Goal: Information Seeking & Learning: Learn about a topic

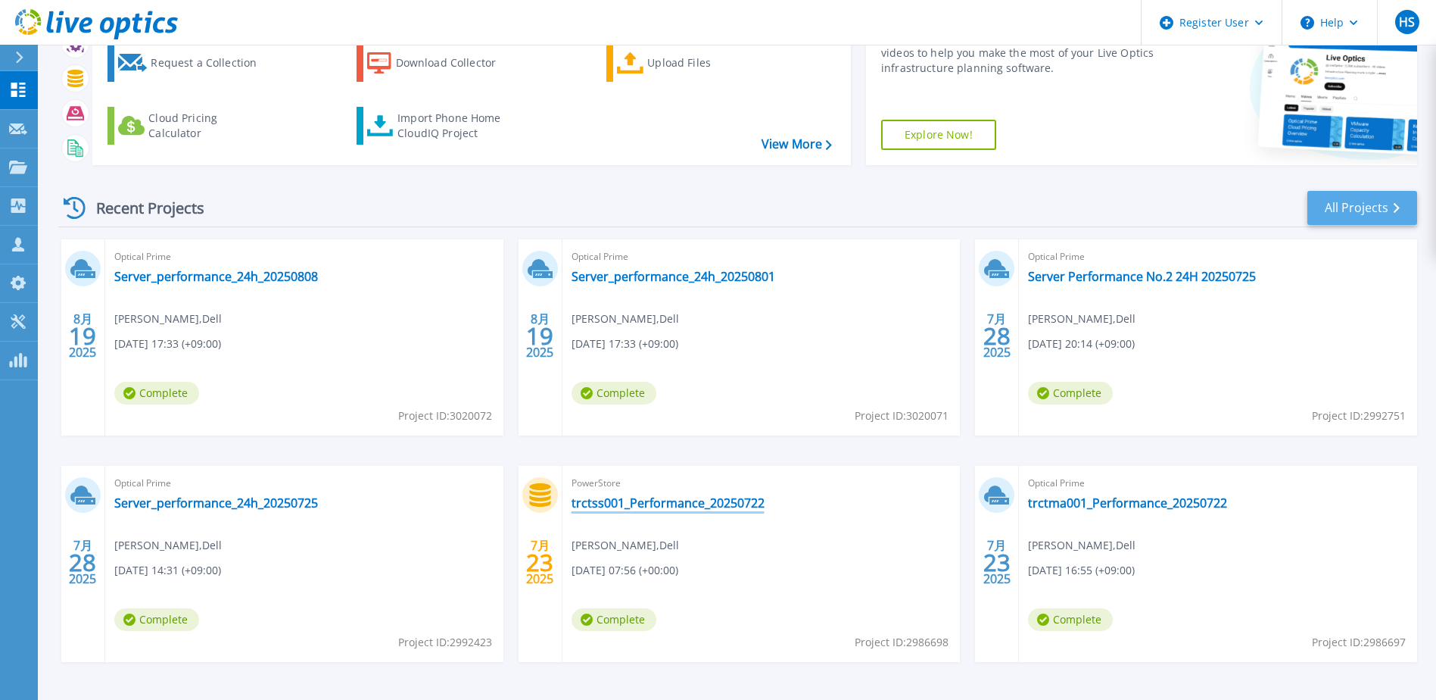
scroll to position [64, 0]
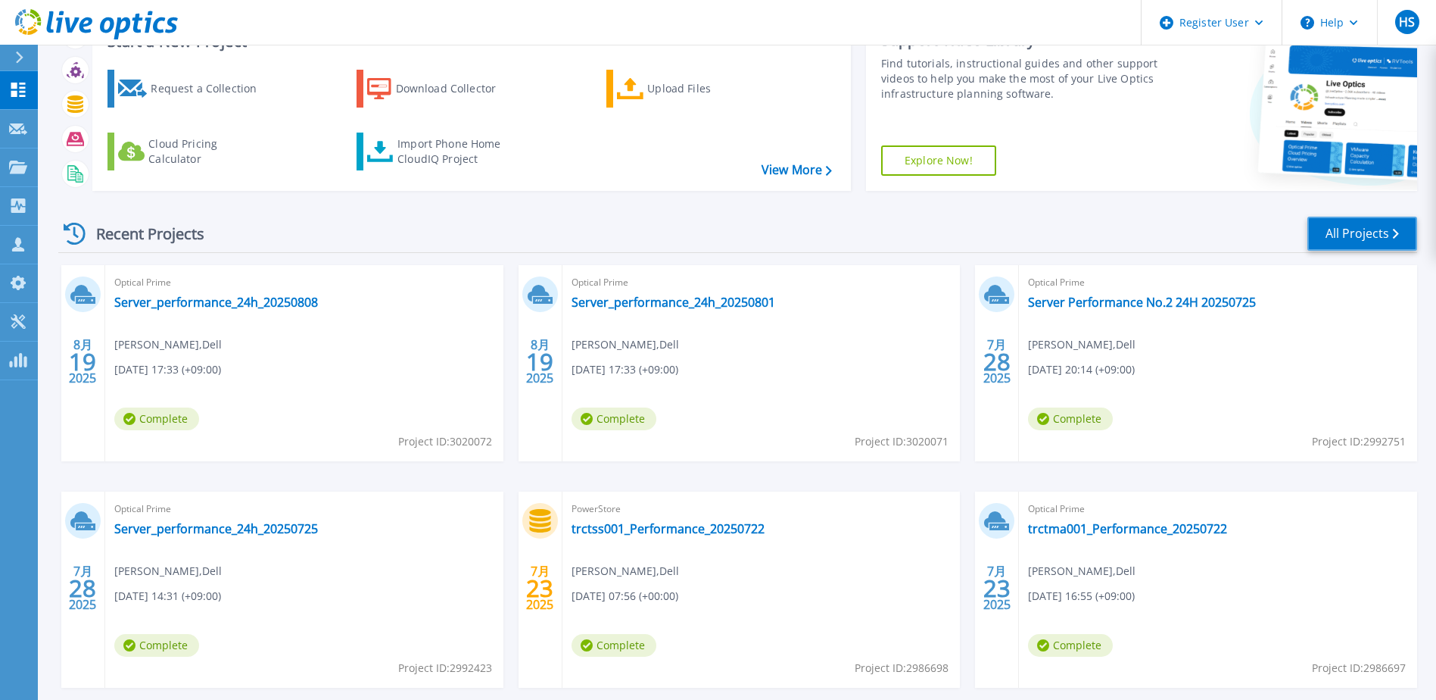
click at [1338, 232] on link "All Projects" at bounding box center [1363, 234] width 110 height 34
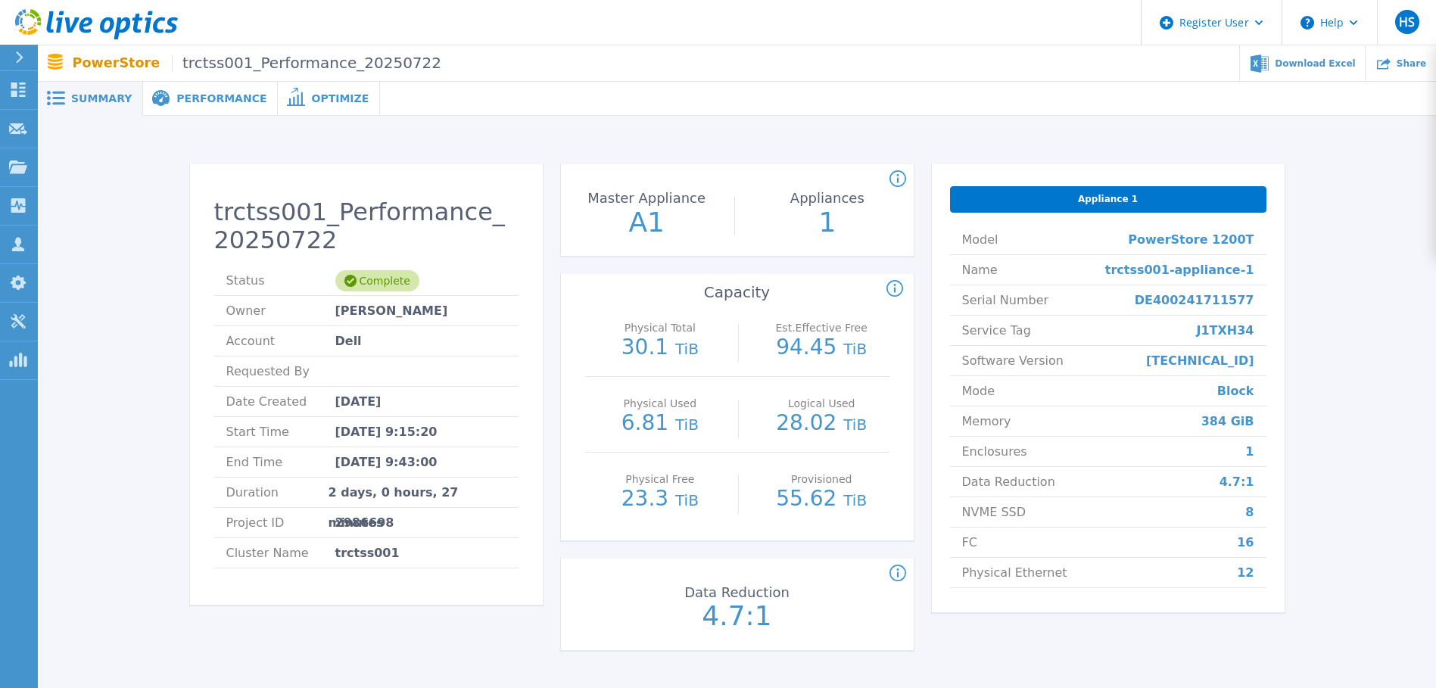
click at [1230, 320] on span "J1TXH34" at bounding box center [1226, 331] width 58 height 30
click at [1230, 323] on span "J1TXH34" at bounding box center [1226, 331] width 58 height 30
copy span "J1TXH34"
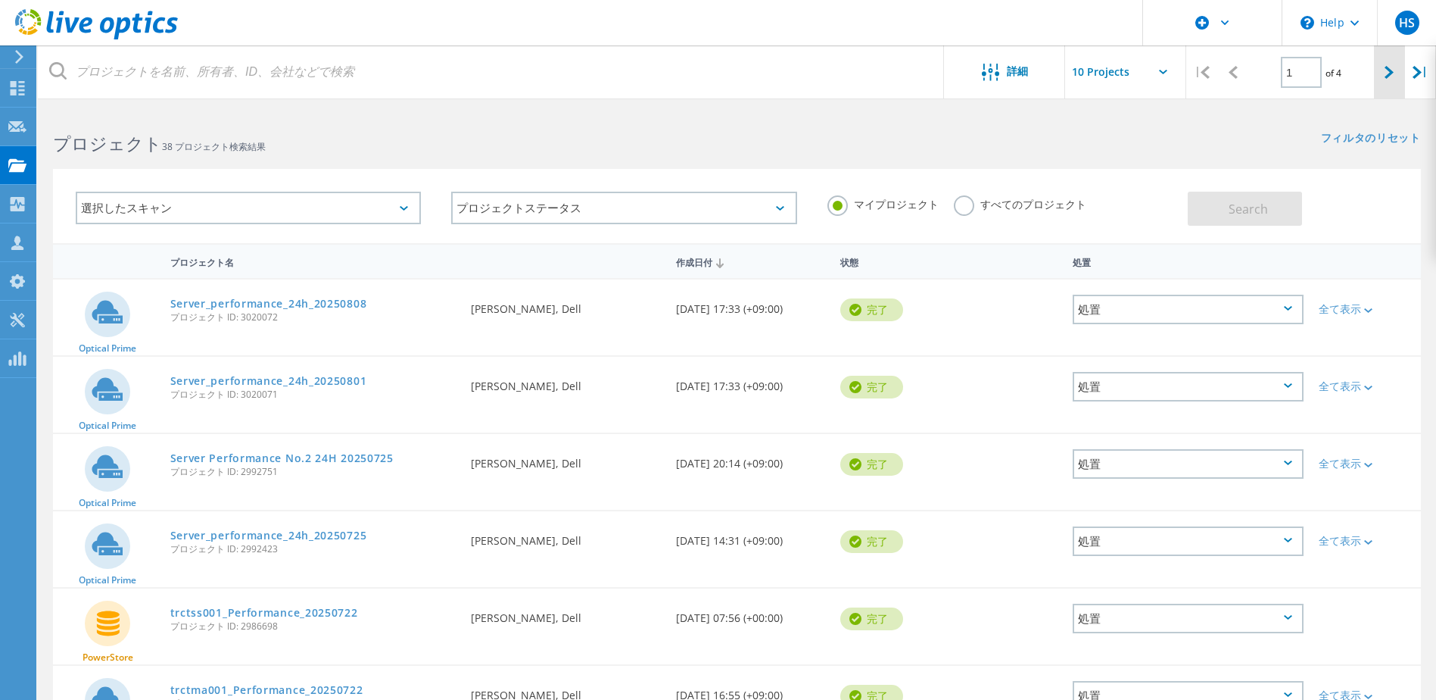
click at [1402, 71] on div at bounding box center [1389, 72] width 31 height 54
type input "2"
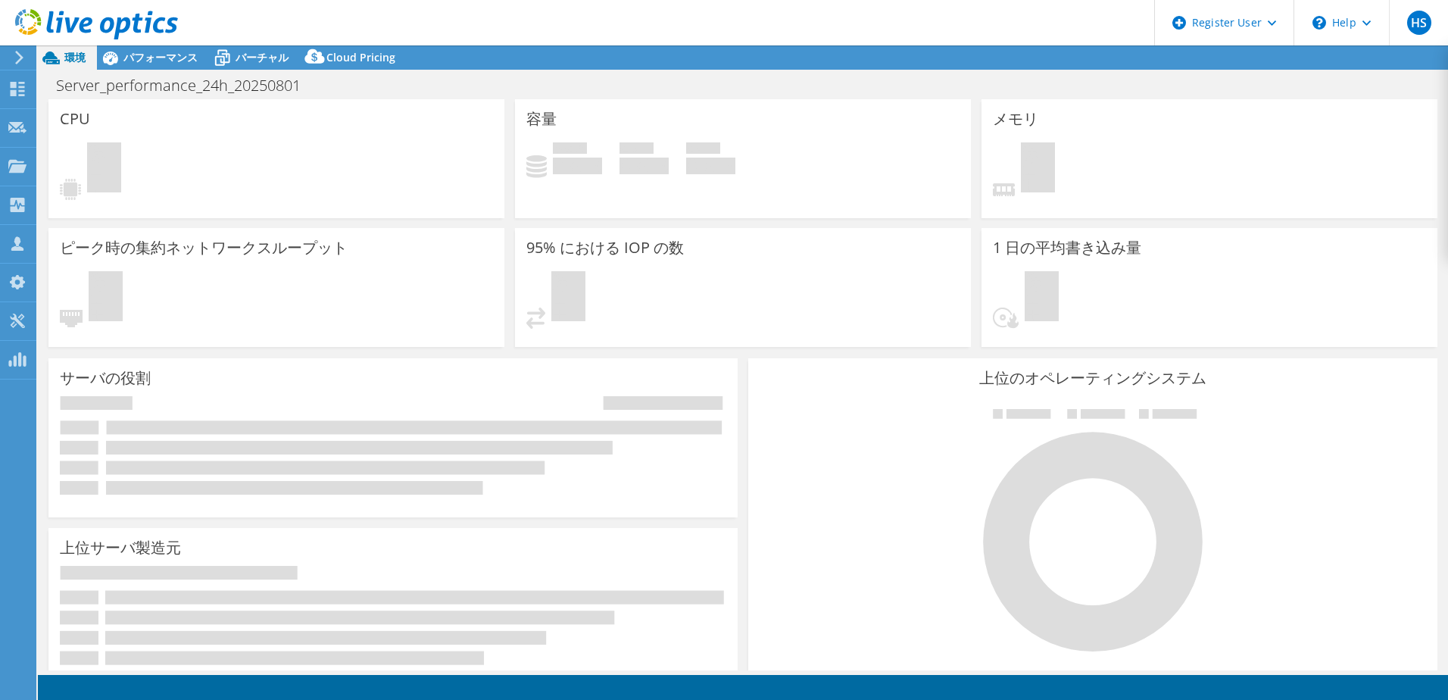
select select "[GEOGRAPHIC_DATA]"
select select "JPY"
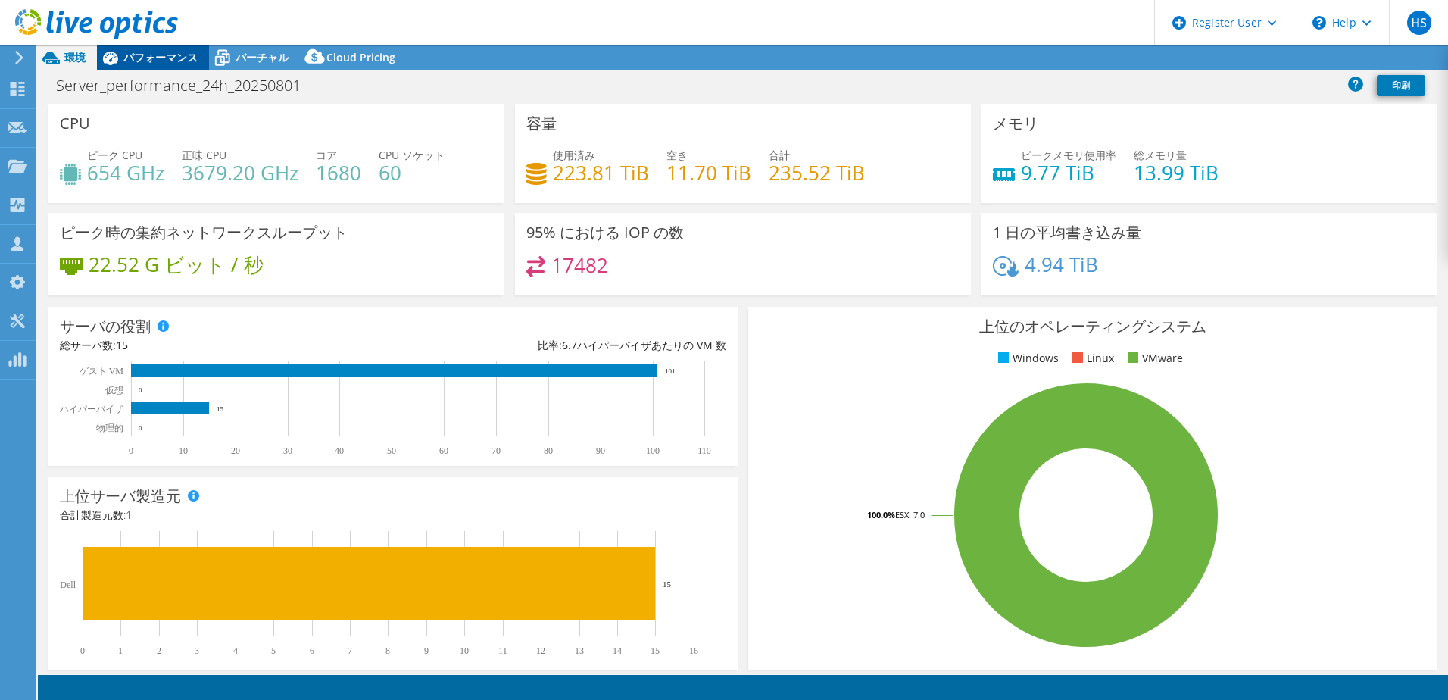
click at [164, 61] on span "パフォーマンス" at bounding box center [160, 57] width 74 height 14
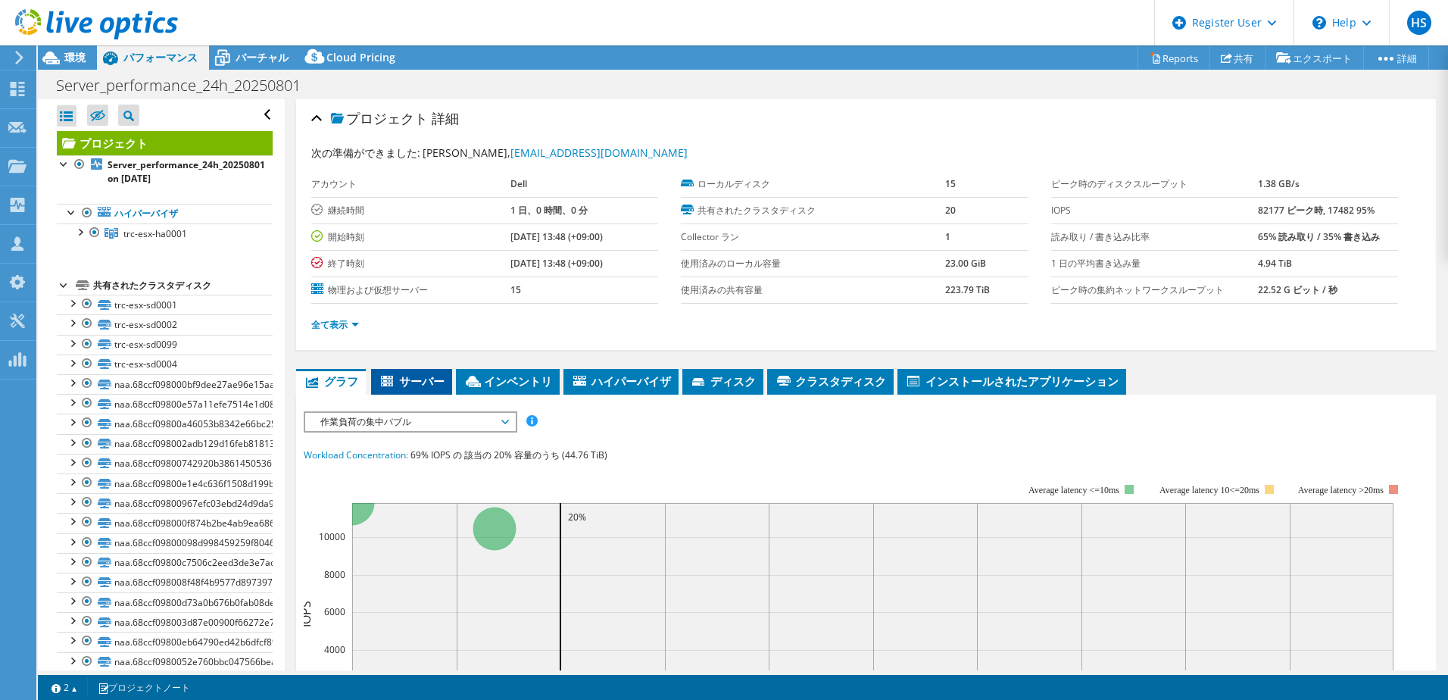
click at [408, 379] on span "サーバー" at bounding box center [412, 380] width 66 height 15
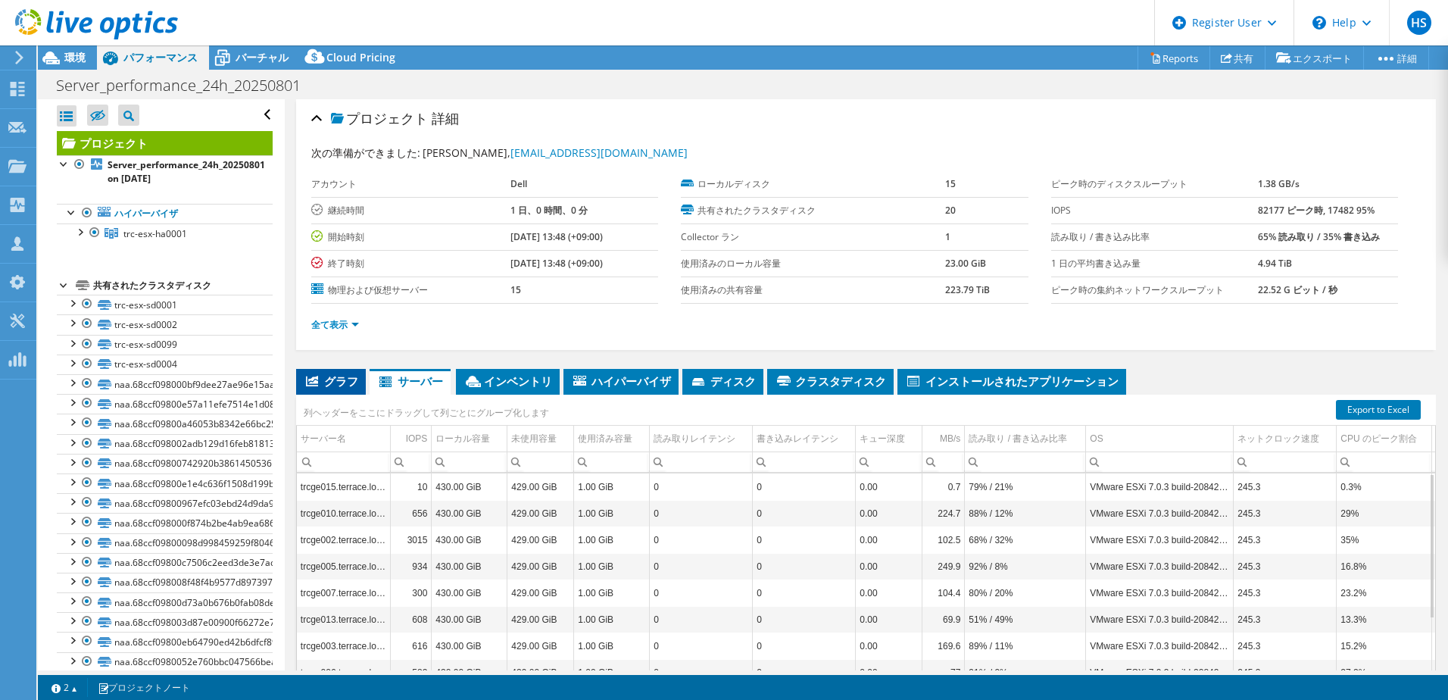
click at [335, 378] on span "グラフ" at bounding box center [331, 380] width 55 height 15
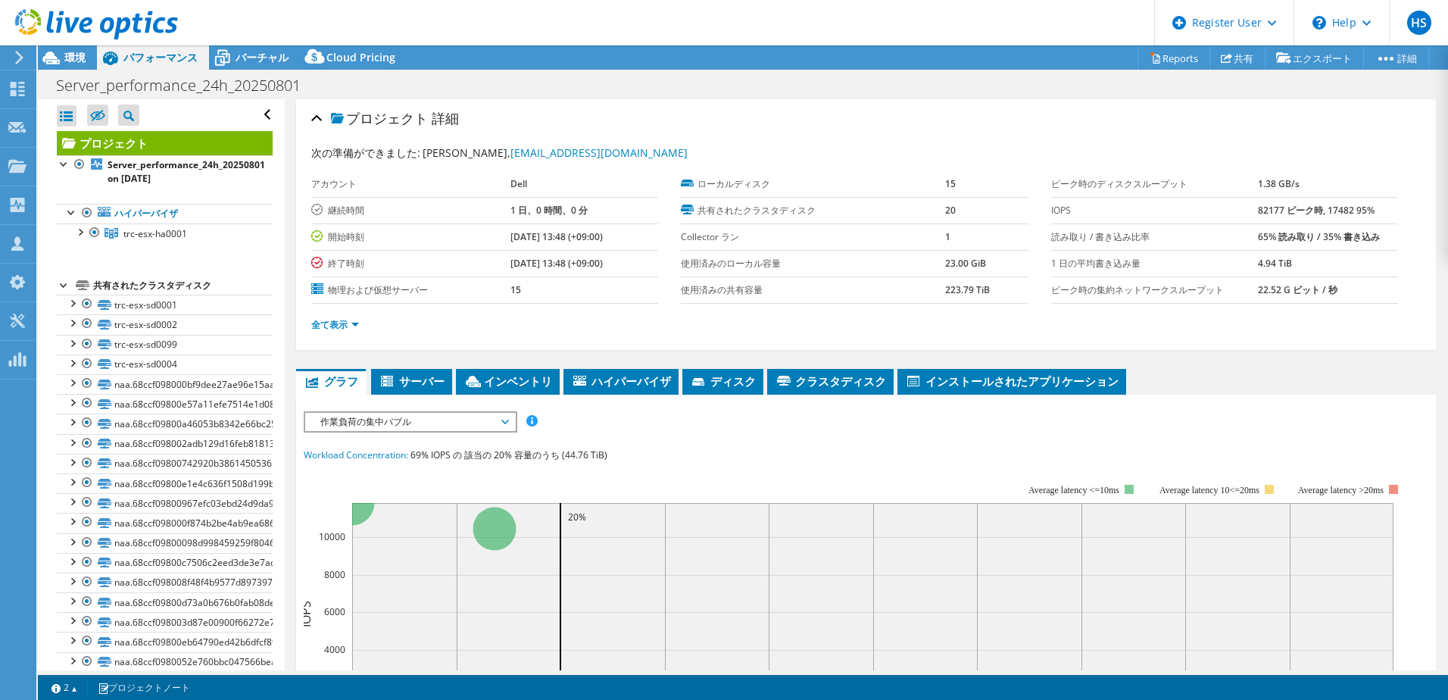
click at [374, 436] on div "IOPS ディスクスループット IO サイズ レイテンシ キュー深度 CPU の割合 メモリ ページフォールト 参加 ネットワークスループット 上位サーバ（ペ…" at bounding box center [866, 691] width 1124 height 560
click at [380, 430] on span "作業負荷の集中バブル" at bounding box center [410, 422] width 195 height 18
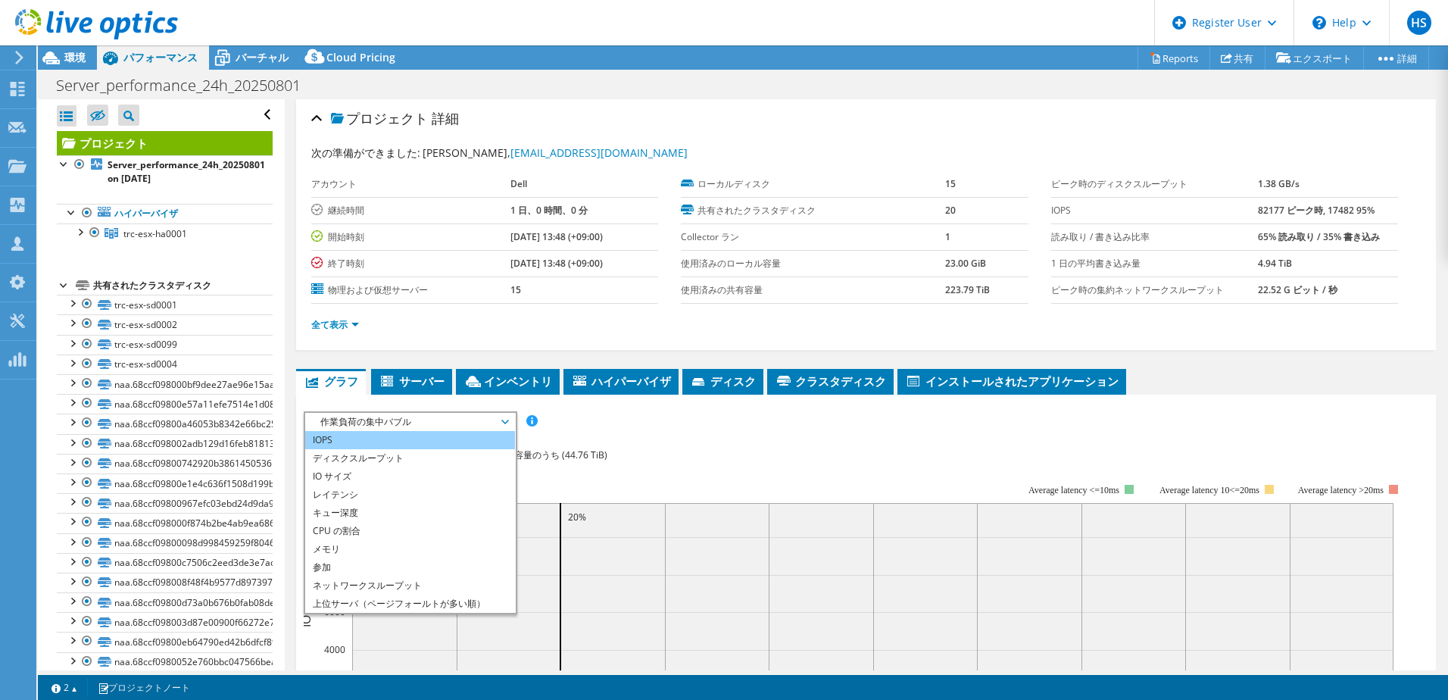
click at [390, 444] on li "IOPS" at bounding box center [410, 440] width 210 height 18
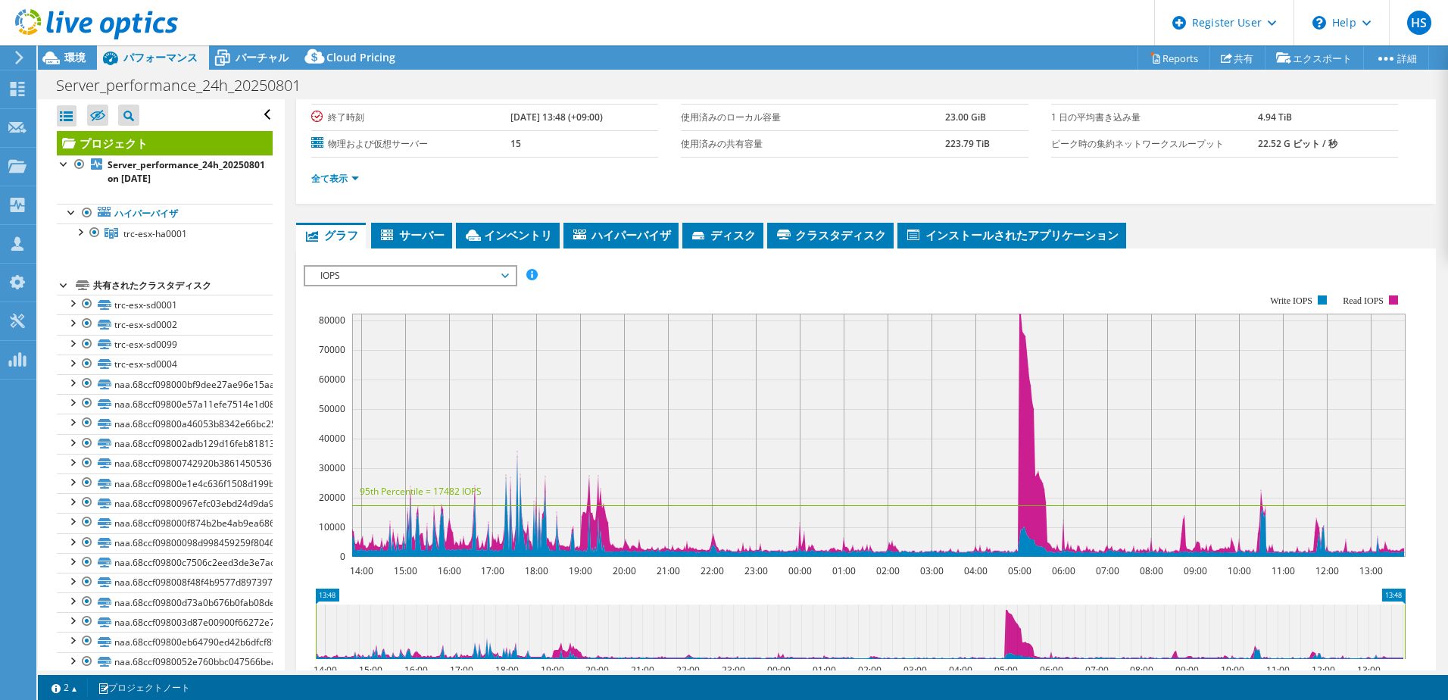
scroll to position [136, 0]
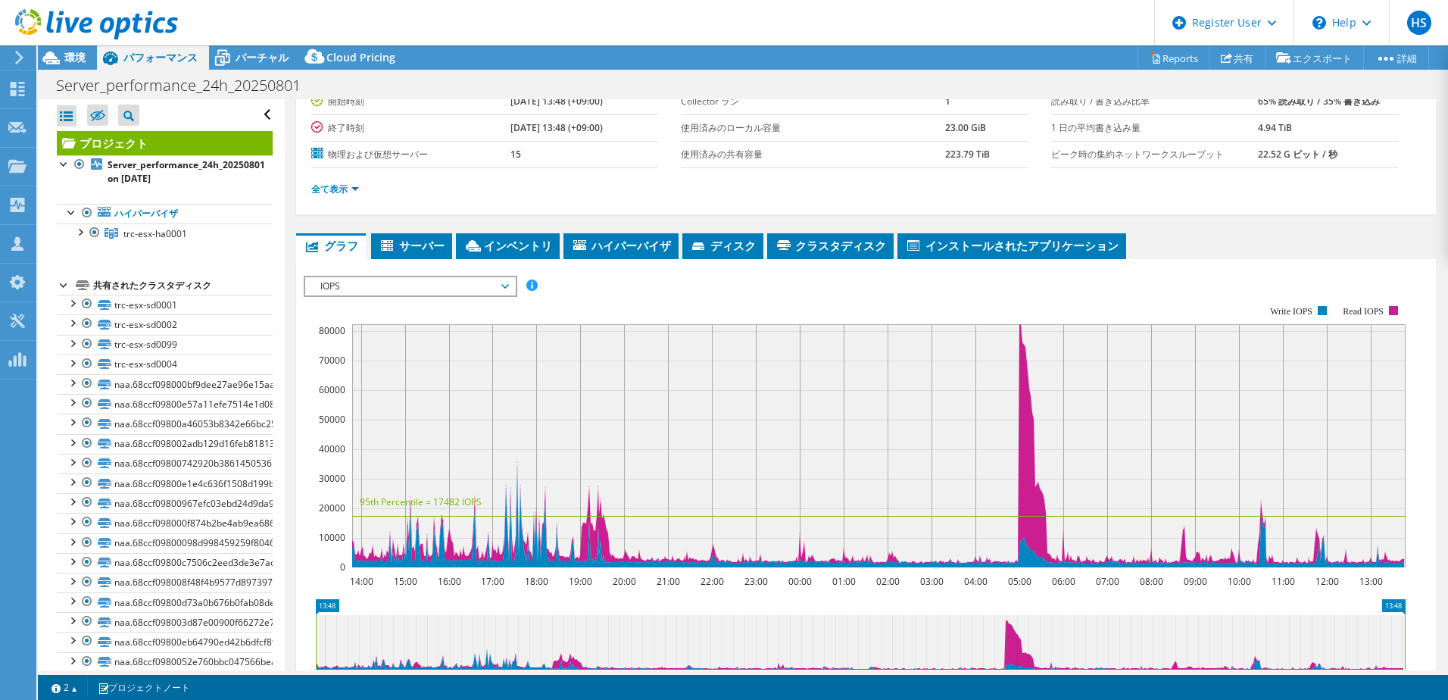
click at [433, 289] on span "IOPS" at bounding box center [410, 286] width 195 height 18
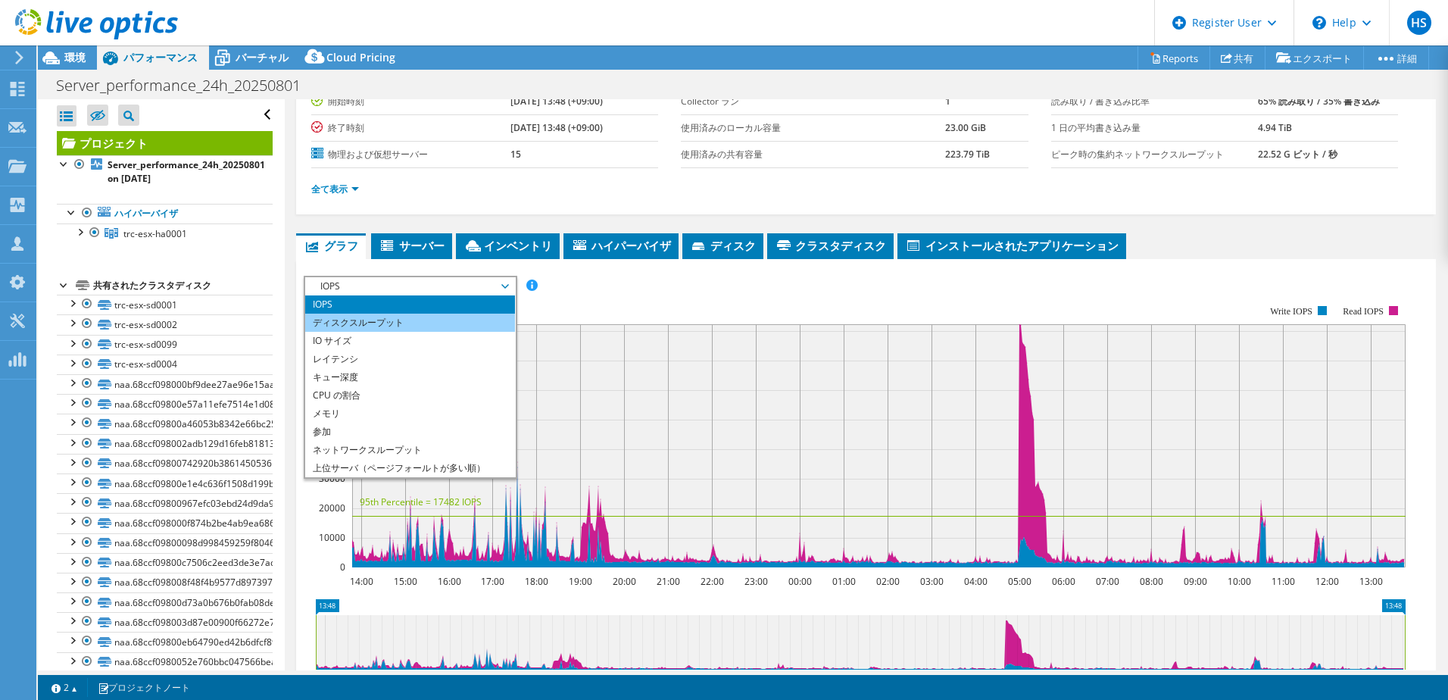
click at [394, 320] on li "ディスクスループット" at bounding box center [410, 322] width 210 height 18
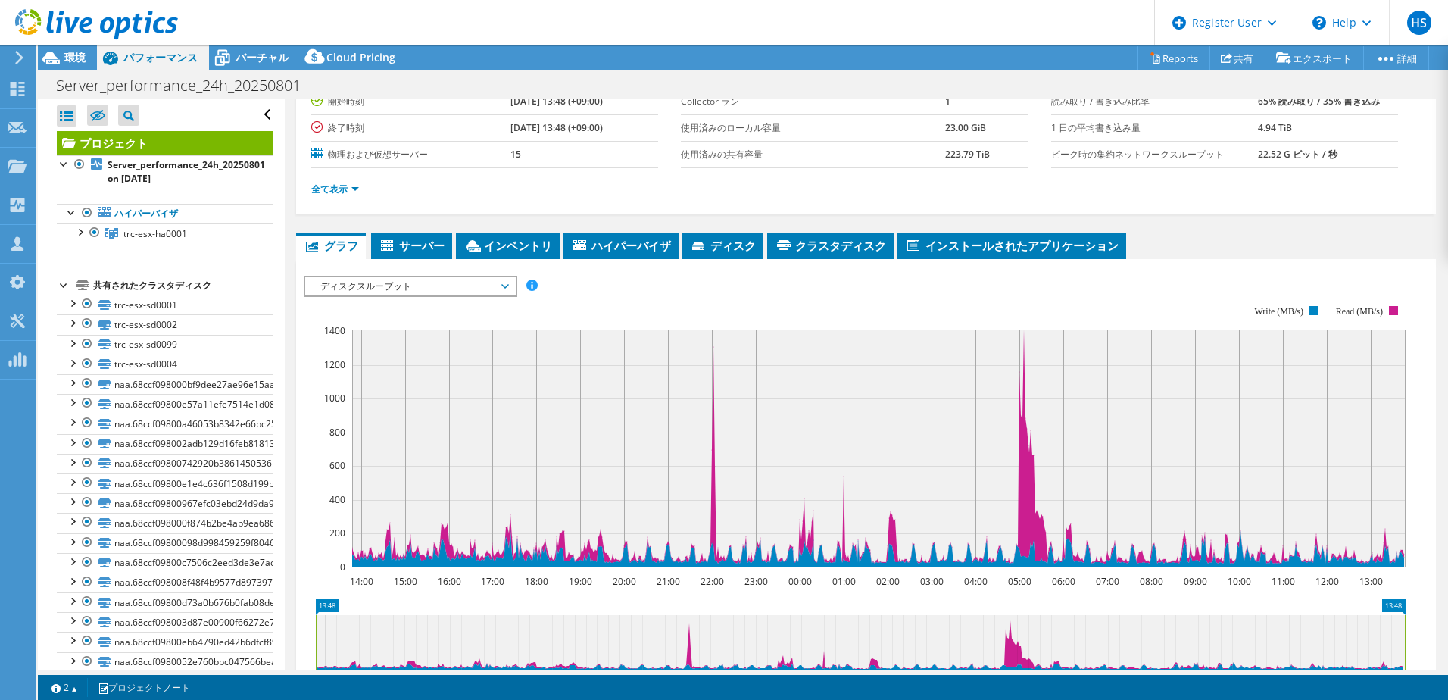
click at [427, 283] on span "ディスクスループット" at bounding box center [410, 286] width 195 height 18
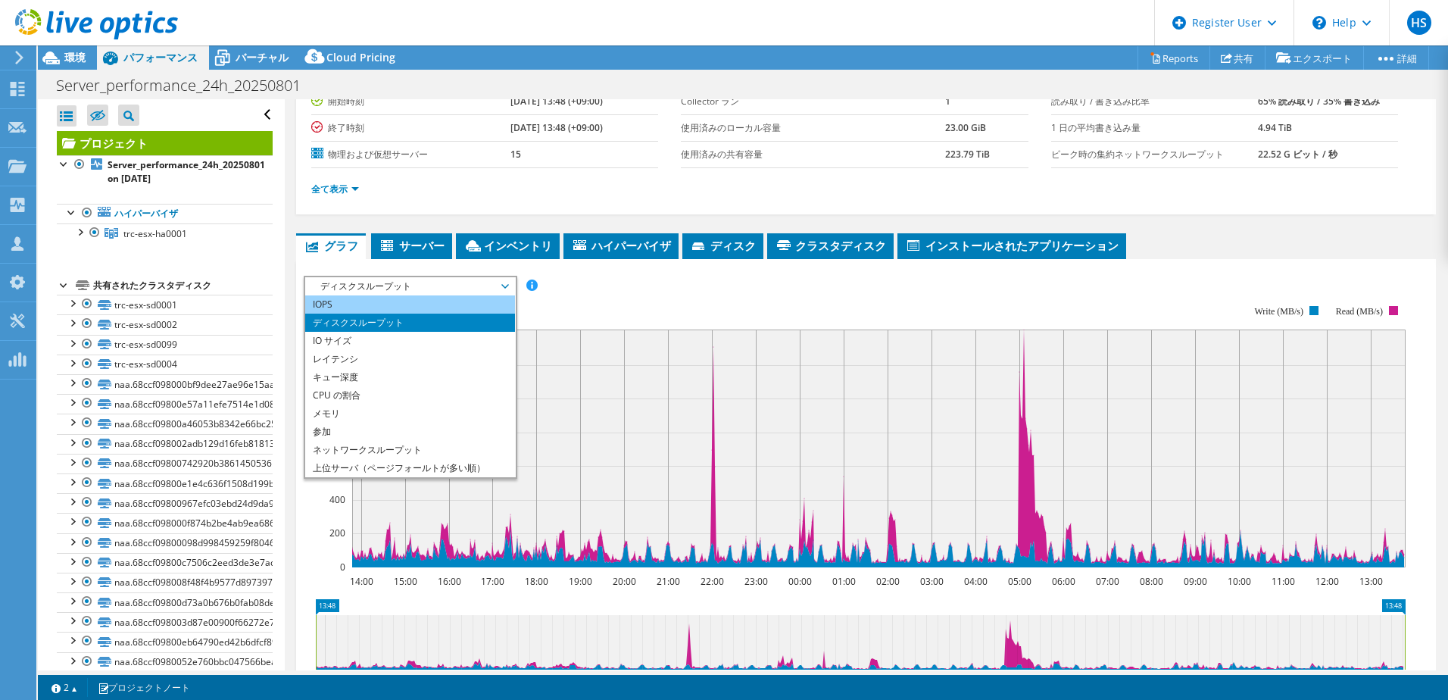
click at [373, 304] on li "IOPS" at bounding box center [410, 304] width 210 height 18
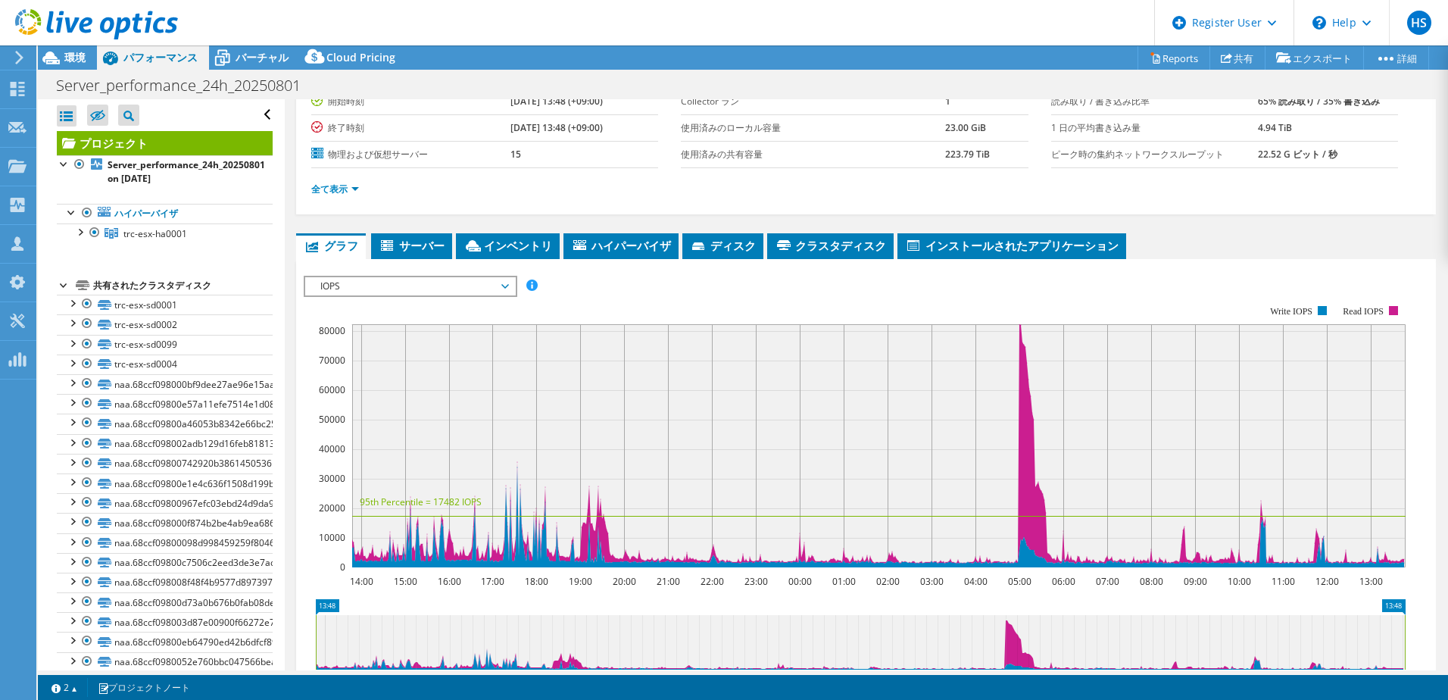
click at [412, 236] on li "サーバー" at bounding box center [411, 246] width 81 height 26
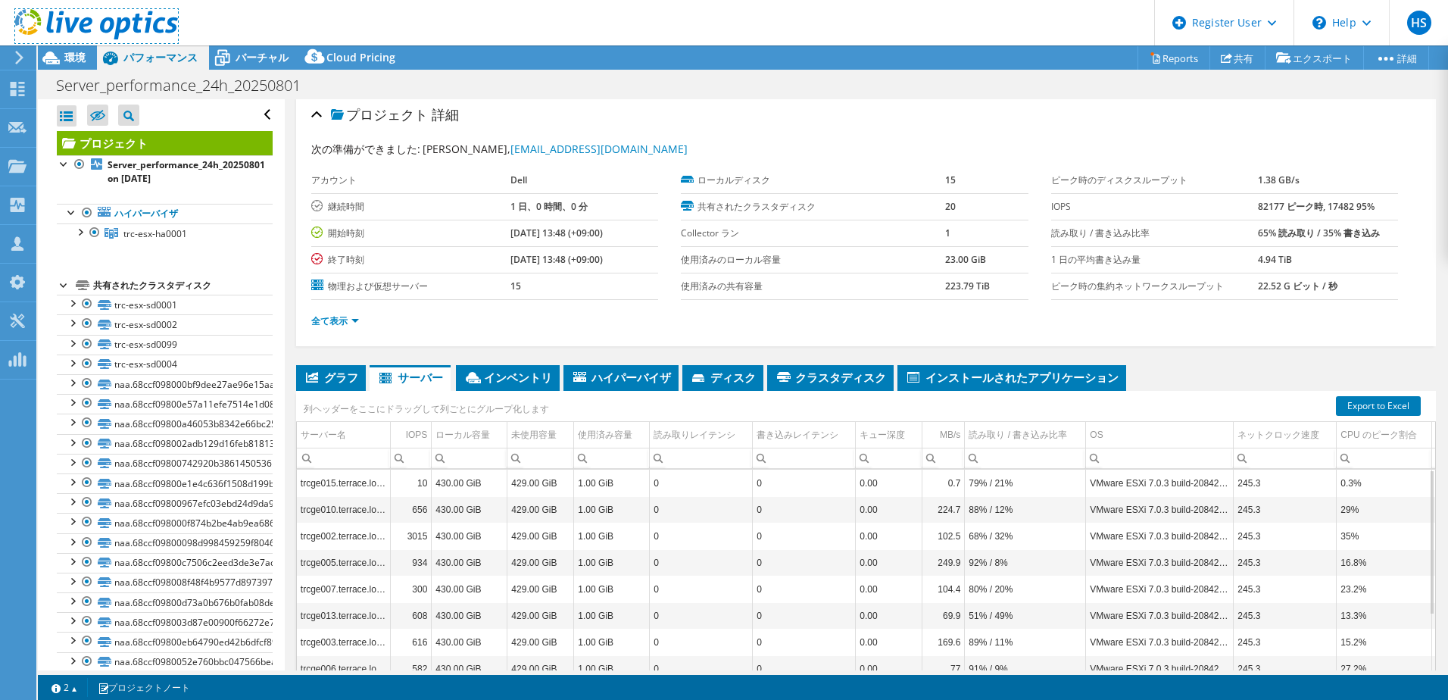
scroll to position [0, 0]
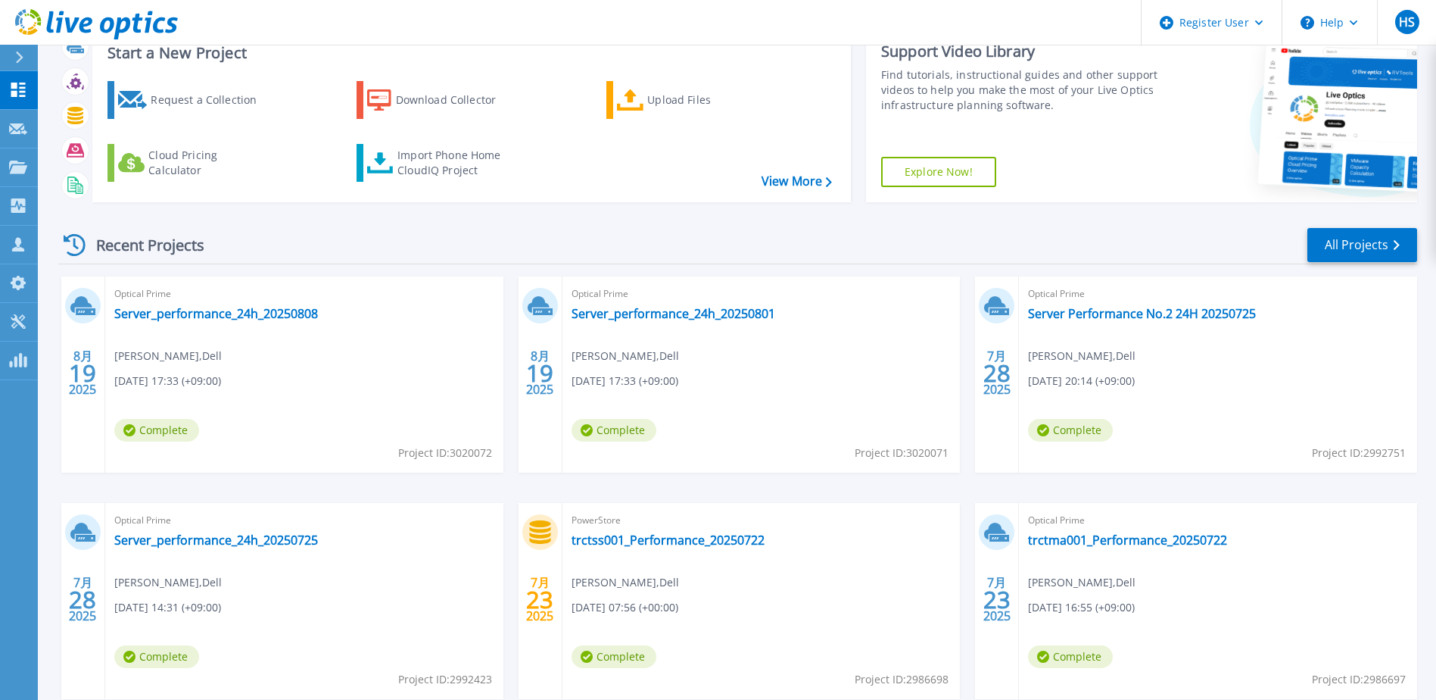
scroll to position [76, 0]
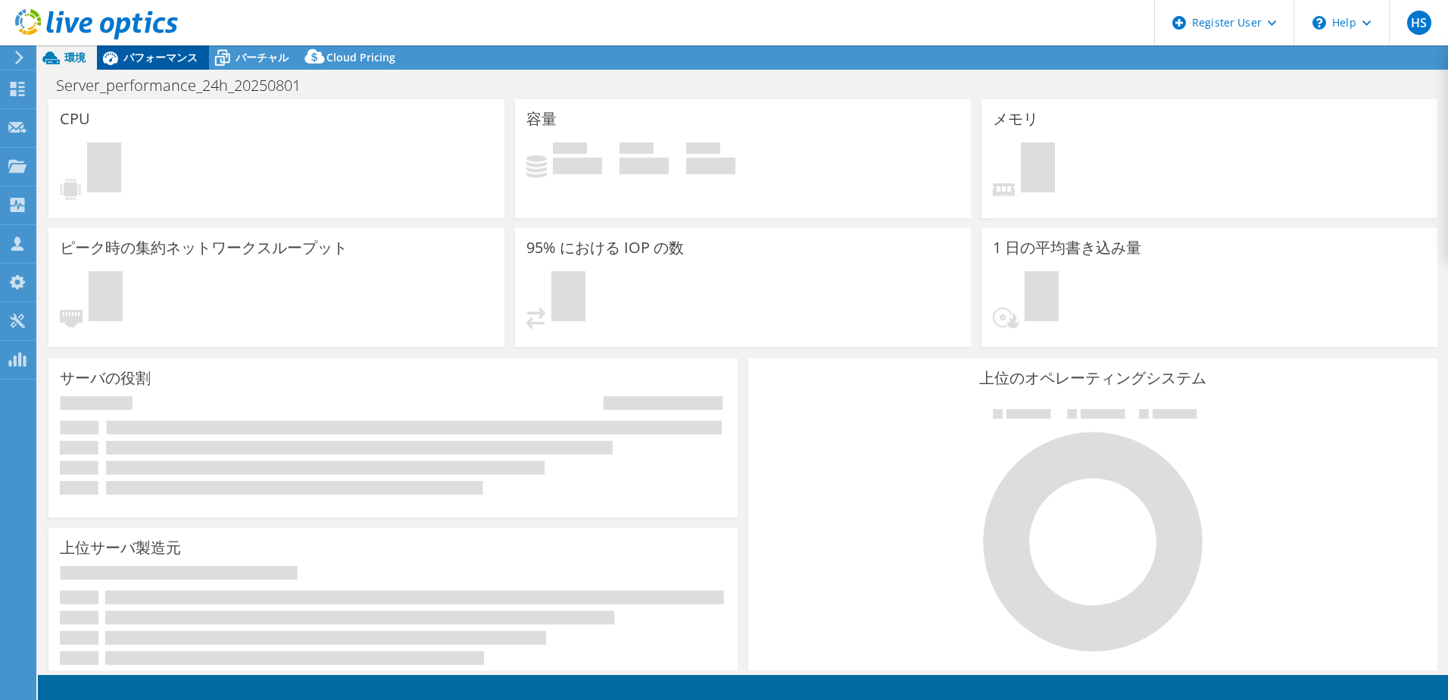
select select "Tokyo"
select select "JPY"
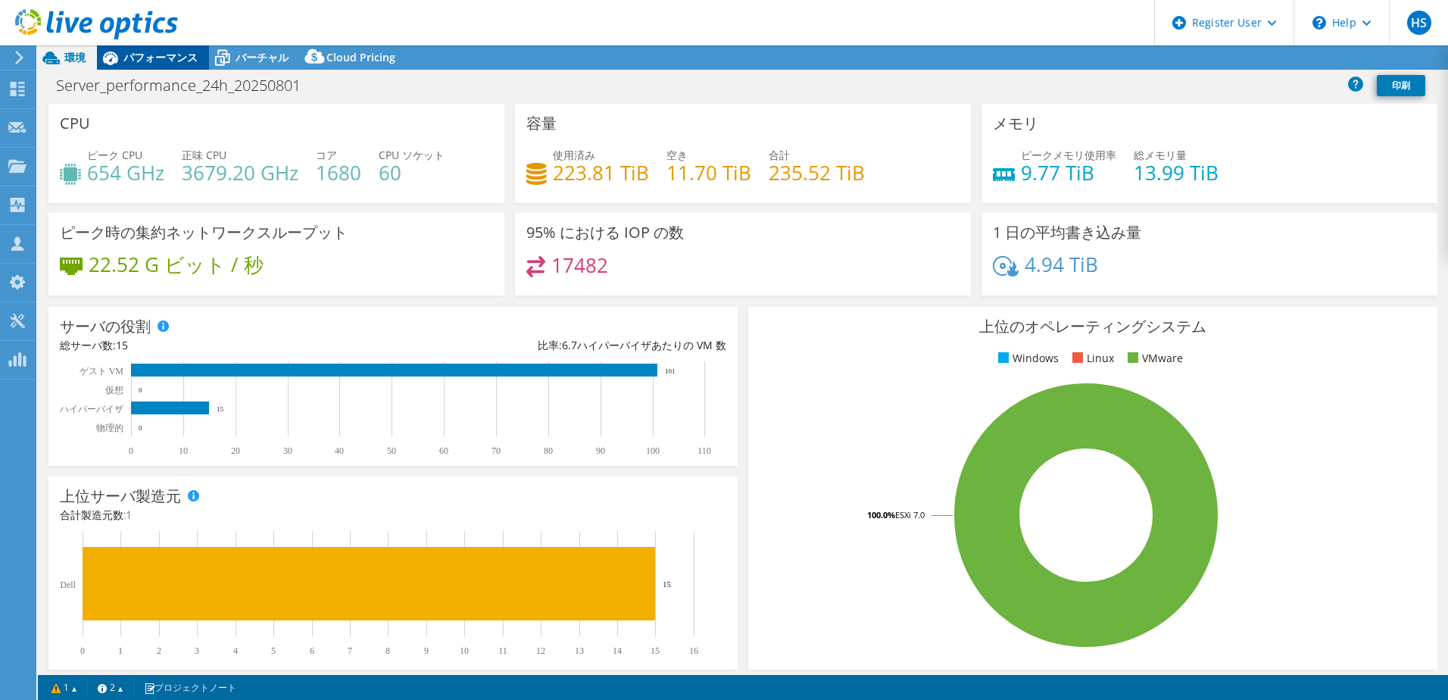
click at [162, 58] on span "パフォーマンス" at bounding box center [160, 57] width 74 height 14
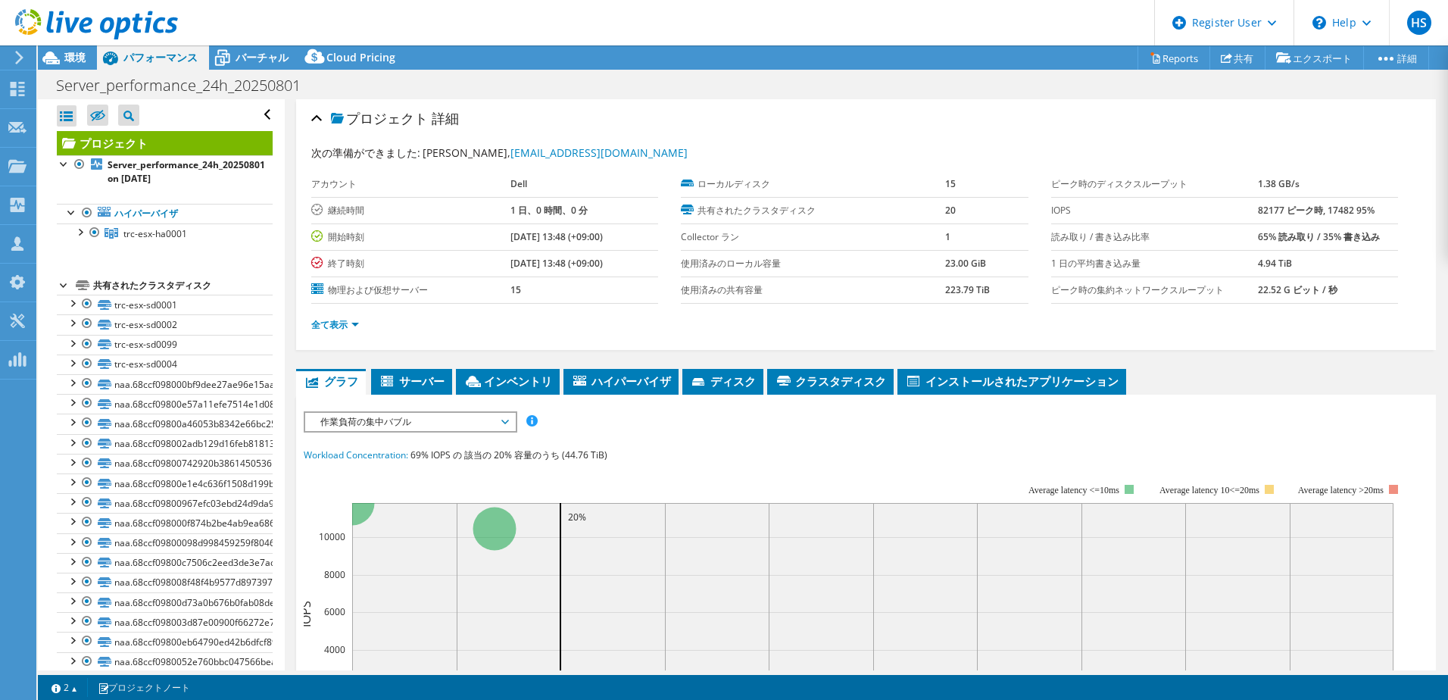
click at [423, 413] on span "作業負荷の集中バブル" at bounding box center [410, 422] width 195 height 18
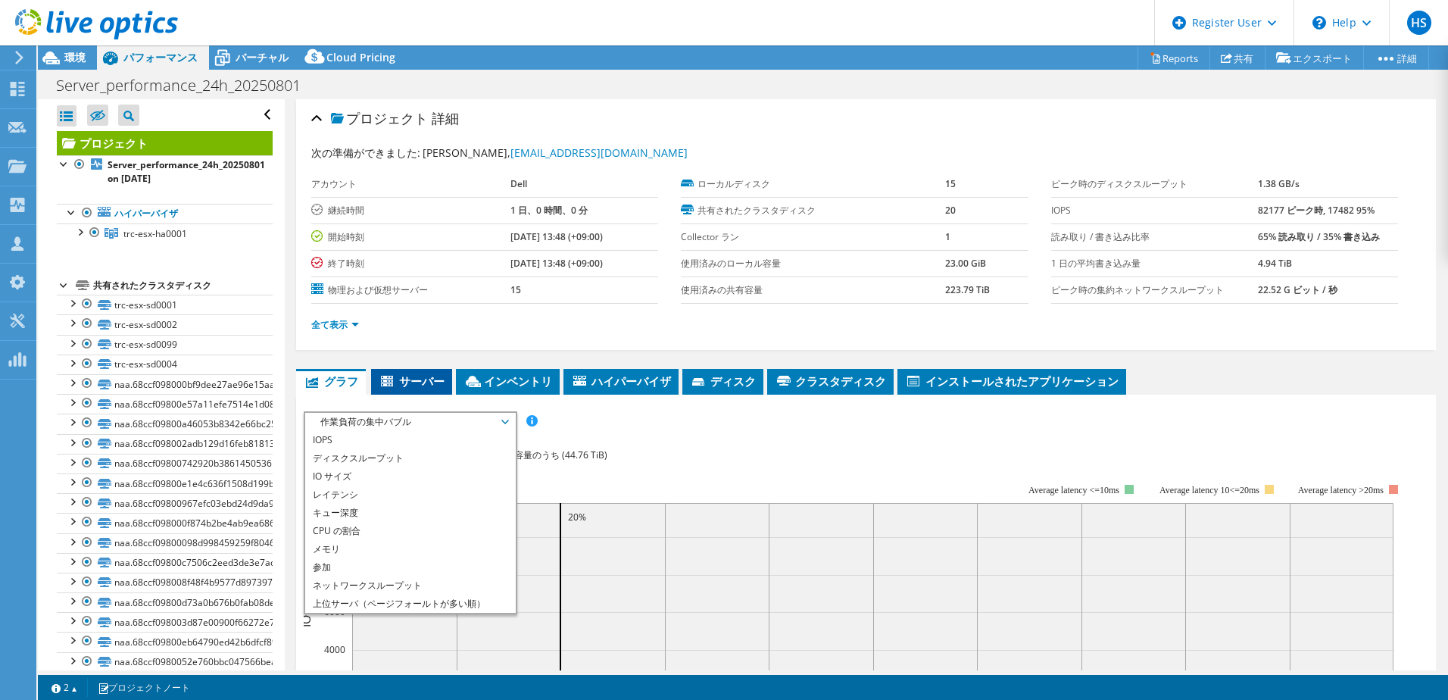
click at [419, 385] on span "サーバー" at bounding box center [412, 380] width 66 height 15
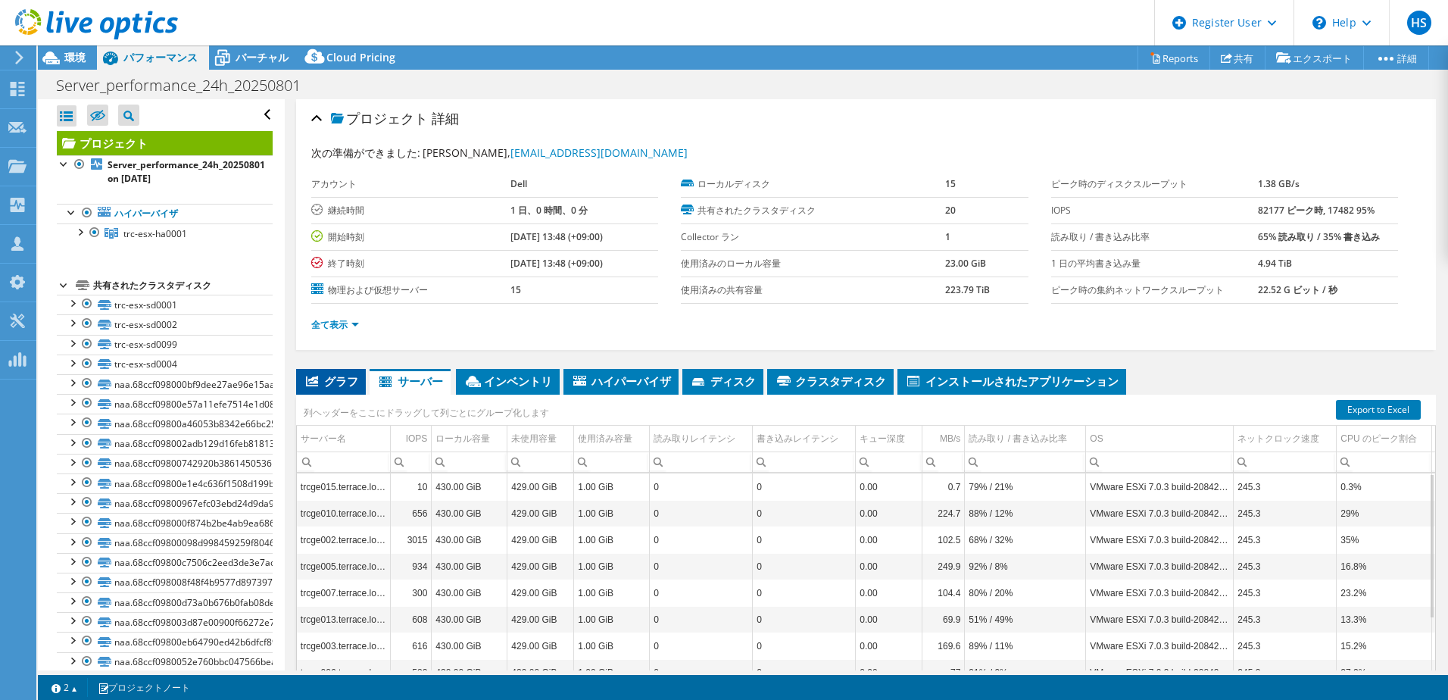
click at [351, 379] on span "グラフ" at bounding box center [331, 380] width 55 height 15
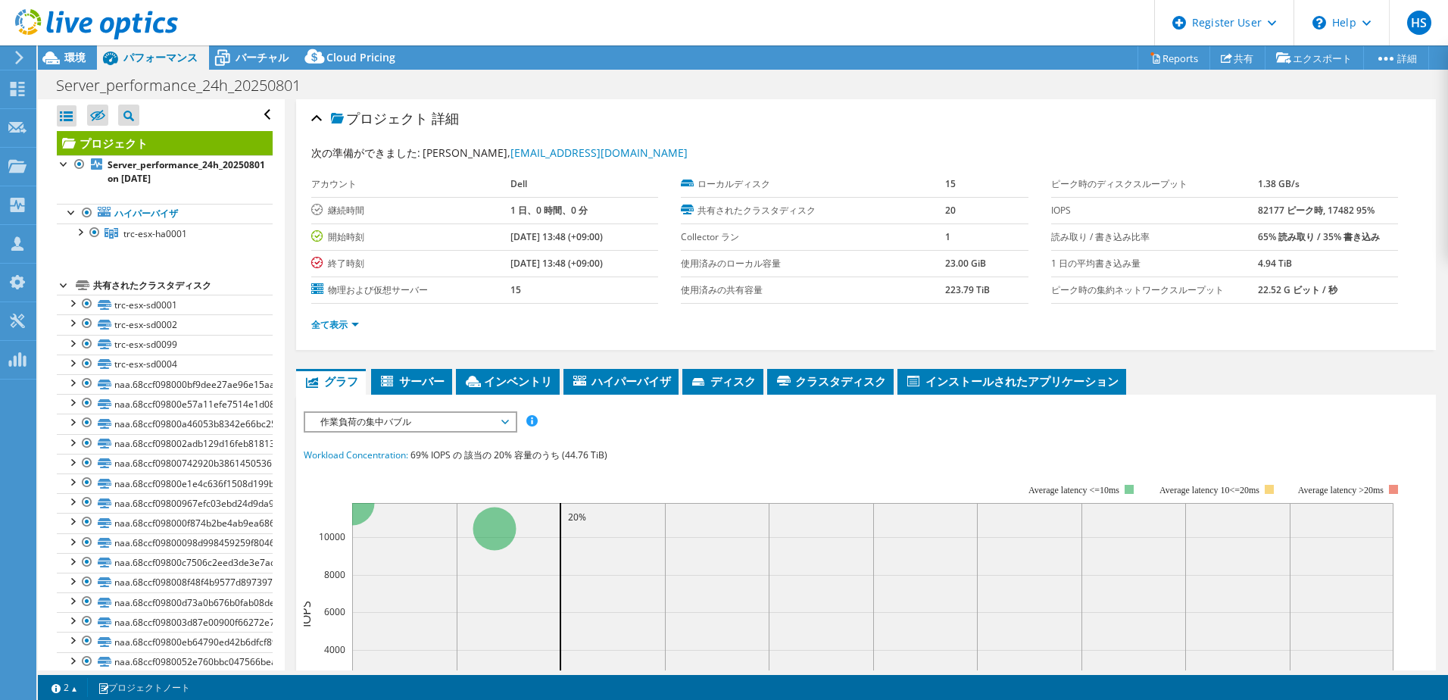
click at [427, 426] on span "作業負荷の集中バブル" at bounding box center [410, 422] width 195 height 18
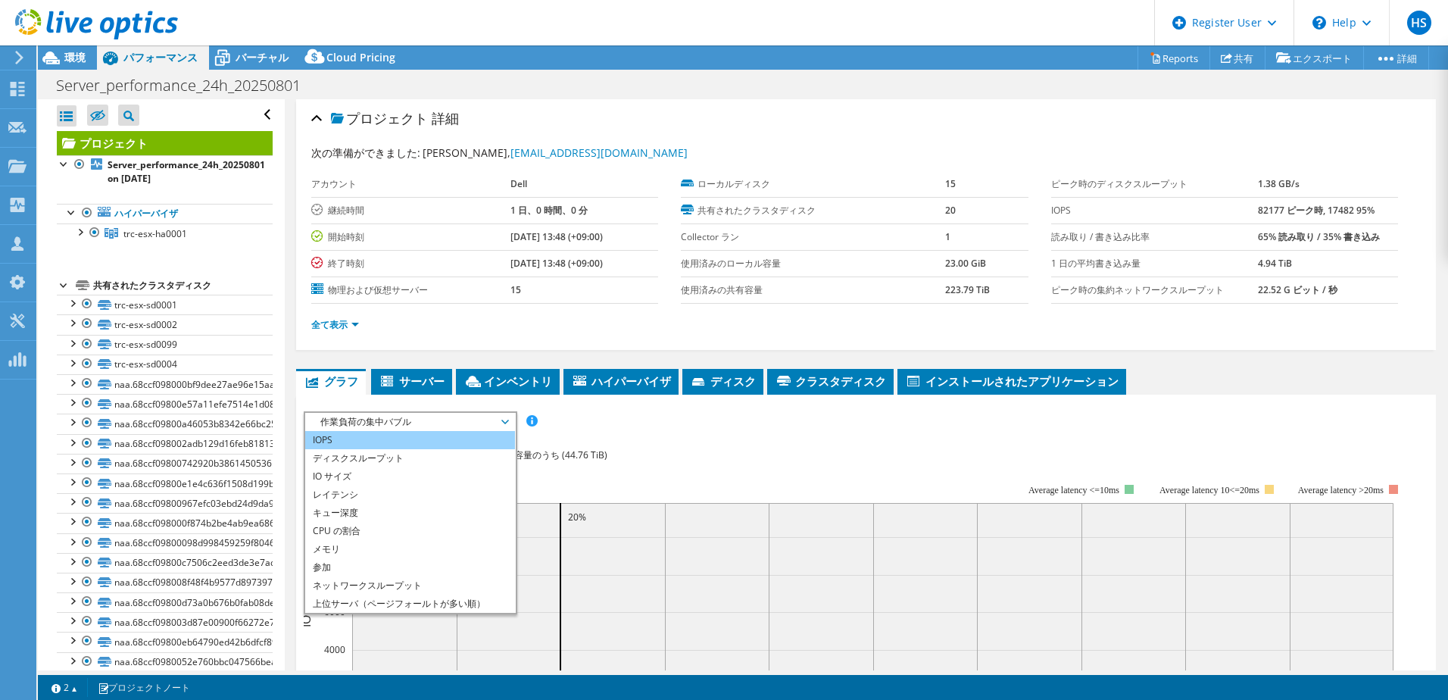
click at [394, 442] on li "IOPS" at bounding box center [410, 440] width 210 height 18
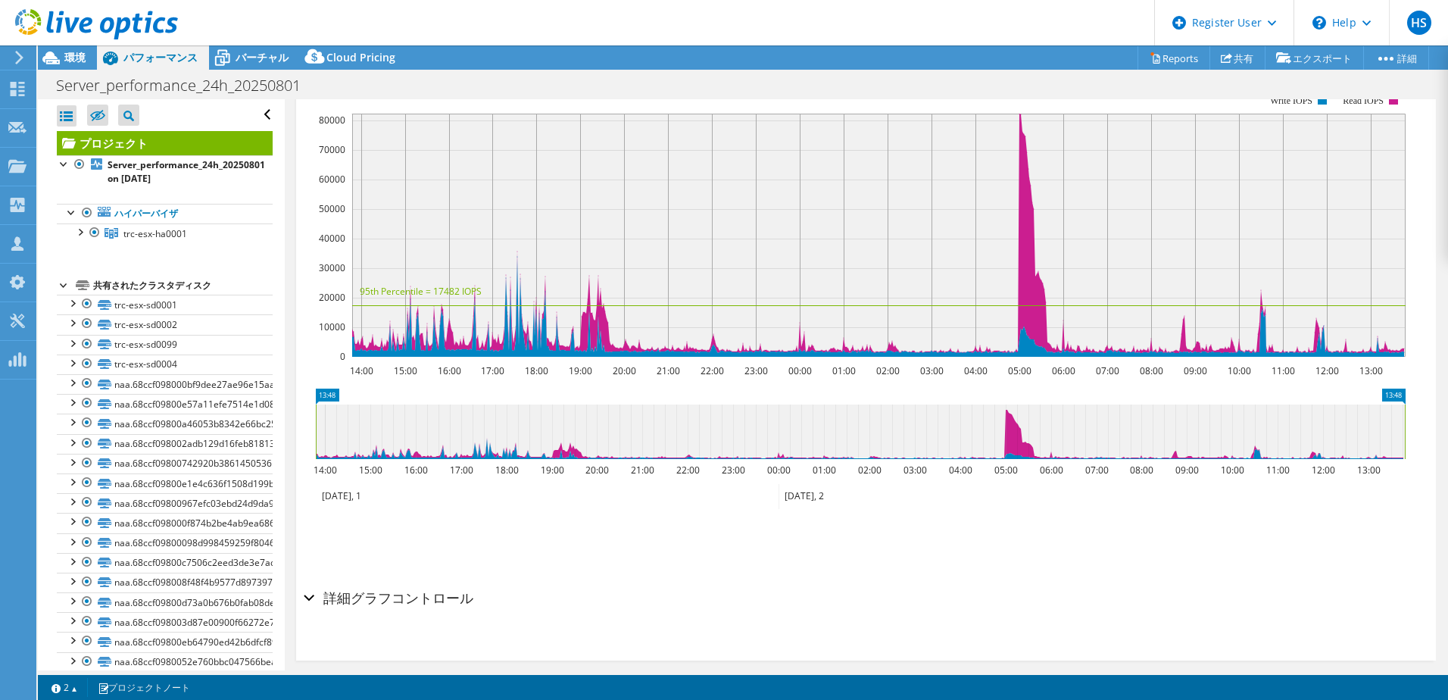
scroll to position [363, 0]
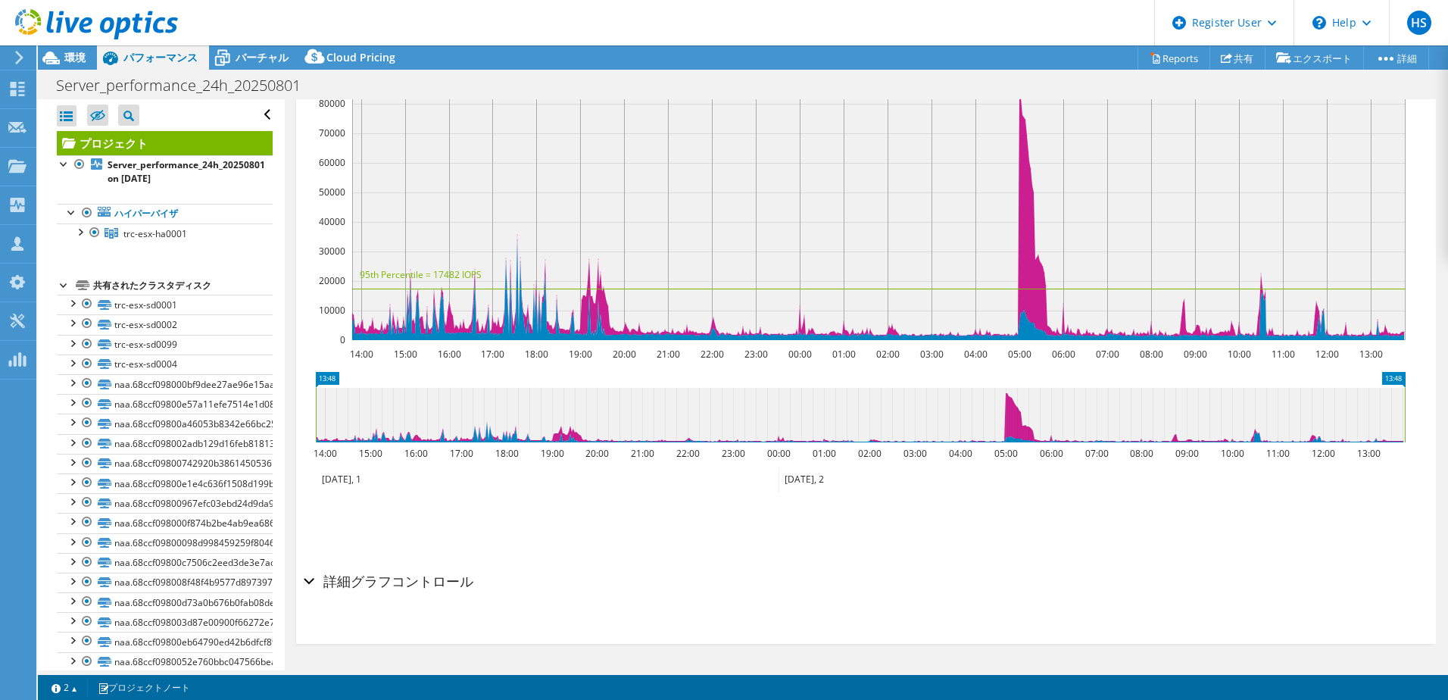
click at [390, 574] on h2 "詳細グラフコントロール" at bounding box center [389, 581] width 170 height 30
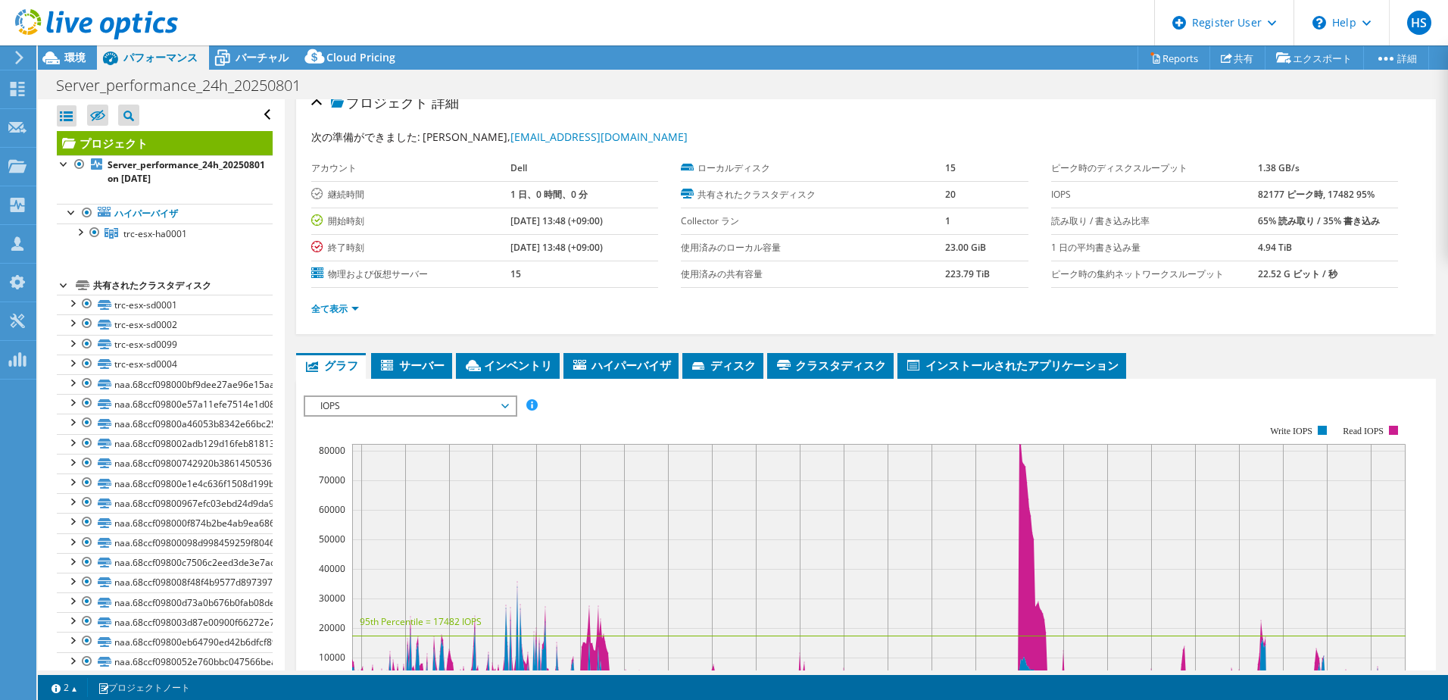
scroll to position [0, 0]
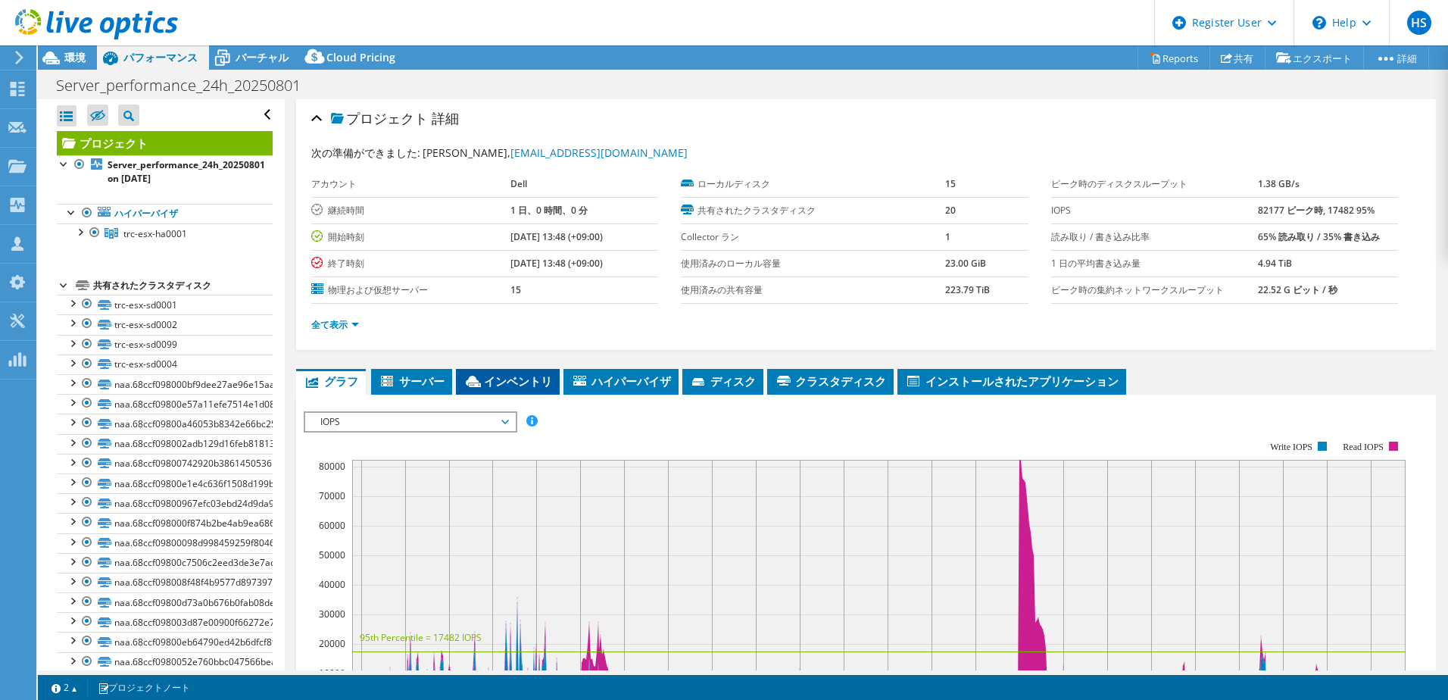
click at [488, 383] on span "インベントリ" at bounding box center [507, 380] width 89 height 15
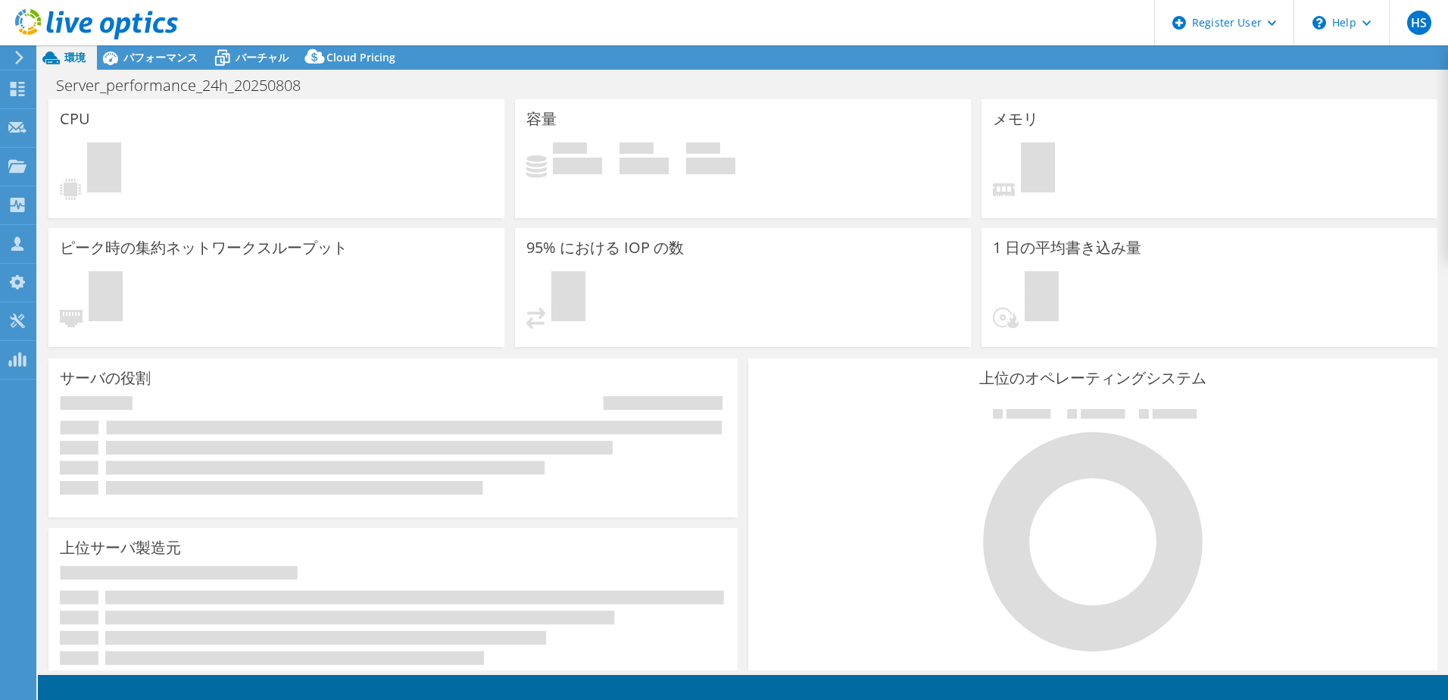
select select "USD"
select select "Tokyo"
select select "JPY"
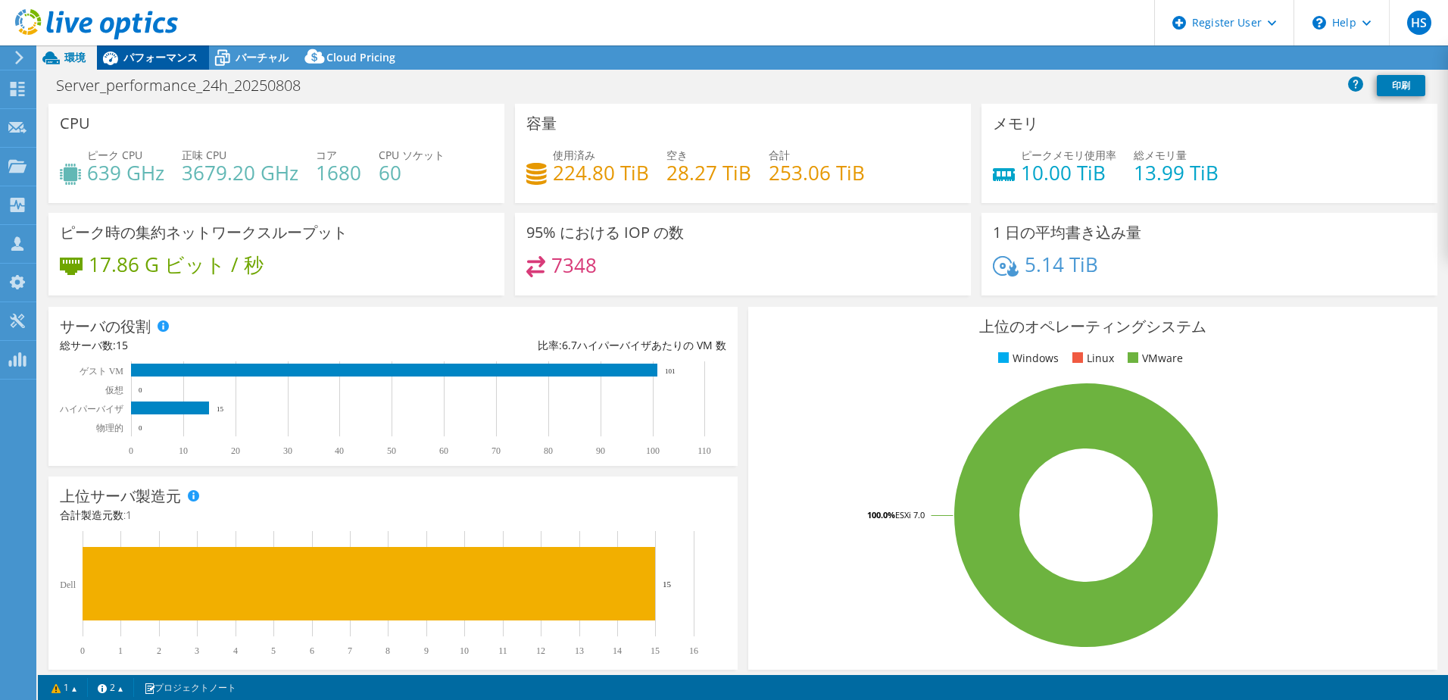
click at [167, 64] on span "パフォーマンス" at bounding box center [160, 57] width 74 height 14
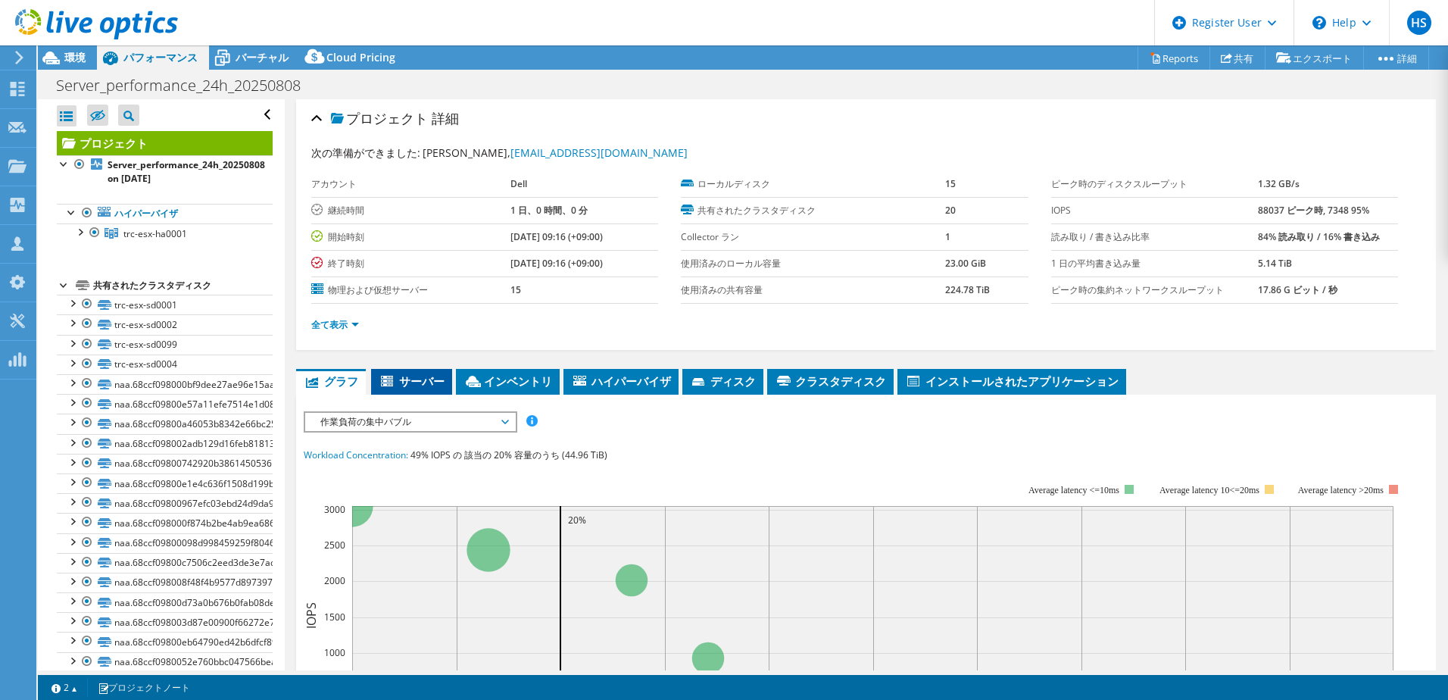
click at [404, 381] on span "サーバー" at bounding box center [412, 380] width 66 height 15
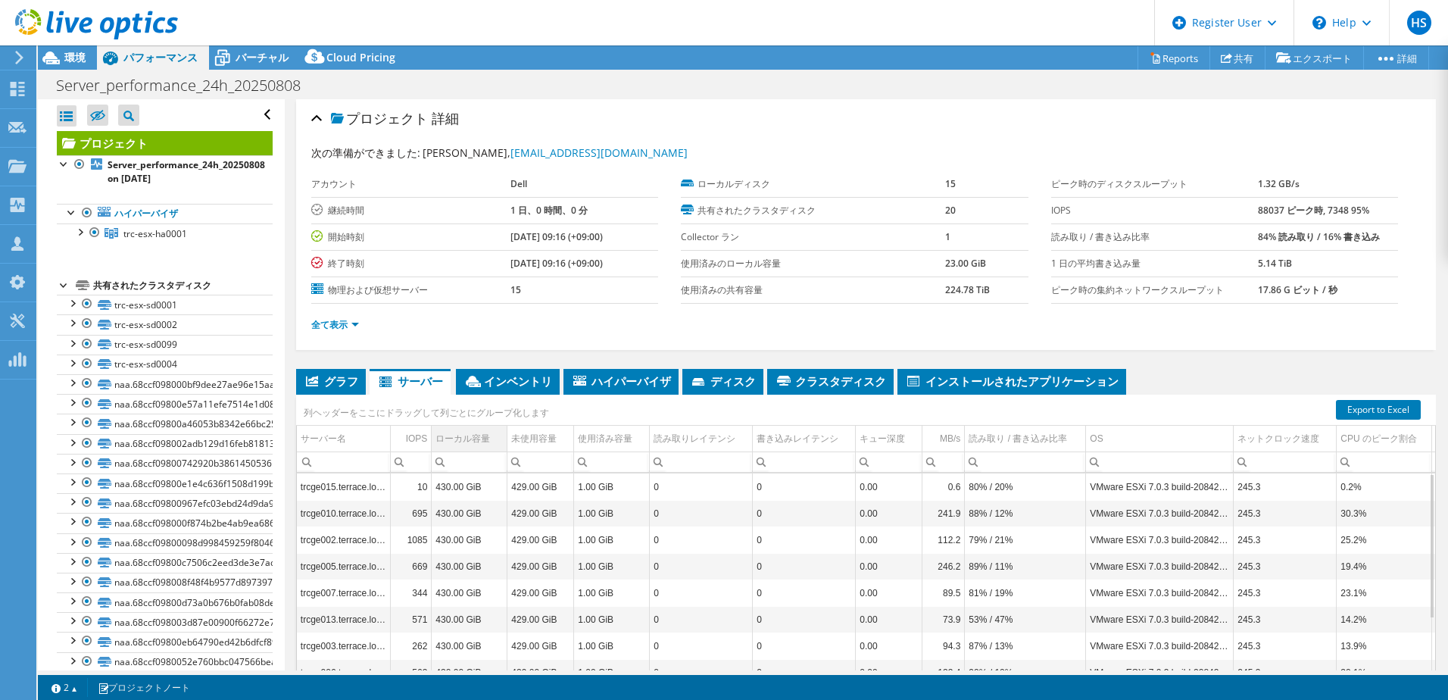
scroll to position [104, 0]
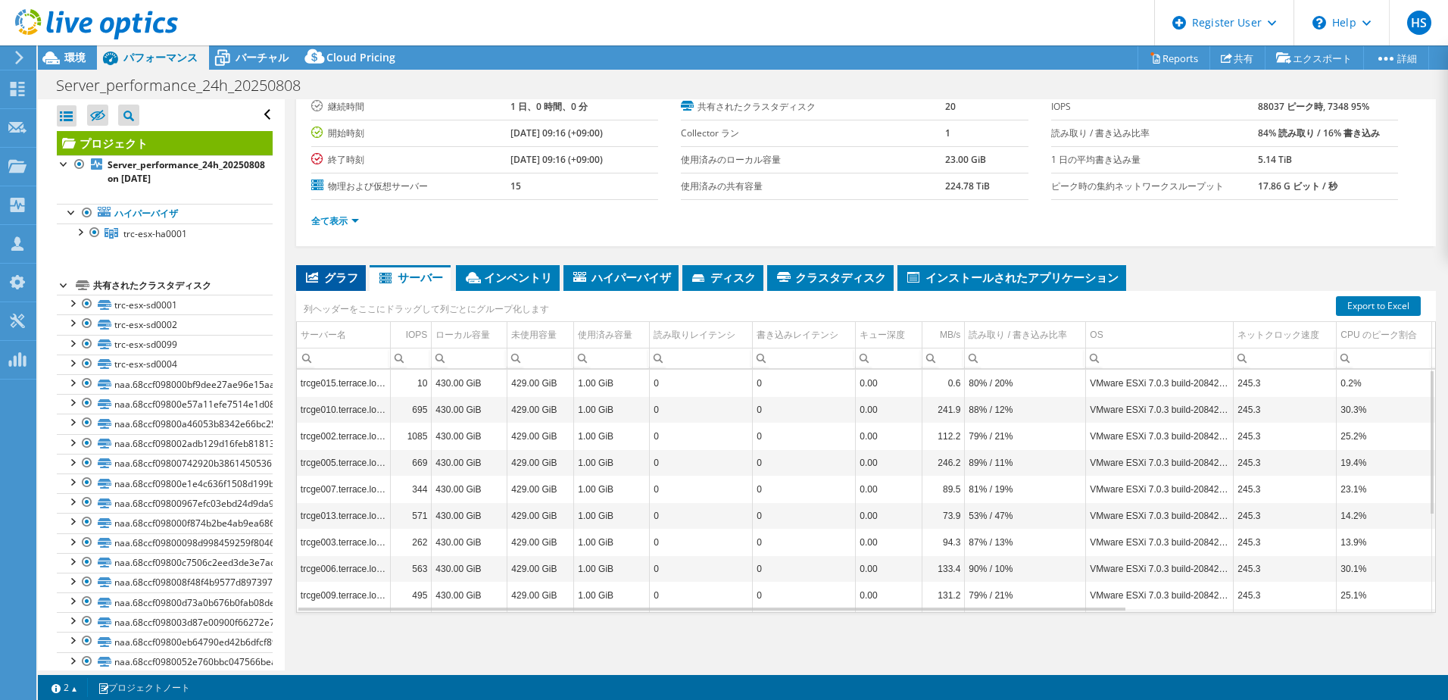
click at [337, 277] on span "グラフ" at bounding box center [331, 277] width 55 height 15
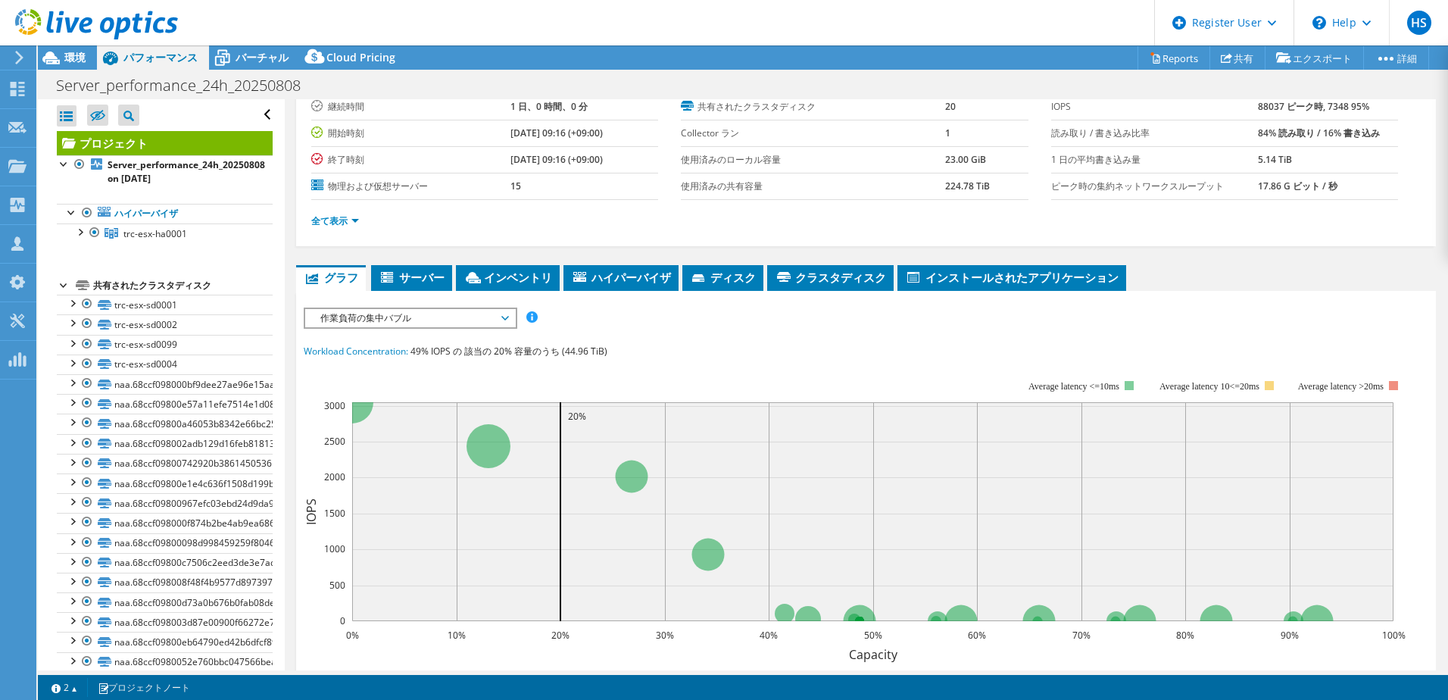
click at [423, 325] on span "作業負荷の集中バブル" at bounding box center [410, 318] width 195 height 18
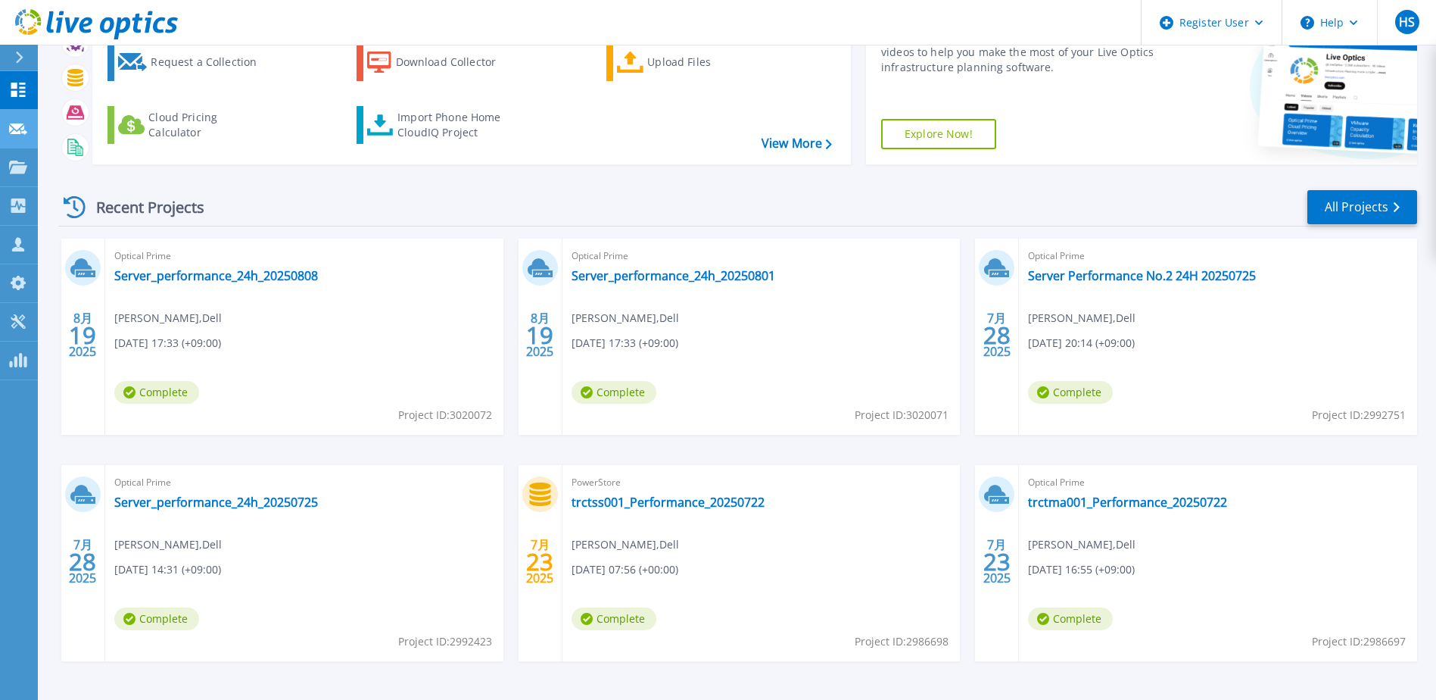
scroll to position [64, 0]
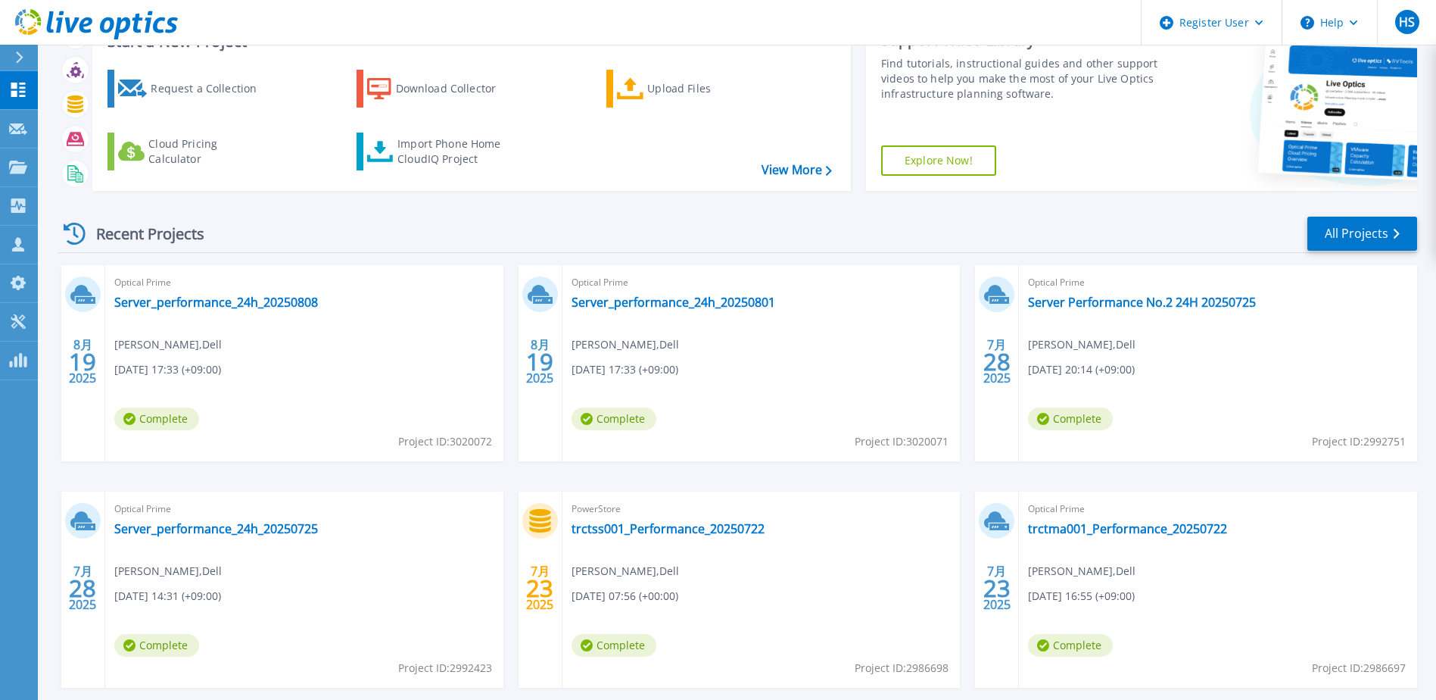
click at [23, 55] on icon at bounding box center [19, 57] width 8 height 12
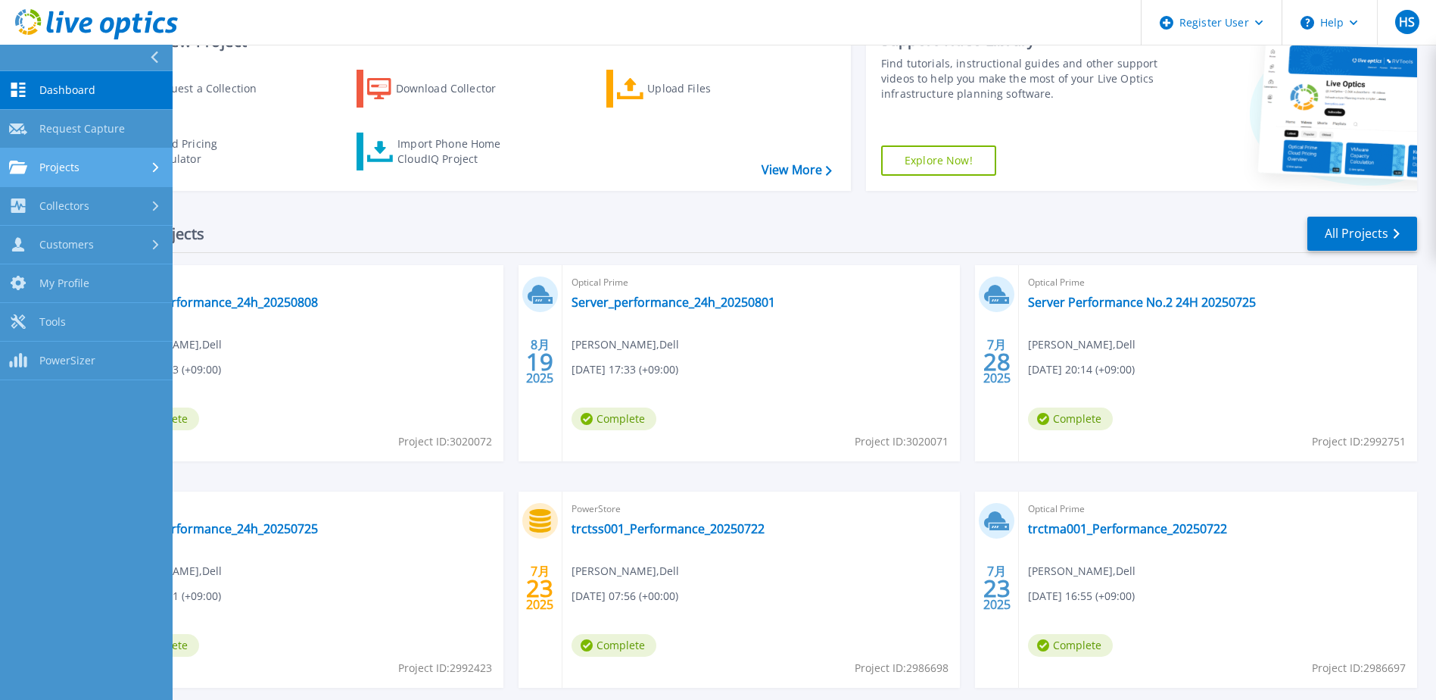
click at [90, 168] on div "Projects" at bounding box center [86, 168] width 154 height 14
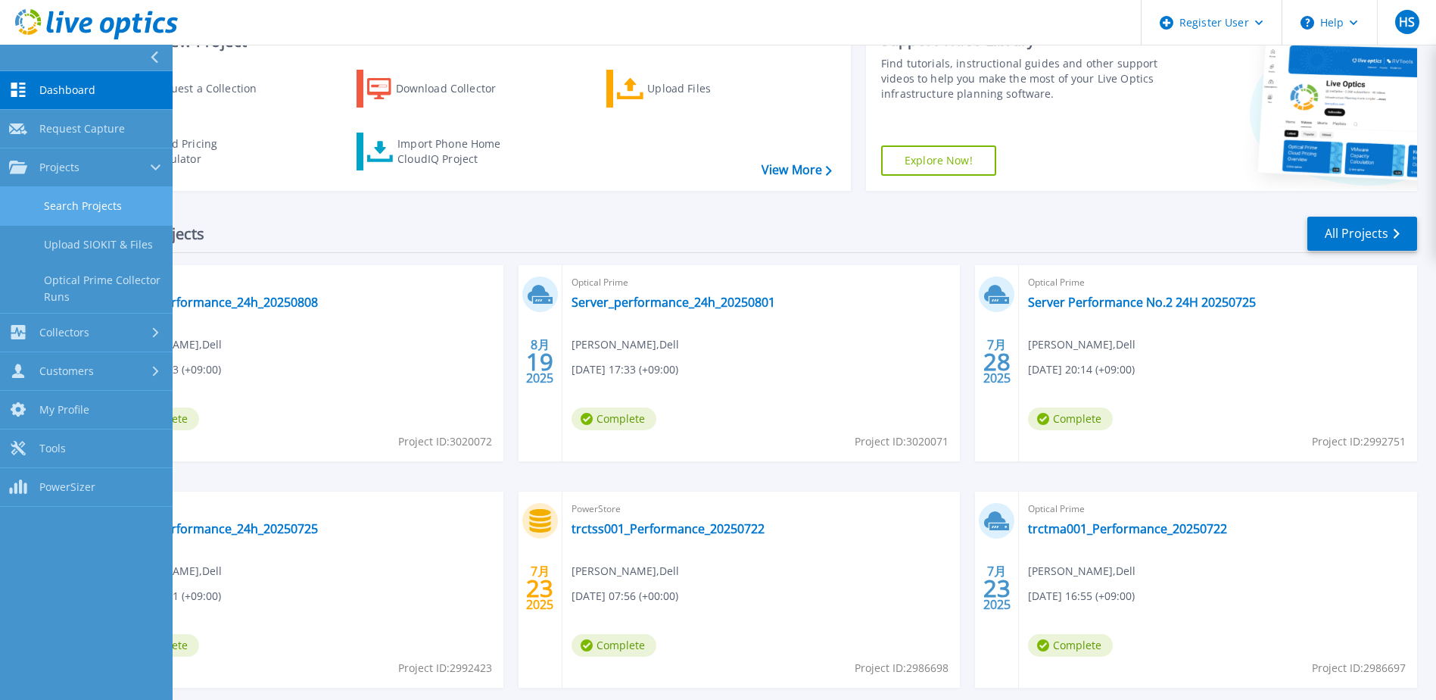
click at [101, 210] on link "Search Projects" at bounding box center [86, 206] width 173 height 39
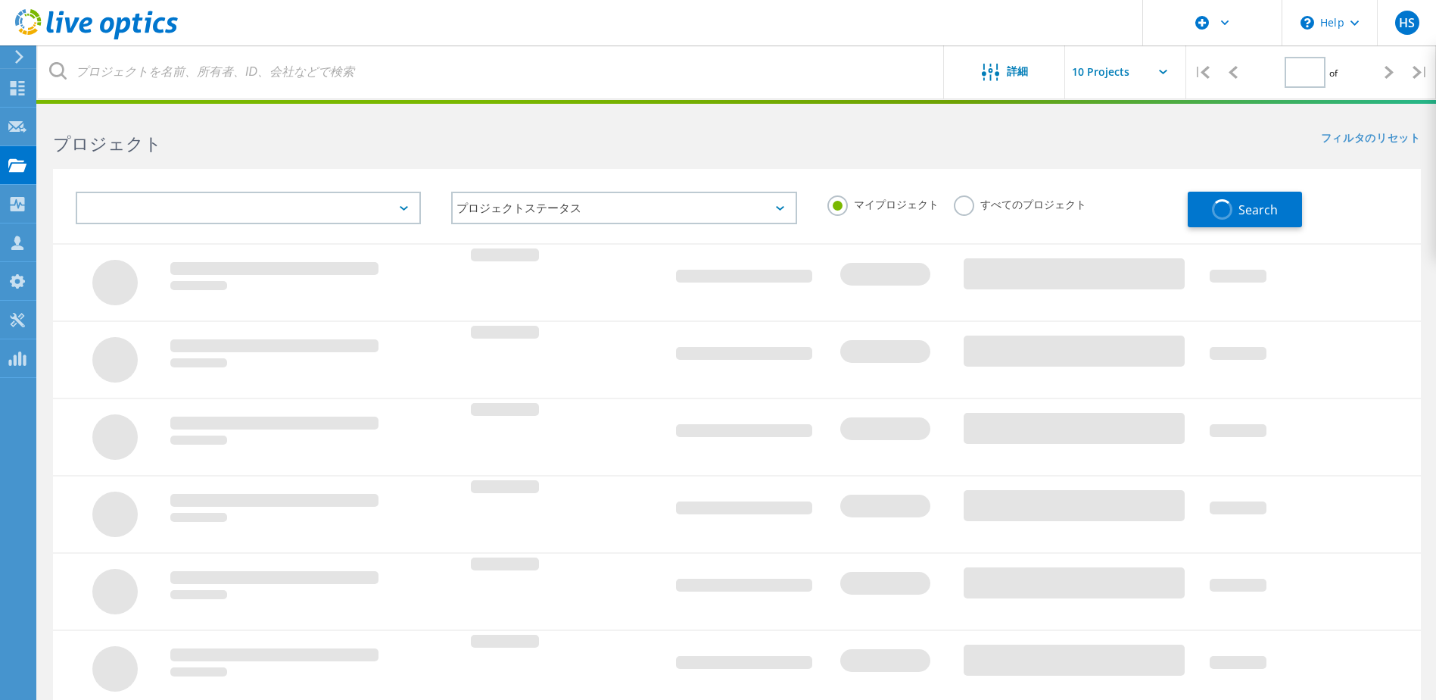
type input "2"
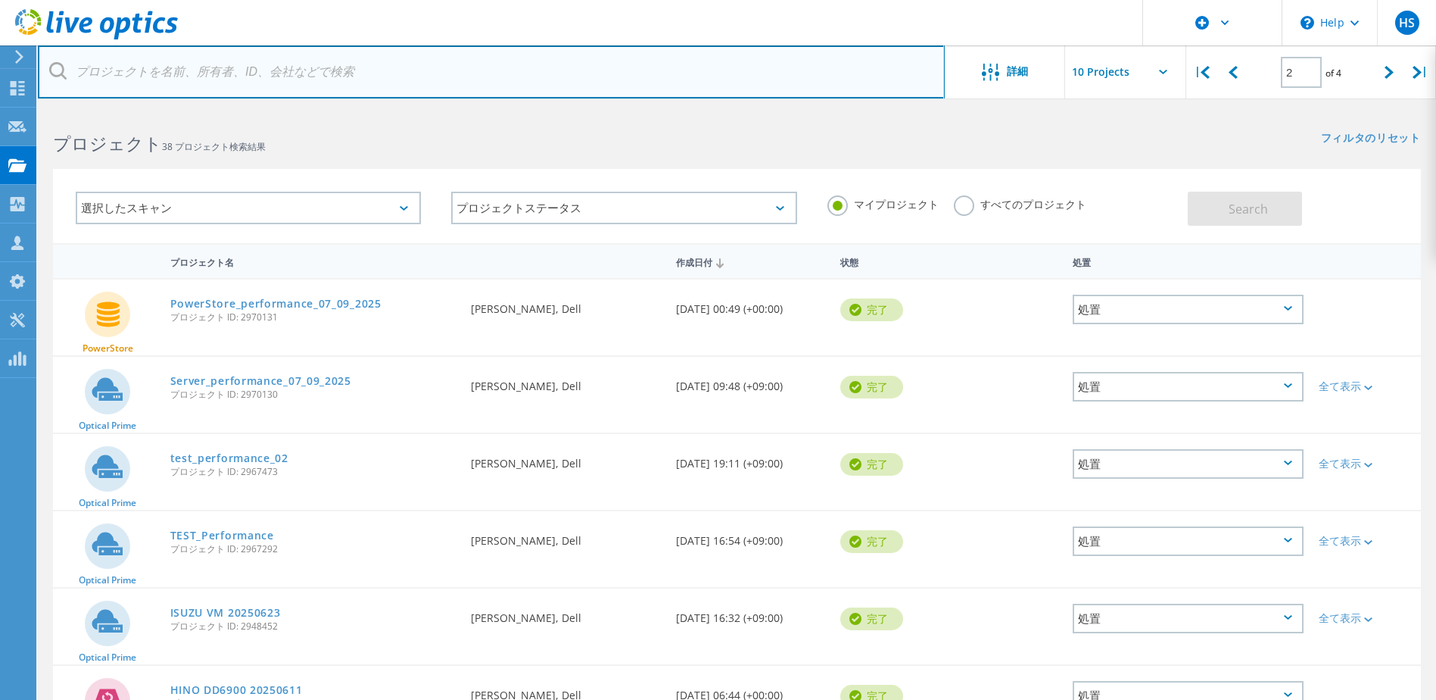
click at [568, 95] on input "text" at bounding box center [491, 71] width 907 height 53
click at [566, 73] on input "text" at bounding box center [491, 71] width 907 height 53
type input "Hidemaru"
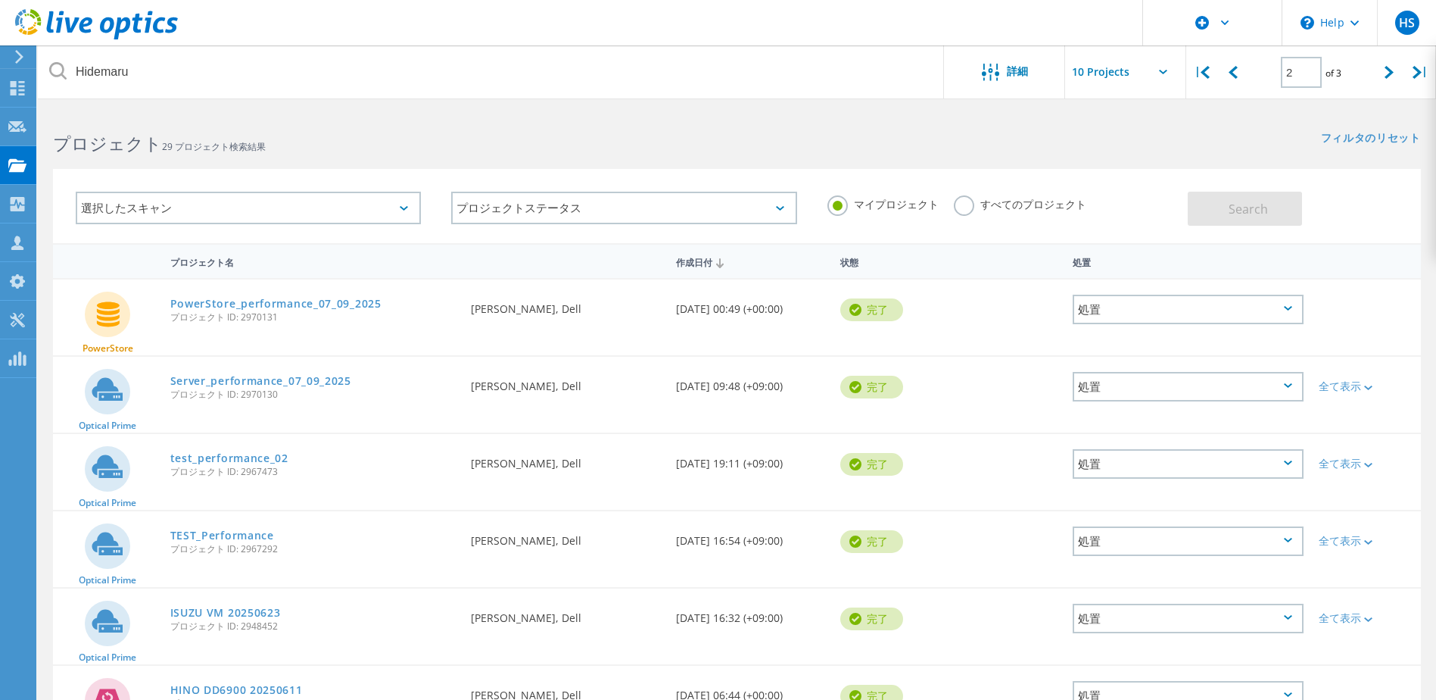
click at [993, 210] on label "すべてのプロジェクト" at bounding box center [1020, 202] width 133 height 14
click at [0, 0] on input "すべてのプロジェクト" at bounding box center [0, 0] width 0 height 0
click at [1224, 199] on button "Search" at bounding box center [1245, 209] width 114 height 34
click at [34, 25] on use at bounding box center [96, 24] width 163 height 30
click at [11, 54] on div at bounding box center [16, 57] width 23 height 14
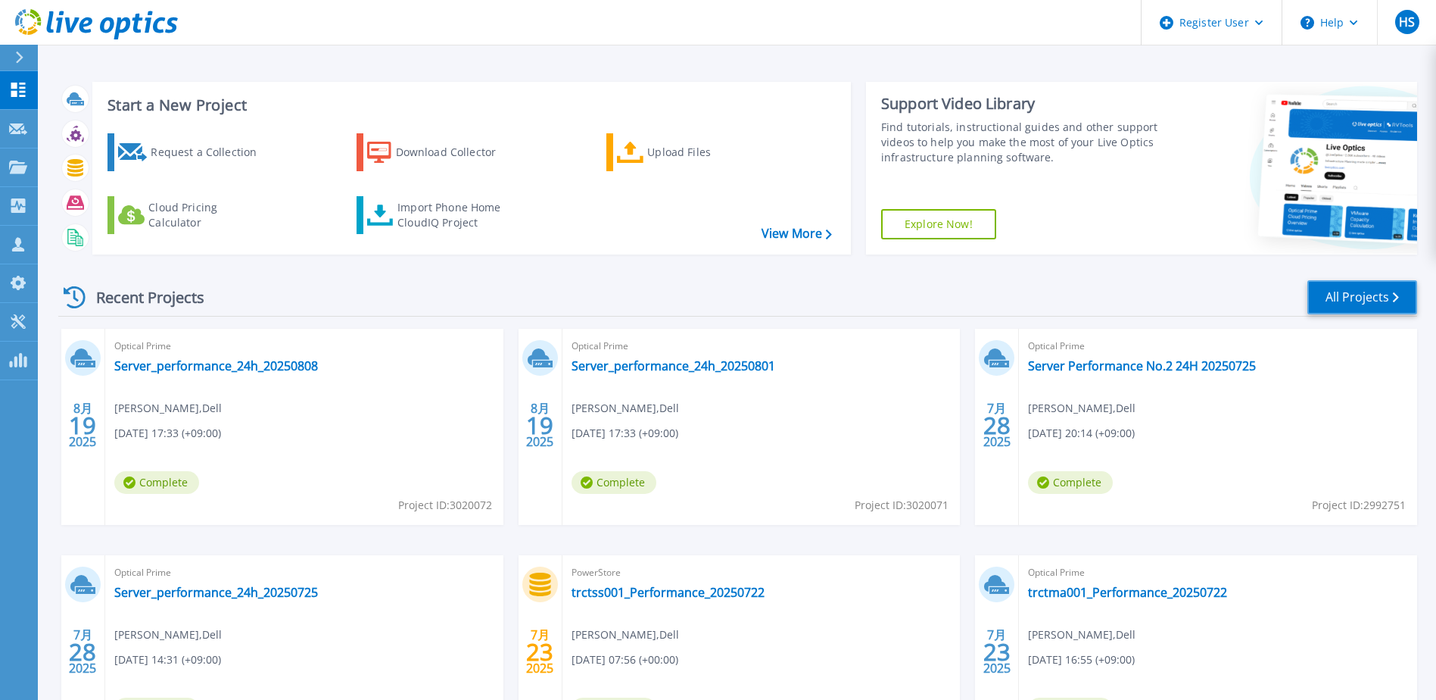
click at [1373, 290] on link "All Projects" at bounding box center [1363, 297] width 110 height 34
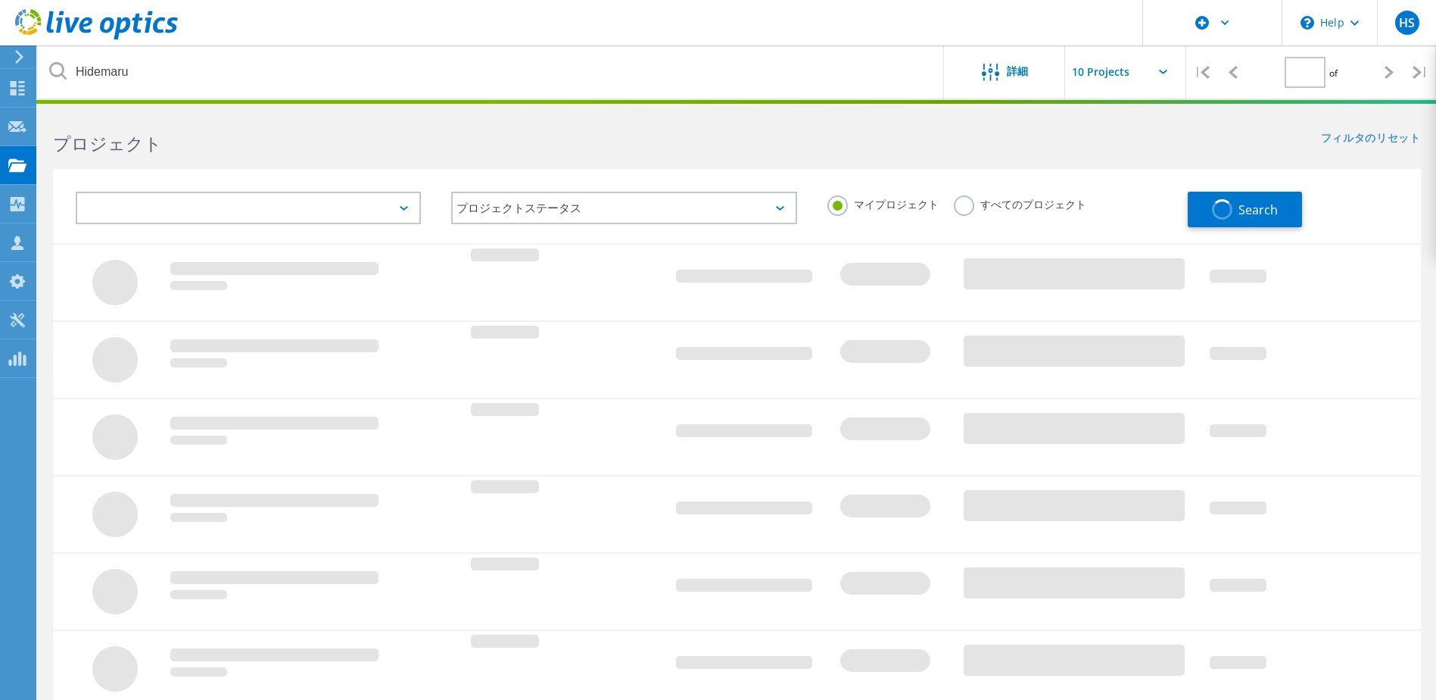
type input "2"
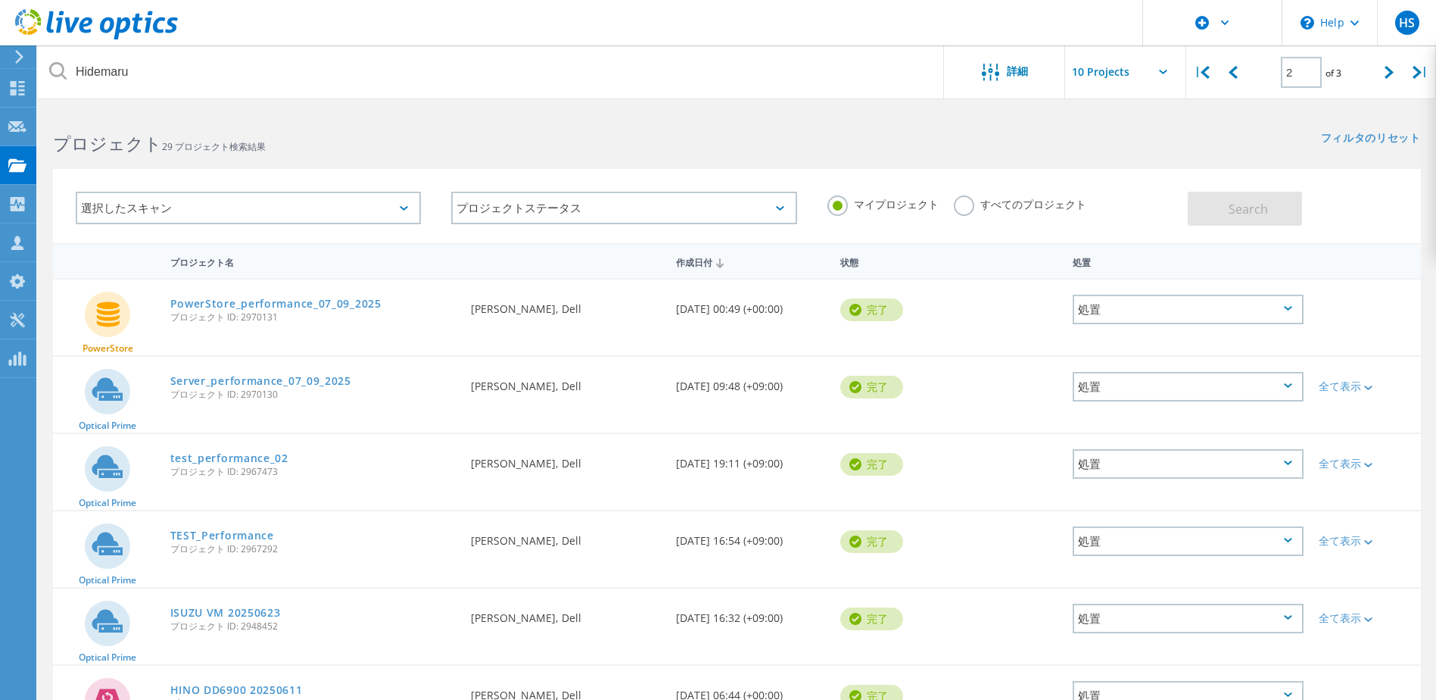
click at [741, 263] on div "作成日付" at bounding box center [751, 261] width 164 height 29
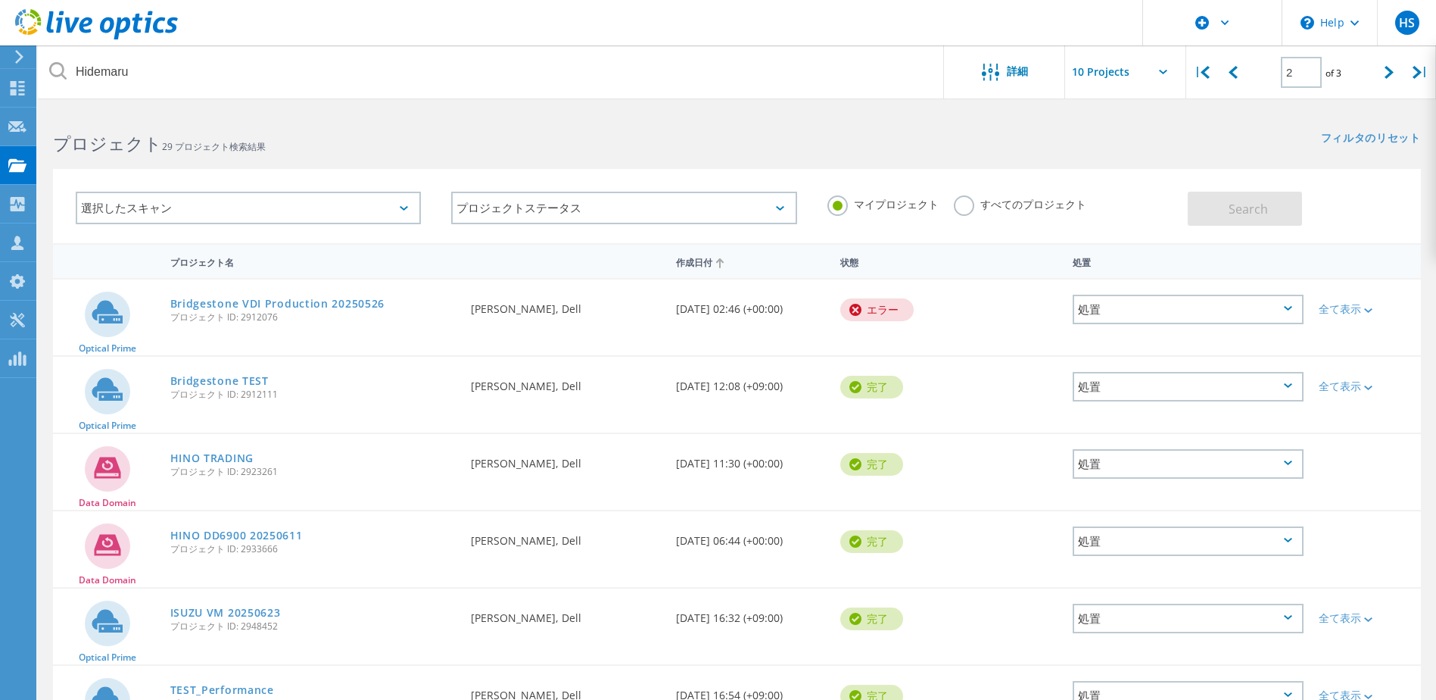
click at [724, 267] on div "作成日付" at bounding box center [751, 261] width 164 height 29
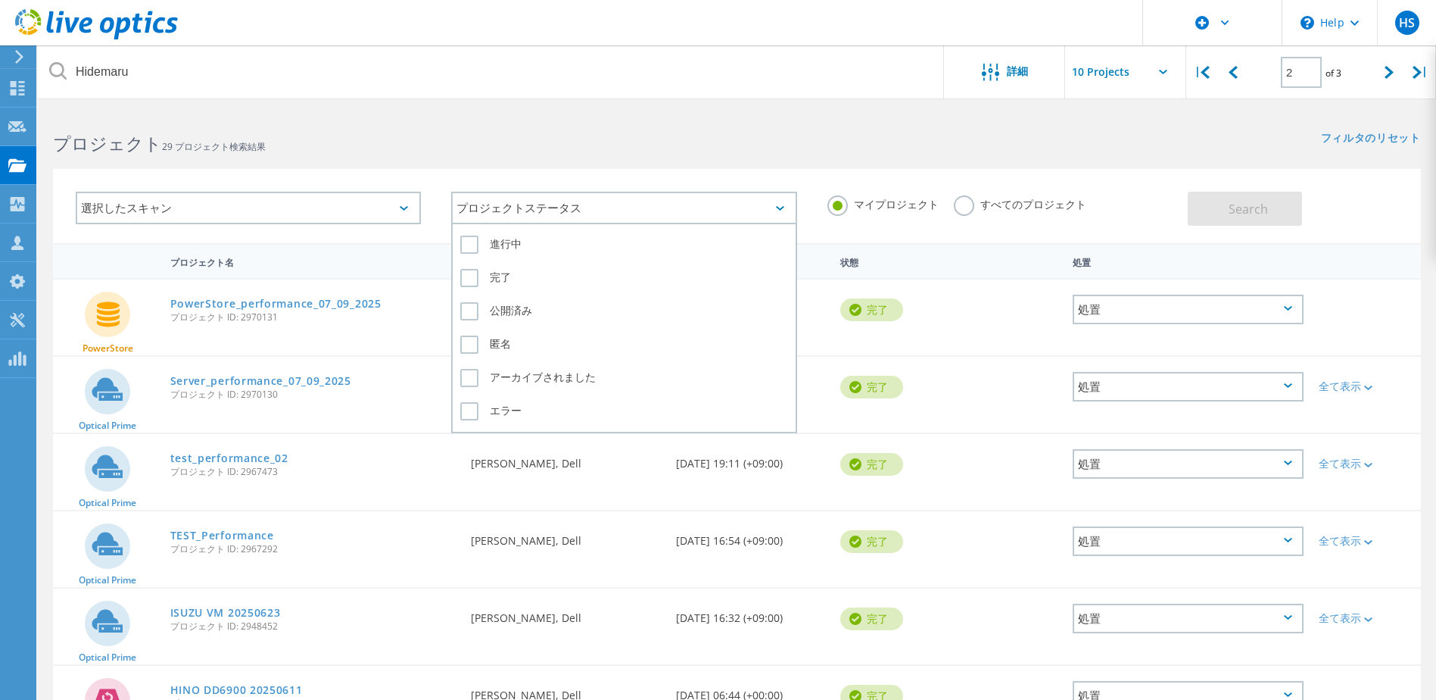
click at [635, 217] on div "プロジェクトステータス" at bounding box center [623, 208] width 345 height 33
click at [133, 8] on div at bounding box center [89, 22] width 178 height 45
click at [129, 14] on icon at bounding box center [96, 24] width 163 height 31
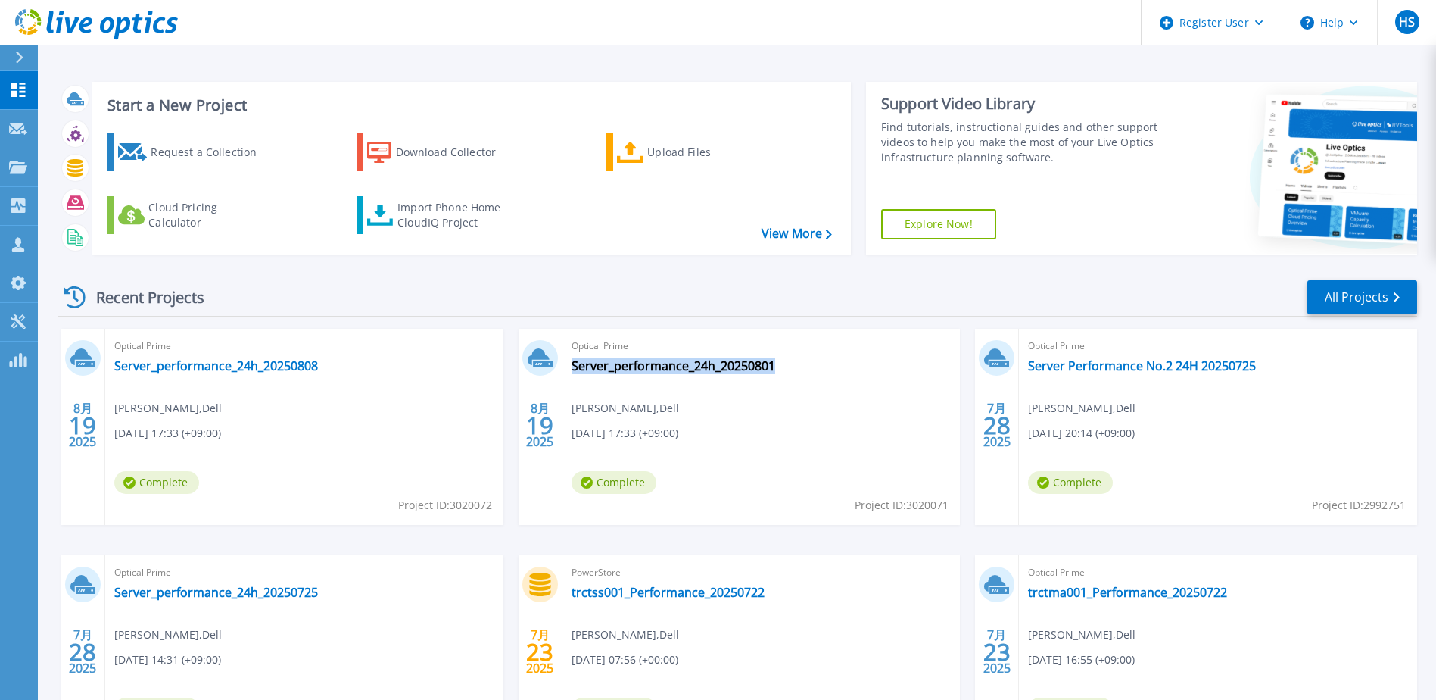
drag, startPoint x: 807, startPoint y: 372, endPoint x: 775, endPoint y: 371, distance: 32.6
click at [775, 371] on div "Optical Prime Server_performance_24h_20250801 [PERSON_NAME] , Dell [DATE] 17:33…" at bounding box center [762, 427] width 398 height 196
copy div "Server_performance_24h_20250801"
drag, startPoint x: 672, startPoint y: 358, endPoint x: 534, endPoint y: 353, distance: 138.7
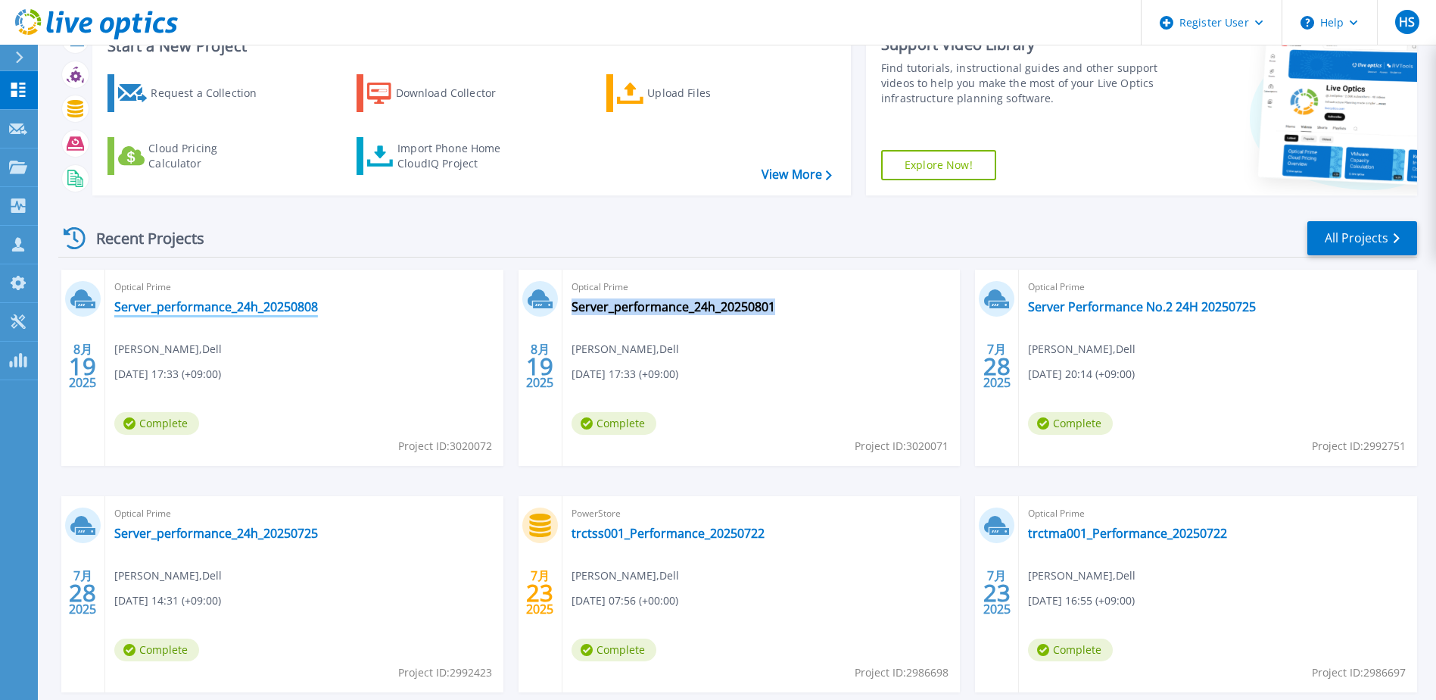
scroll to position [139, 0]
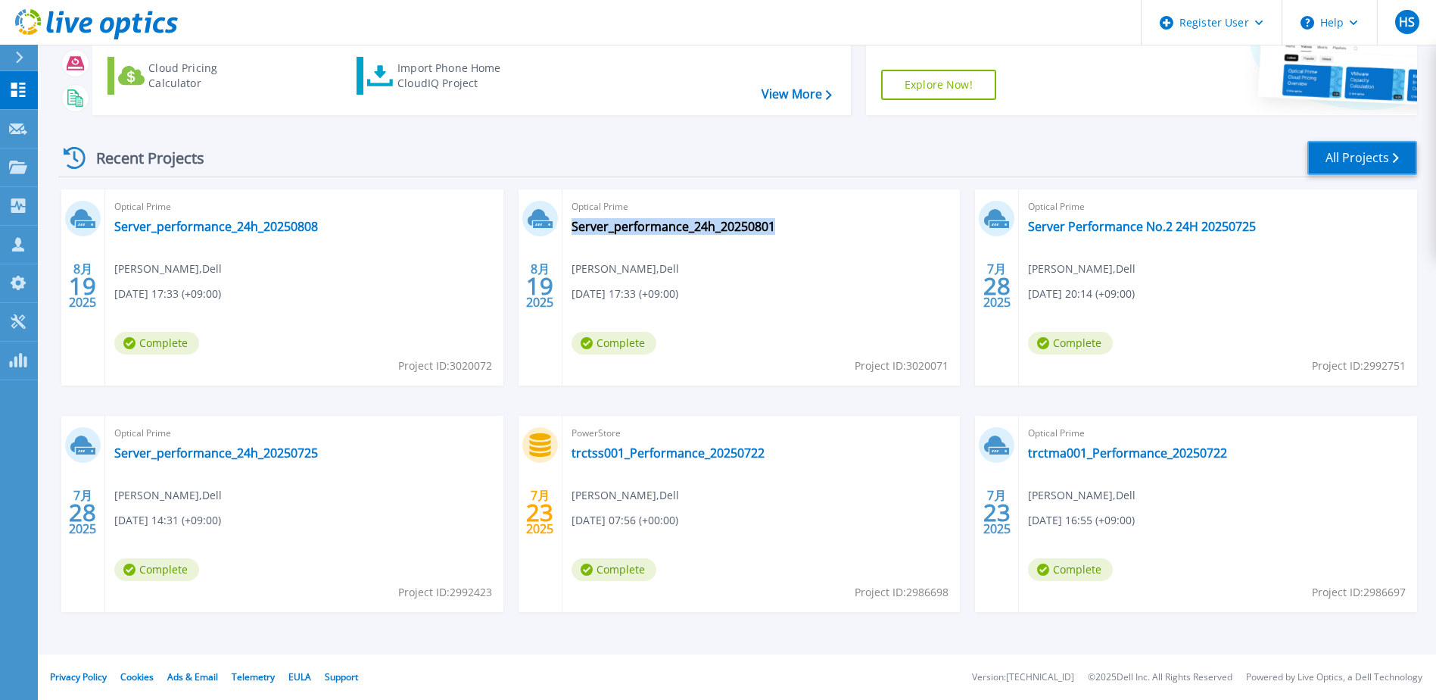
click at [1379, 170] on link "All Projects" at bounding box center [1363, 158] width 110 height 34
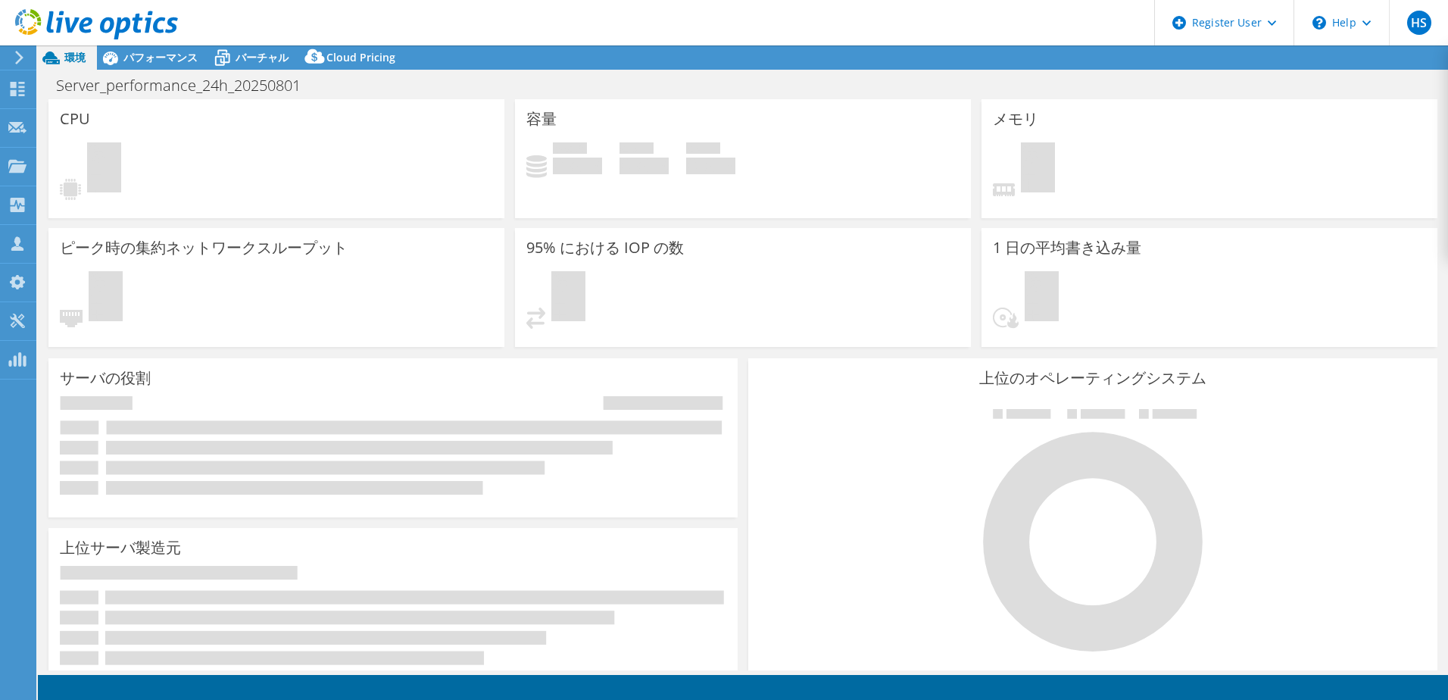
select select "[GEOGRAPHIC_DATA]"
select select "JPY"
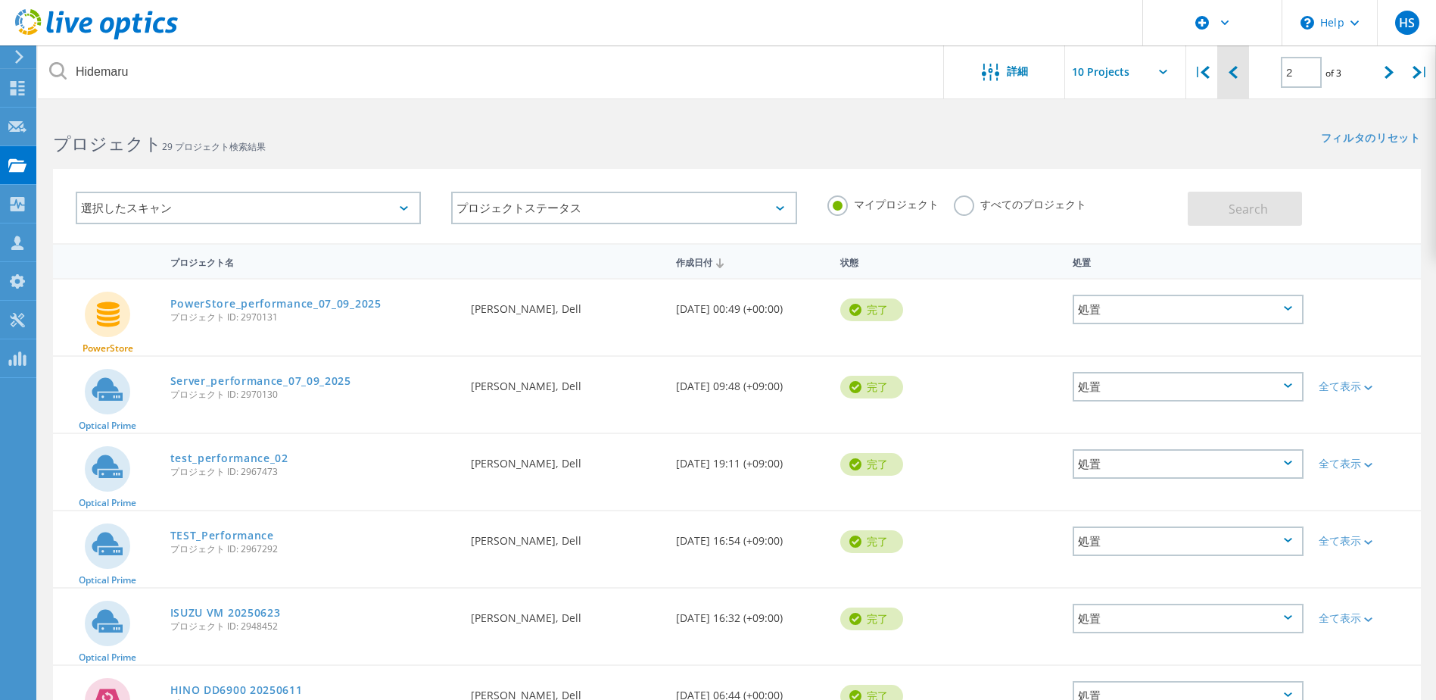
click at [1230, 80] on div at bounding box center [1233, 72] width 31 height 54
type input "1"
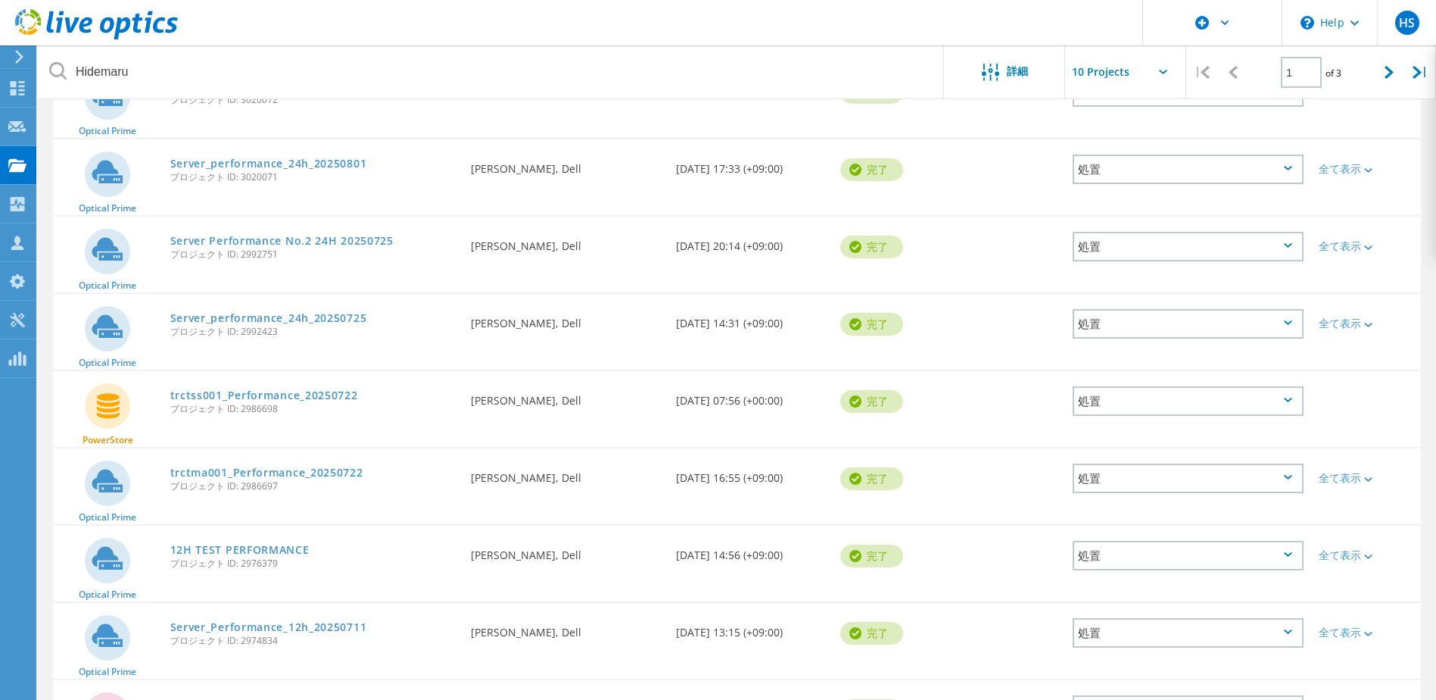
scroll to position [303, 0]
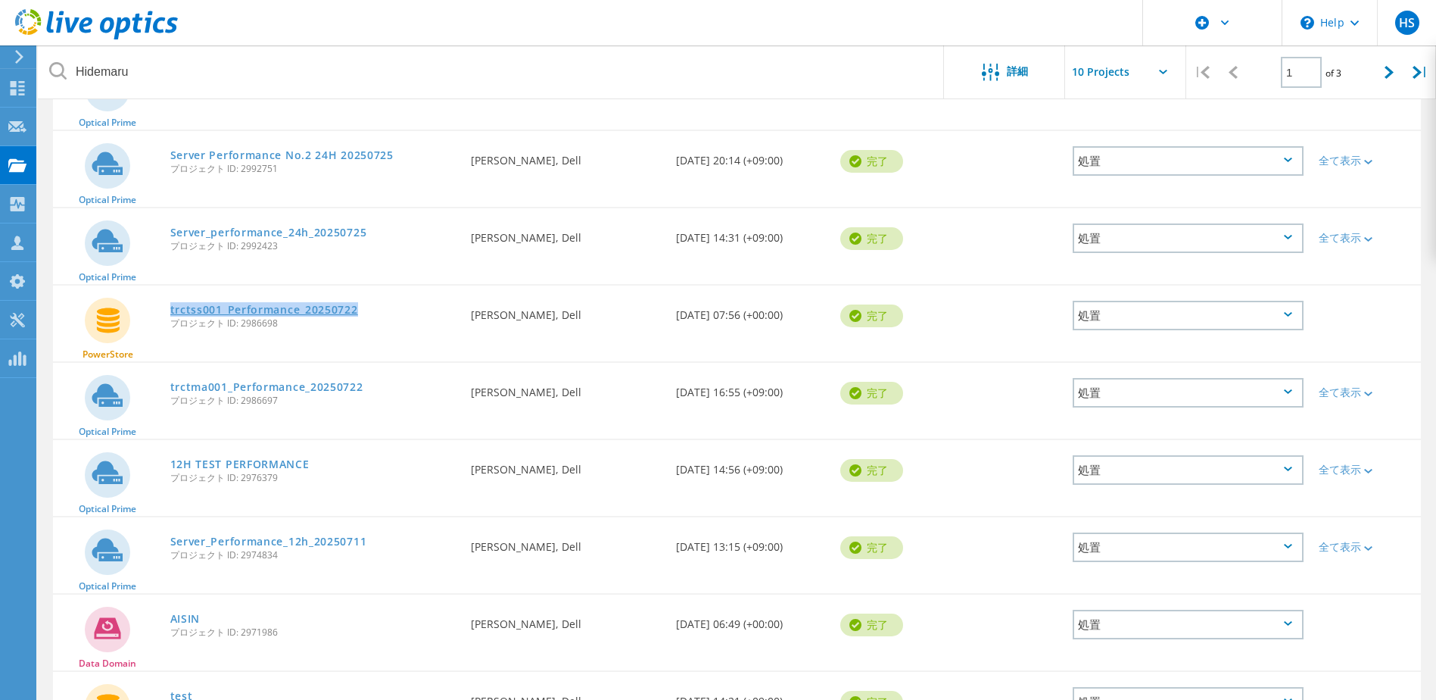
drag, startPoint x: 376, startPoint y: 307, endPoint x: 174, endPoint y: 313, distance: 202.3
click at [169, 313] on div "trctss001_Performance_20250722 プロジェクト ID: 2986698" at bounding box center [313, 314] width 301 height 58
drag, startPoint x: 174, startPoint y: 313, endPoint x: 193, endPoint y: 311, distance: 19.1
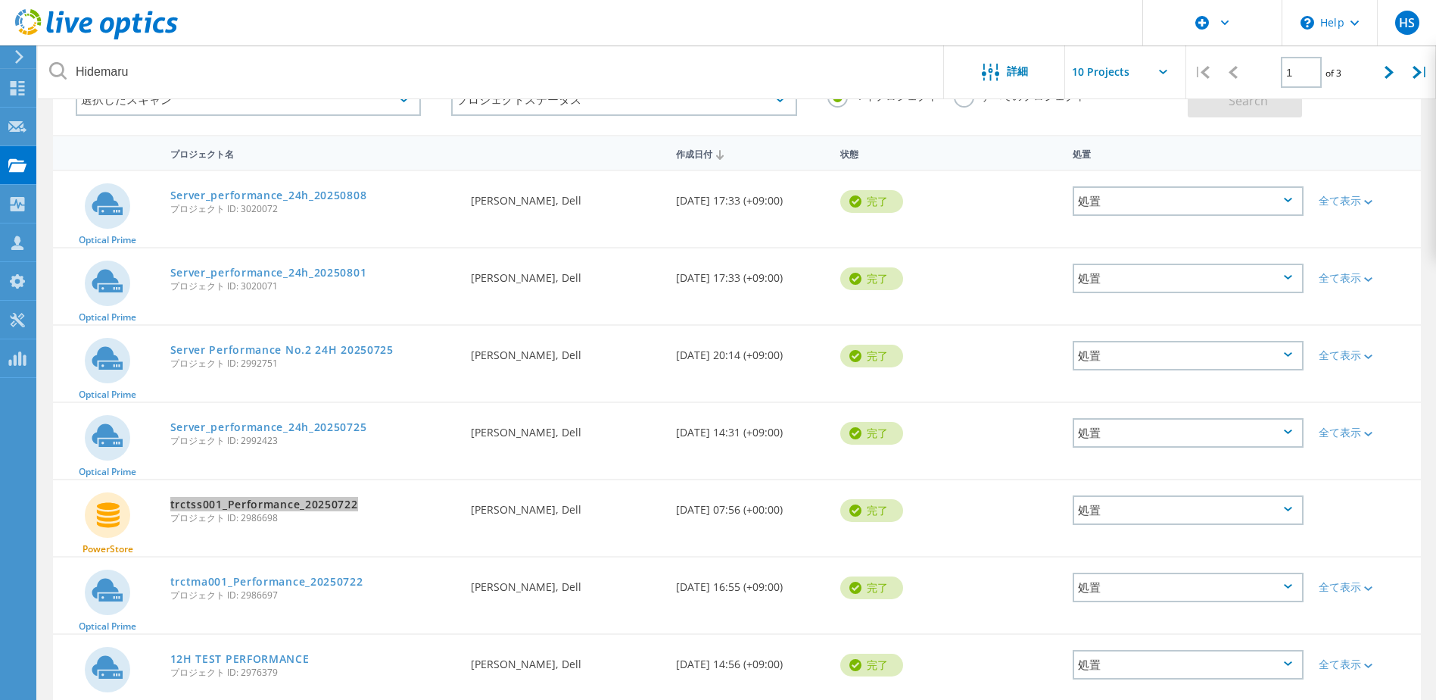
scroll to position [0, 0]
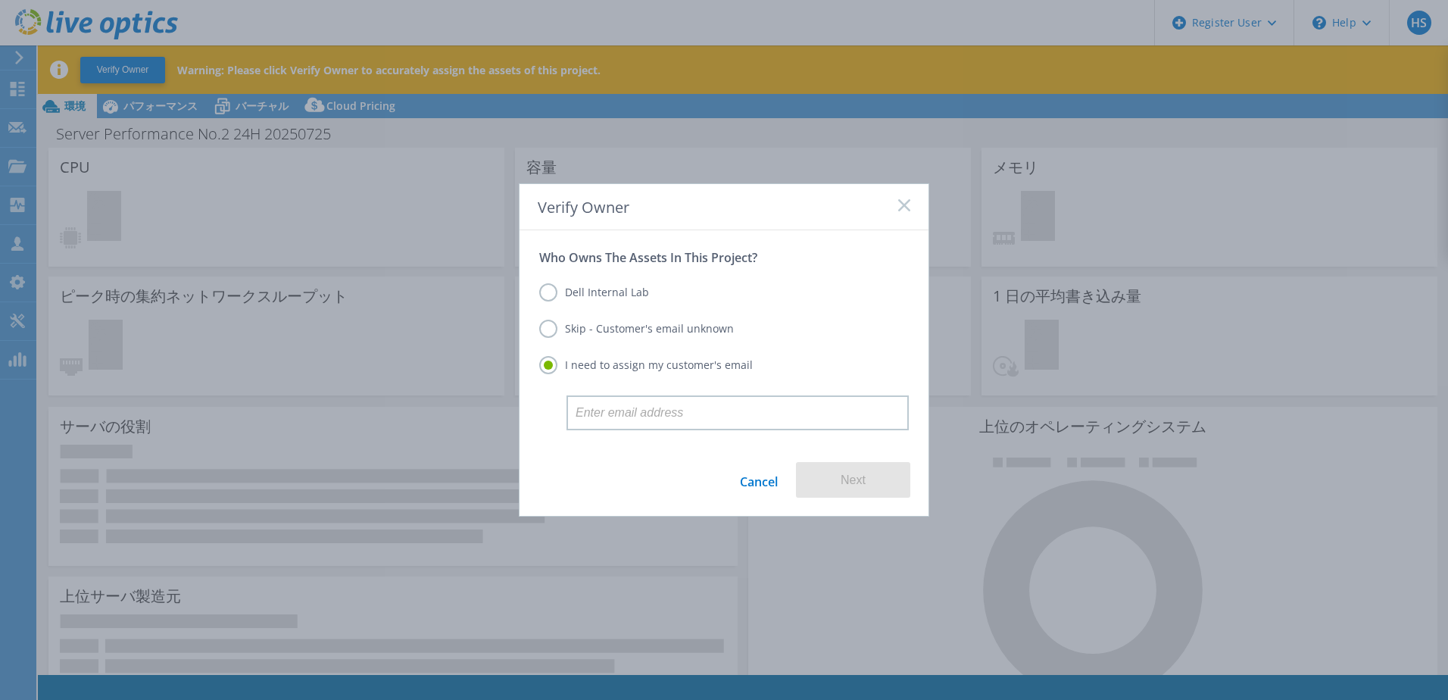
select select "USD"
click at [627, 301] on div "Dell Internal Lab" at bounding box center [724, 293] width 370 height 21
click at [643, 292] on label "Dell Internal Lab" at bounding box center [594, 292] width 110 height 18
click at [0, 0] on input "Dell Internal Lab" at bounding box center [0, 0] width 0 height 0
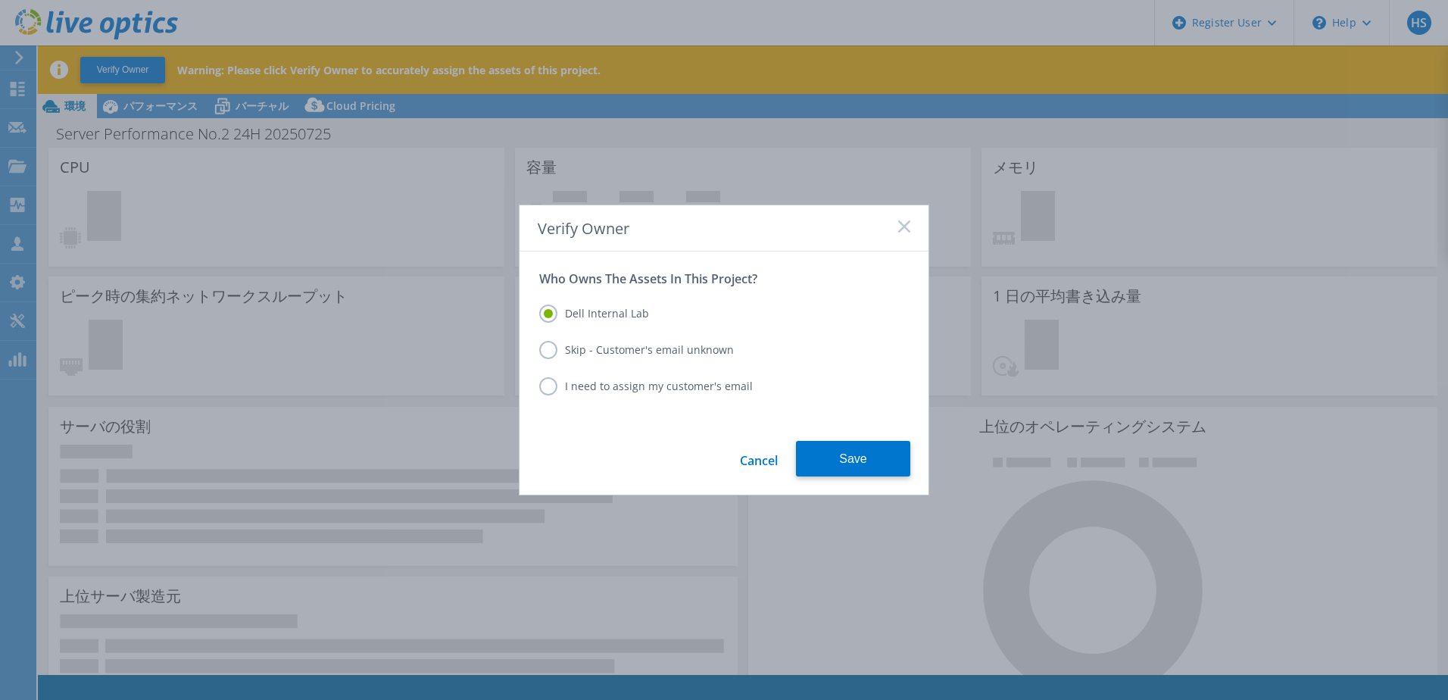
drag, startPoint x: 842, startPoint y: 455, endPoint x: 830, endPoint y: 312, distance: 143.6
click at [842, 454] on button "Save" at bounding box center [853, 459] width 114 height 36
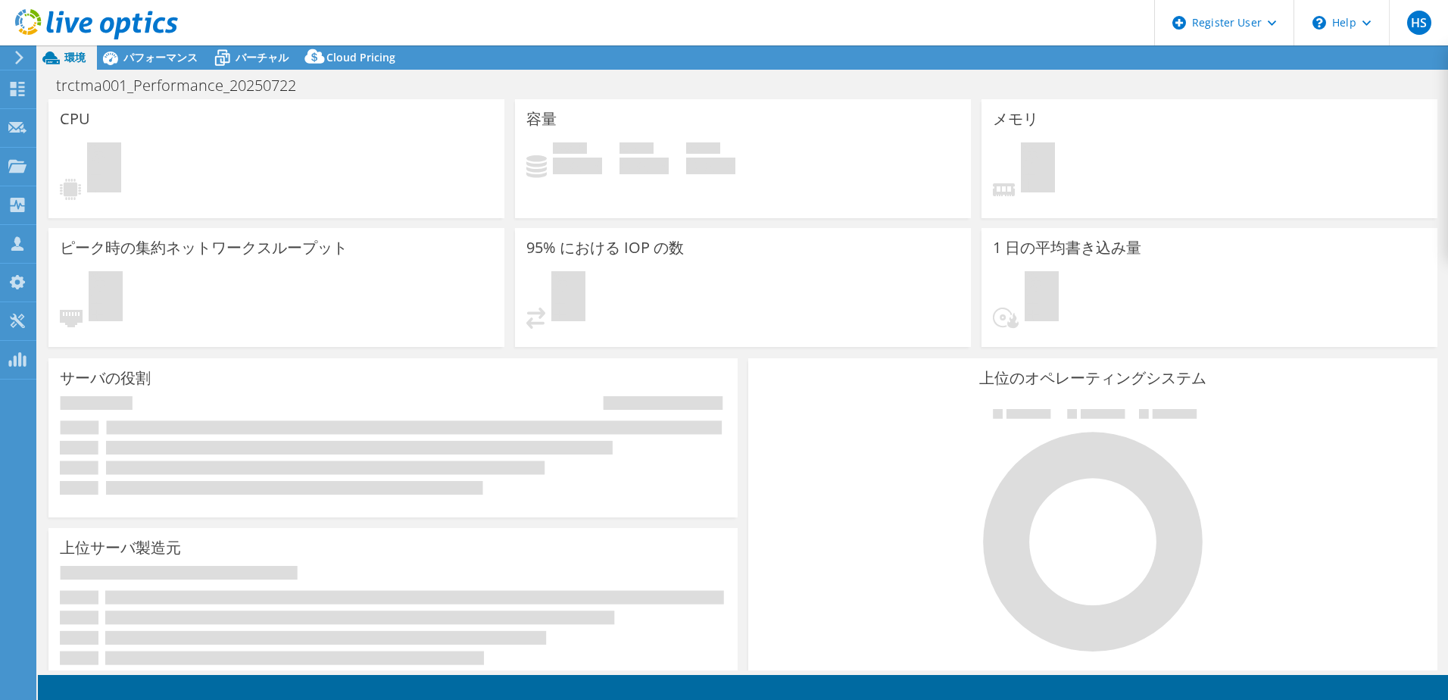
select select "[GEOGRAPHIC_DATA]"
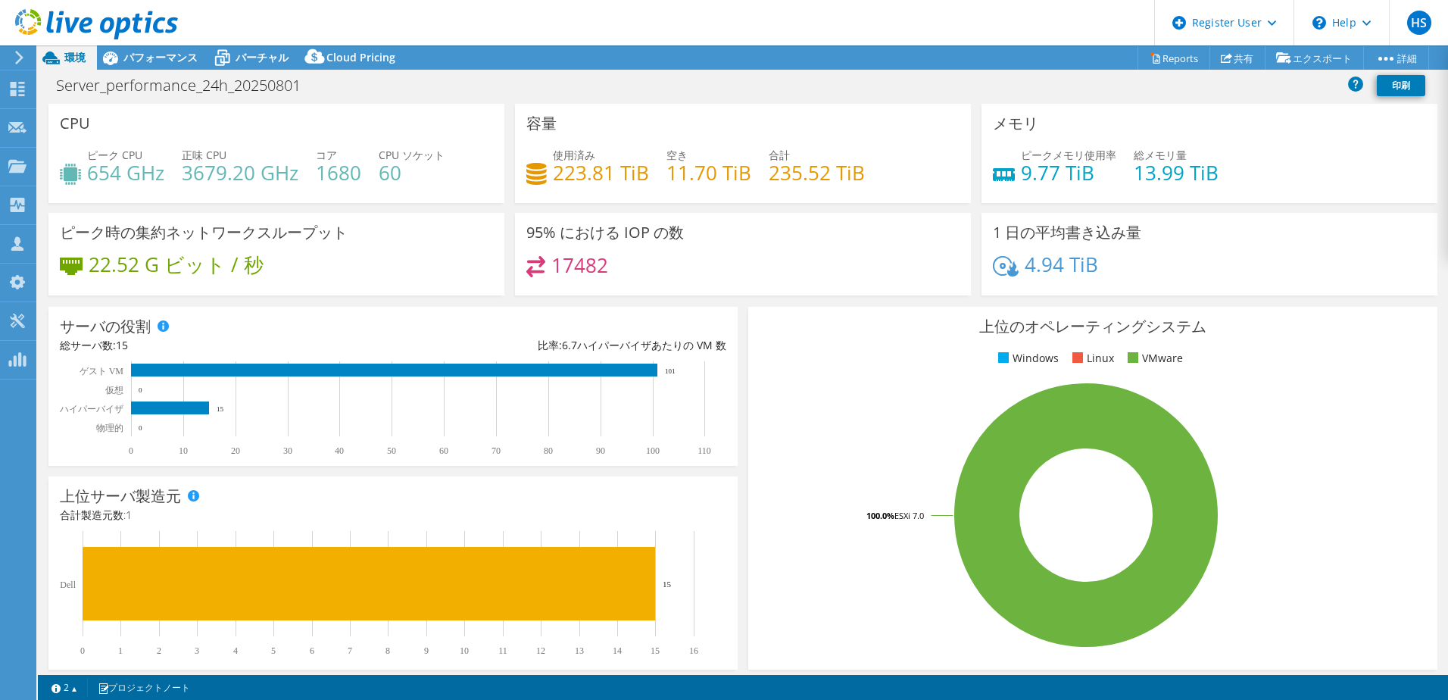
select select "USD"
select select "[GEOGRAPHIC_DATA]"
select select "JPY"
click at [790, 253] on div "95% における IOP の数 17482" at bounding box center [743, 254] width 456 height 83
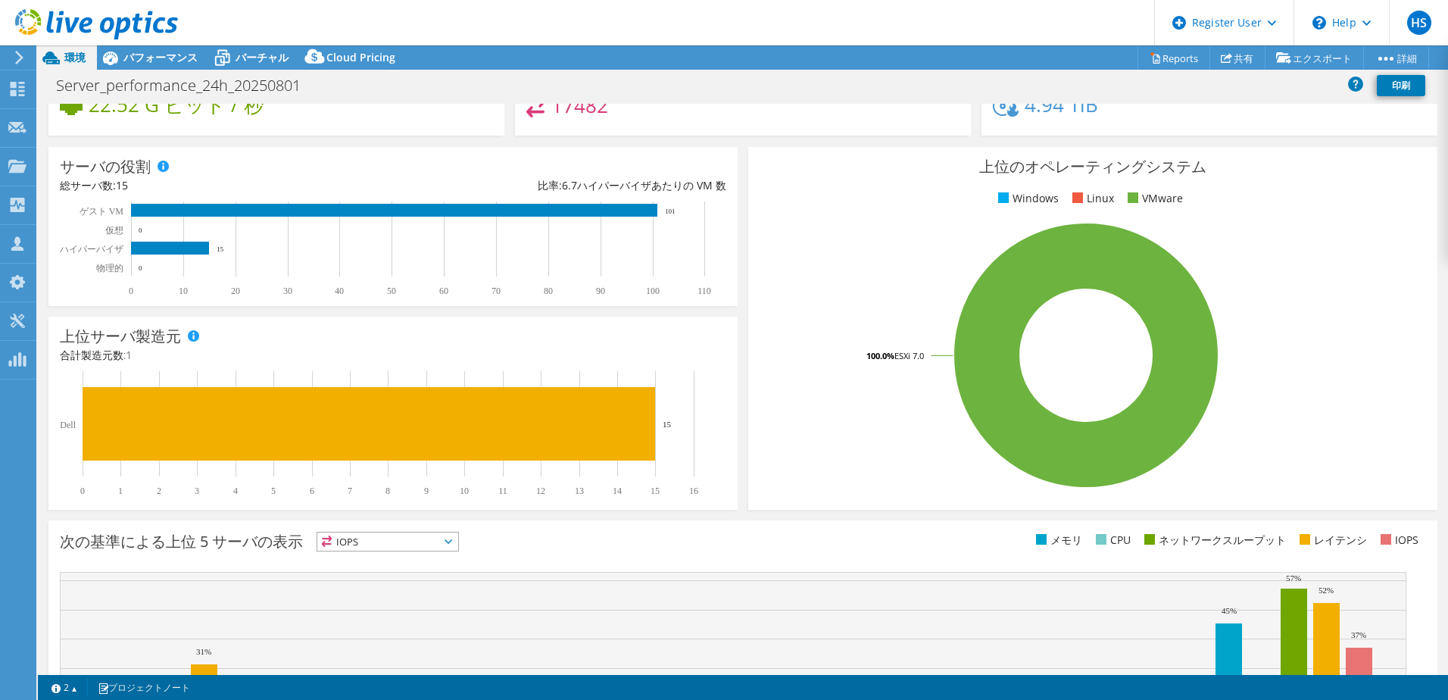
scroll to position [311, 0]
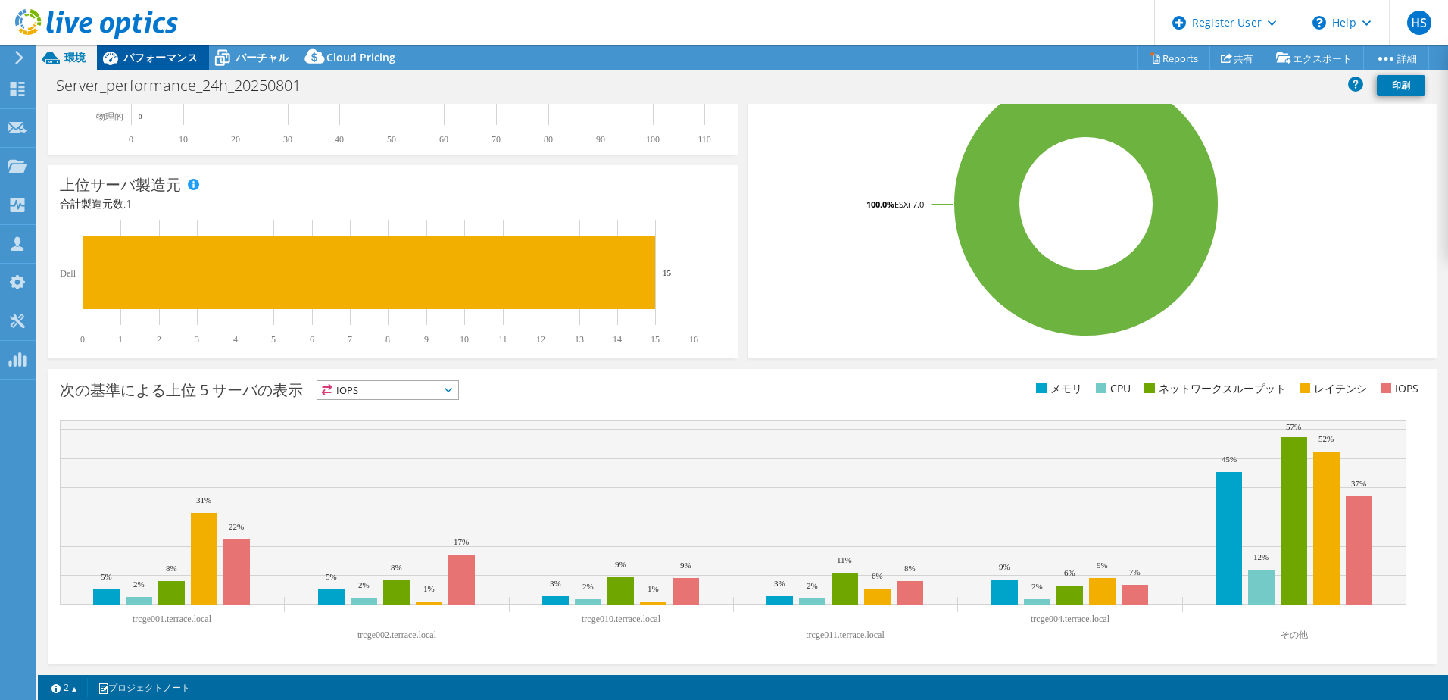
click at [145, 60] on span "パフォーマンス" at bounding box center [160, 57] width 74 height 14
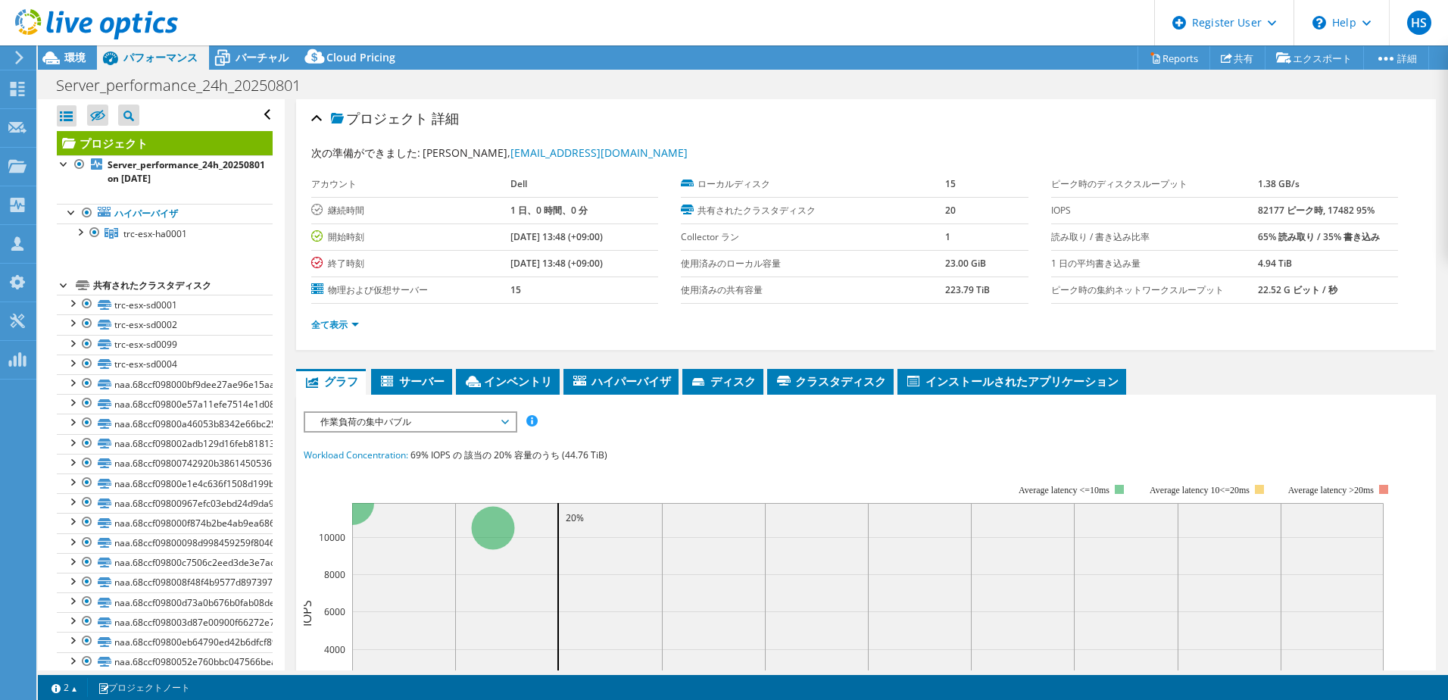
scroll to position [0, 0]
click at [83, 232] on div at bounding box center [79, 230] width 15 height 15
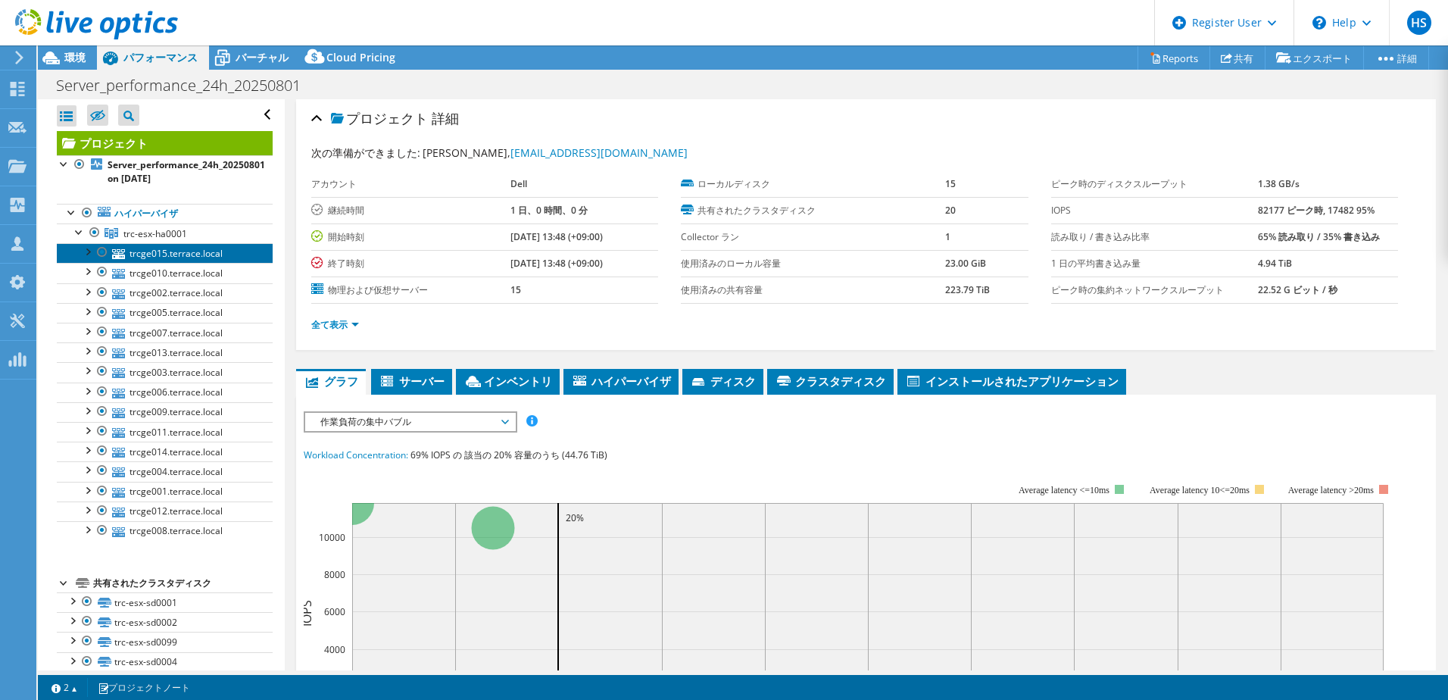
click at [211, 258] on link "trcge015.terrace.local" at bounding box center [165, 253] width 216 height 20
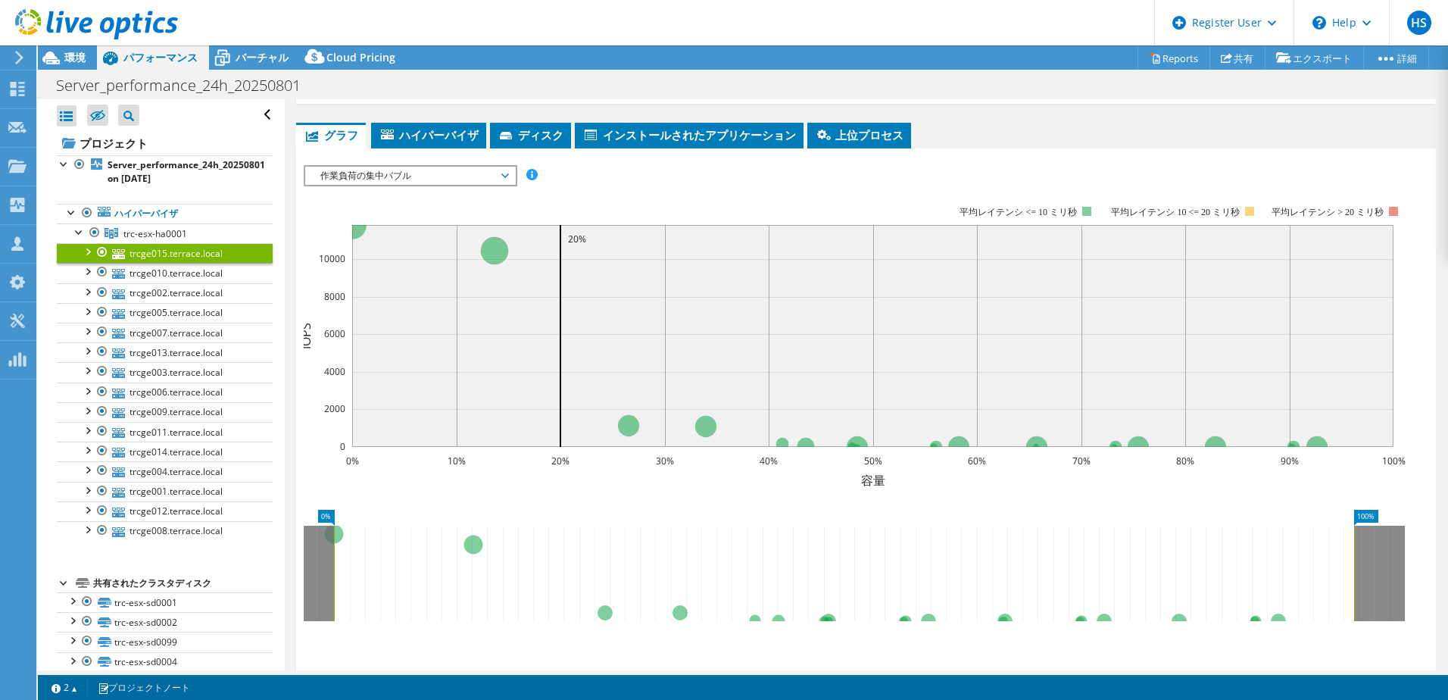
scroll to position [227, 0]
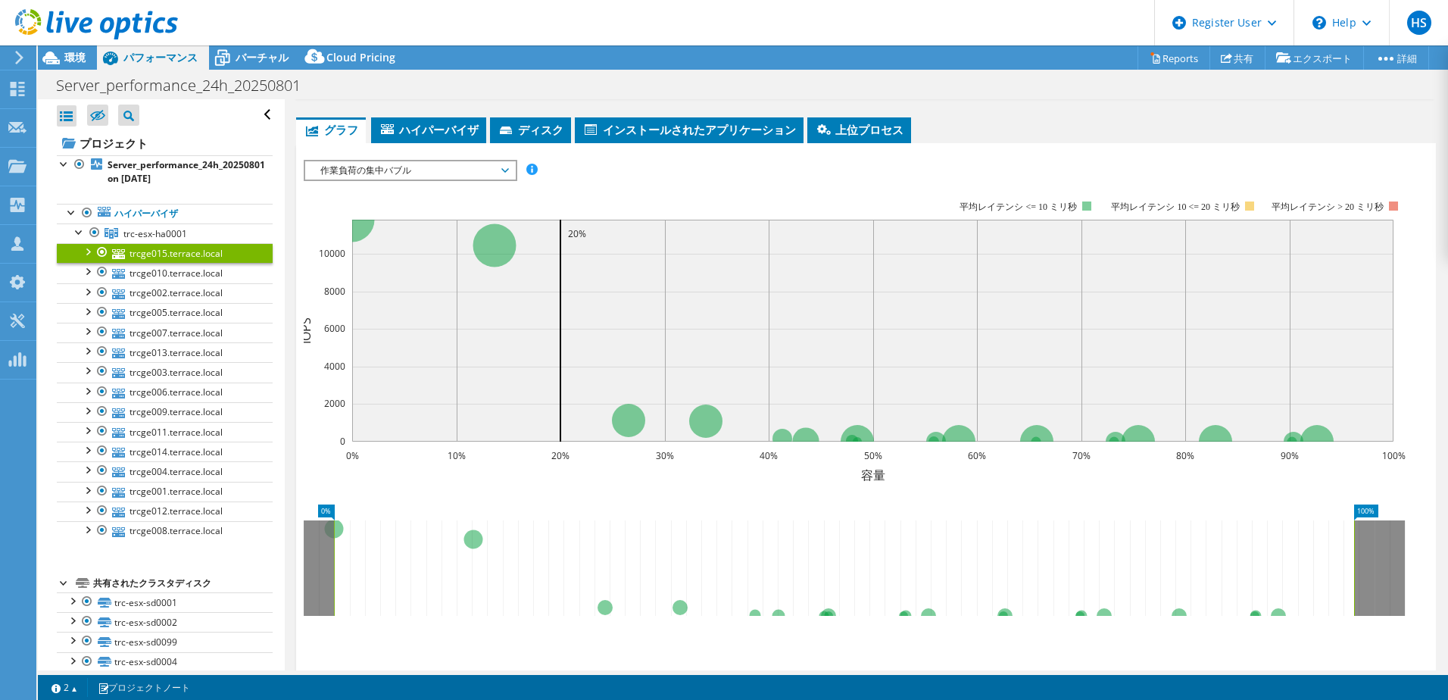
click at [379, 170] on span "作業負荷の集中バブル" at bounding box center [410, 170] width 195 height 18
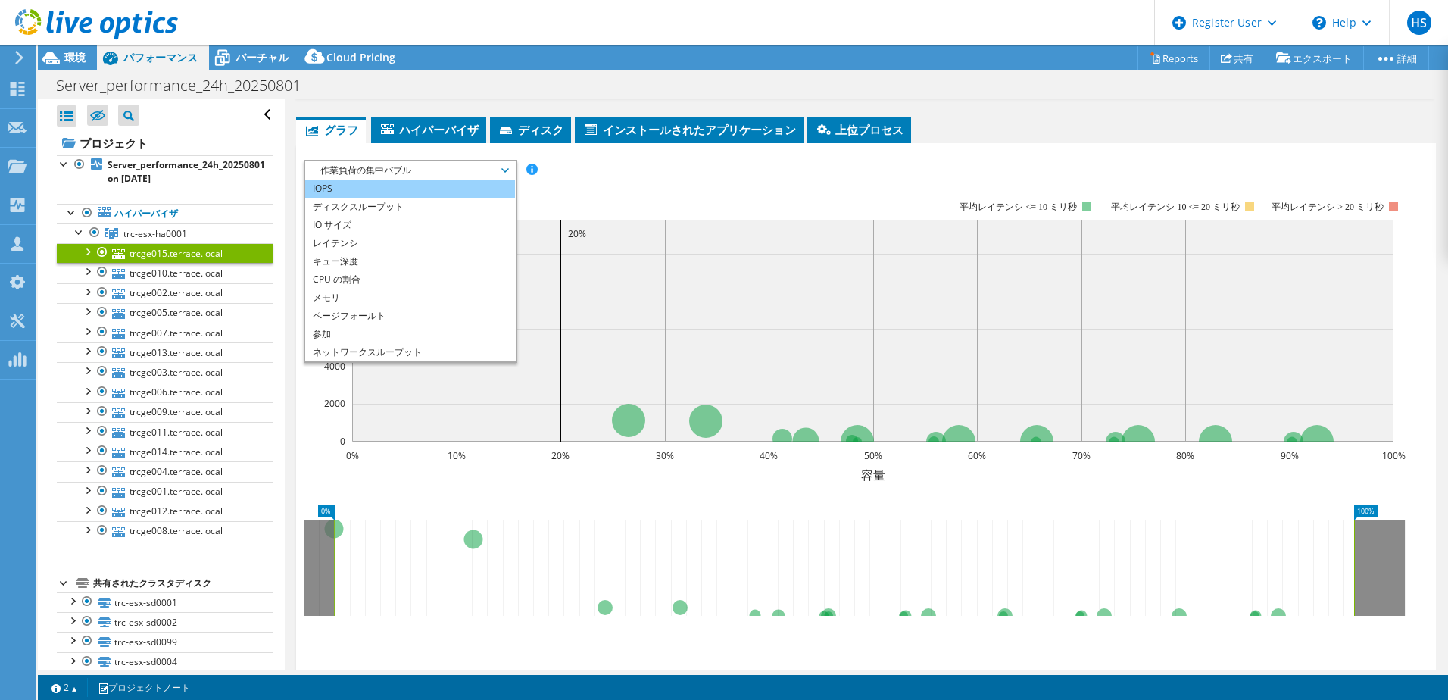
click at [373, 184] on li "IOPS" at bounding box center [410, 188] width 210 height 18
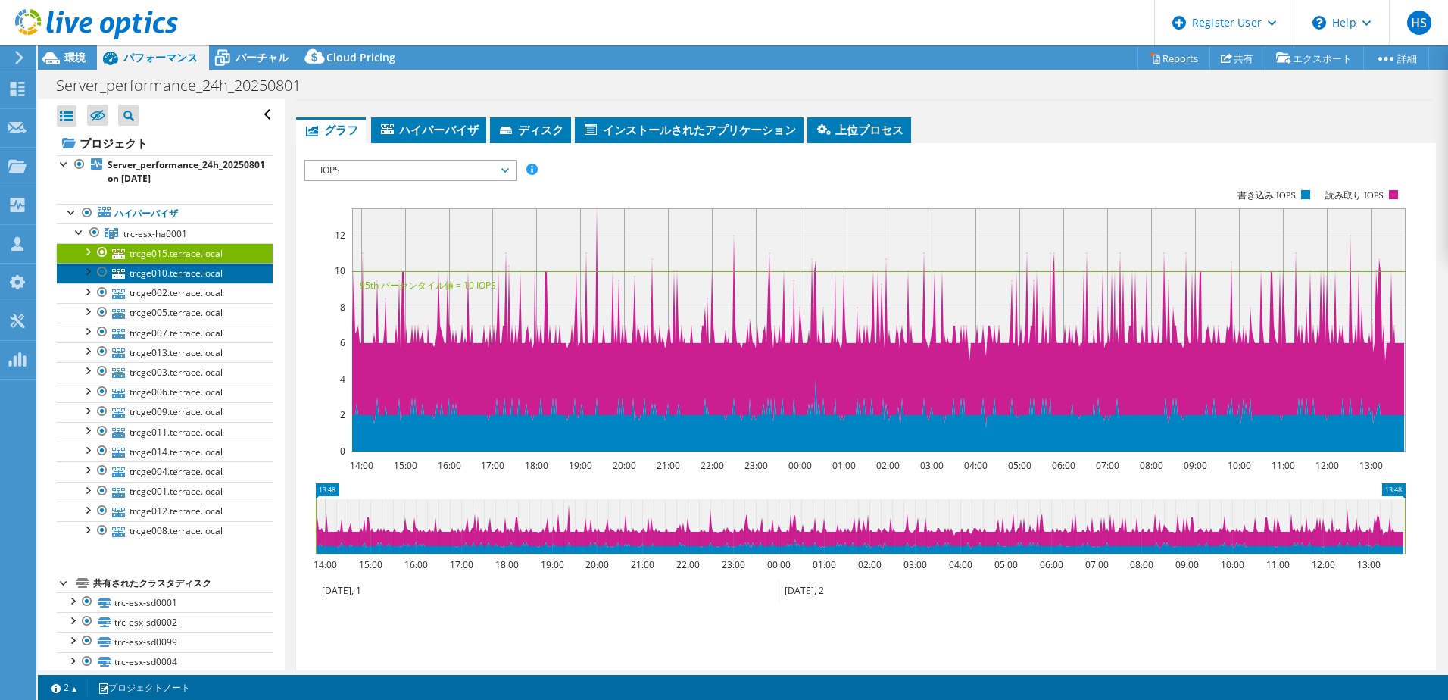
click at [167, 273] on link "trcge010.terrace.local" at bounding box center [165, 273] width 216 height 20
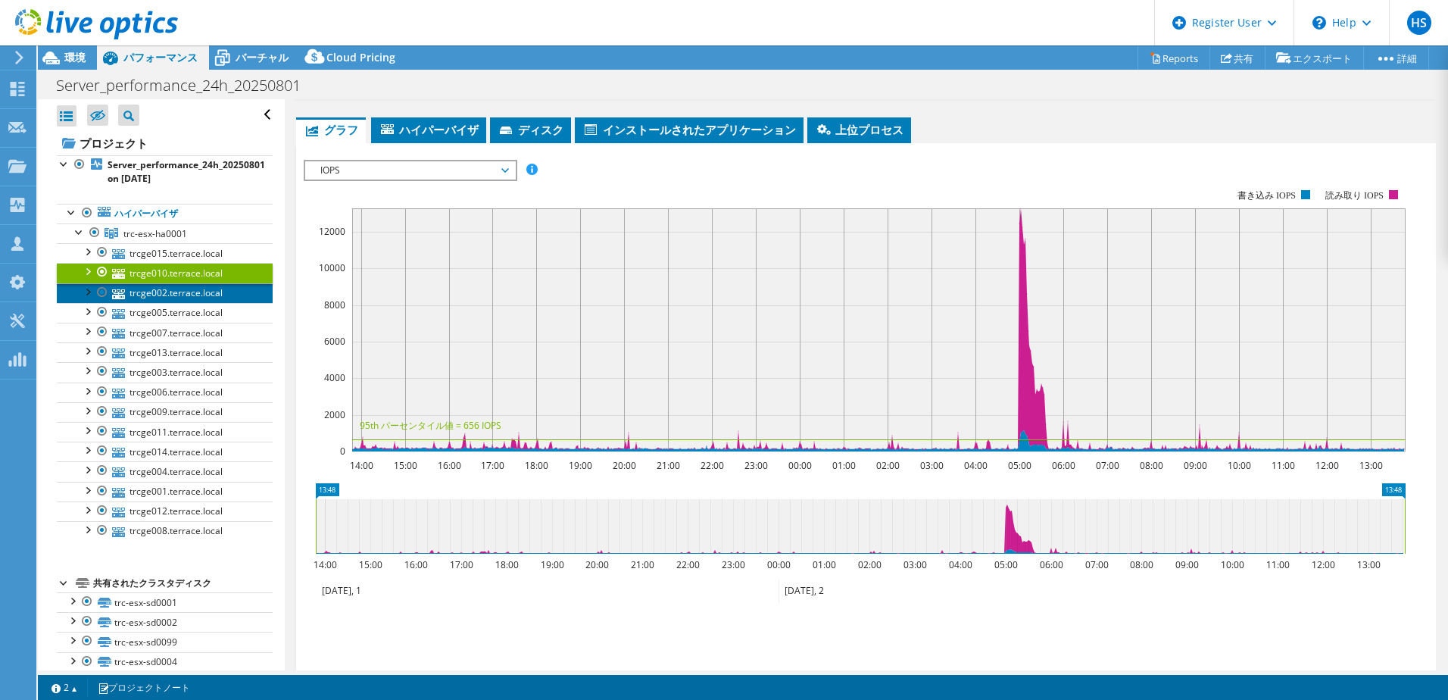
click at [189, 295] on link "trcge002.terrace.local" at bounding box center [165, 293] width 216 height 20
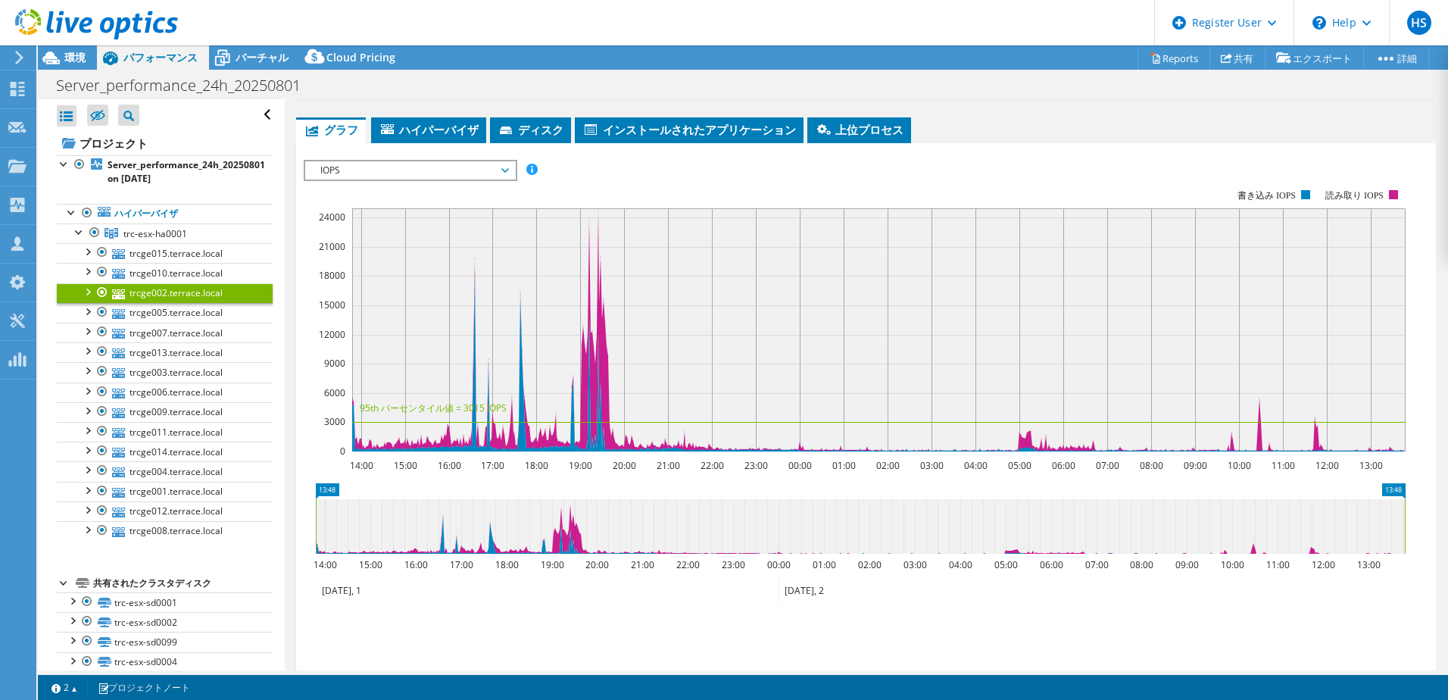
click at [394, 173] on span "IOPS" at bounding box center [410, 170] width 195 height 18
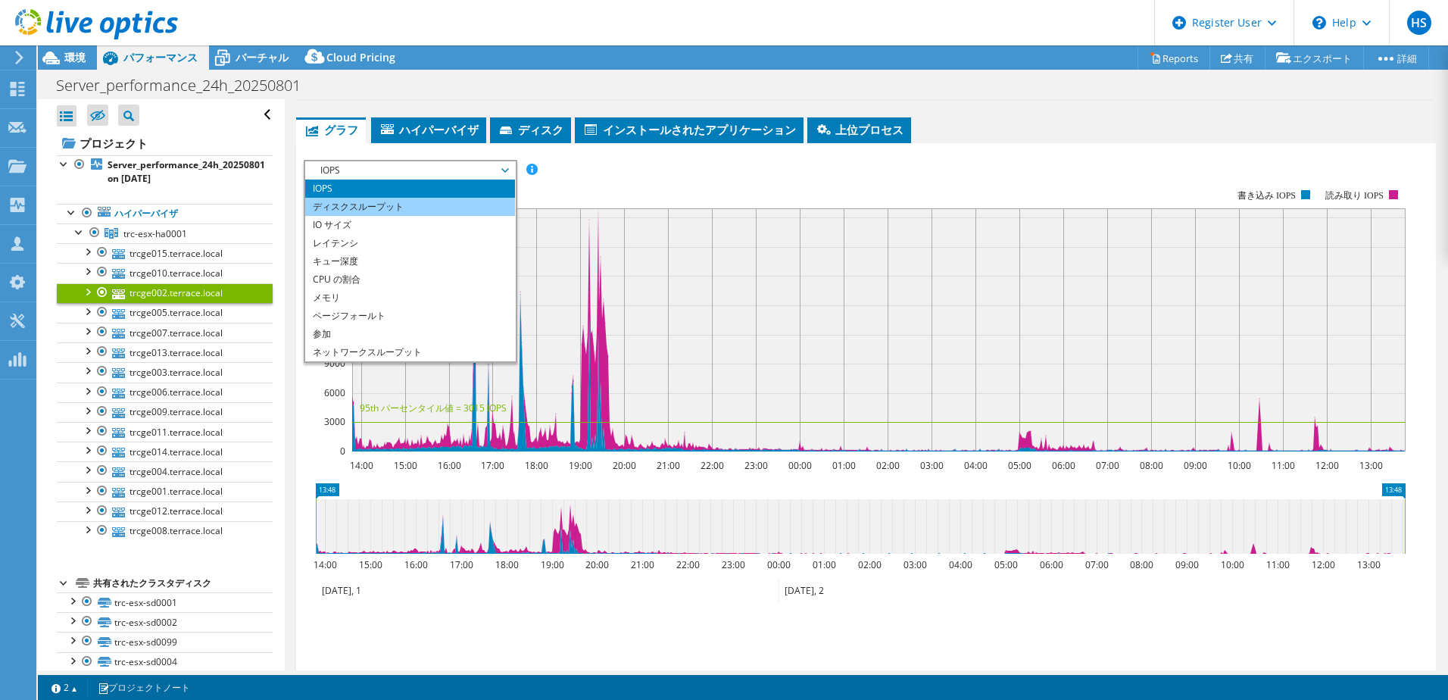
click at [390, 210] on li "ディスクスループット" at bounding box center [410, 207] width 210 height 18
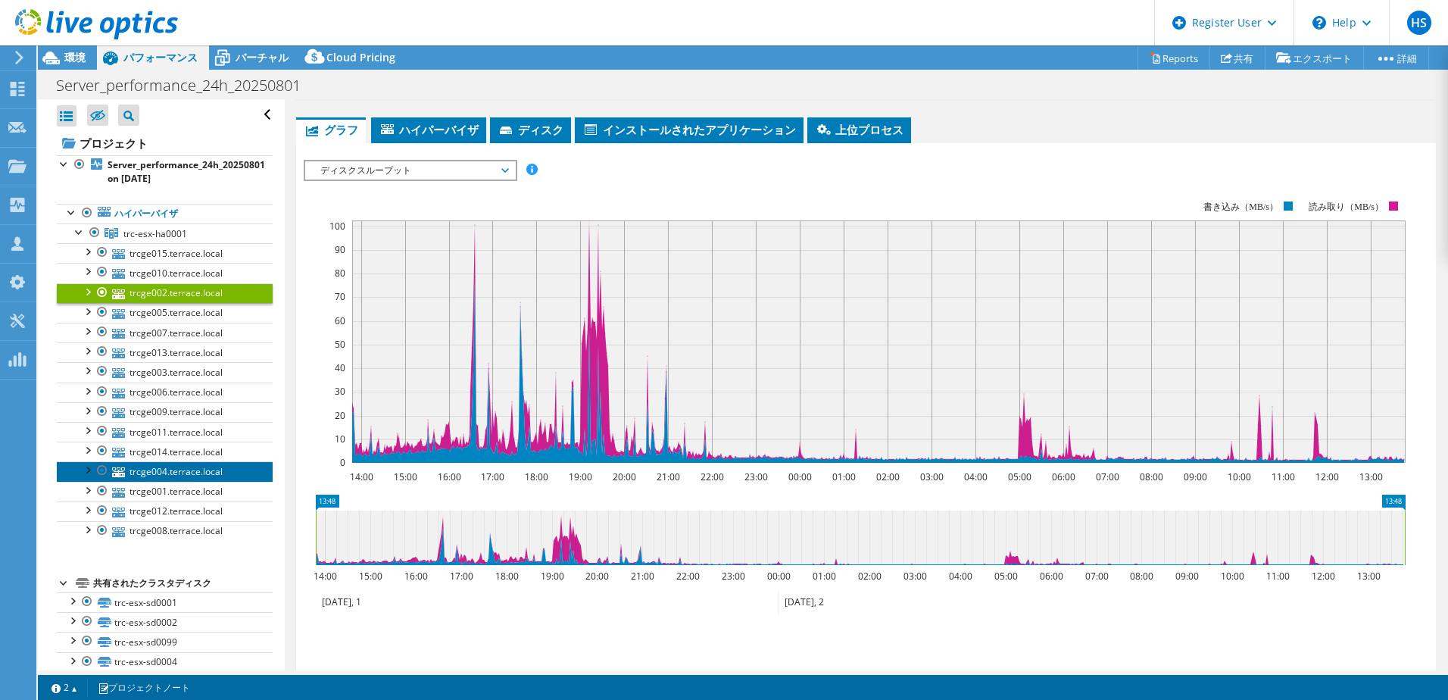
click at [185, 469] on link "trcge004.terrace.local" at bounding box center [165, 471] width 216 height 20
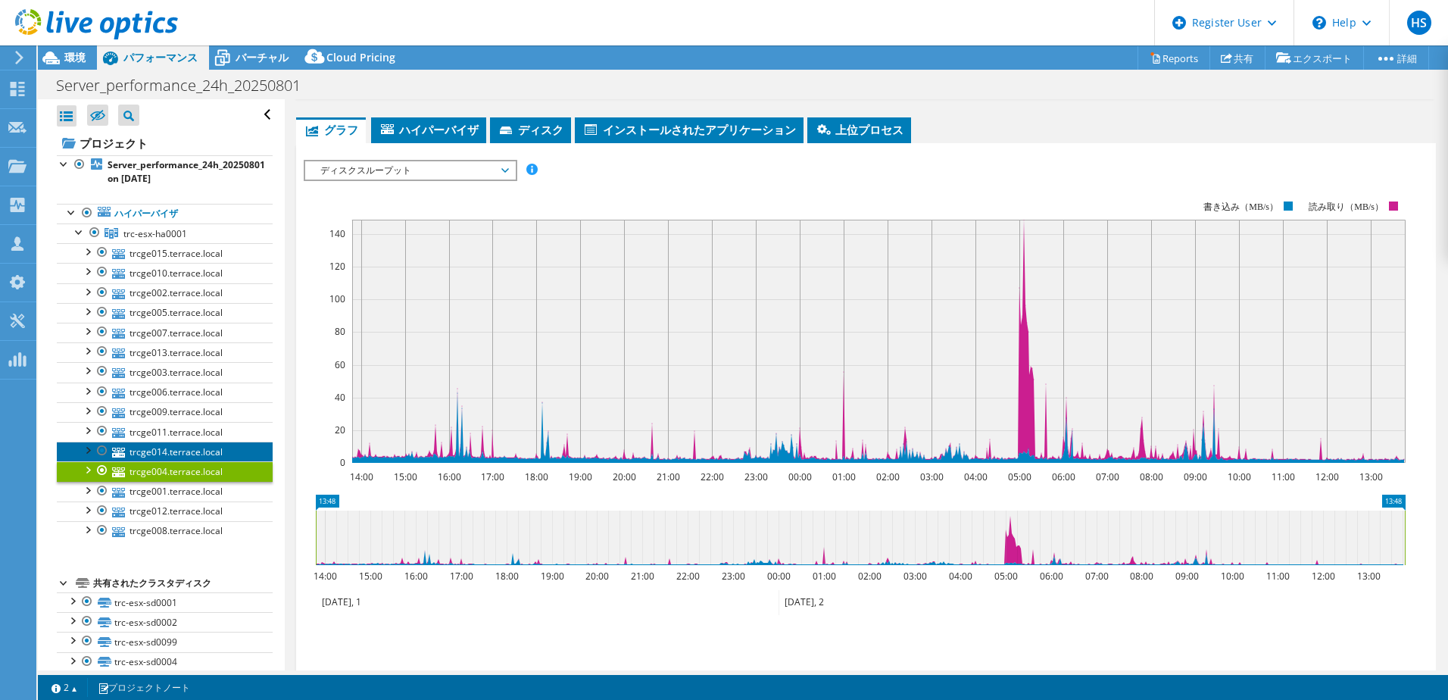
click at [195, 447] on link "trcge014.terrace.local" at bounding box center [165, 451] width 216 height 20
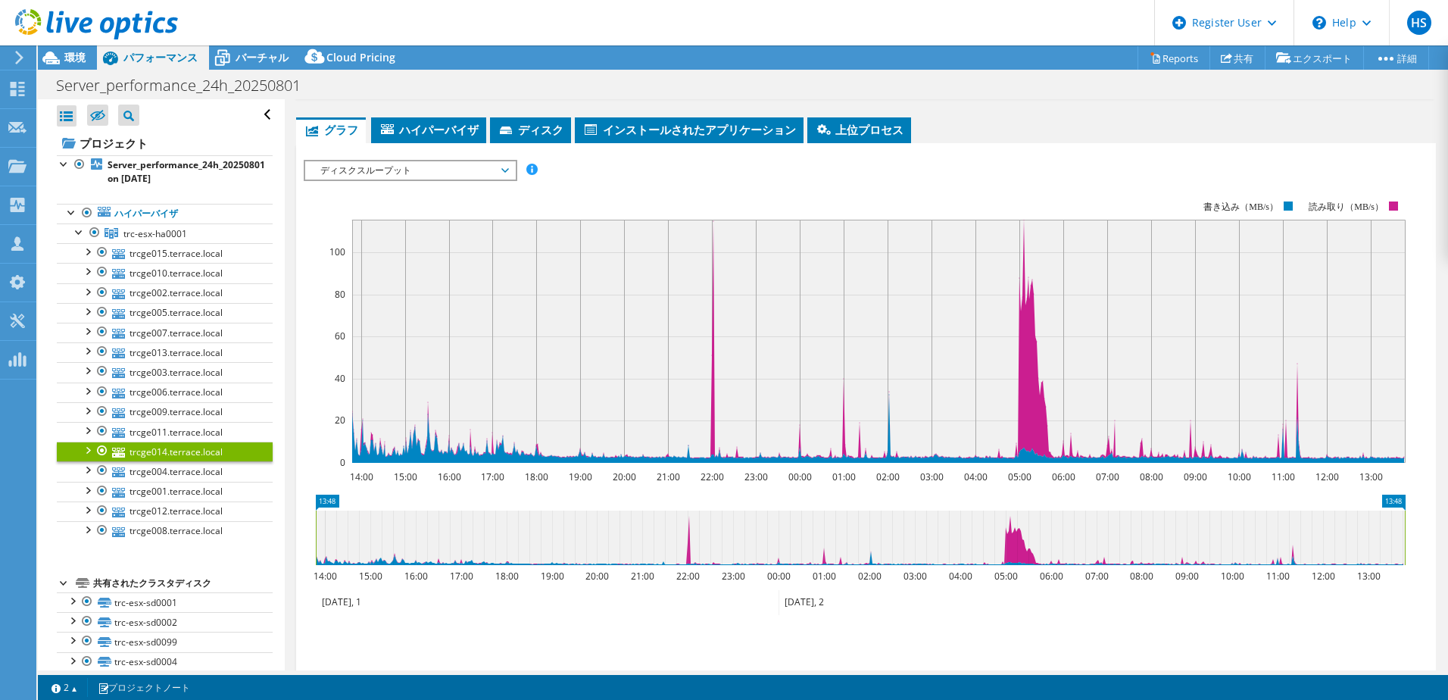
click at [397, 168] on span "ディスクスループット" at bounding box center [410, 170] width 195 height 18
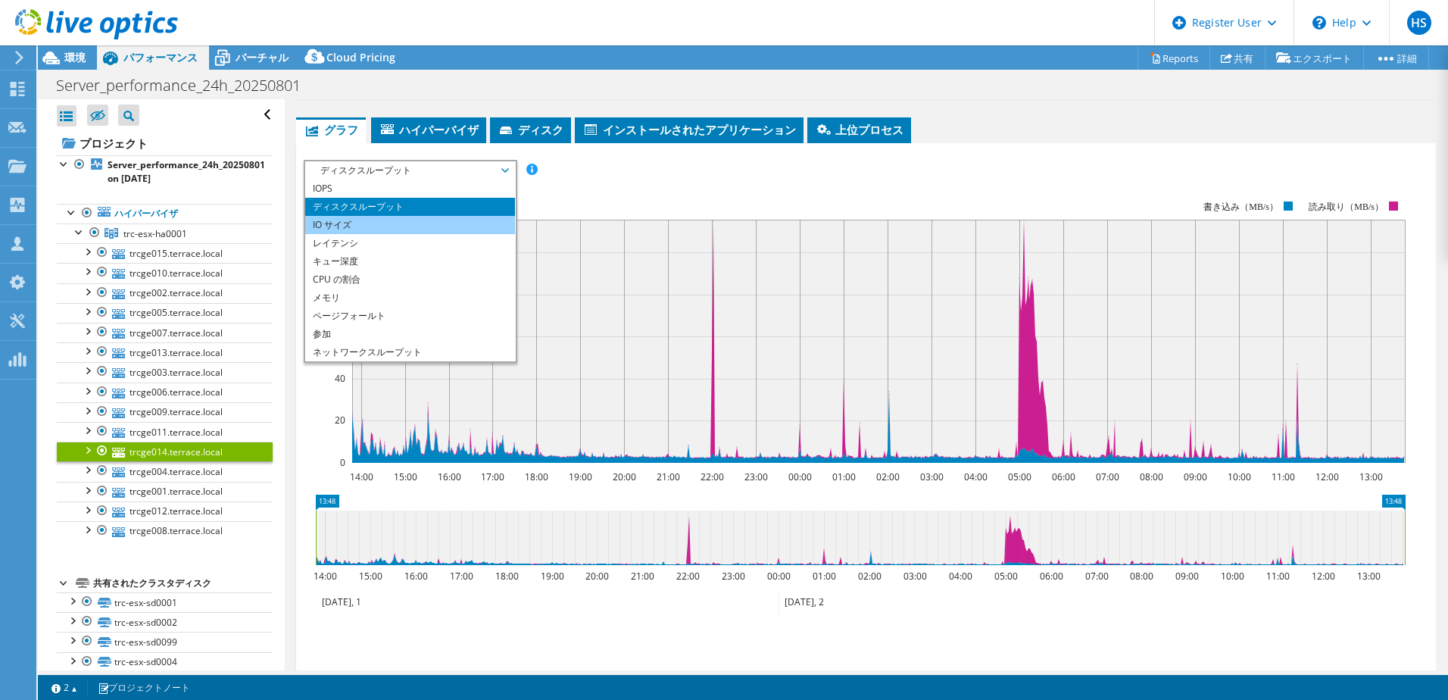
click at [388, 230] on li "IO サイズ" at bounding box center [410, 225] width 210 height 18
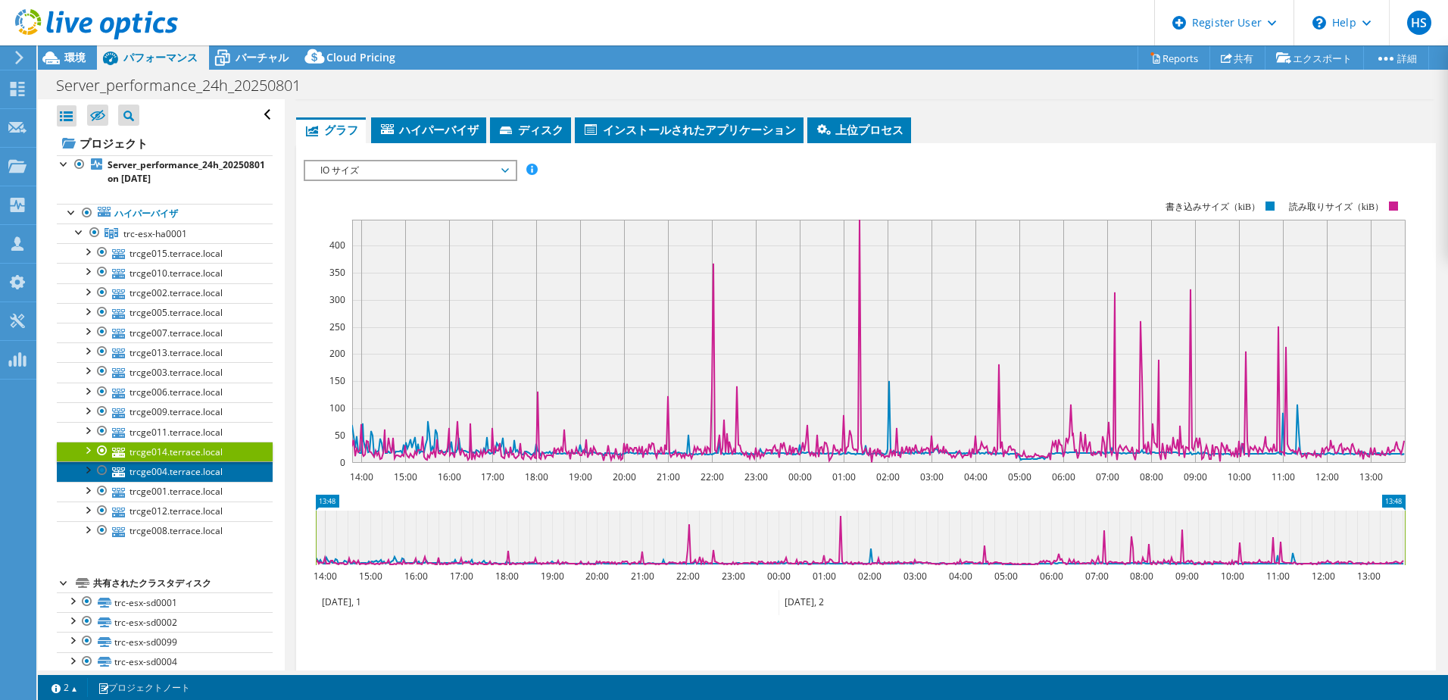
click at [157, 479] on link "trcge004.terrace.local" at bounding box center [165, 471] width 216 height 20
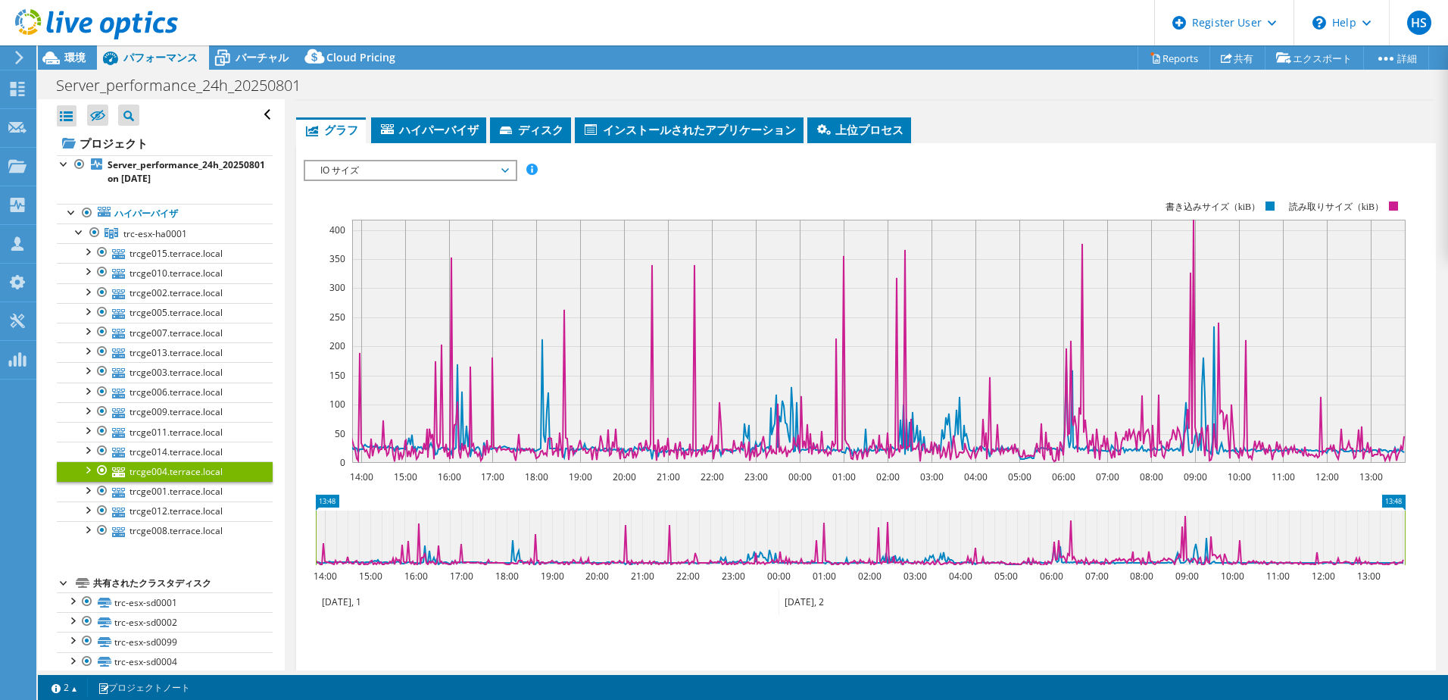
click at [380, 166] on span "IO サイズ" at bounding box center [410, 170] width 195 height 18
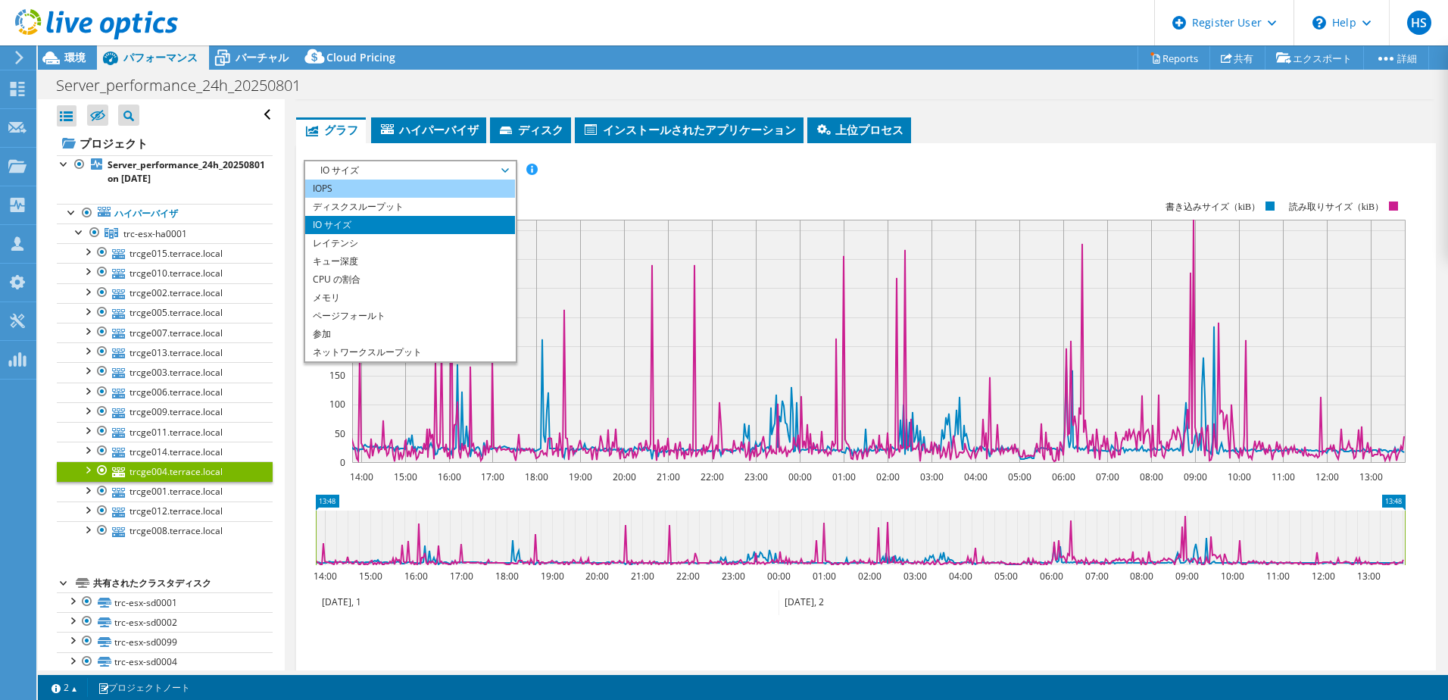
click at [361, 181] on li "IOPS" at bounding box center [410, 188] width 210 height 18
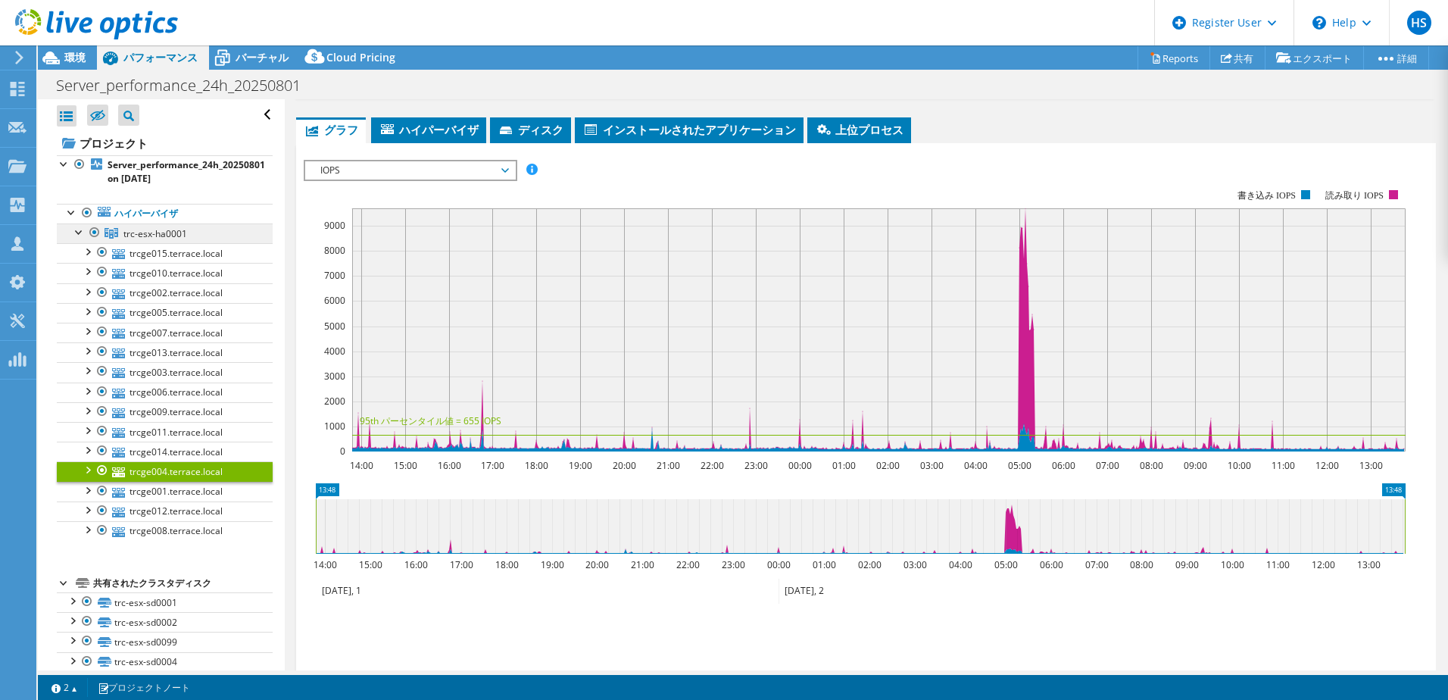
click at [160, 235] on span "trc-esx-ha0001" at bounding box center [155, 233] width 64 height 13
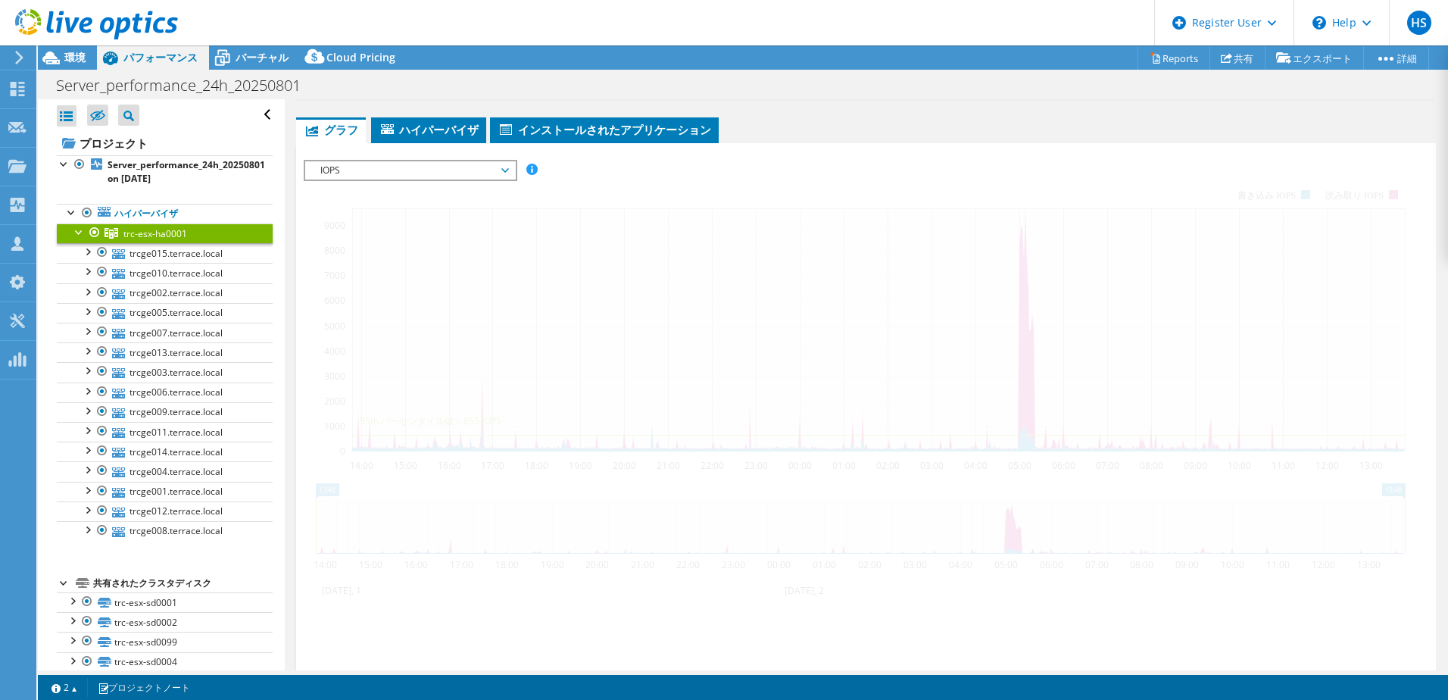
scroll to position [198, 0]
click at [386, 175] on span "IOPS" at bounding box center [410, 170] width 195 height 18
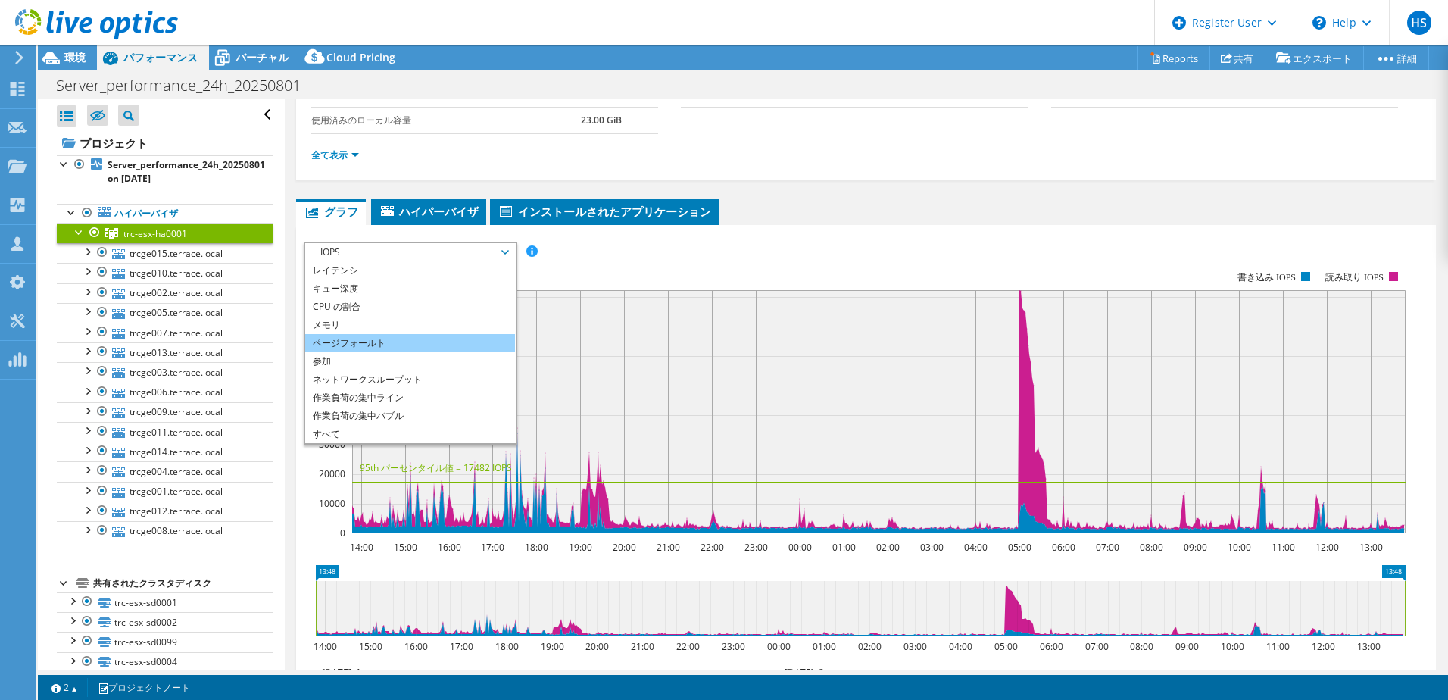
scroll to position [151, 0]
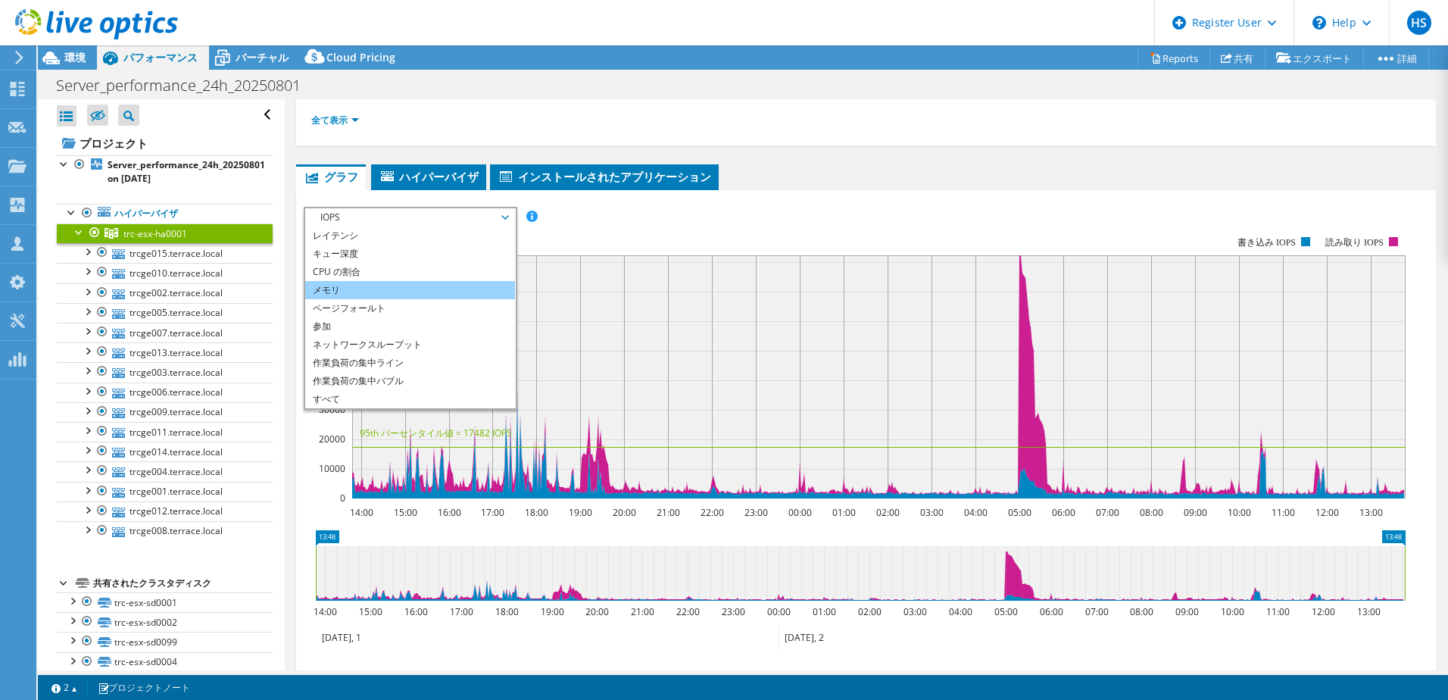
click at [346, 290] on li "メモリ" at bounding box center [410, 290] width 210 height 18
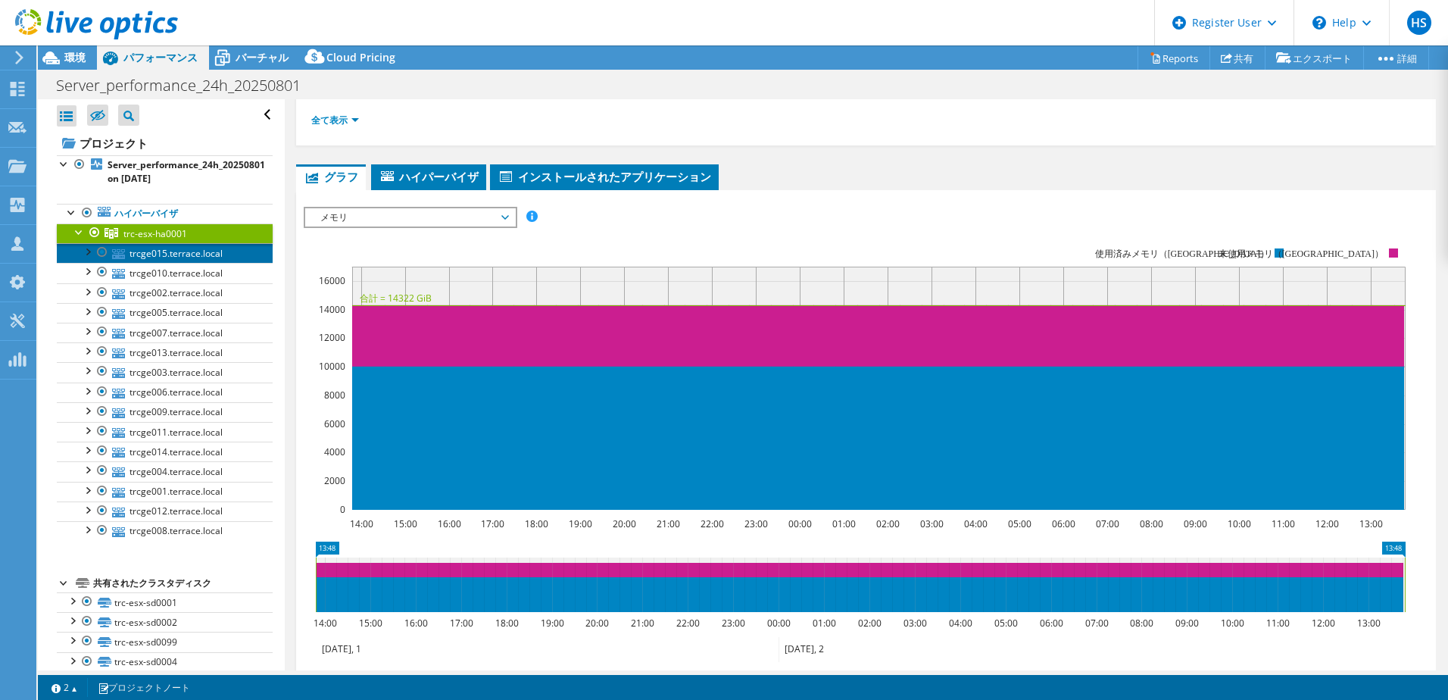
click at [173, 252] on link "trcge015.terrace.local" at bounding box center [165, 253] width 216 height 20
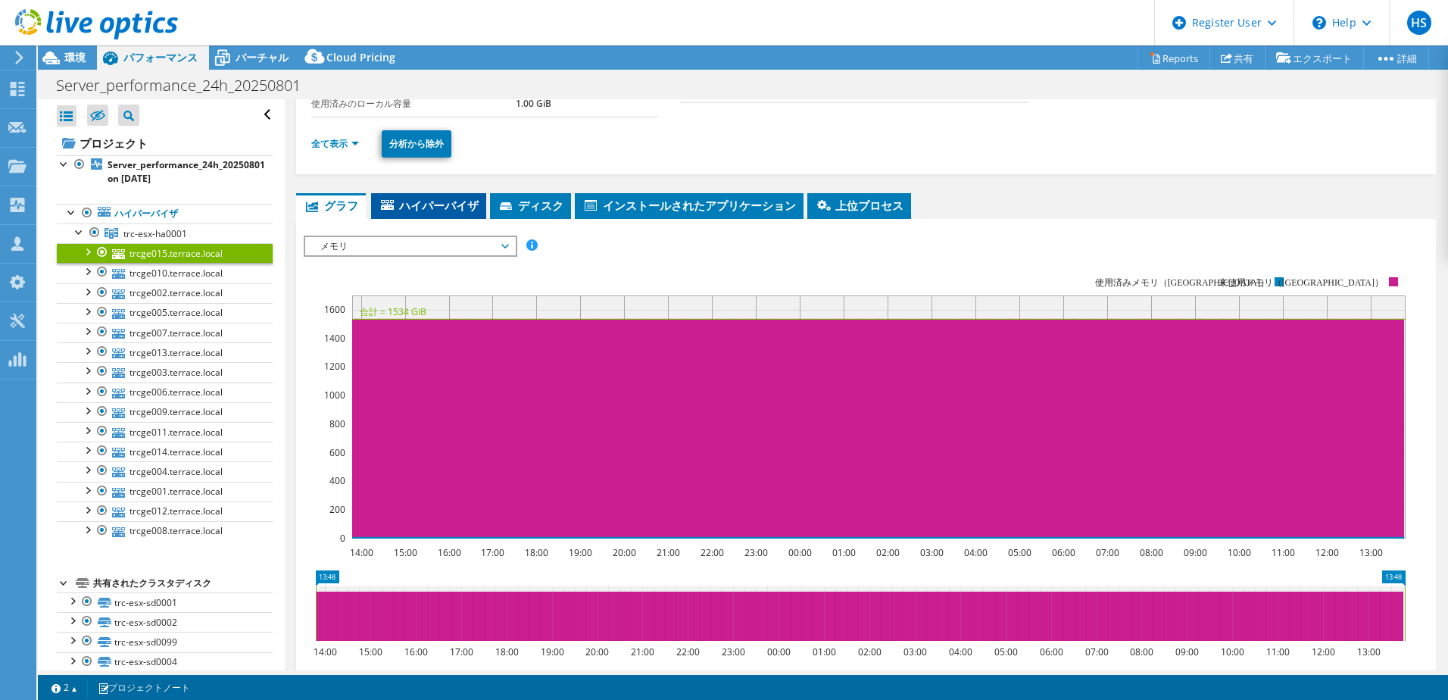
click at [398, 208] on span "ハイパーバイザ" at bounding box center [429, 205] width 100 height 15
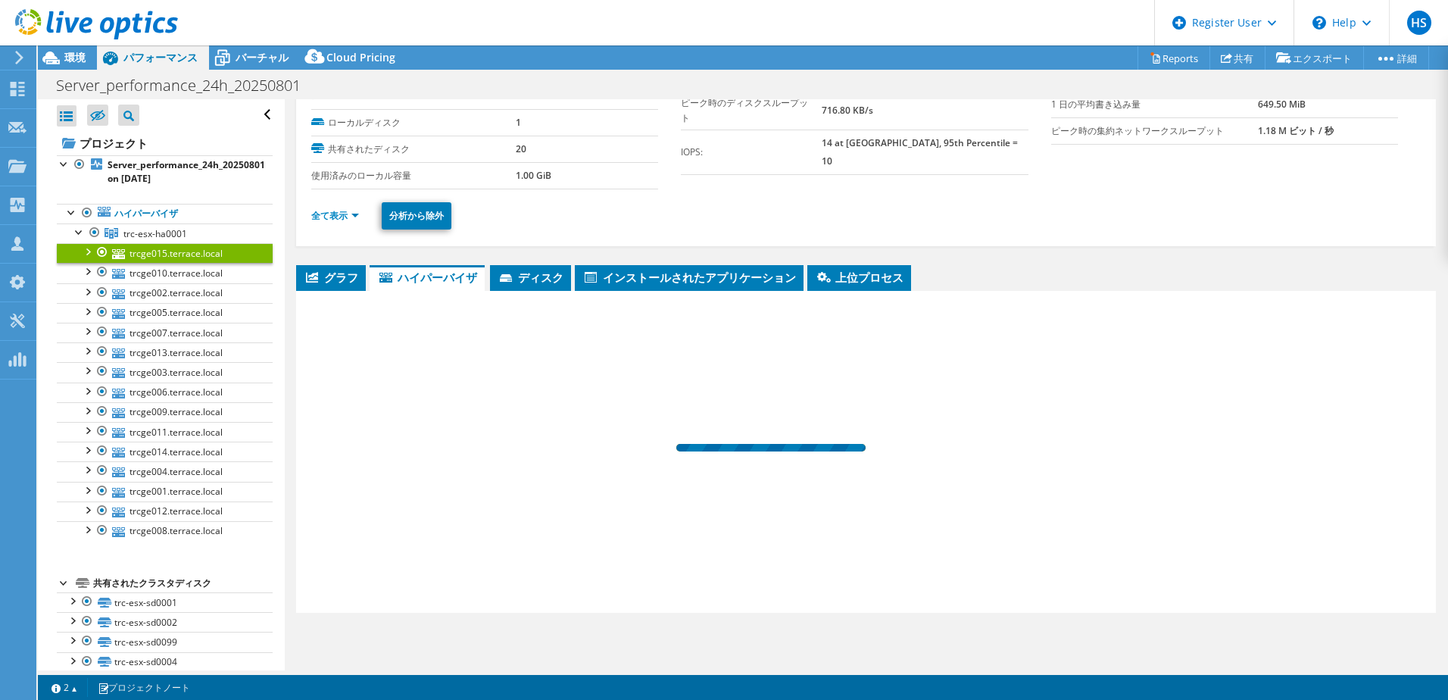
scroll to position [80, 0]
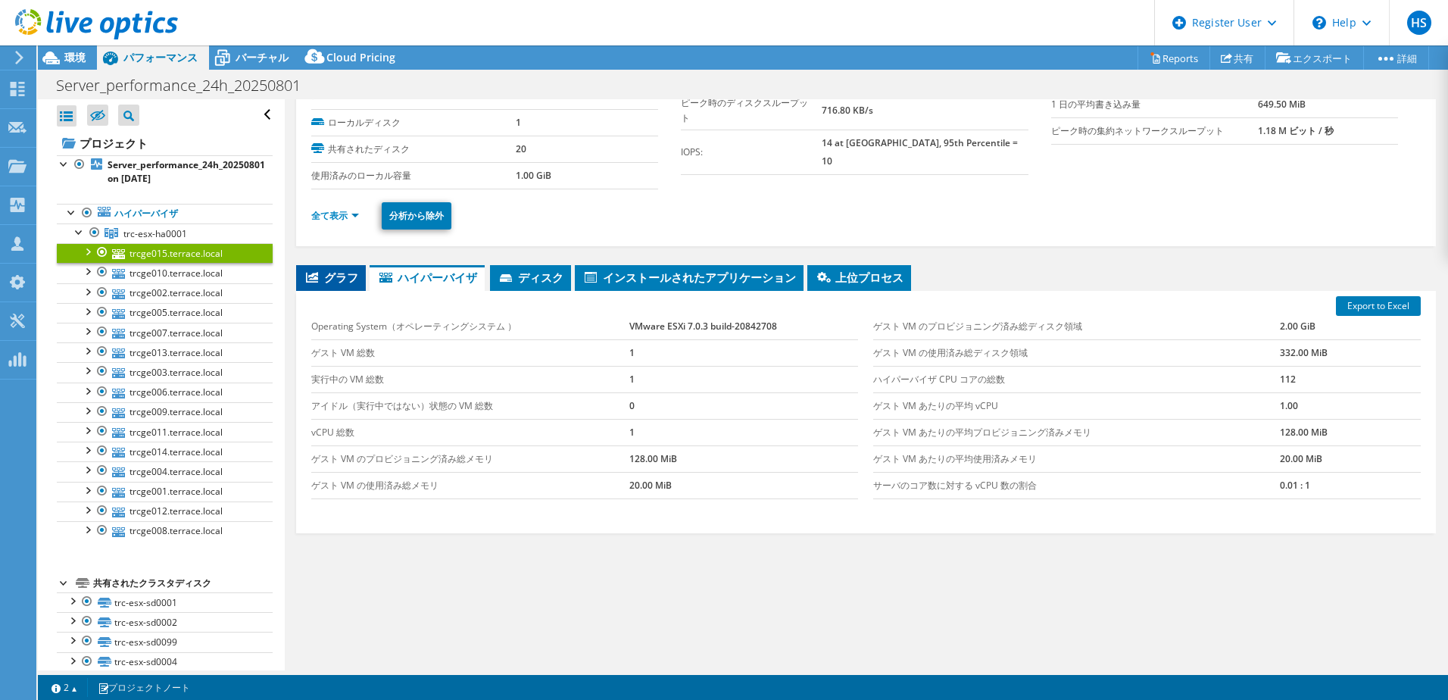
drag, startPoint x: 333, startPoint y: 293, endPoint x: 336, endPoint y: 280, distance: 13.2
click at [333, 291] on div "Export to Excel Operating System（オペレーティングシステム ） VMware ESXi 7.0.3 build-2084270…" at bounding box center [866, 412] width 1140 height 242
click at [336, 280] on span "グラフ" at bounding box center [331, 277] width 55 height 15
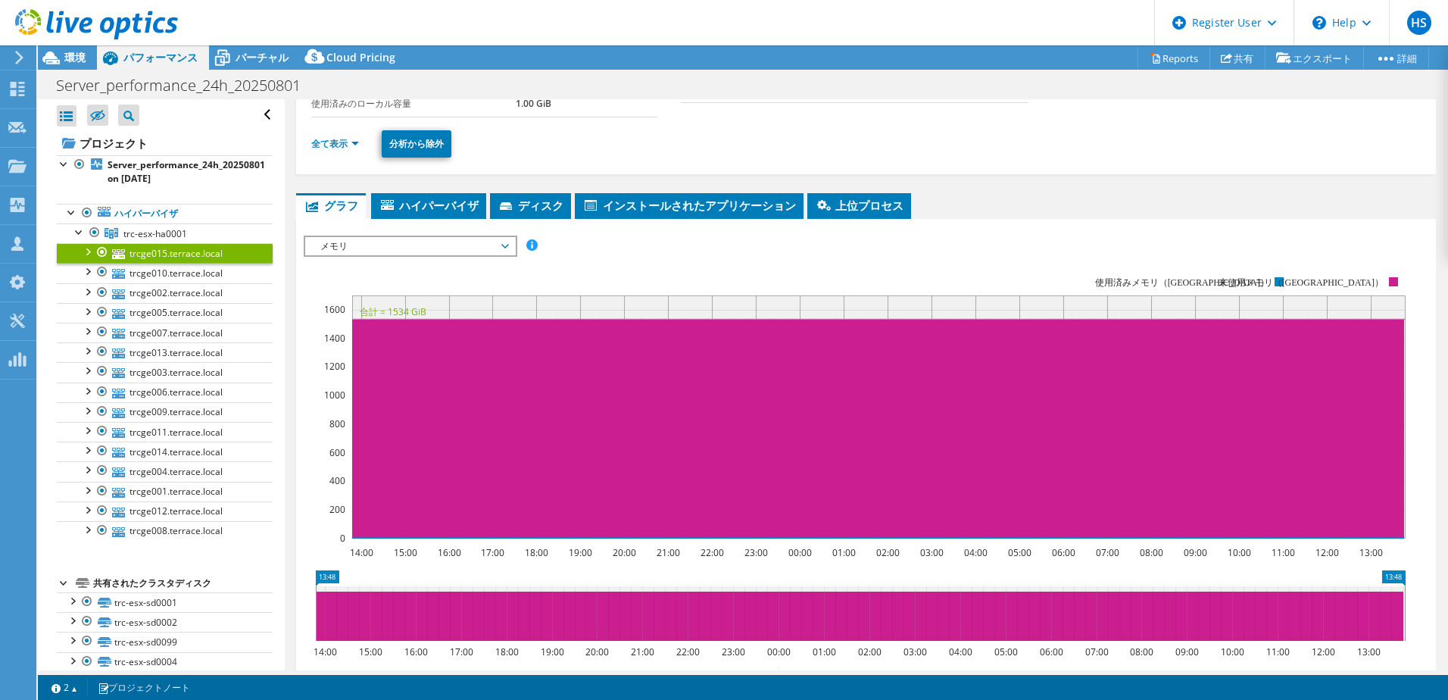
click at [385, 246] on span "メモリ" at bounding box center [410, 246] width 195 height 18
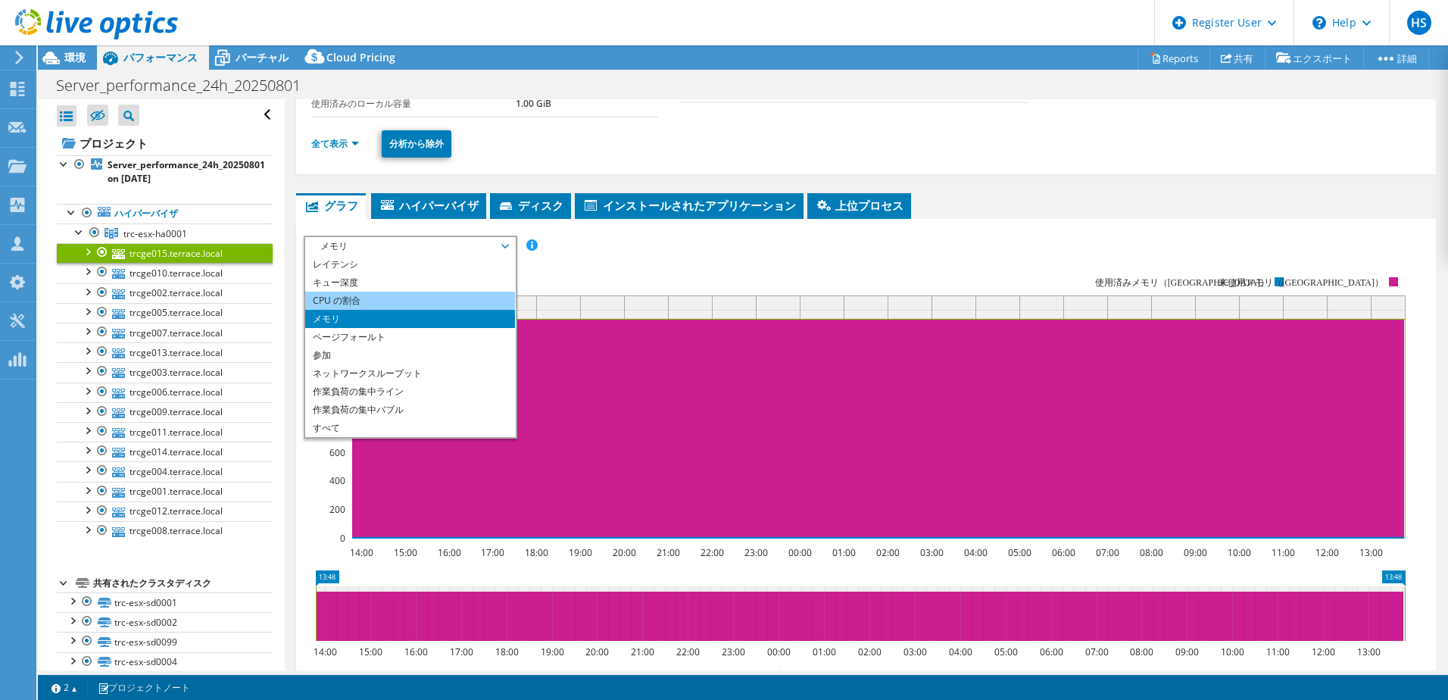
click at [358, 304] on li "CPU の割合" at bounding box center [410, 301] width 210 height 18
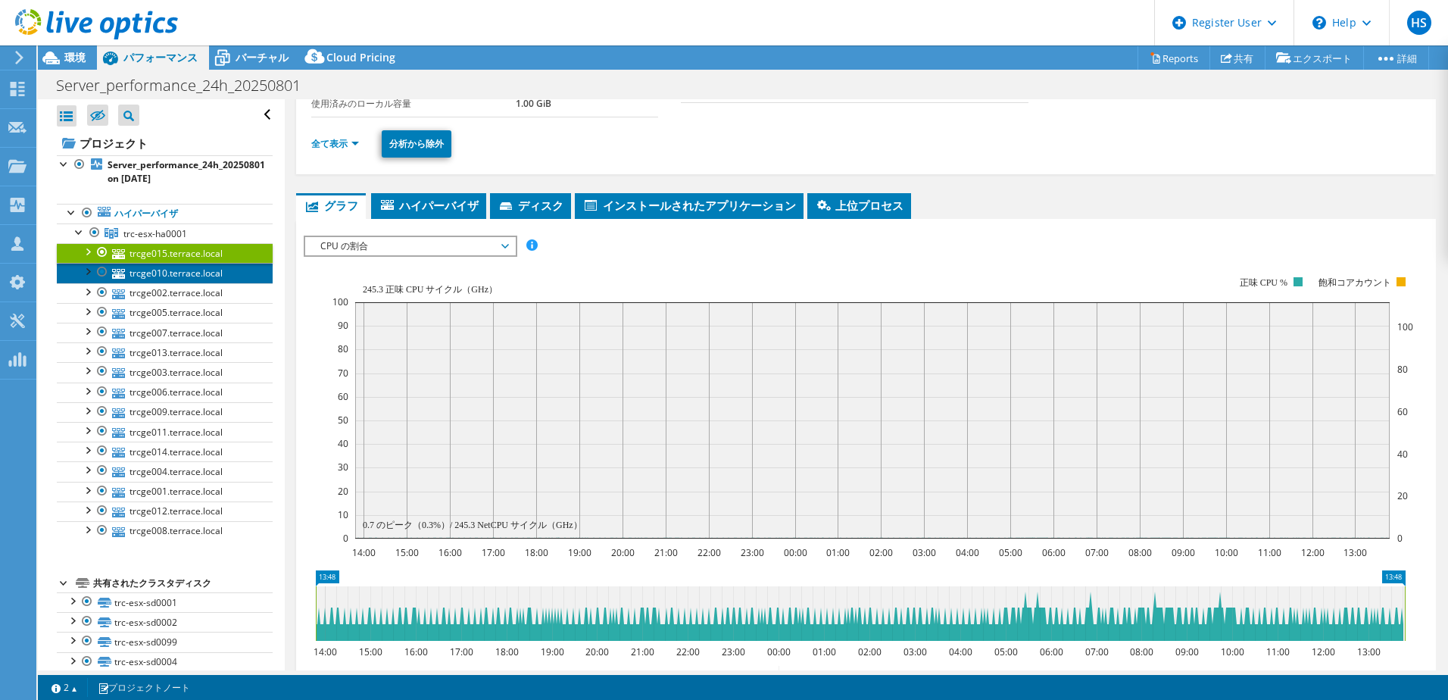
click at [180, 277] on link "trcge010.terrace.local" at bounding box center [165, 273] width 216 height 20
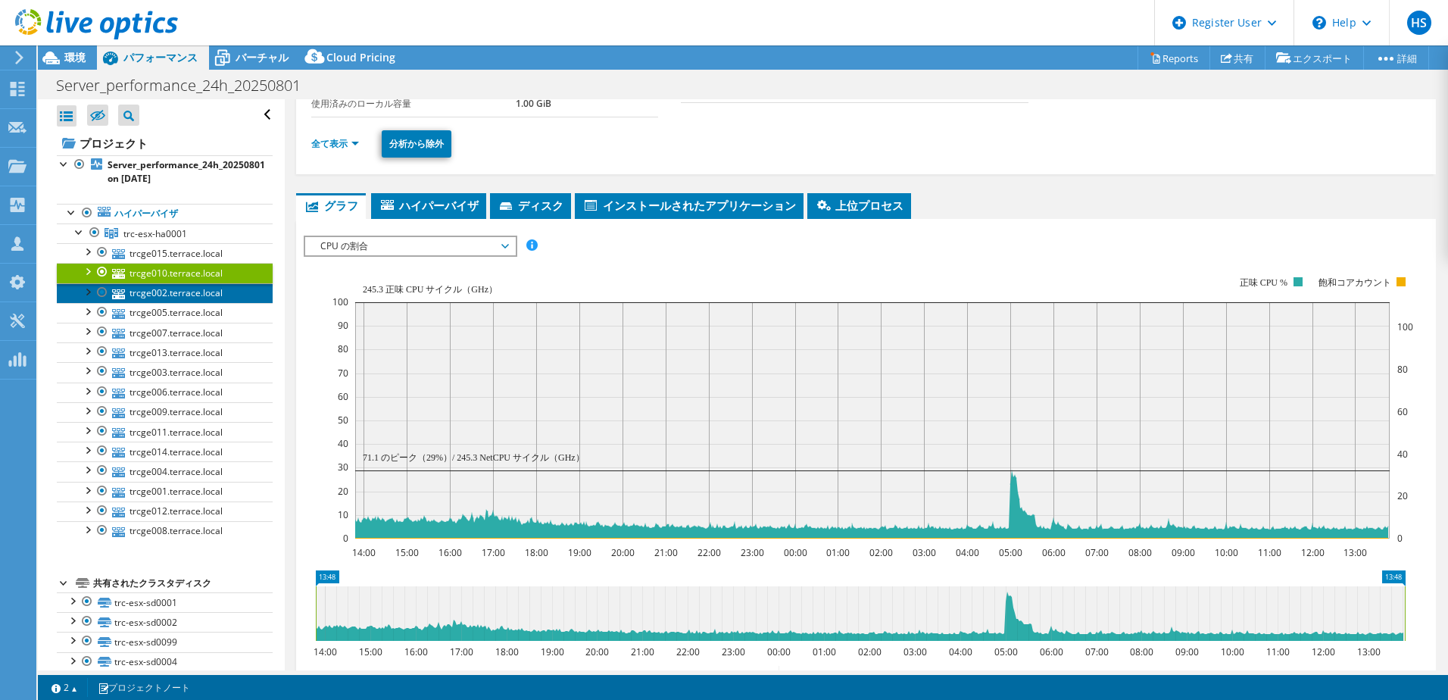
click at [185, 298] on link "trcge002.terrace.local" at bounding box center [165, 293] width 216 height 20
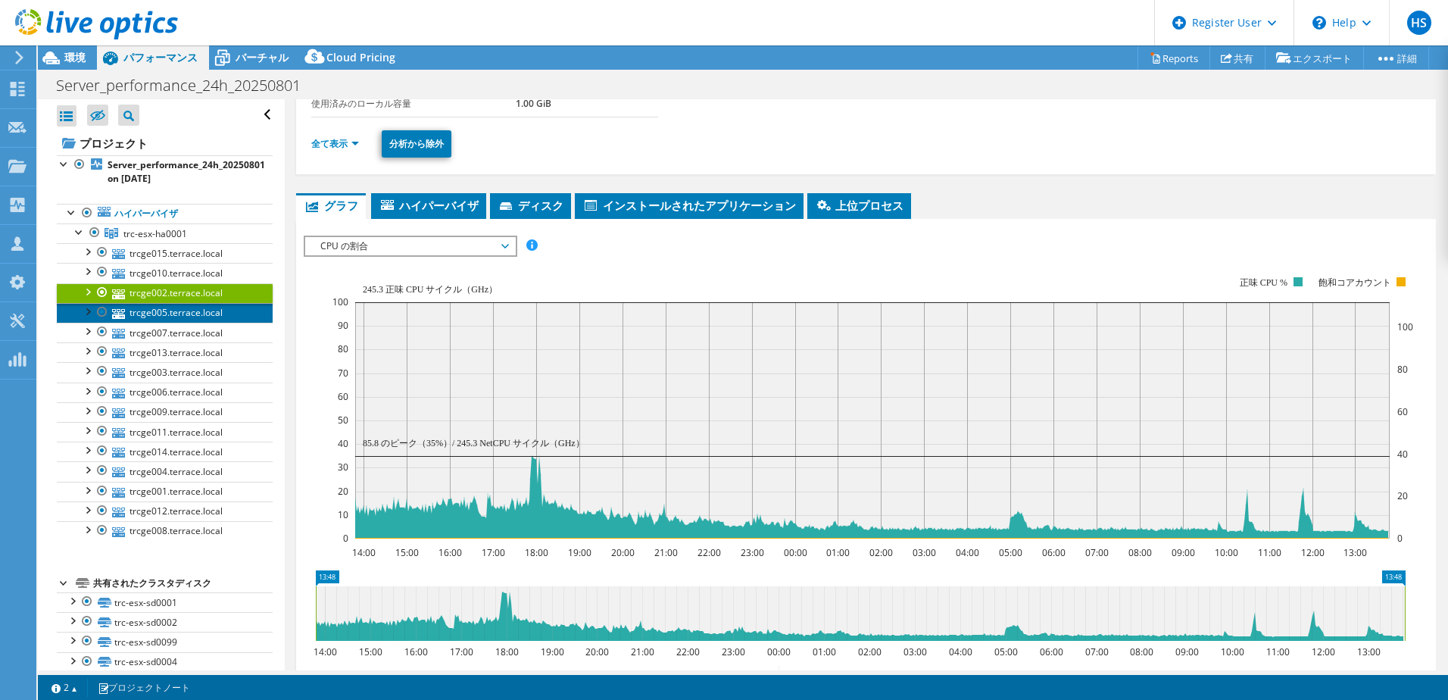
click at [186, 310] on link "trcge005.terrace.local" at bounding box center [165, 313] width 216 height 20
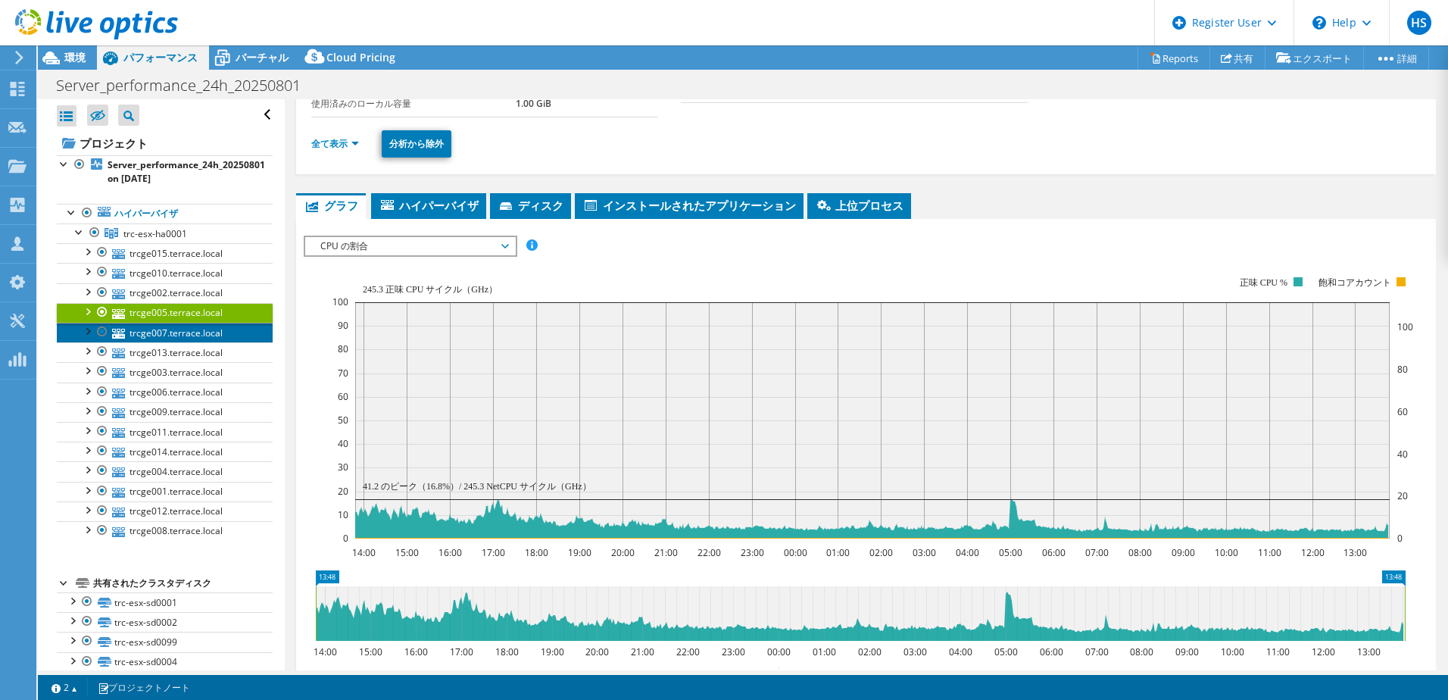
click at [190, 329] on link "trcge007.terrace.local" at bounding box center [165, 333] width 216 height 20
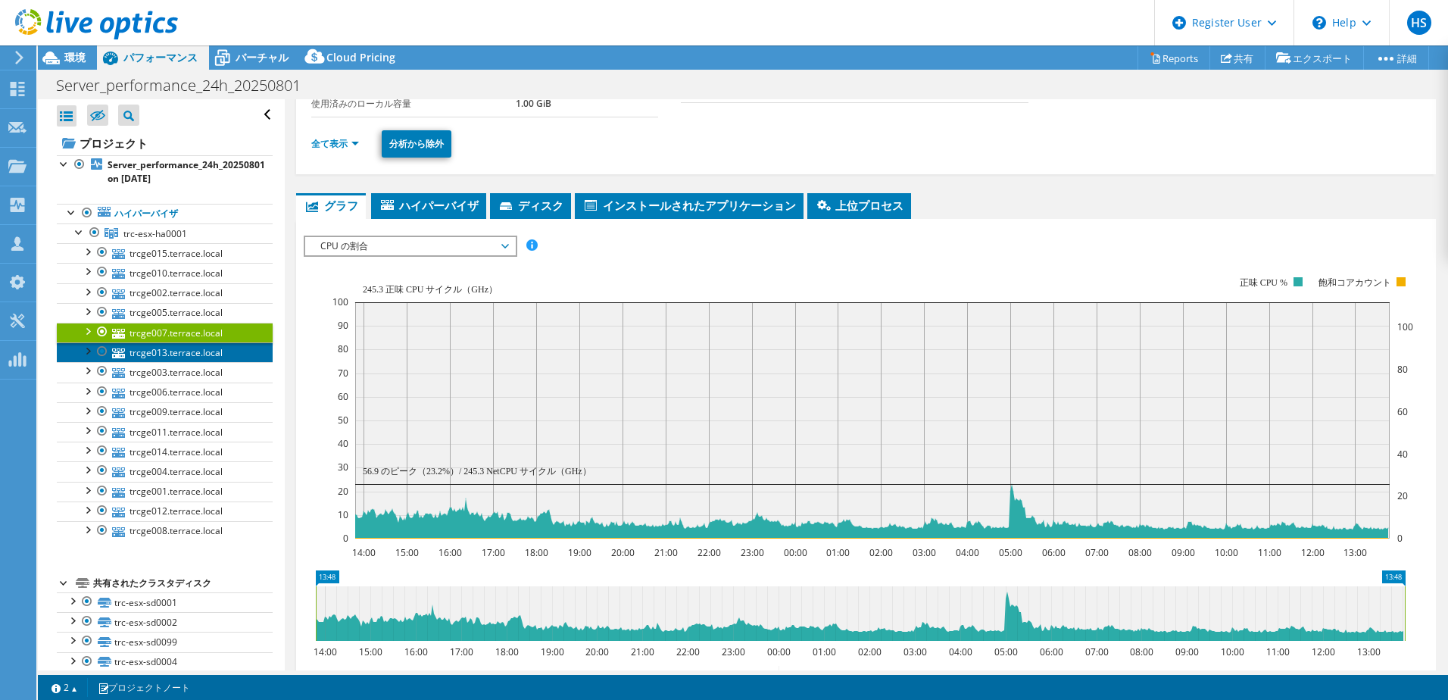
click at [192, 356] on link "trcge013.terrace.local" at bounding box center [165, 352] width 216 height 20
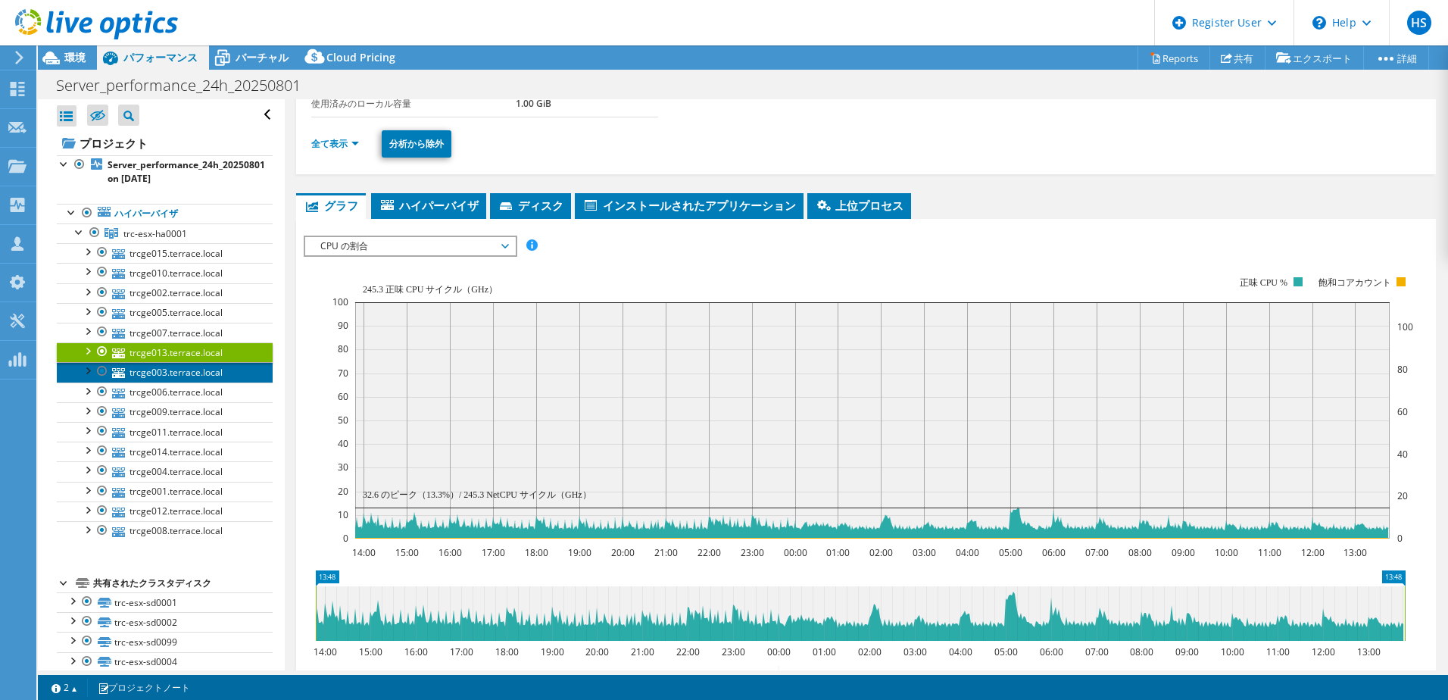
click at [179, 379] on link "trcge003.terrace.local" at bounding box center [165, 372] width 216 height 20
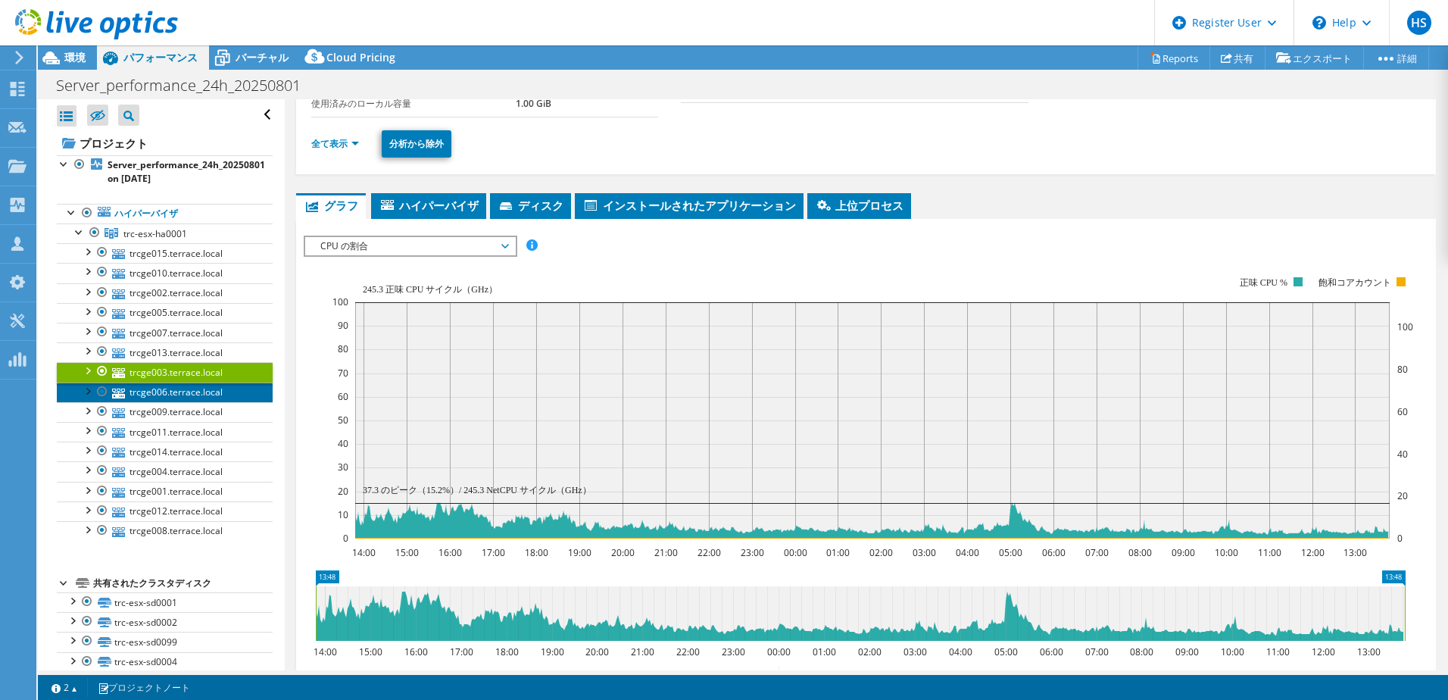
click at [180, 389] on link "trcge006.terrace.local" at bounding box center [165, 392] width 216 height 20
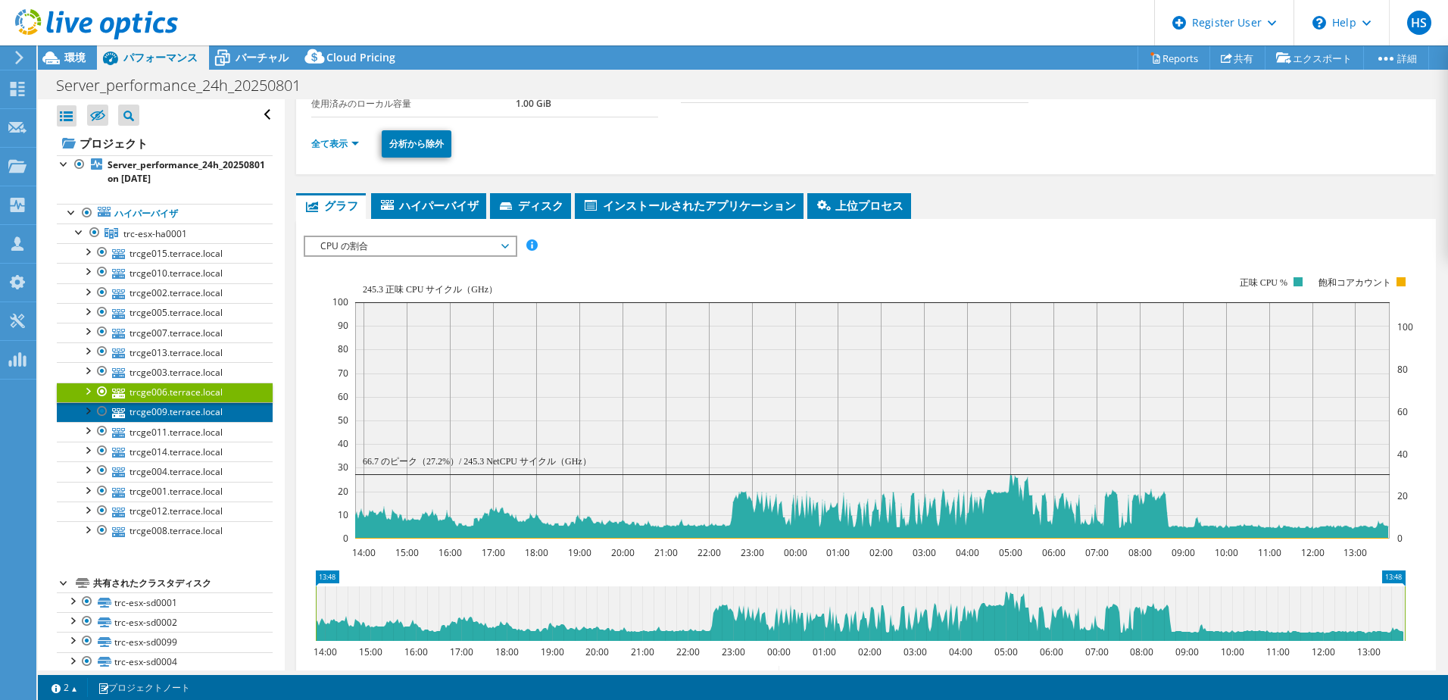
click at [182, 413] on link "trcge009.terrace.local" at bounding box center [165, 412] width 216 height 20
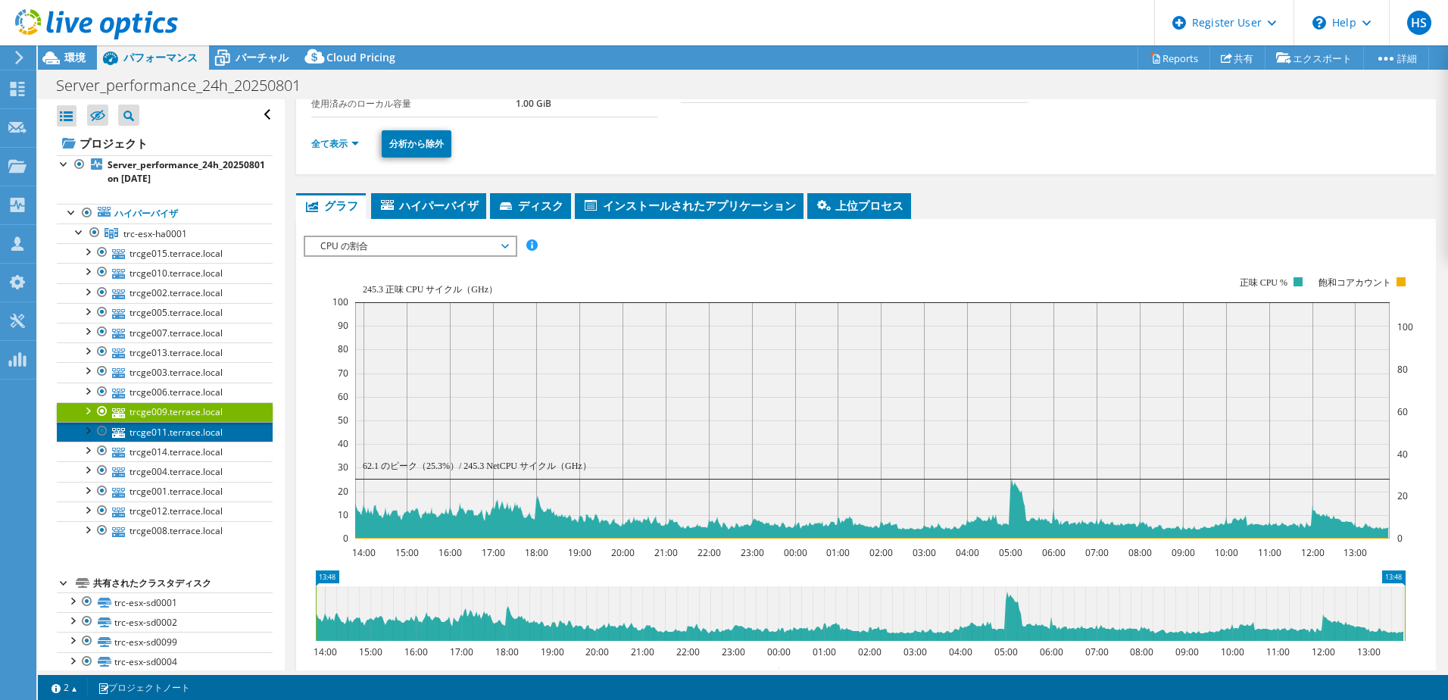
click at [190, 431] on link "trcge011.terrace.local" at bounding box center [165, 432] width 216 height 20
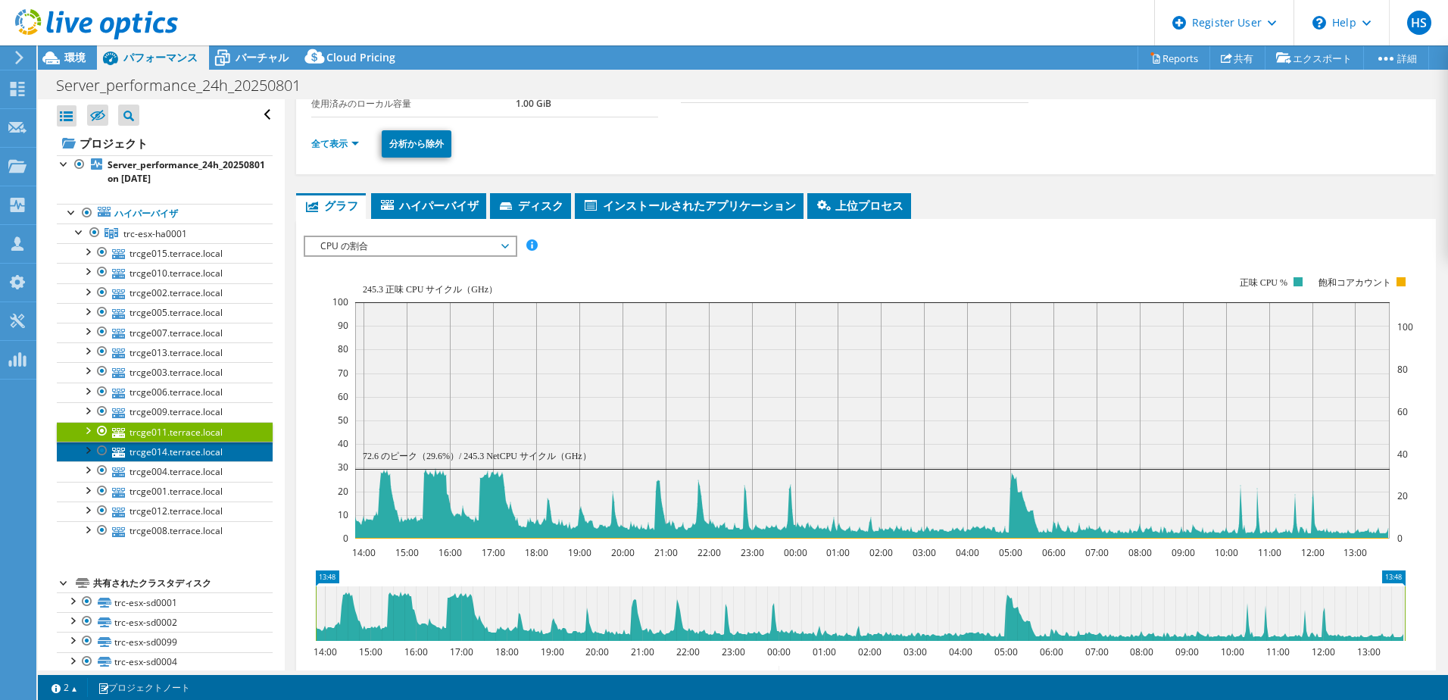
click at [195, 451] on link "trcge014.terrace.local" at bounding box center [165, 451] width 216 height 20
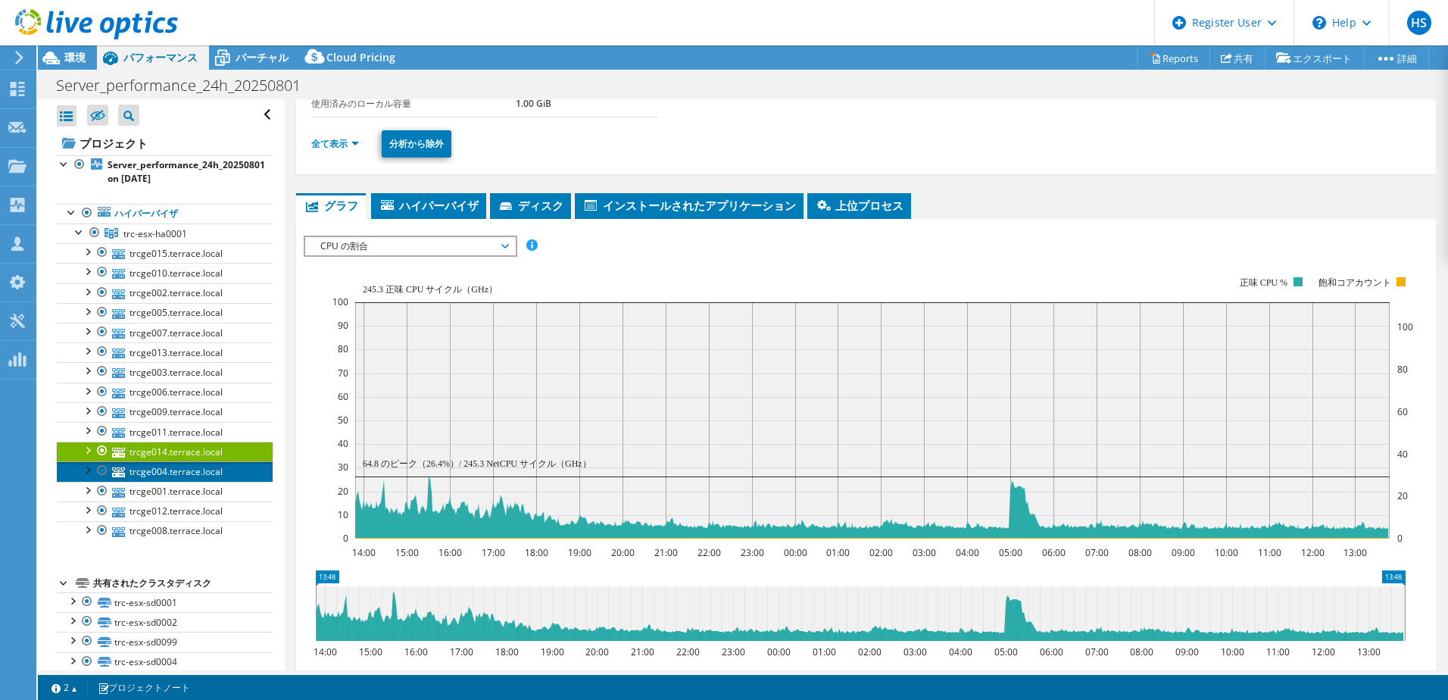
click at [195, 477] on link "trcge004.terrace.local" at bounding box center [165, 471] width 216 height 20
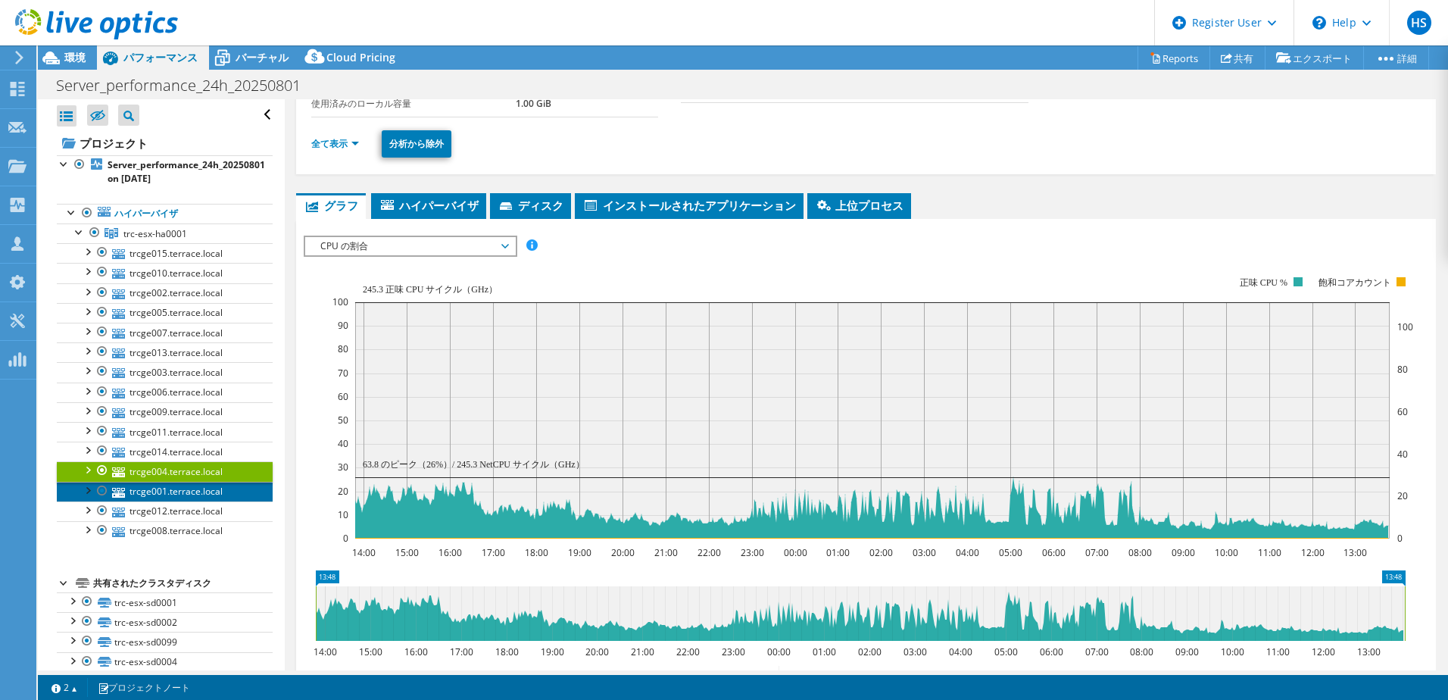
click at [198, 493] on link "trcge001.terrace.local" at bounding box center [165, 492] width 216 height 20
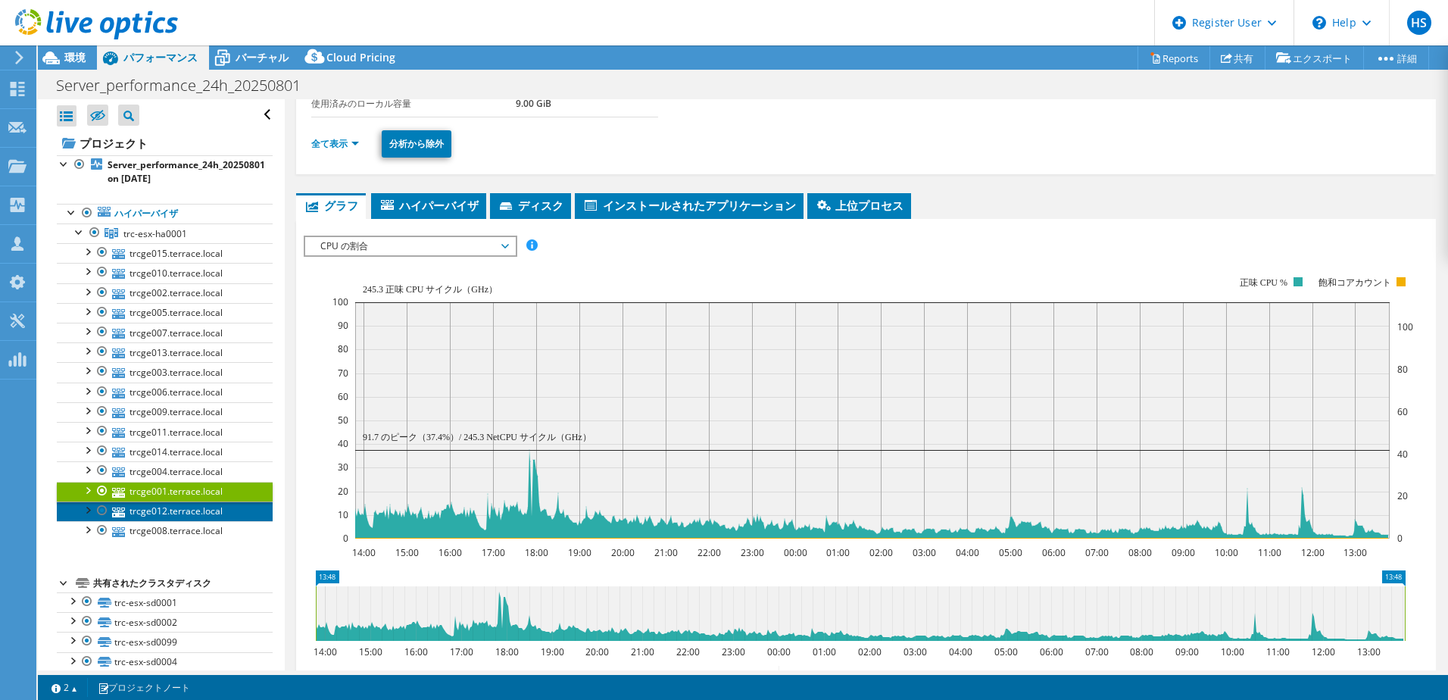
click at [199, 512] on link "trcge012.terrace.local" at bounding box center [165, 511] width 216 height 20
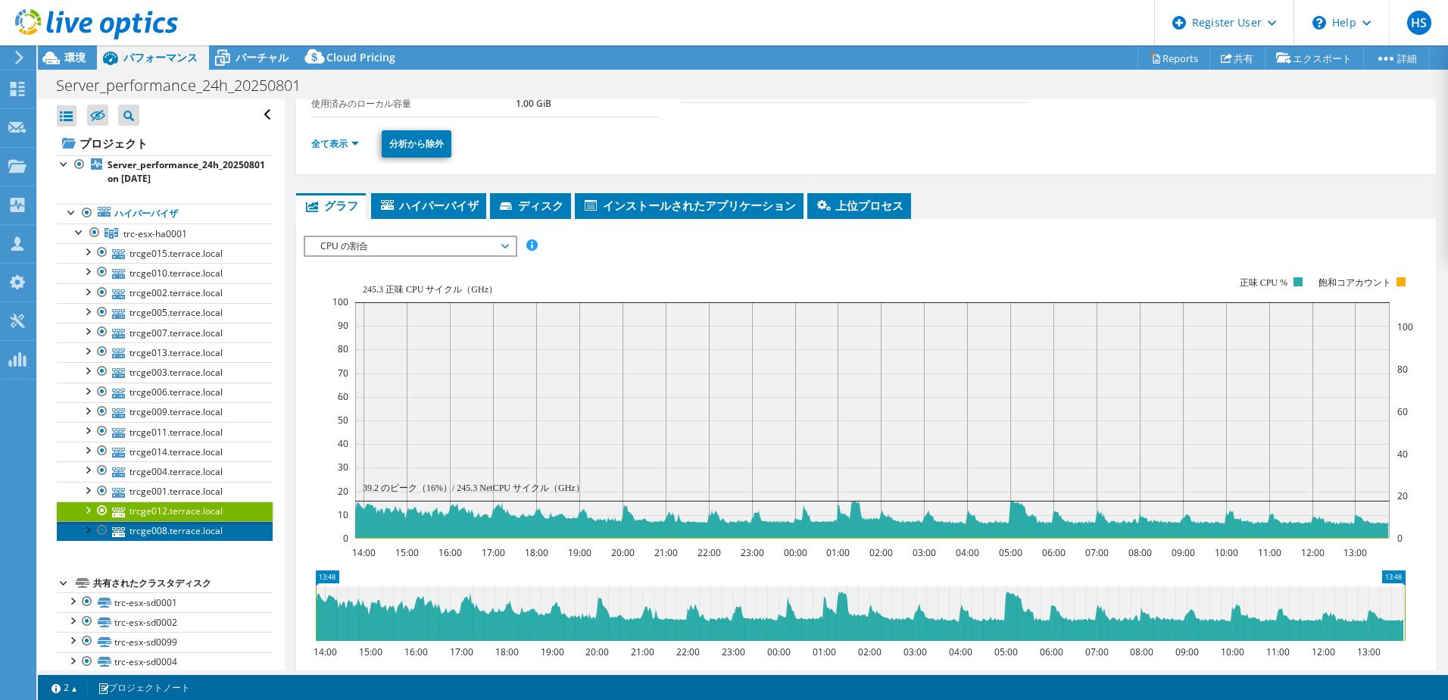
click at [201, 531] on link "trcge008.terrace.local" at bounding box center [165, 531] width 216 height 20
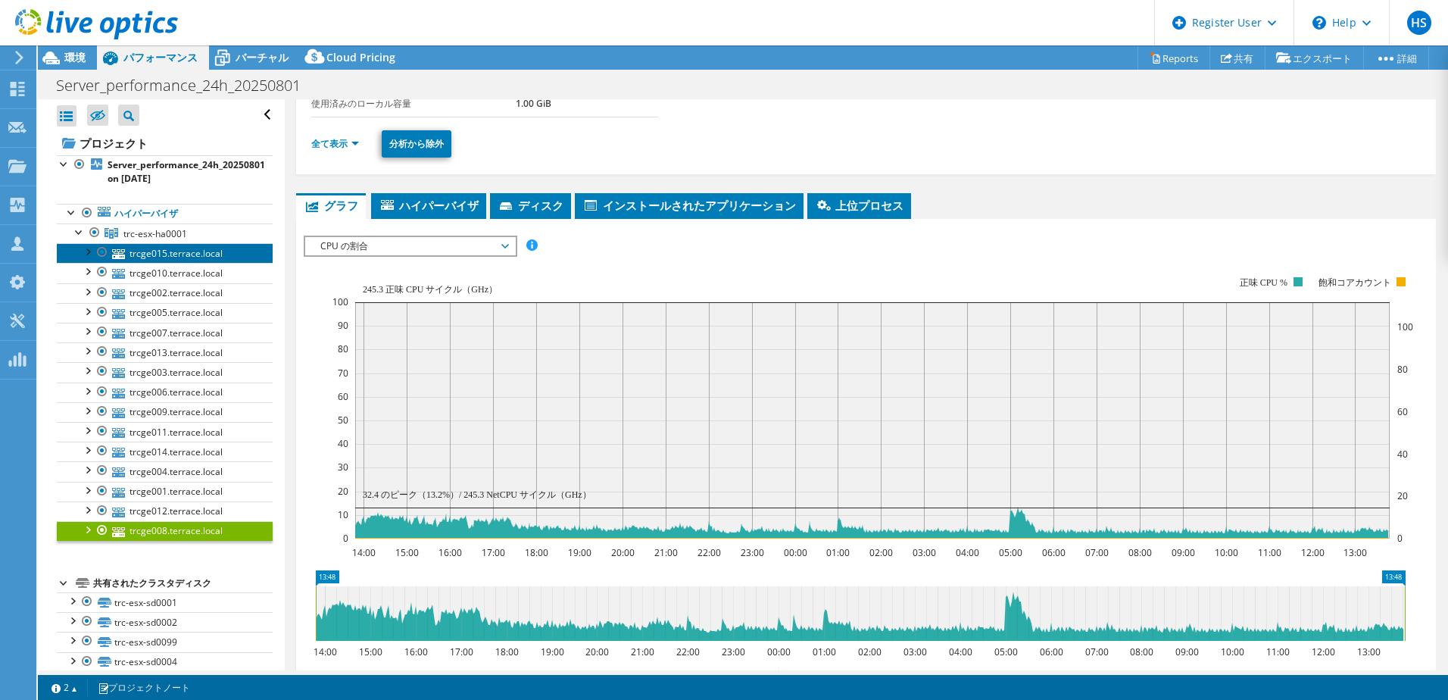
click at [174, 256] on link "trcge015.terrace.local" at bounding box center [165, 253] width 216 height 20
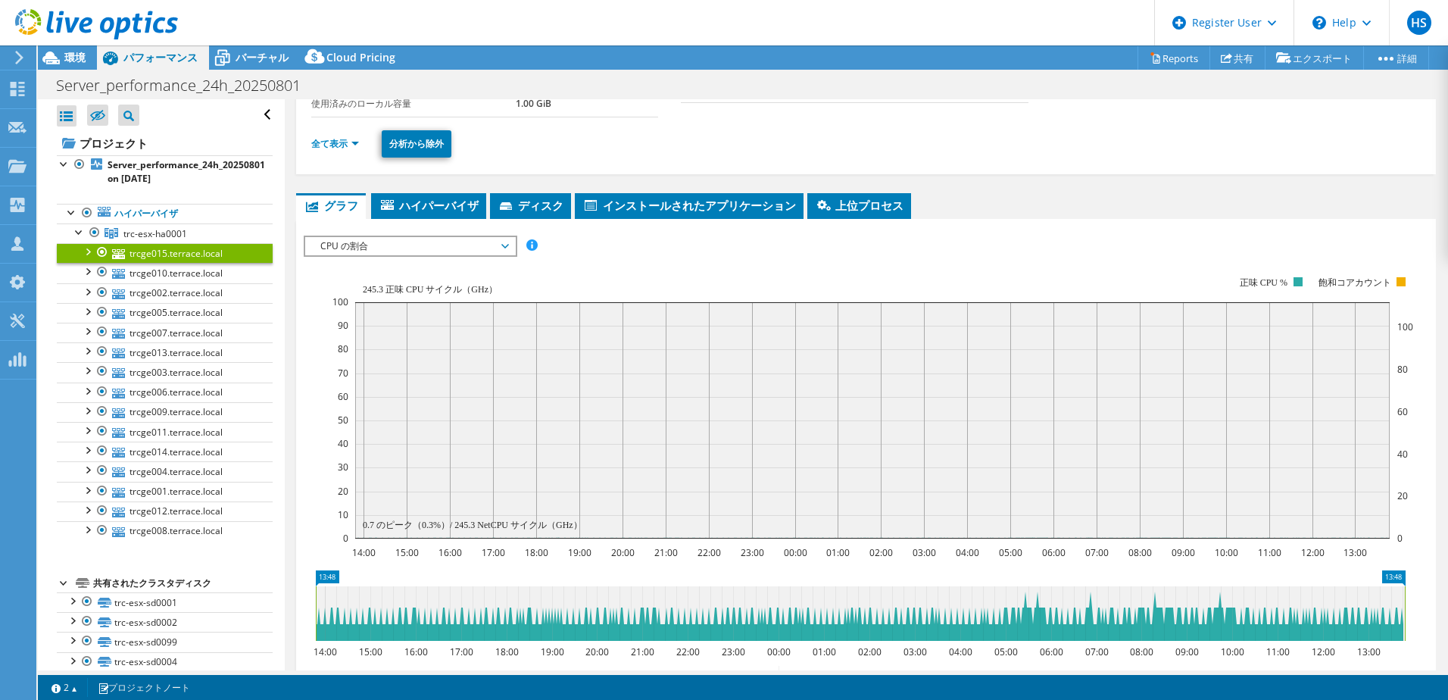
click at [378, 252] on span "CPU の割合" at bounding box center [410, 246] width 195 height 18
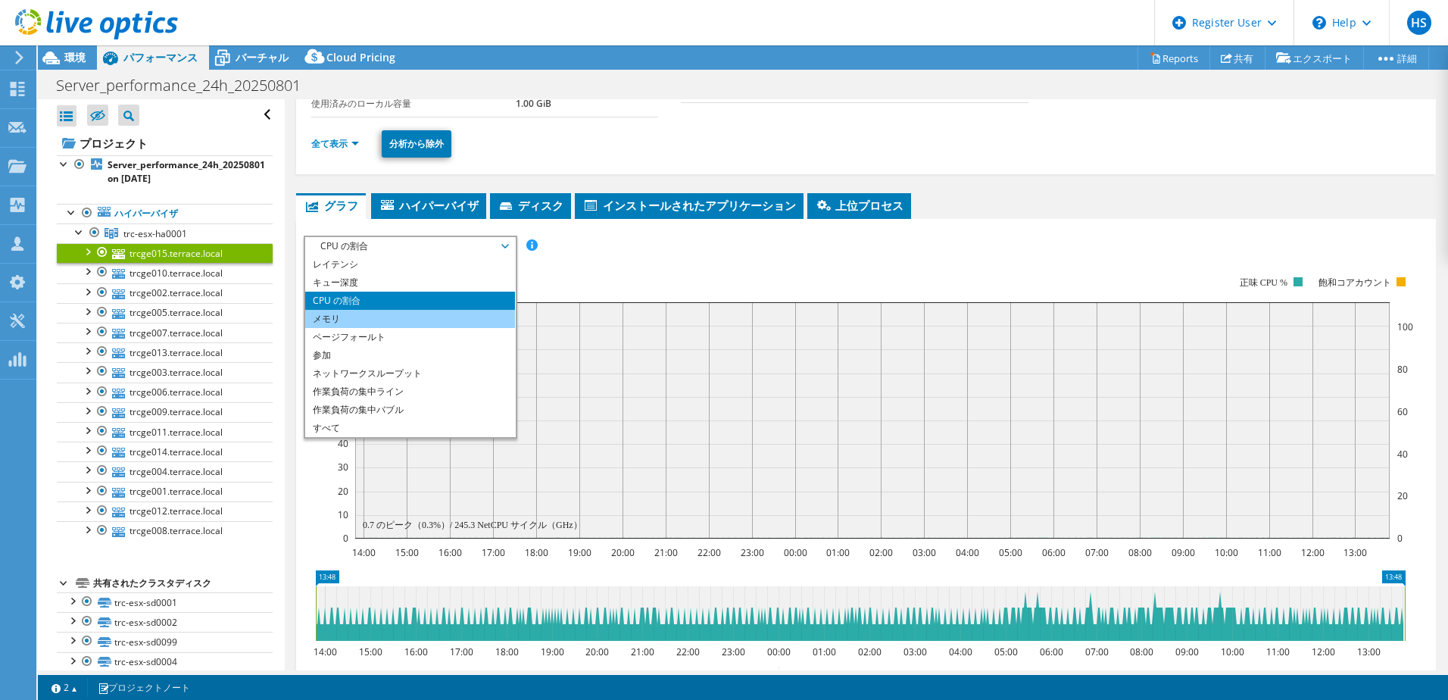
click at [355, 319] on li "メモリ" at bounding box center [410, 319] width 210 height 18
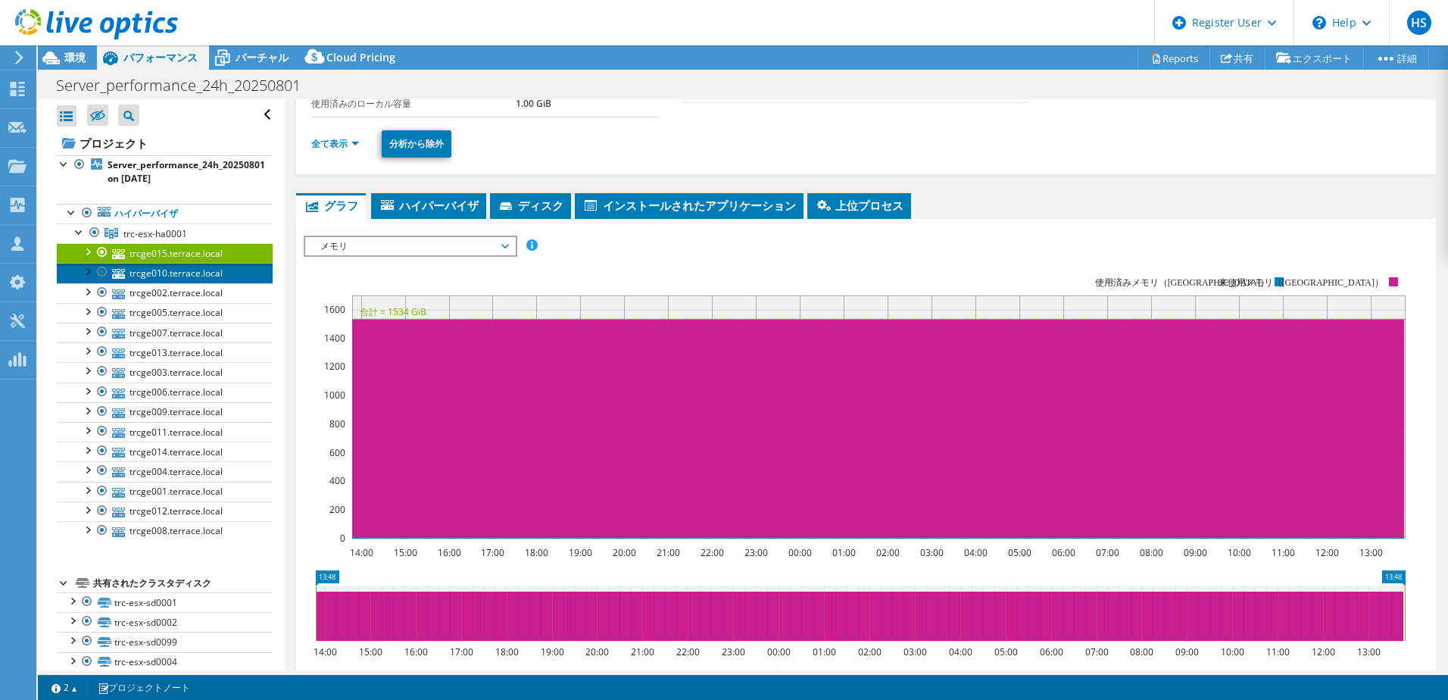
click at [189, 276] on link "trcge010.terrace.local" at bounding box center [165, 273] width 216 height 20
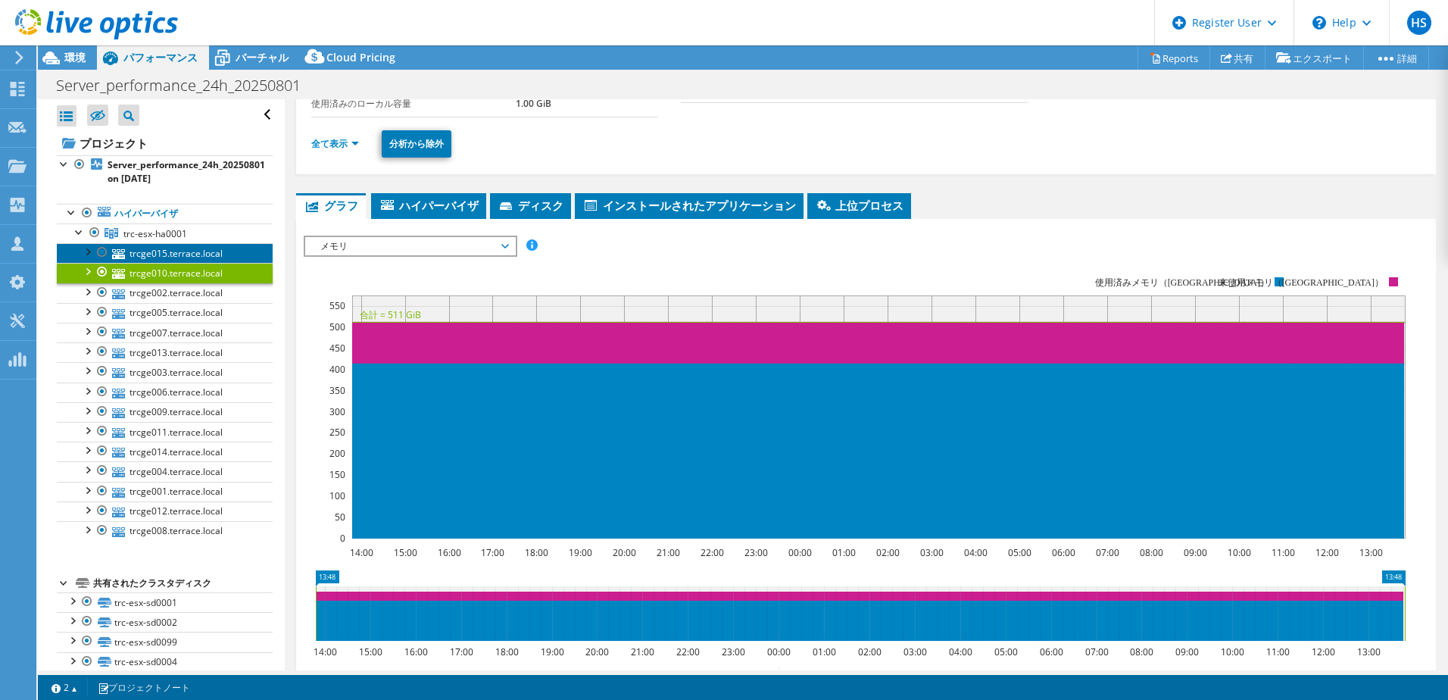
click at [189, 248] on link "trcge015.terrace.local" at bounding box center [165, 253] width 216 height 20
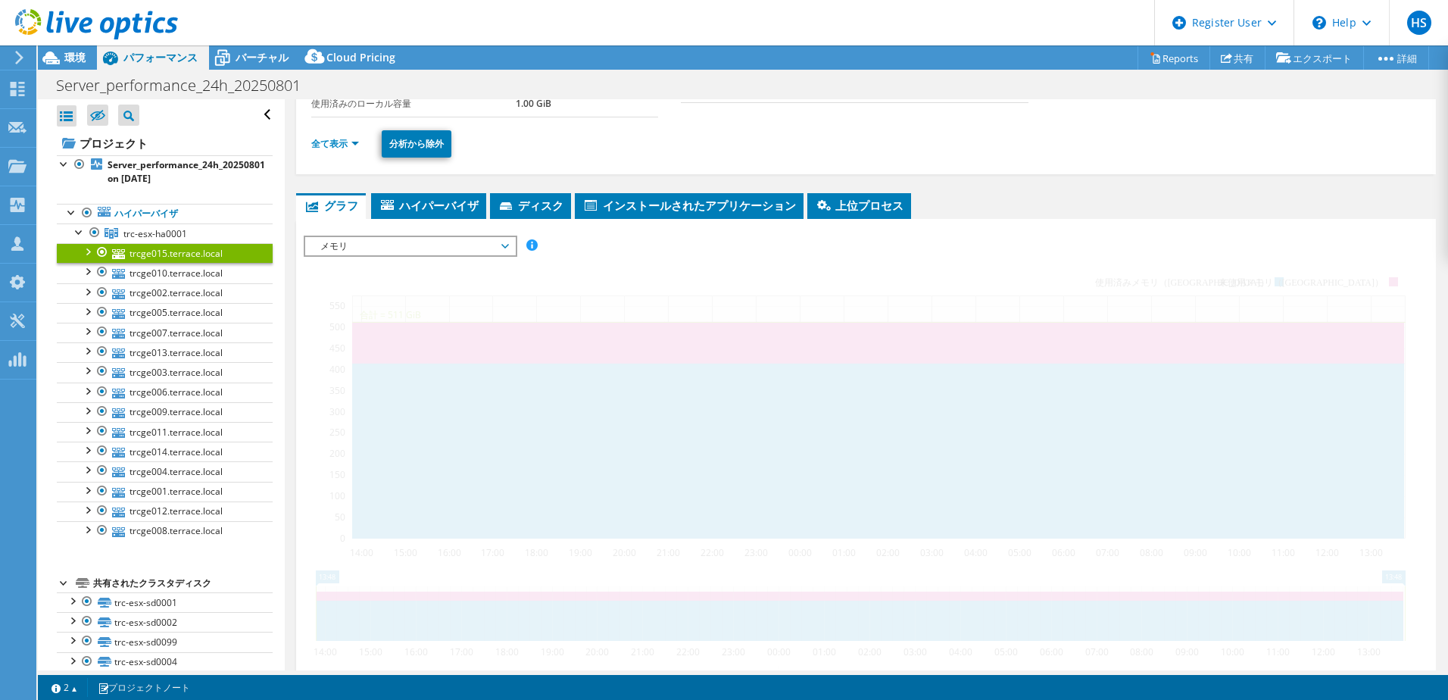
click at [356, 248] on span "メモリ" at bounding box center [410, 246] width 195 height 18
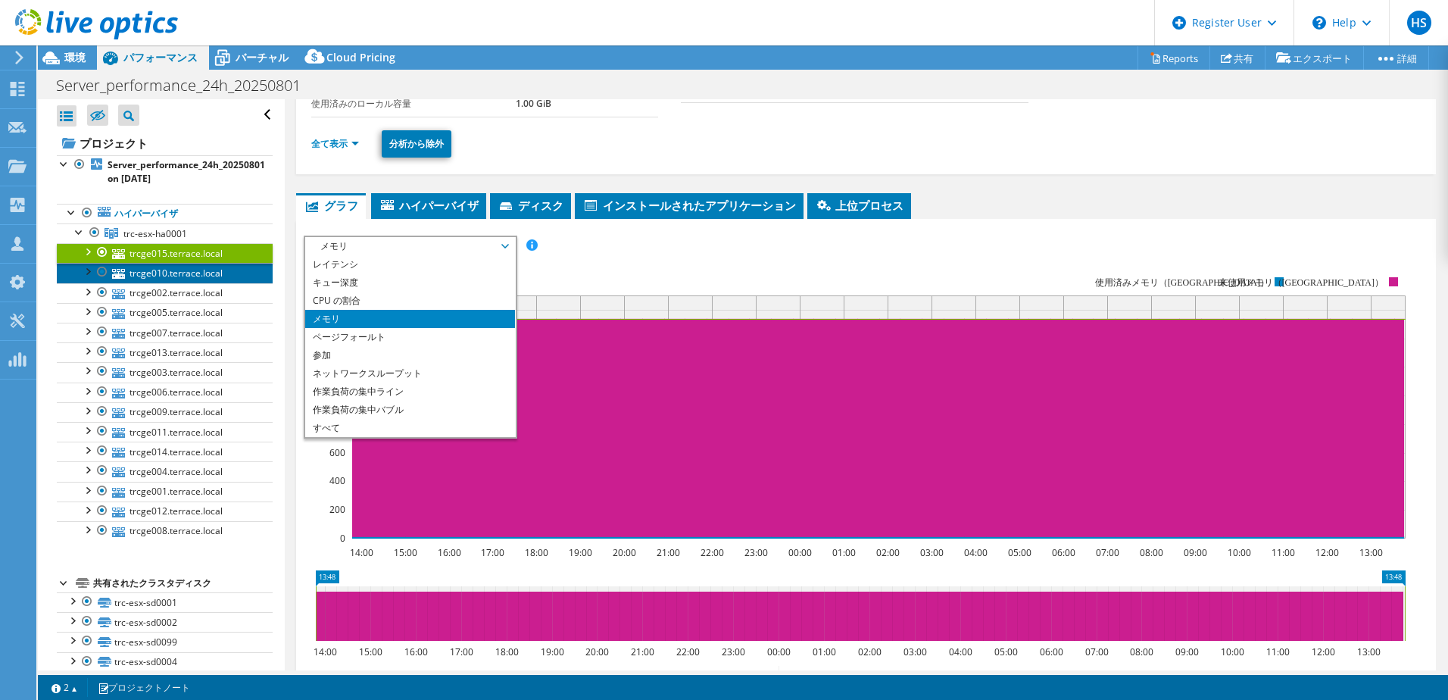
click at [184, 275] on link "trcge010.terrace.local" at bounding box center [165, 273] width 216 height 20
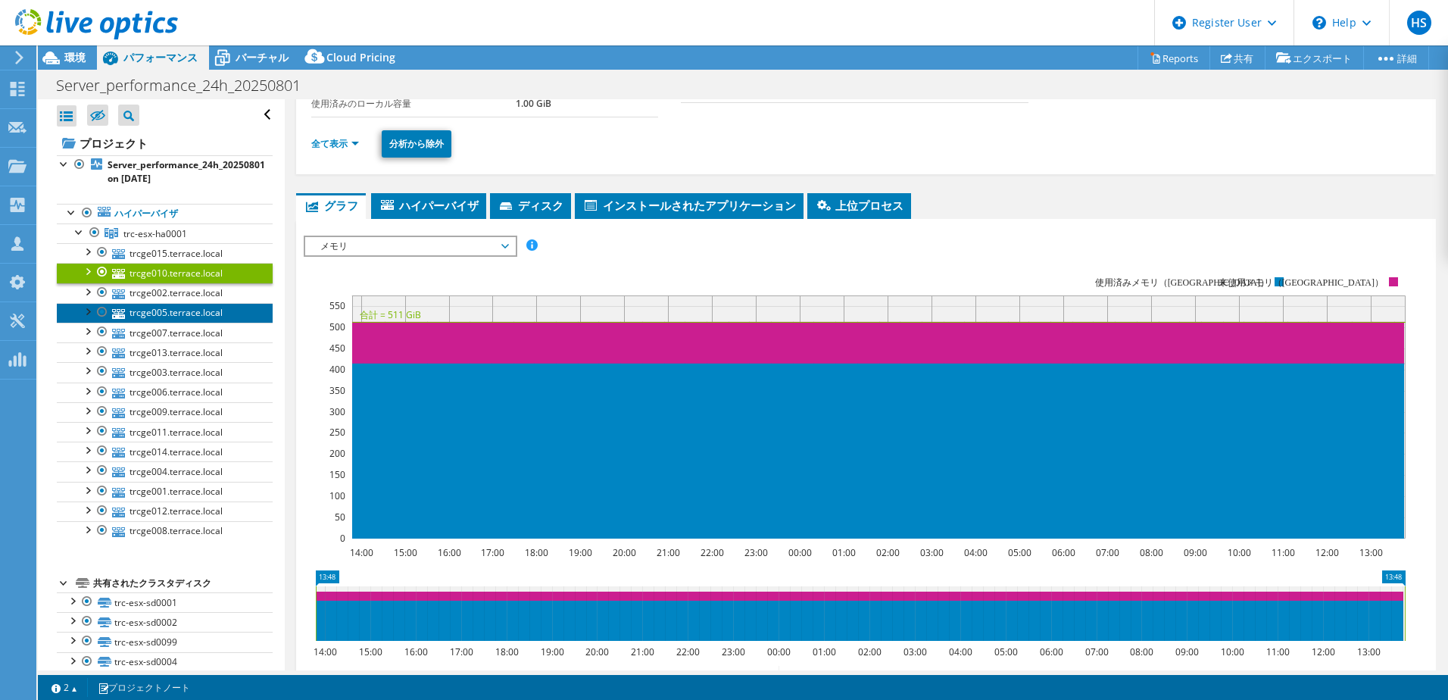
click at [179, 307] on link "trcge005.terrace.local" at bounding box center [165, 313] width 216 height 20
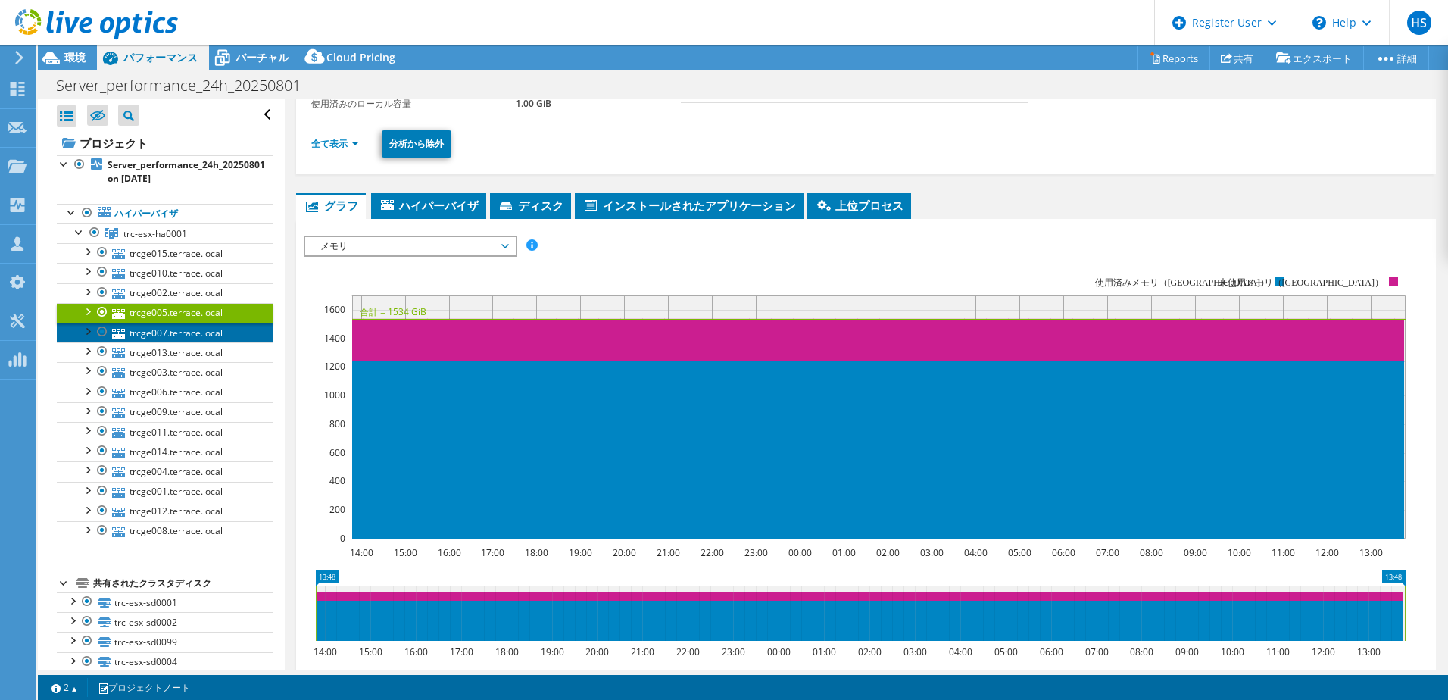
click at [186, 330] on link "trcge007.terrace.local" at bounding box center [165, 333] width 216 height 20
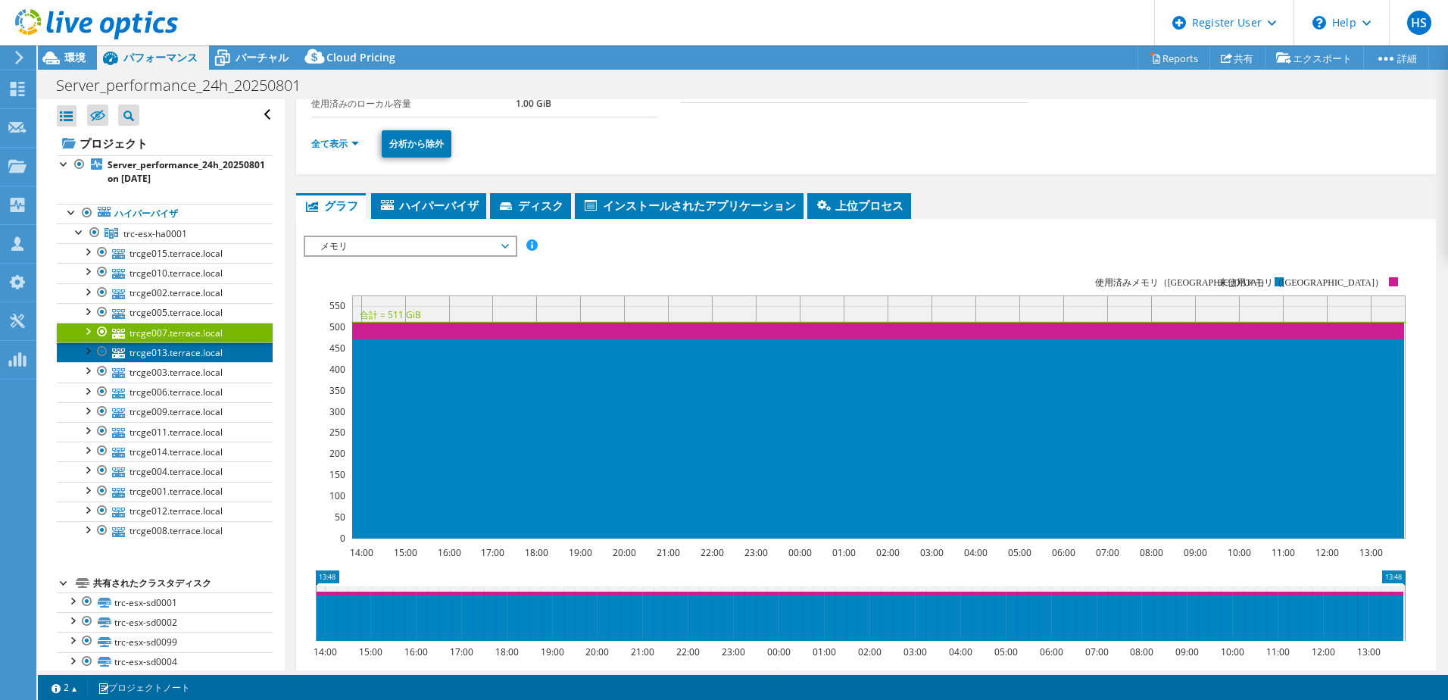
click at [185, 352] on link "trcge013.terrace.local" at bounding box center [165, 352] width 216 height 20
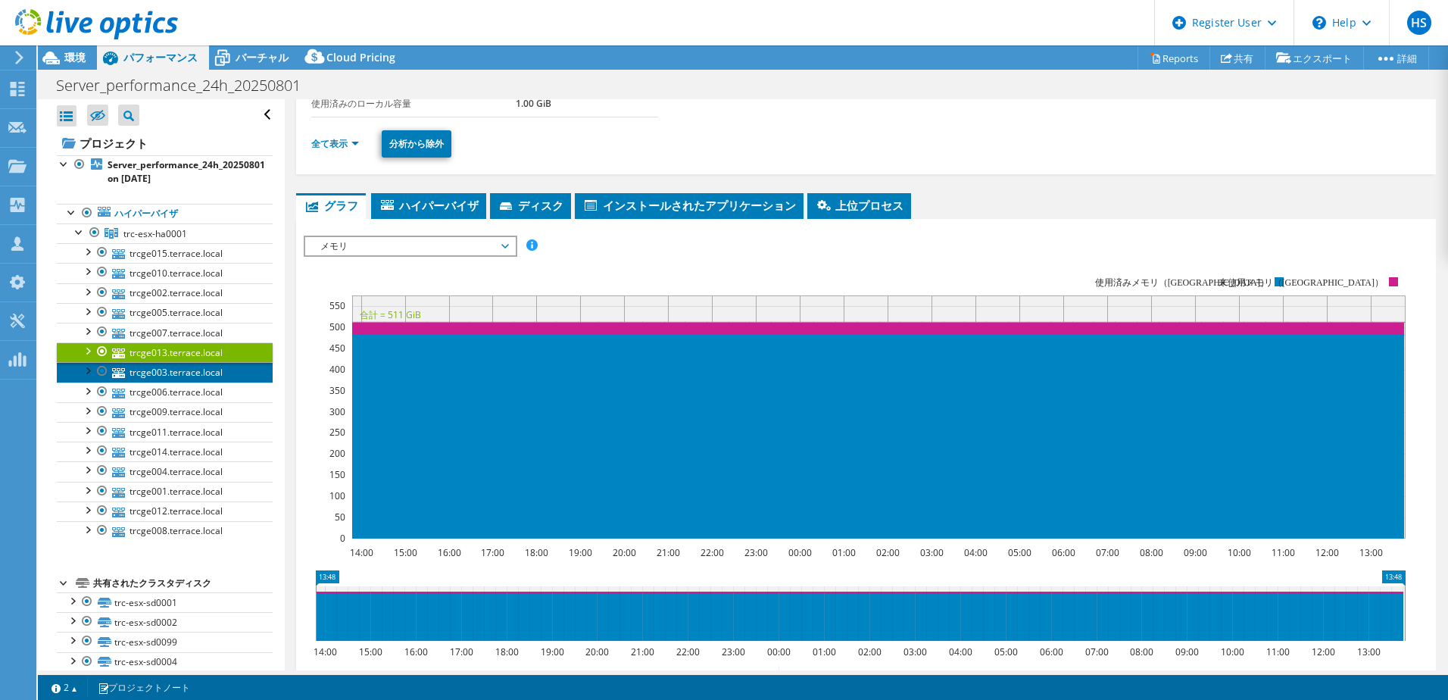
click at [190, 368] on link "trcge003.terrace.local" at bounding box center [165, 372] width 216 height 20
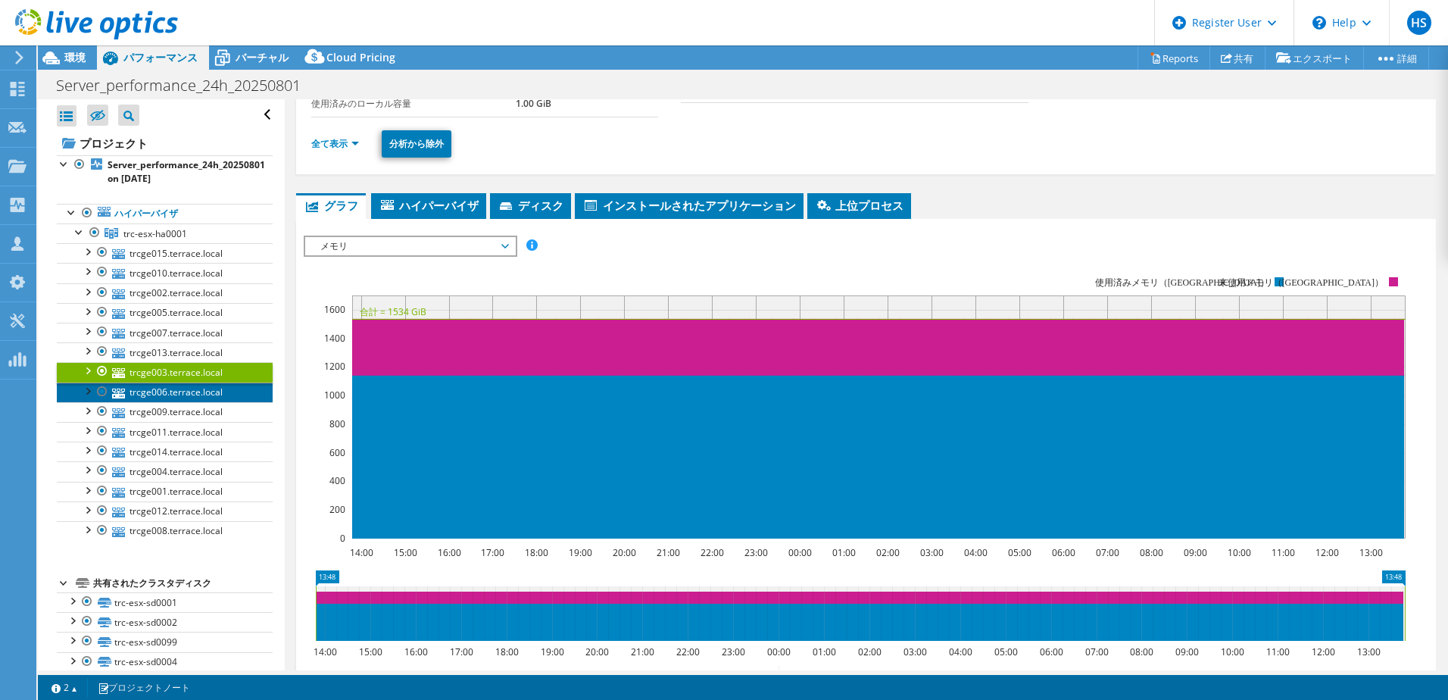
click at [170, 391] on link "trcge006.terrace.local" at bounding box center [165, 392] width 216 height 20
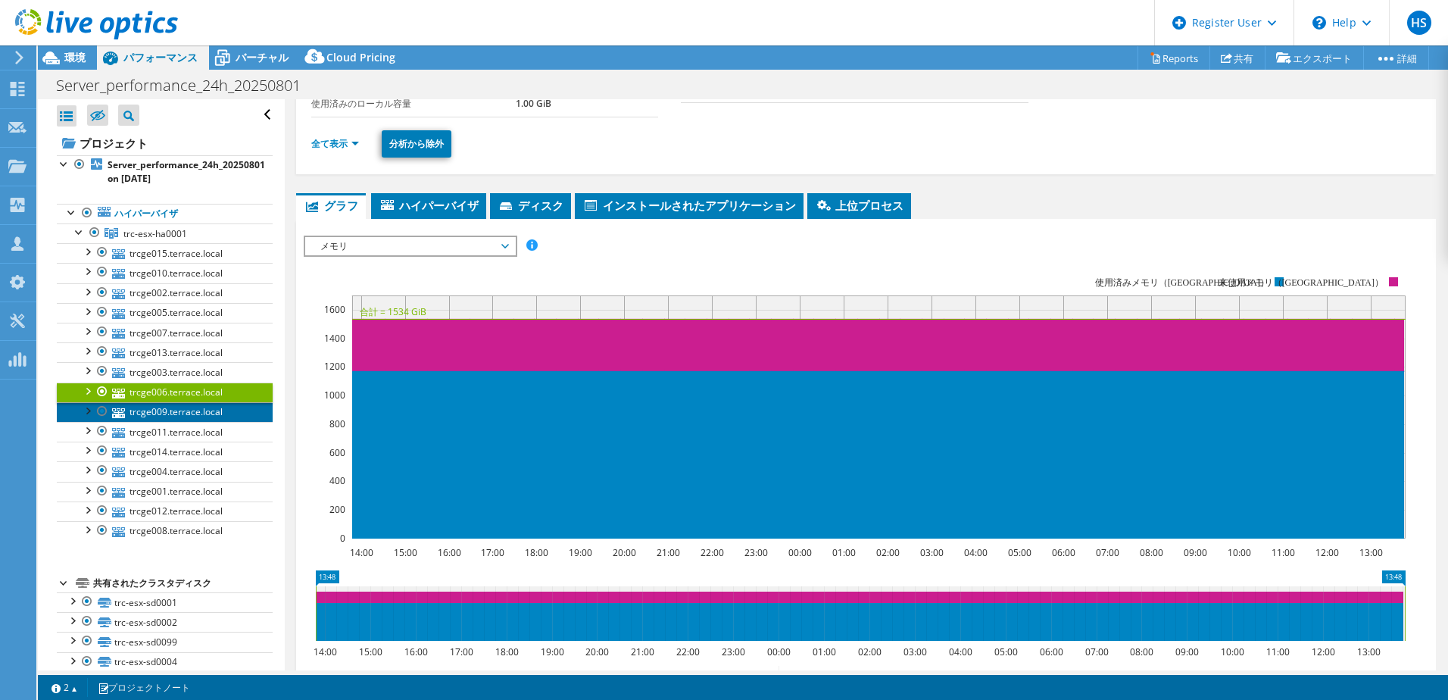
click at [179, 416] on link "trcge009.terrace.local" at bounding box center [165, 412] width 216 height 20
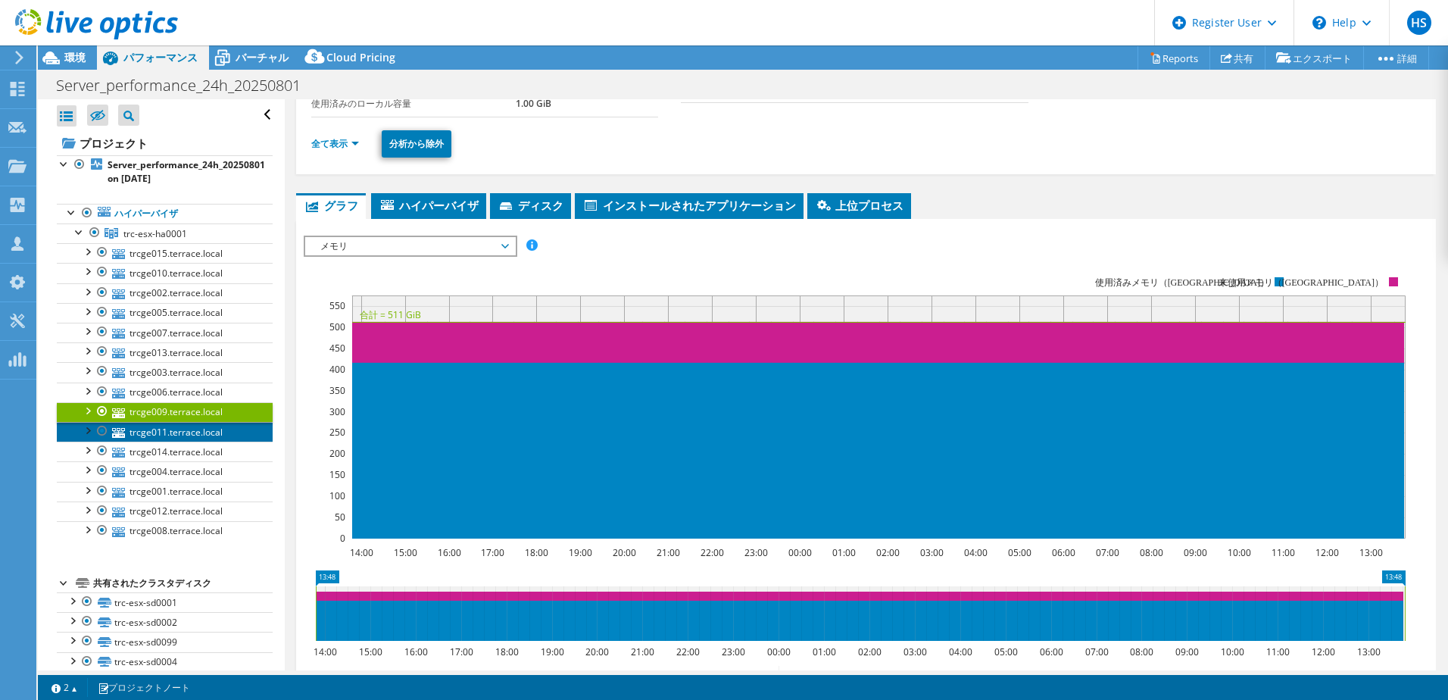
click at [180, 438] on link "trcge011.terrace.local" at bounding box center [165, 432] width 216 height 20
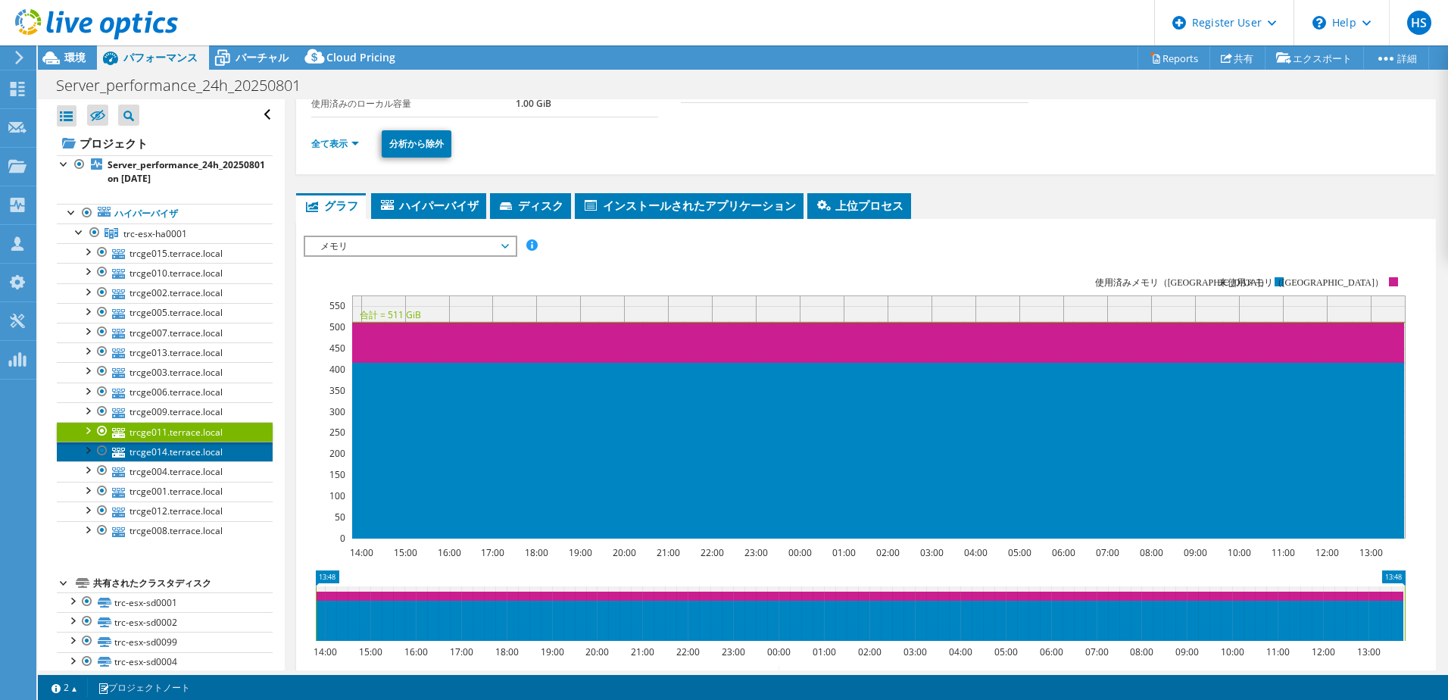
click at [184, 454] on link "trcge014.terrace.local" at bounding box center [165, 451] width 216 height 20
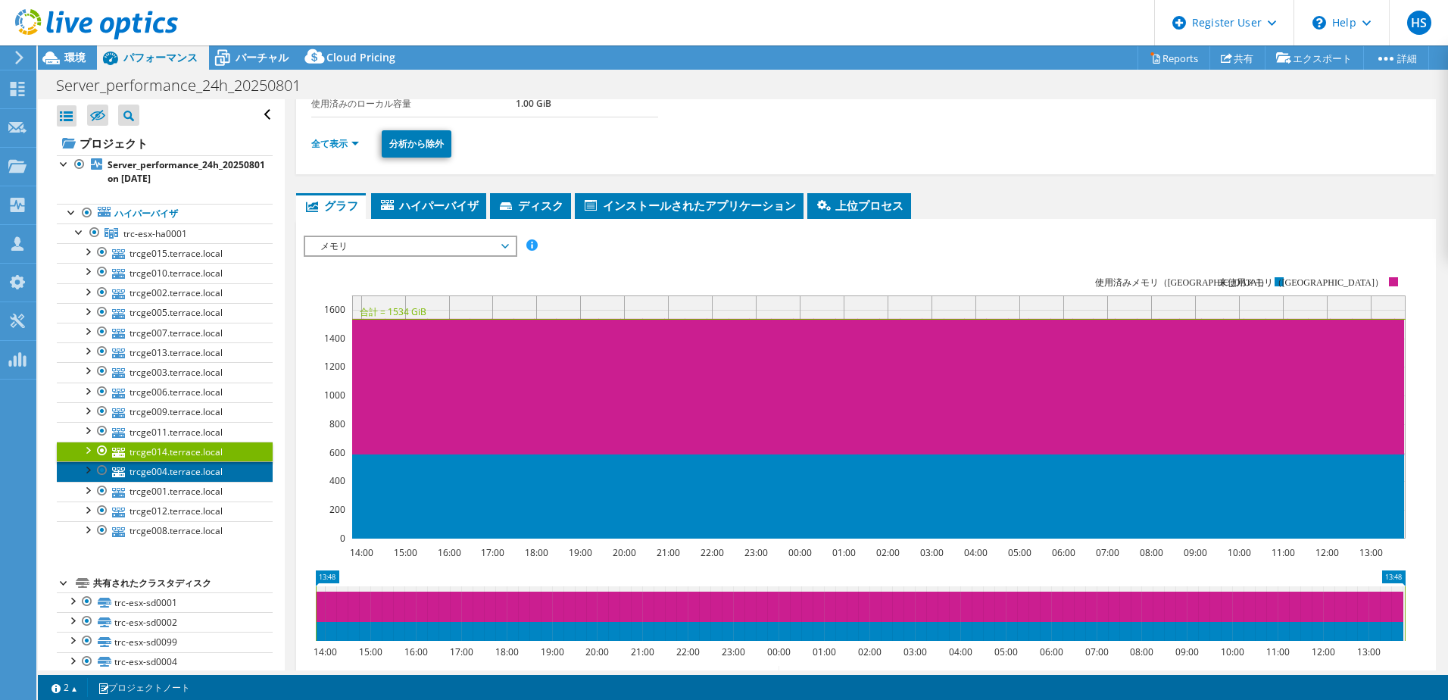
click at [191, 469] on link "trcge004.terrace.local" at bounding box center [165, 471] width 216 height 20
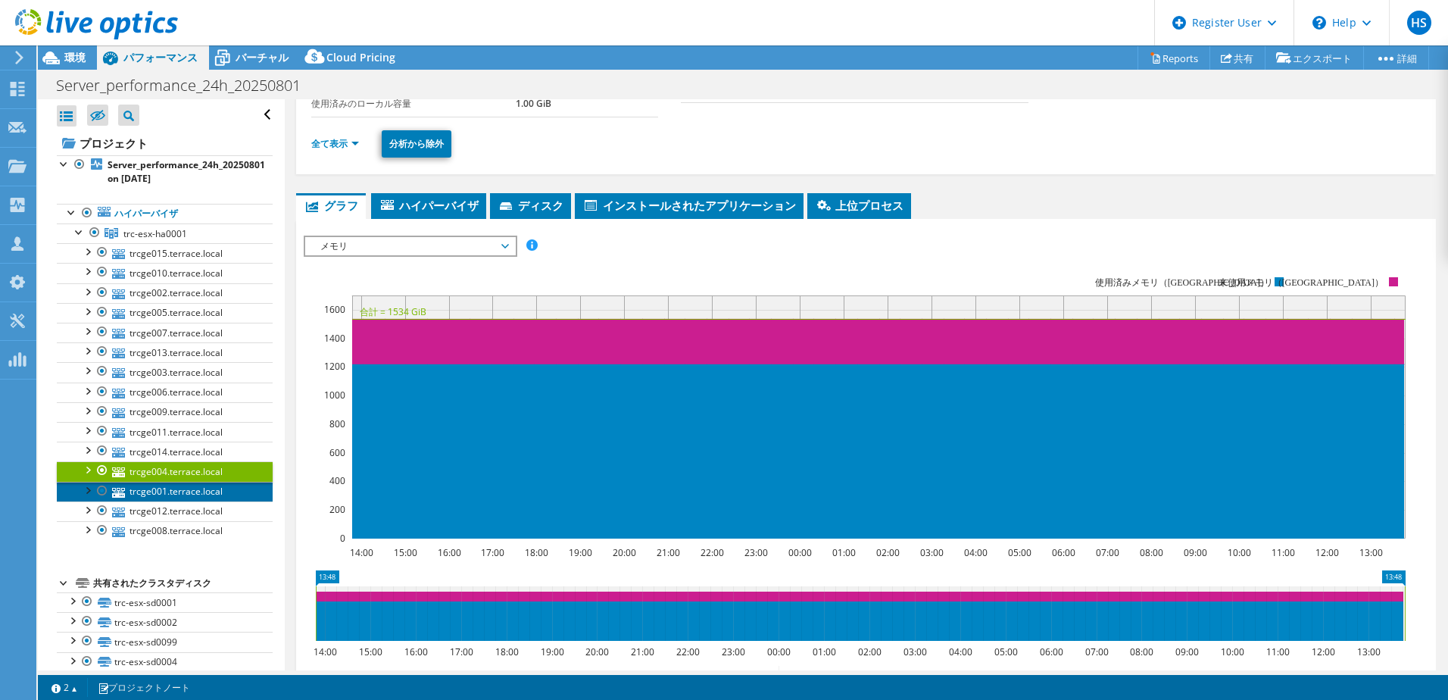
click at [190, 495] on link "trcge001.terrace.local" at bounding box center [165, 492] width 216 height 20
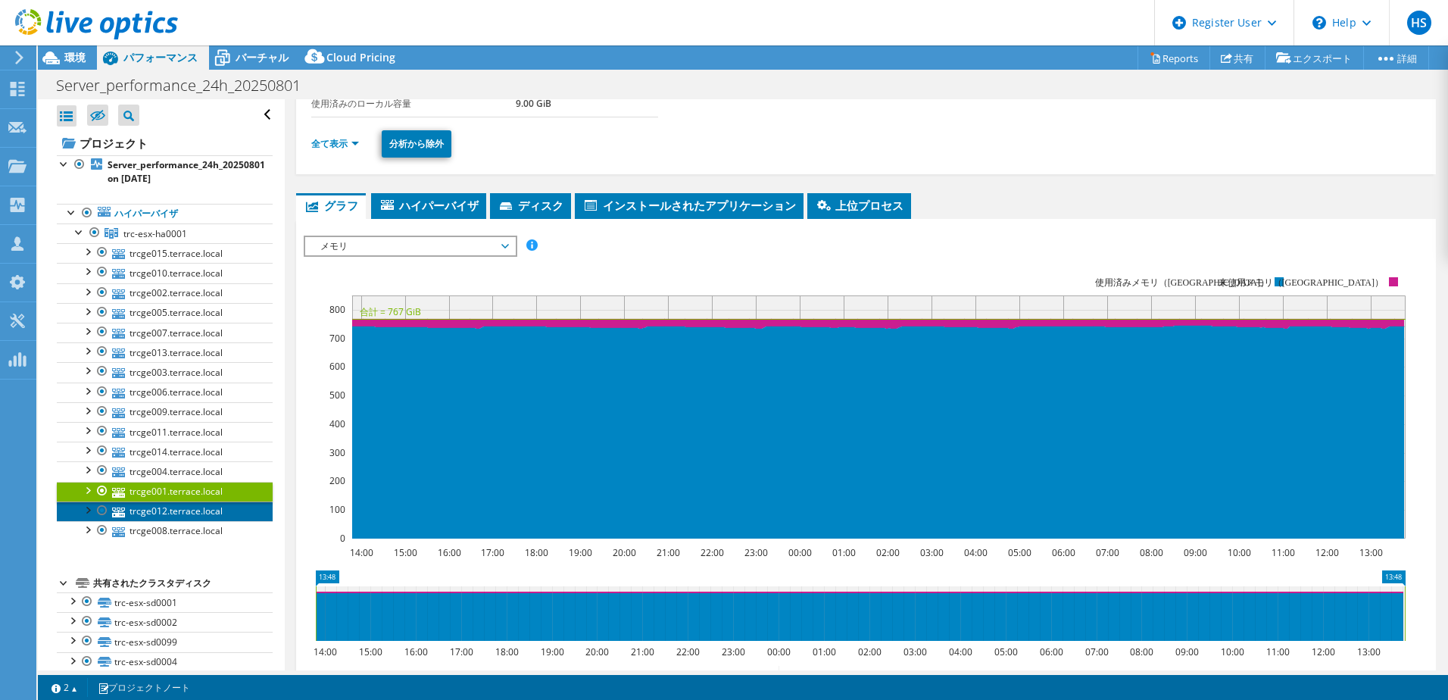
click at [168, 519] on link "trcge012.terrace.local" at bounding box center [165, 511] width 216 height 20
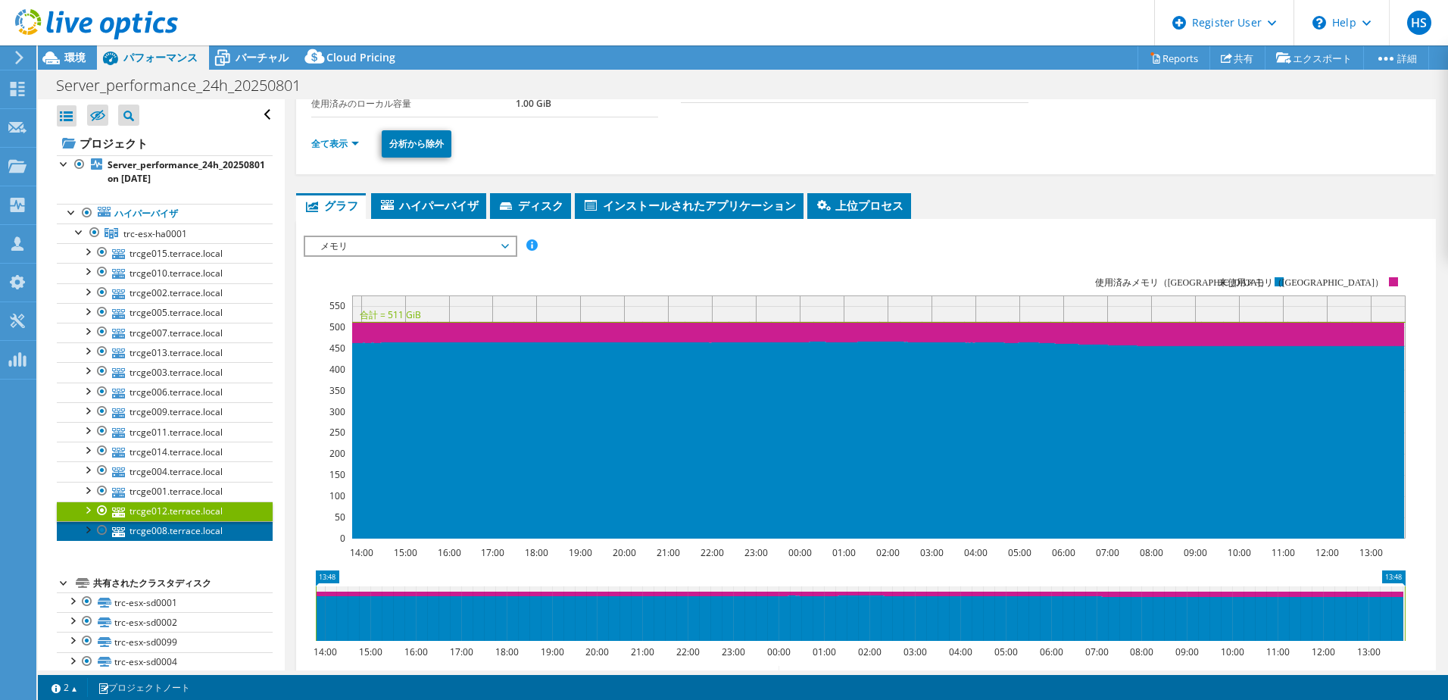
click at [168, 537] on link "trcge008.terrace.local" at bounding box center [165, 531] width 216 height 20
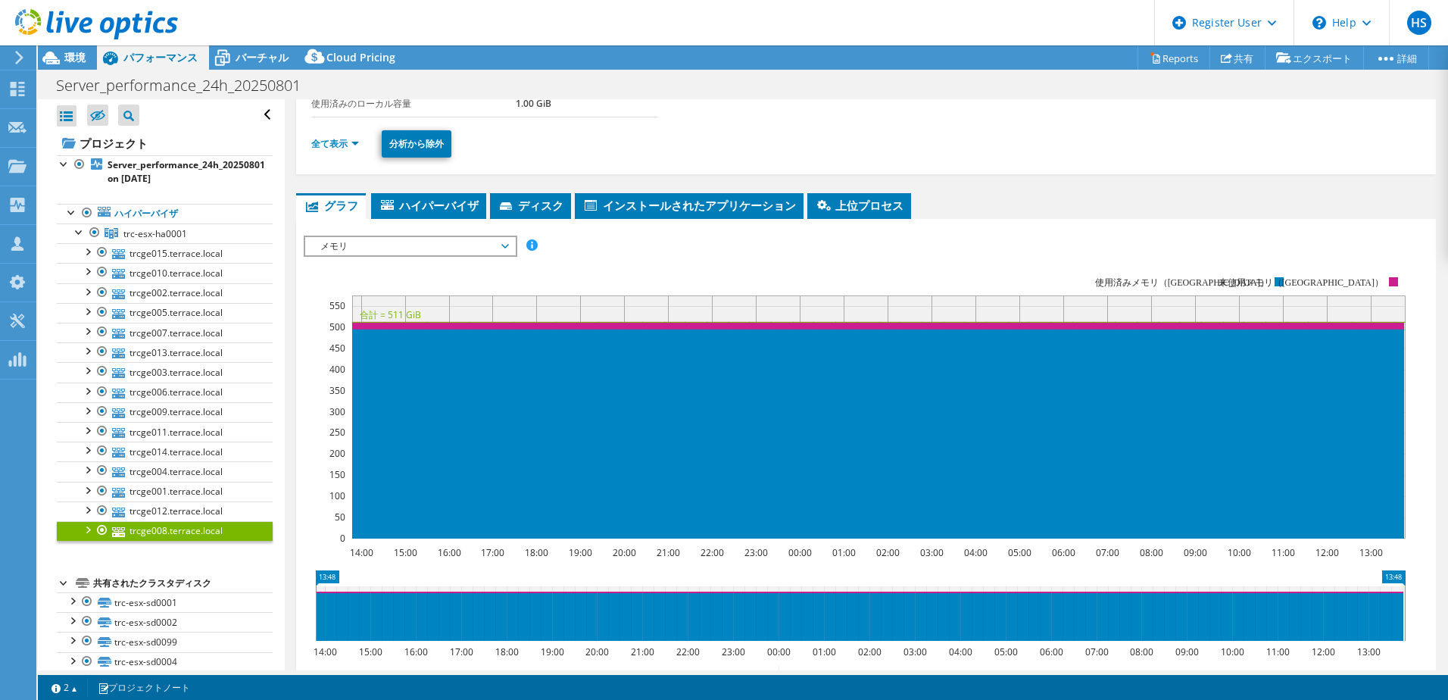
click at [404, 252] on span "メモリ" at bounding box center [410, 246] width 195 height 18
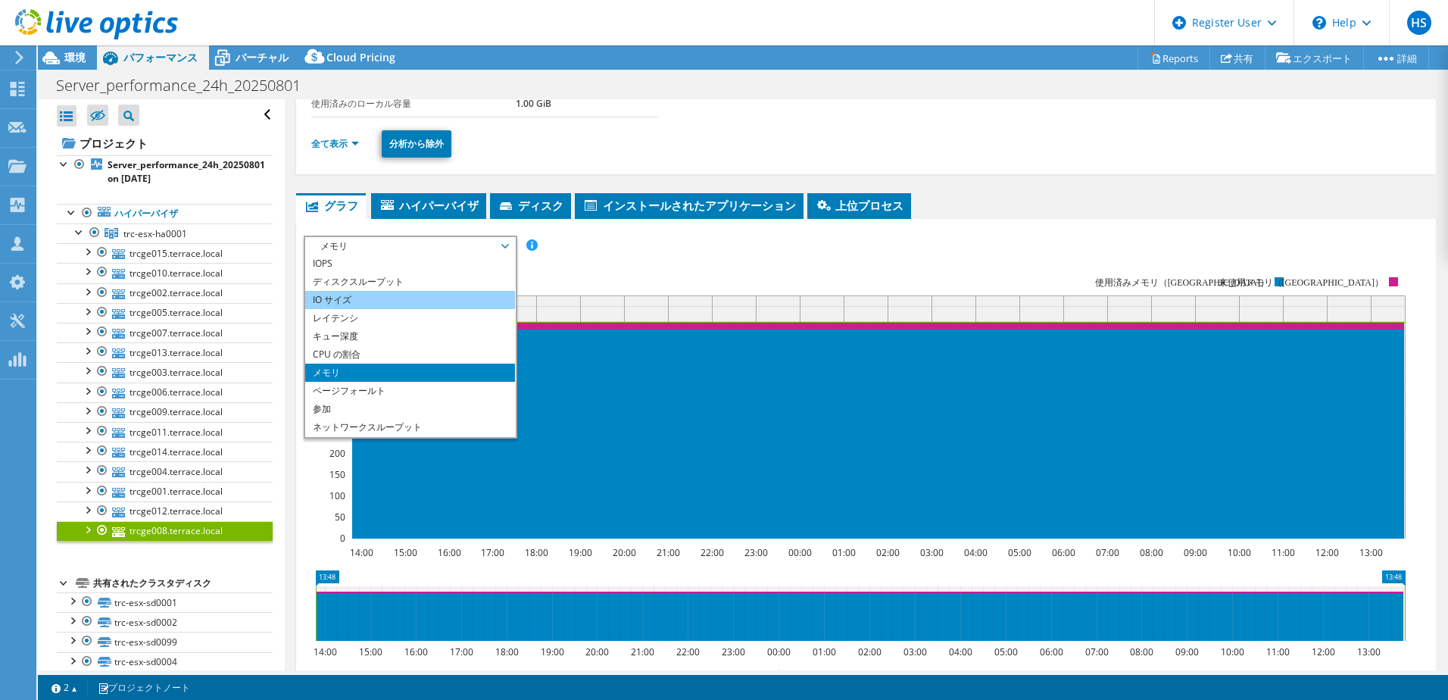
scroll to position [0, 0]
click at [366, 273] on li "ディスクスループット" at bounding box center [410, 282] width 210 height 18
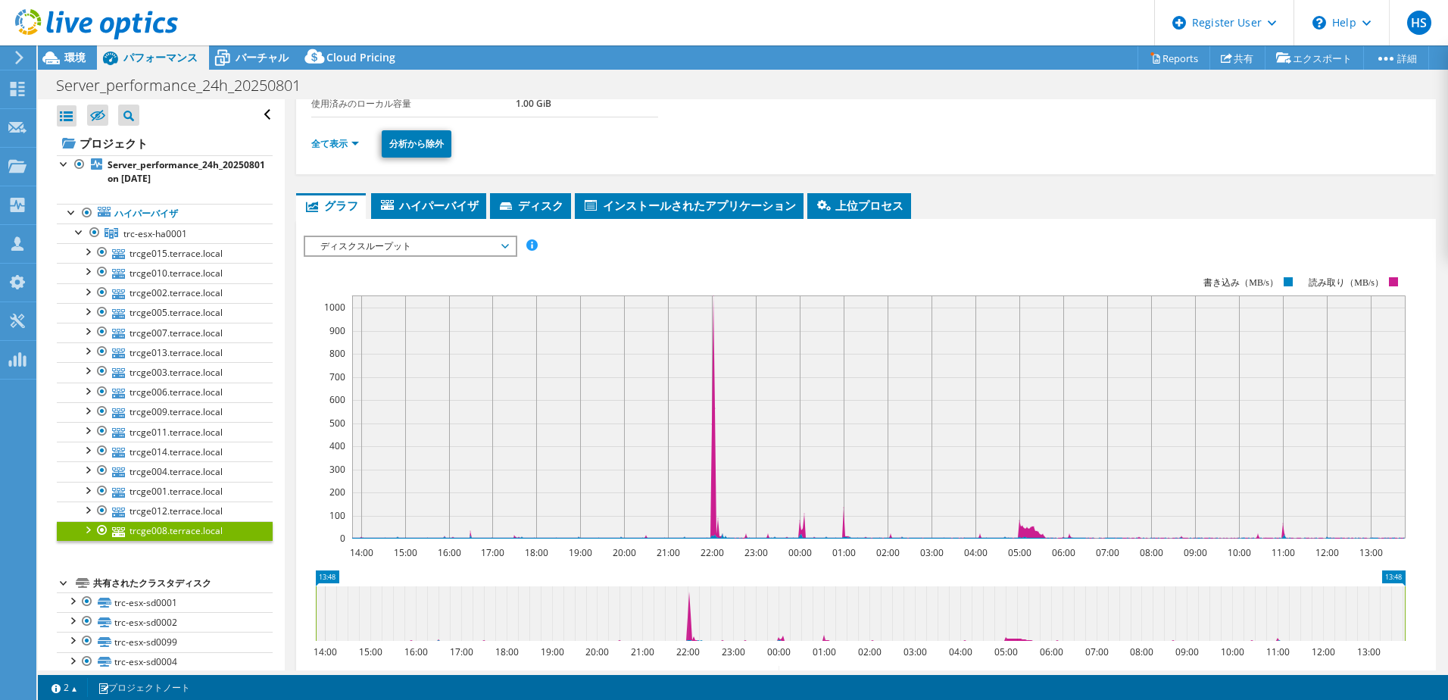
click at [385, 247] on span "ディスクスループット" at bounding box center [410, 246] width 195 height 18
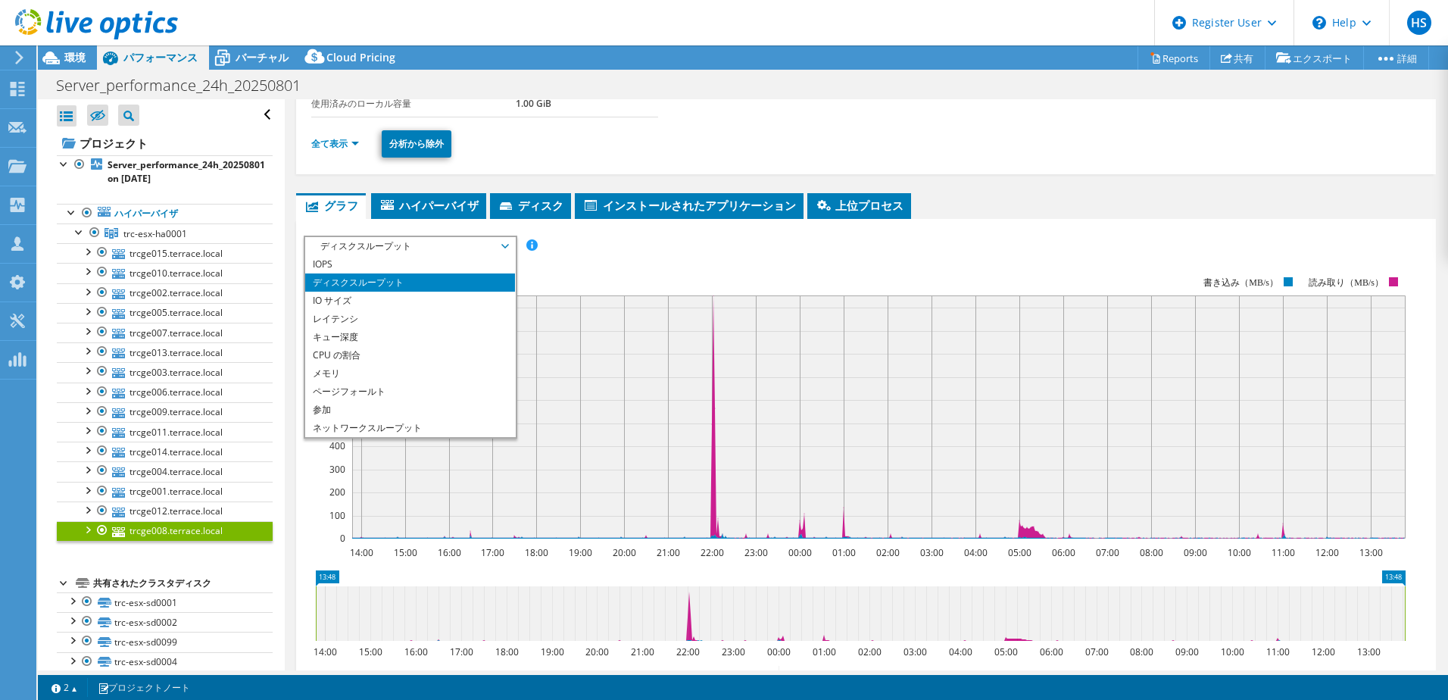
click at [371, 273] on li "ディスクスループット" at bounding box center [410, 282] width 210 height 18
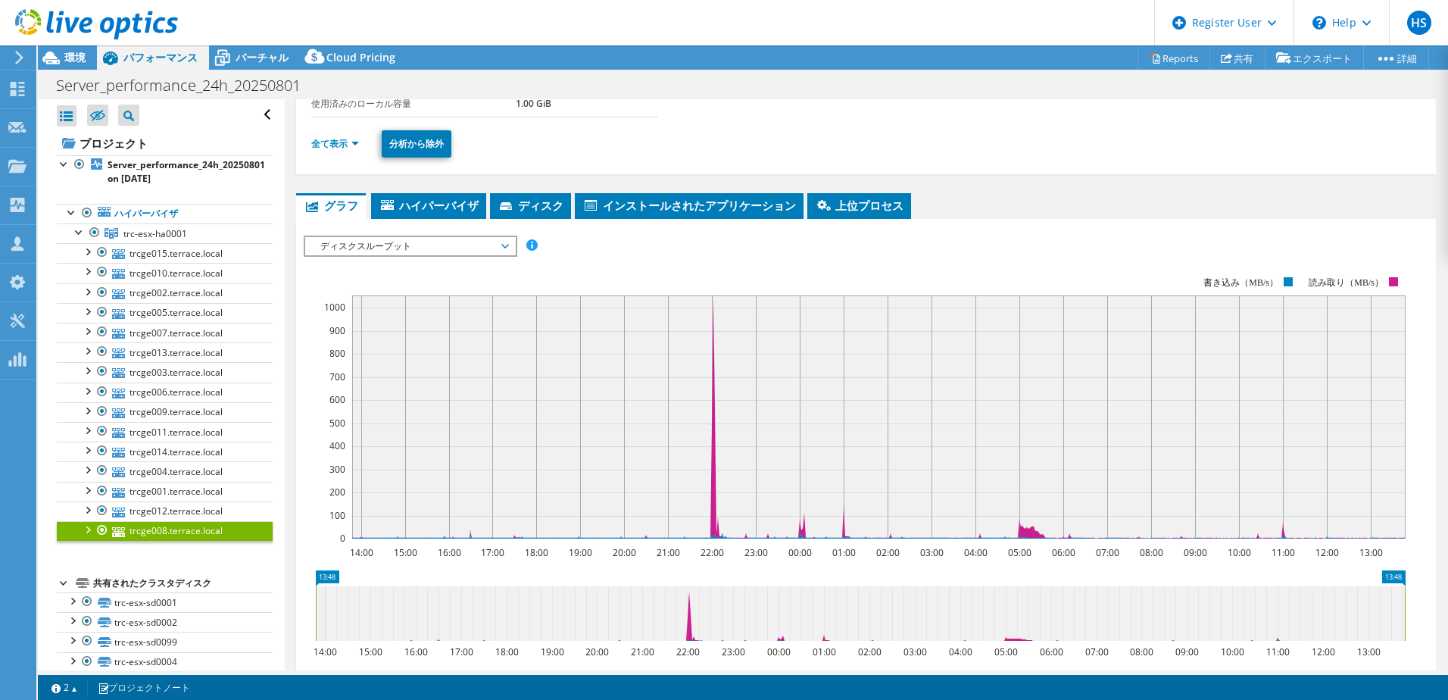
click at [376, 249] on span "ディスクスループット" at bounding box center [410, 246] width 195 height 18
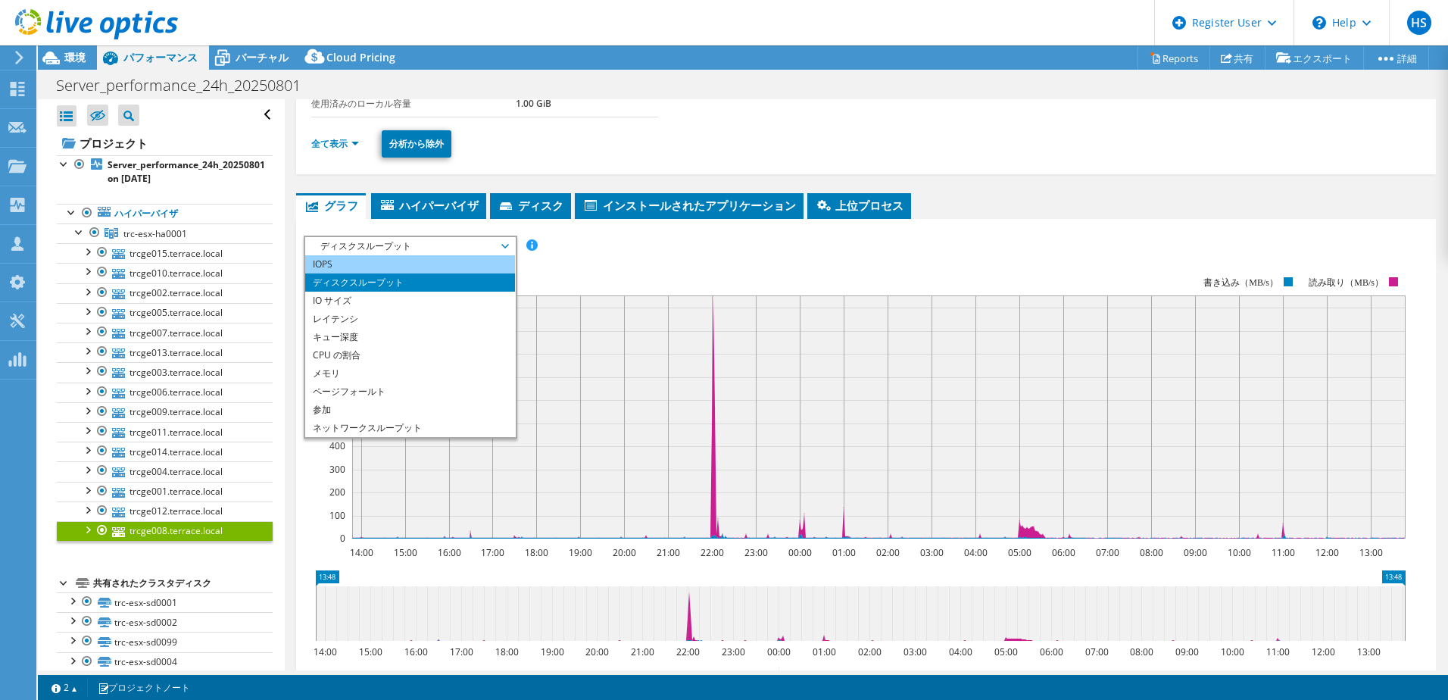
click at [357, 270] on li "IOPS" at bounding box center [410, 264] width 210 height 18
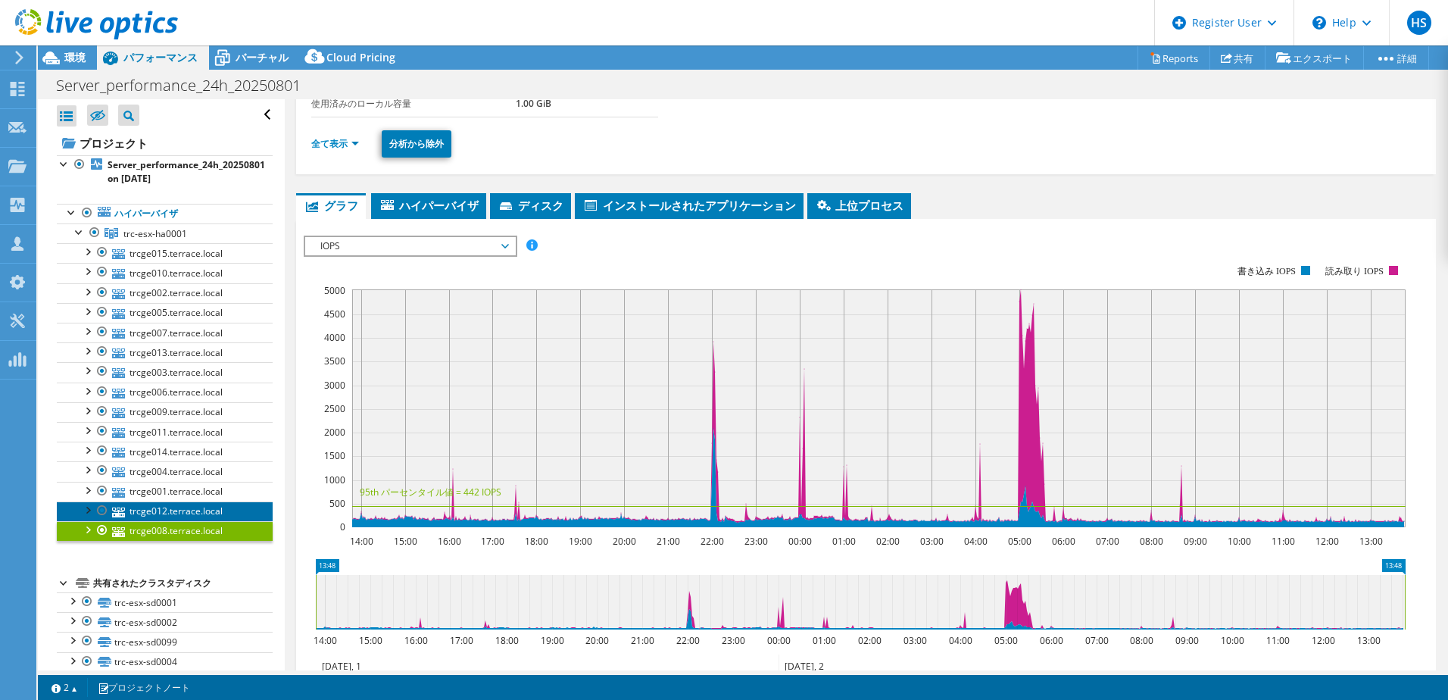
click at [171, 515] on link "trcge012.terrace.local" at bounding box center [165, 511] width 216 height 20
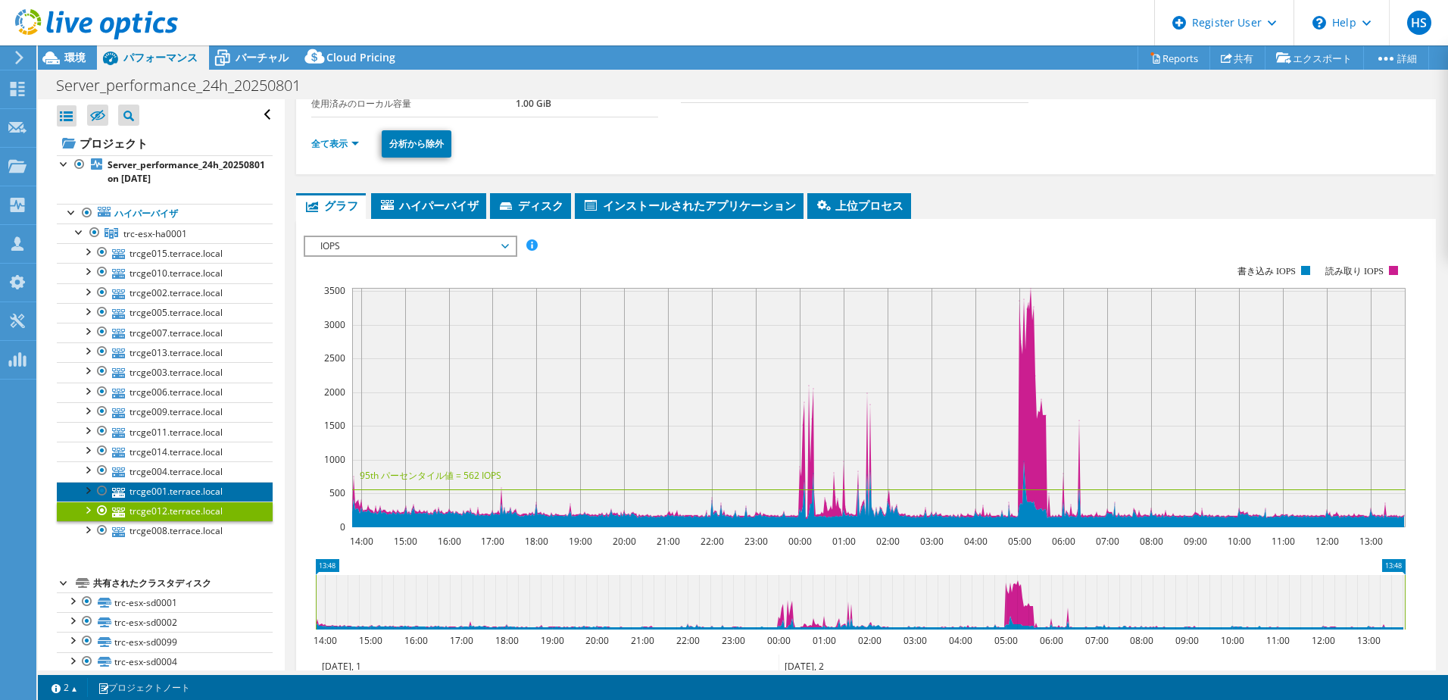
click at [194, 488] on link "trcge001.terrace.local" at bounding box center [165, 492] width 216 height 20
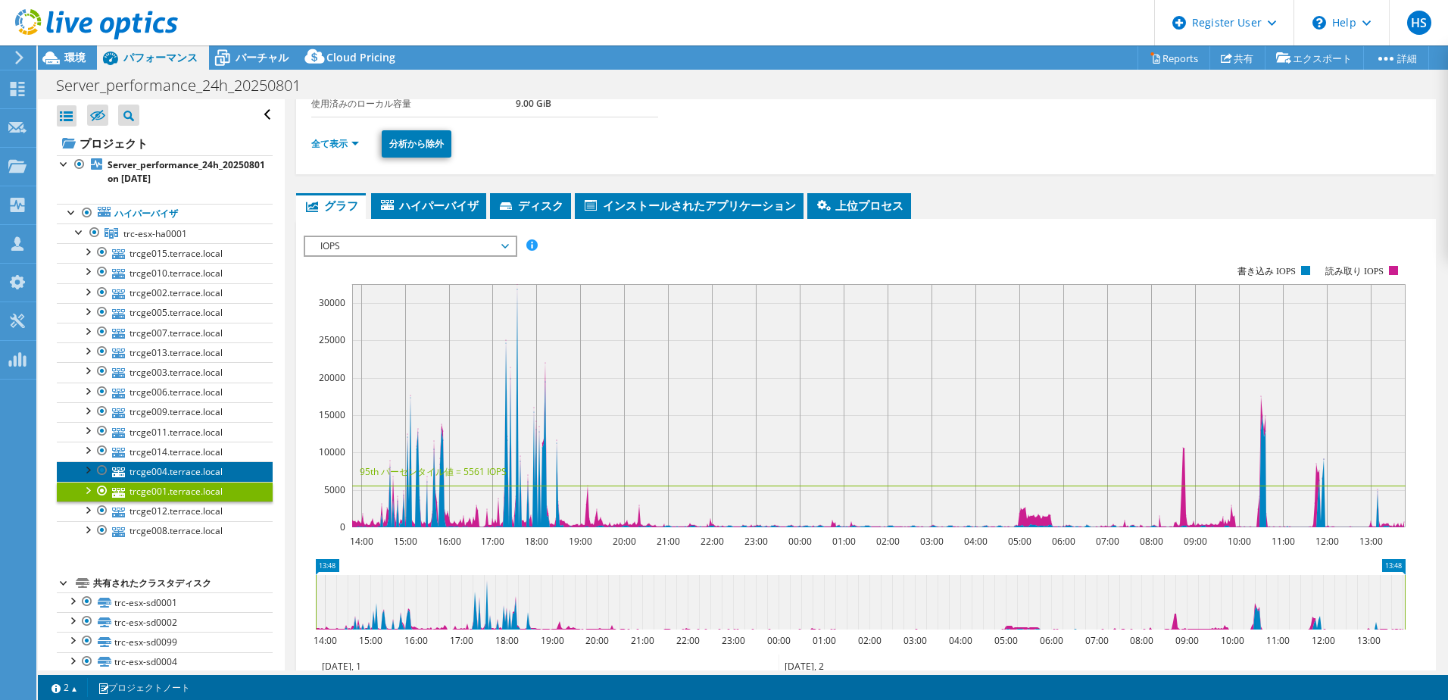
click at [193, 472] on link "trcge004.terrace.local" at bounding box center [165, 471] width 216 height 20
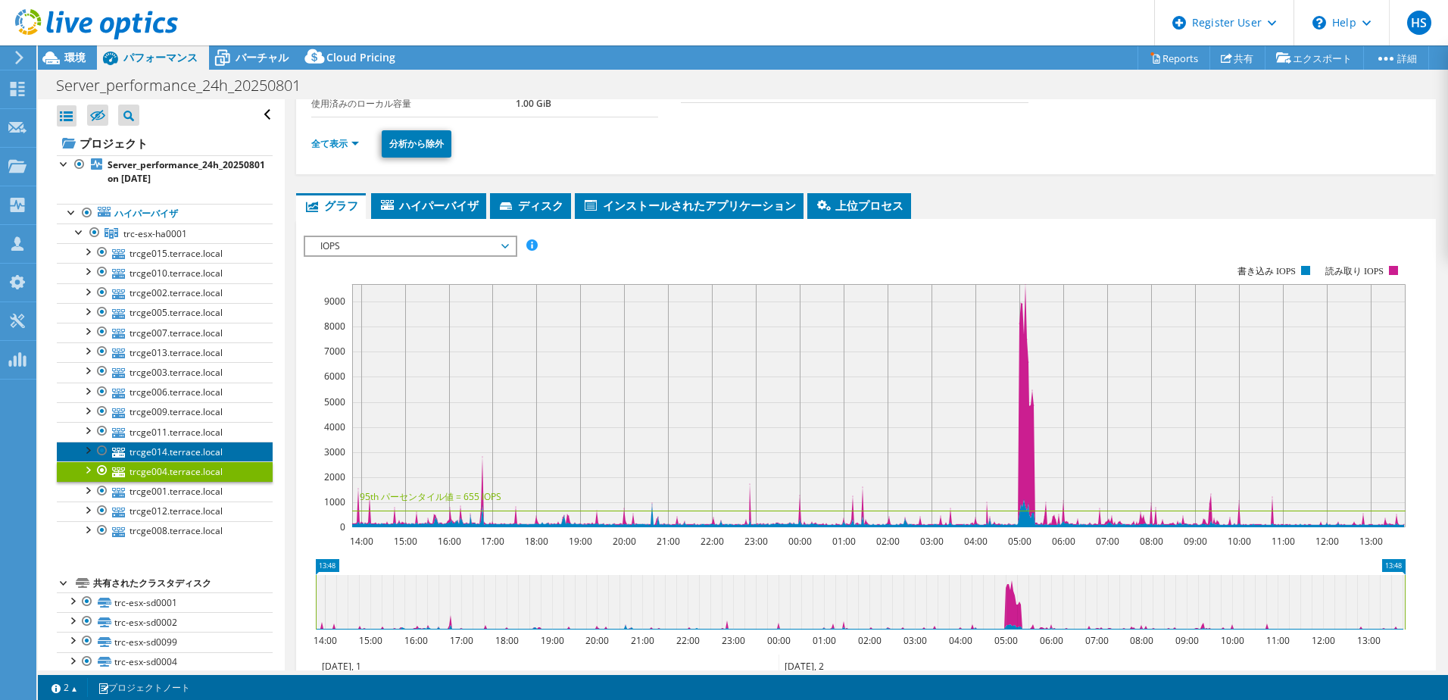
click at [187, 450] on link "trcge014.terrace.local" at bounding box center [165, 451] width 216 height 20
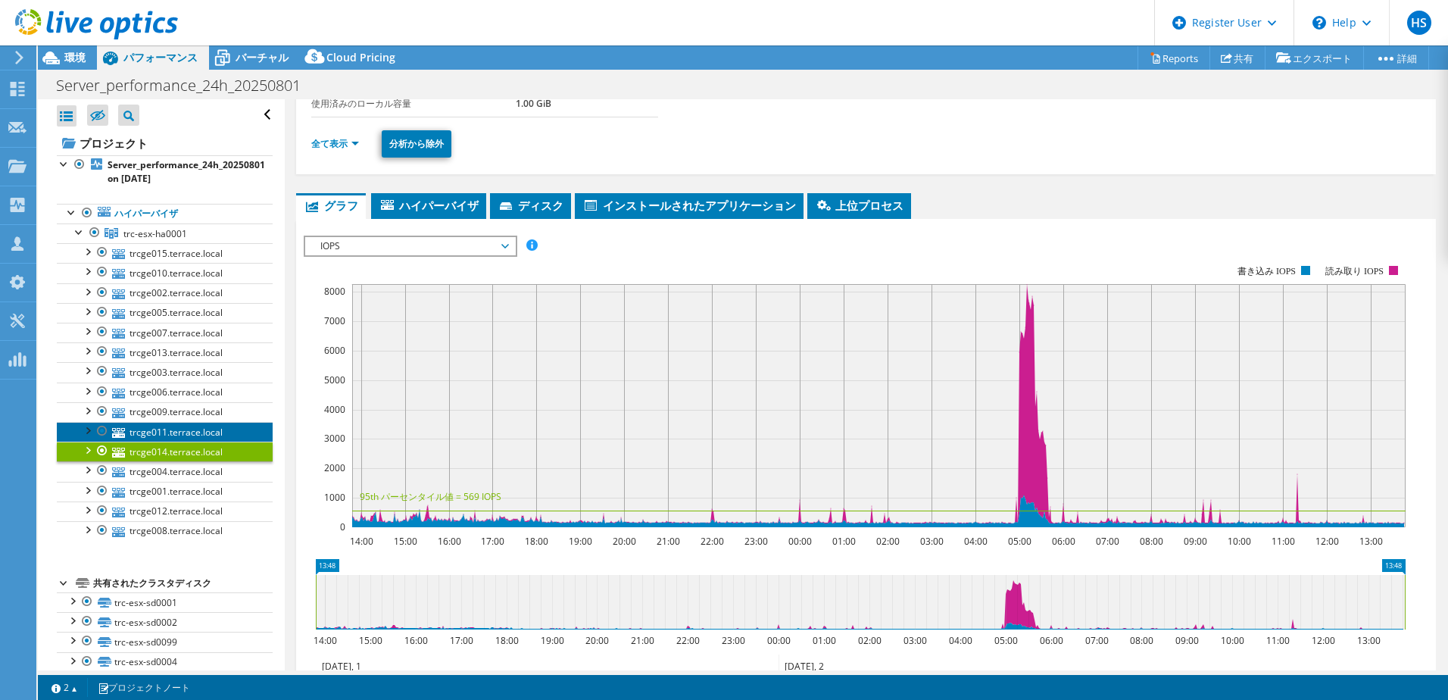
click at [189, 429] on link "trcge011.terrace.local" at bounding box center [165, 432] width 216 height 20
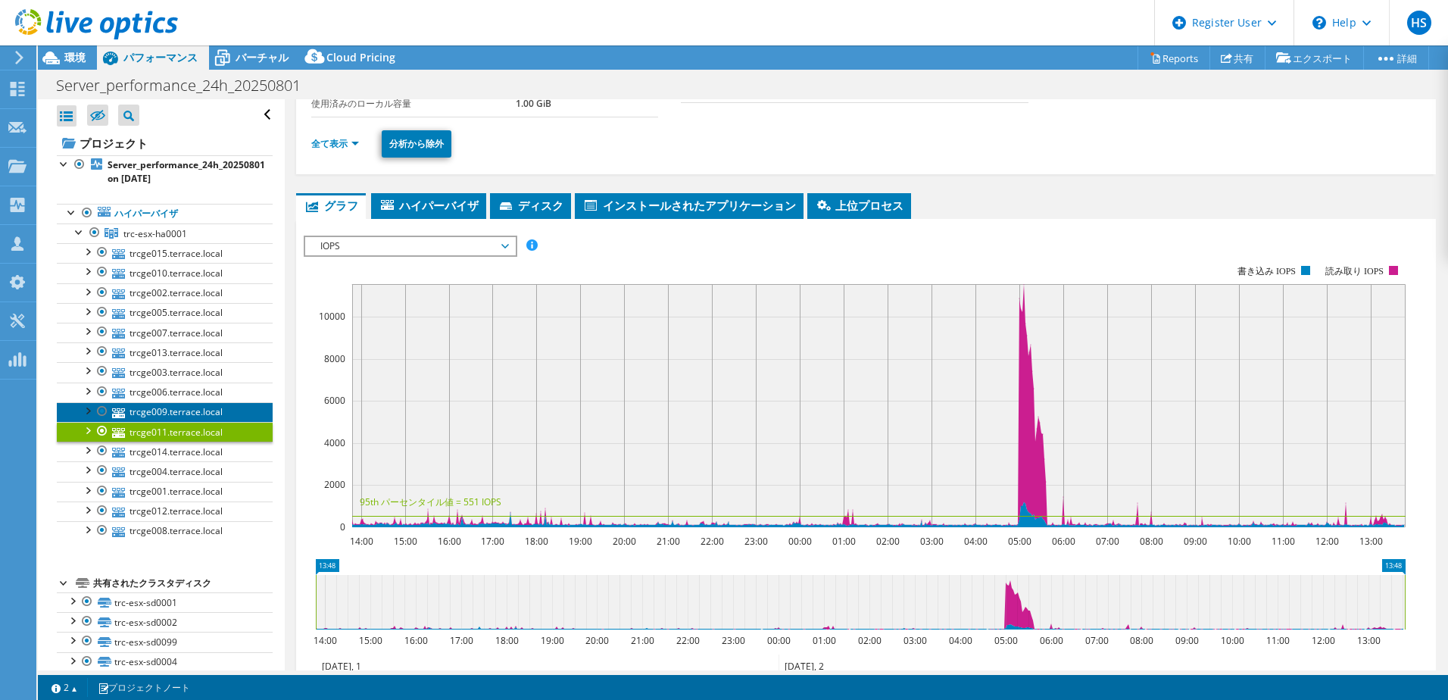
click at [193, 411] on link "trcge009.terrace.local" at bounding box center [165, 412] width 216 height 20
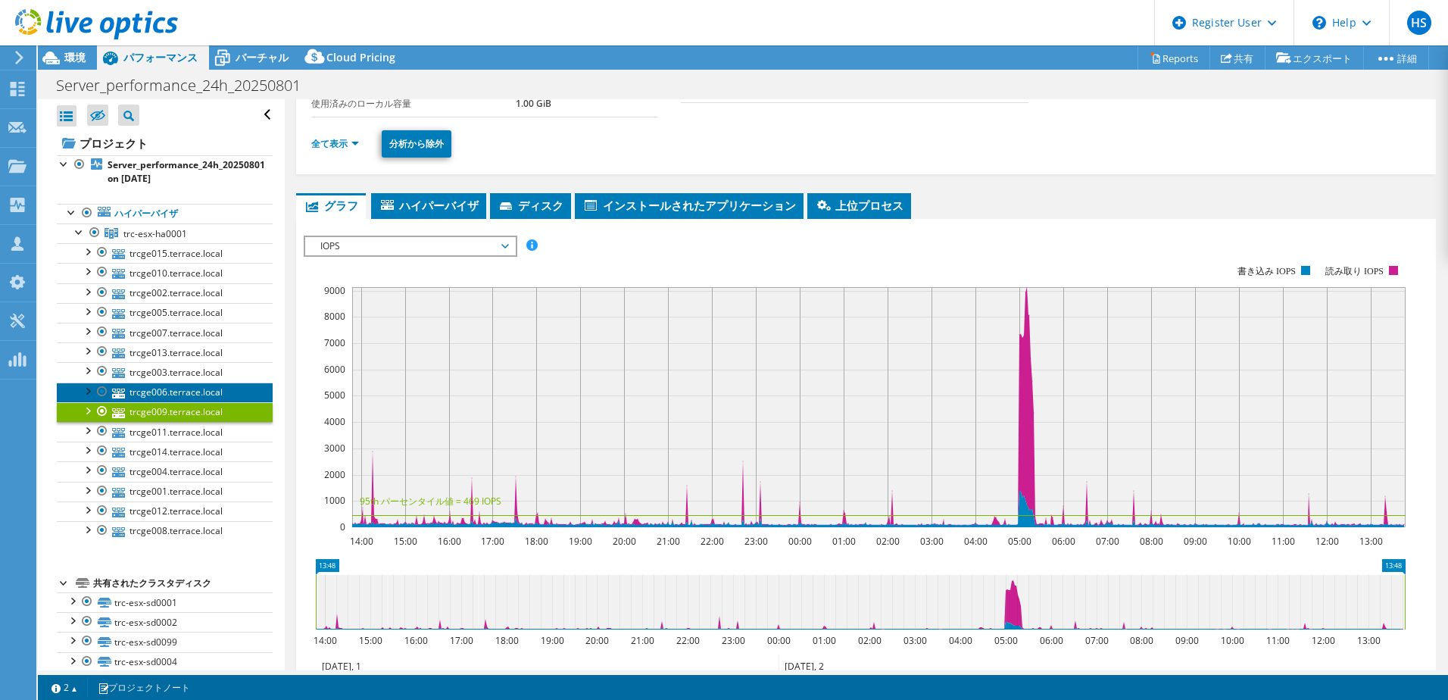
click at [195, 388] on link "trcge006.terrace.local" at bounding box center [165, 392] width 216 height 20
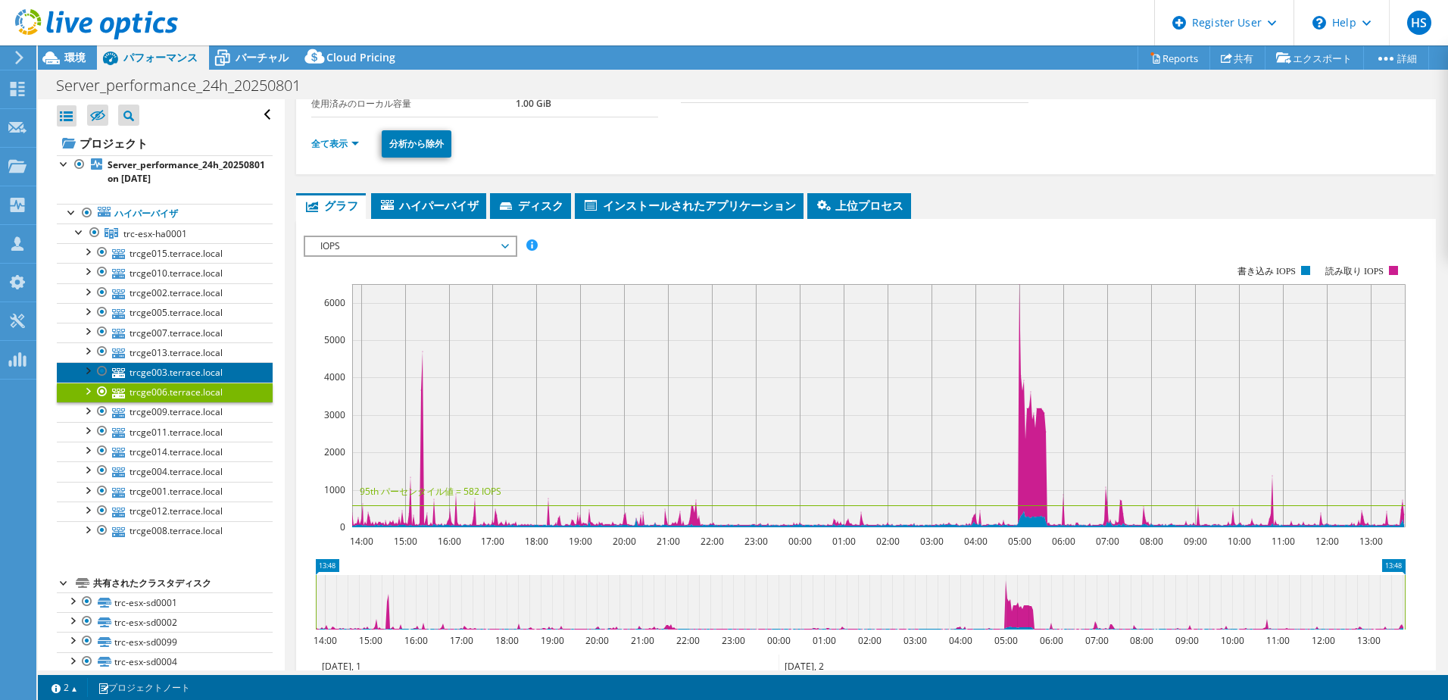
click at [198, 362] on link "trcge003.terrace.local" at bounding box center [165, 372] width 216 height 20
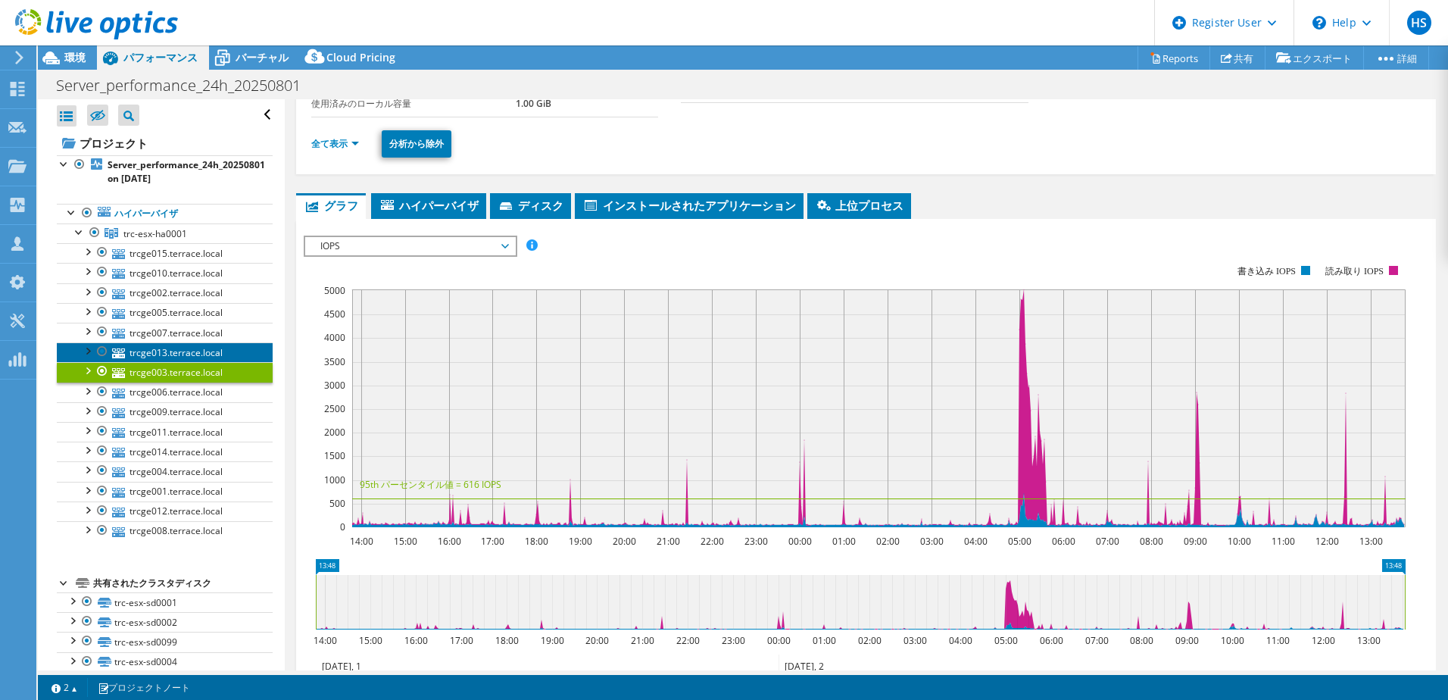
click at [195, 345] on link "trcge013.terrace.local" at bounding box center [165, 352] width 216 height 20
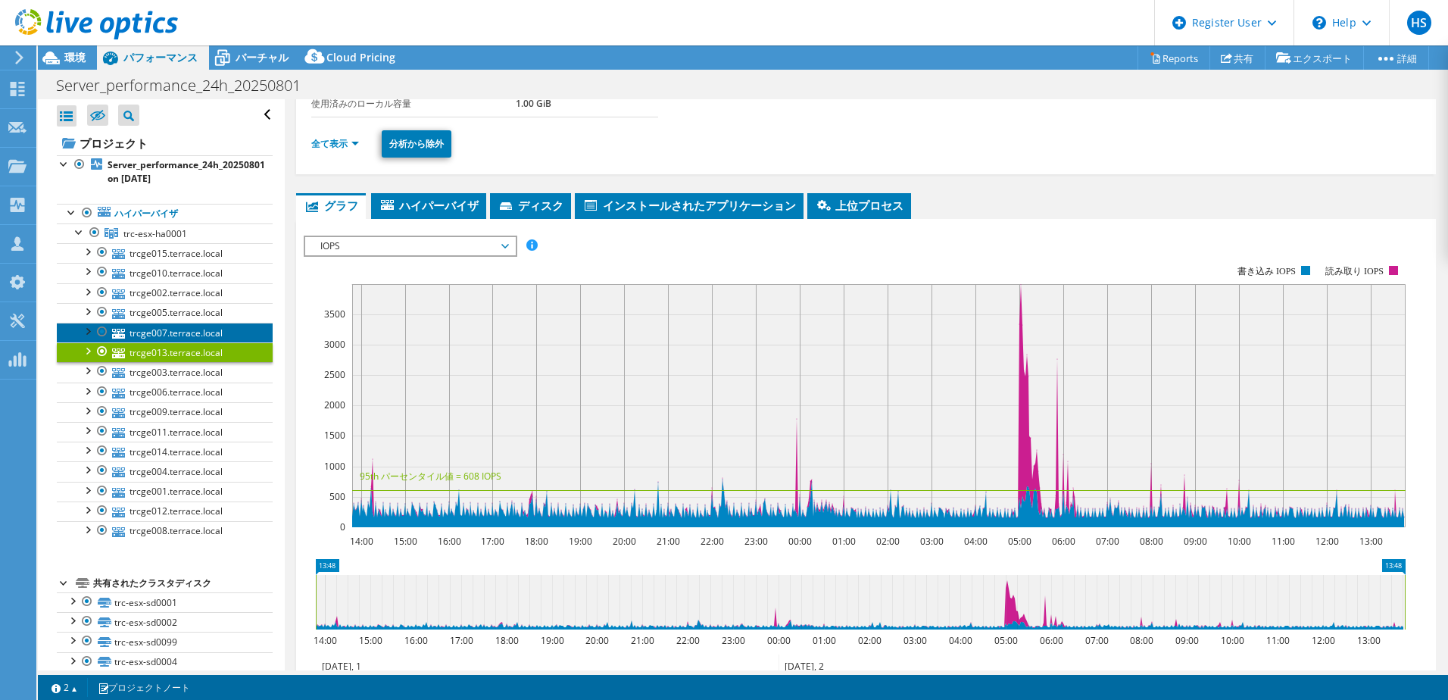
click at [198, 329] on link "trcge007.terrace.local" at bounding box center [165, 333] width 216 height 20
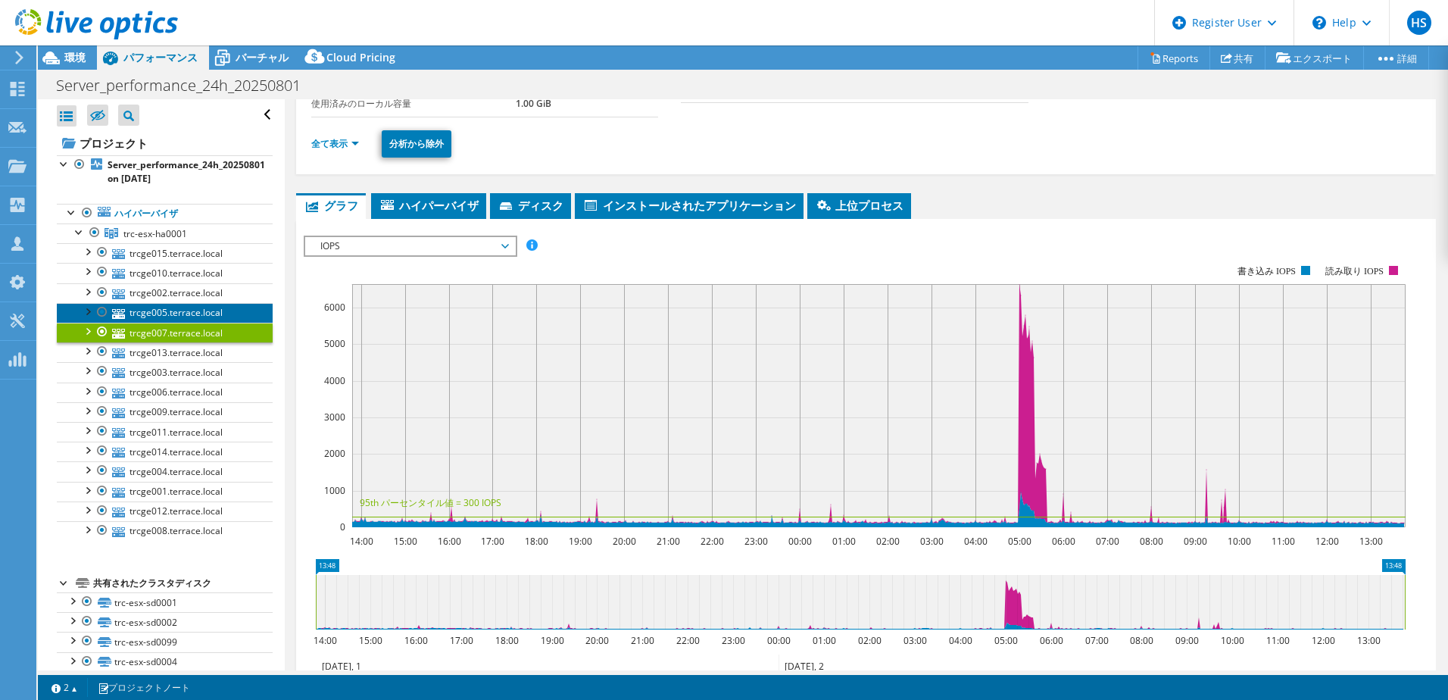
click at [186, 307] on link "trcge005.terrace.local" at bounding box center [165, 313] width 216 height 20
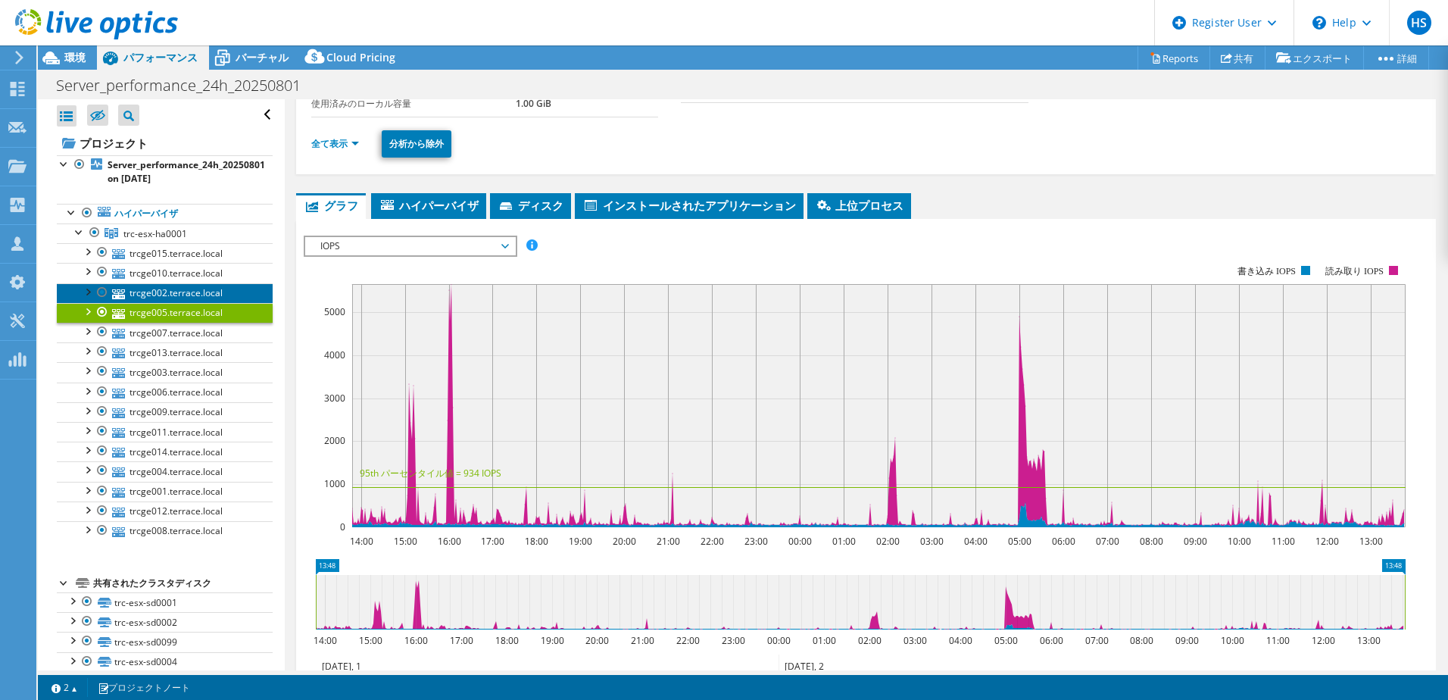
click at [186, 290] on link "trcge002.terrace.local" at bounding box center [165, 293] width 216 height 20
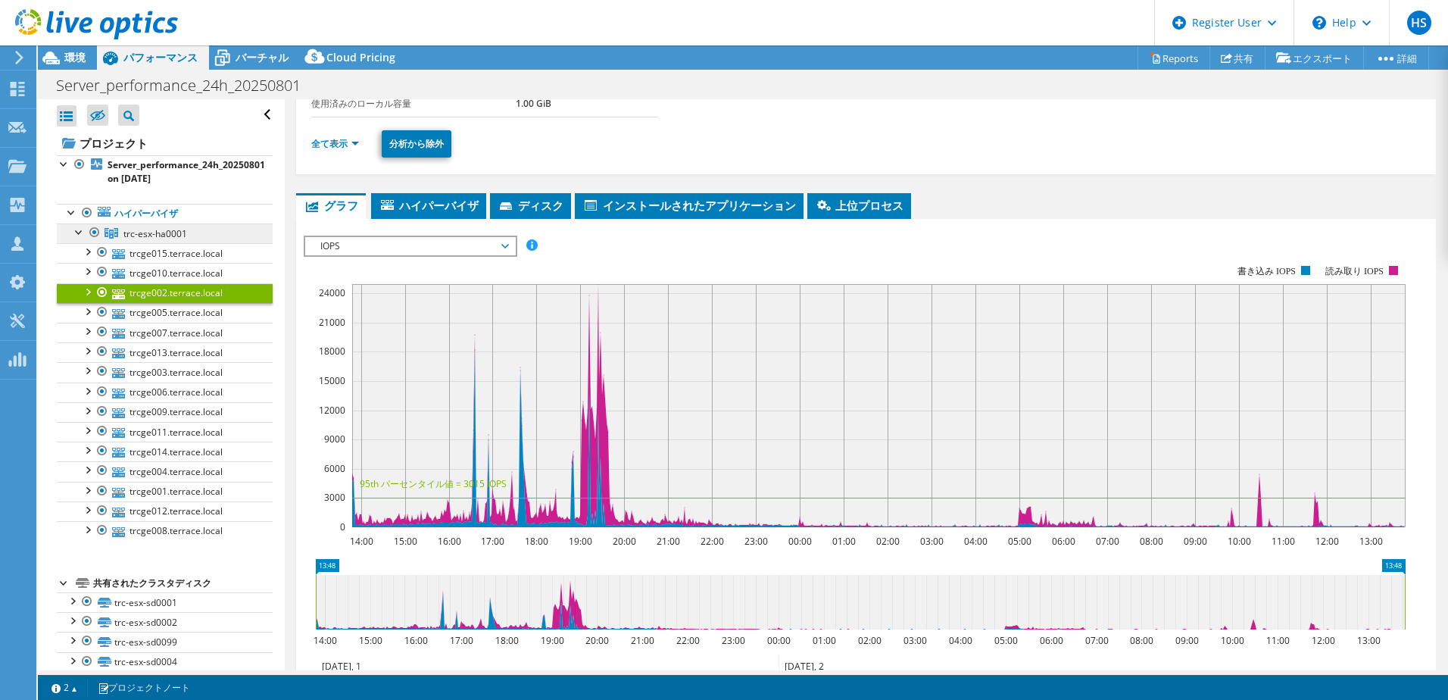
click at [189, 226] on link "trc-esx-ha0001" at bounding box center [165, 233] width 216 height 20
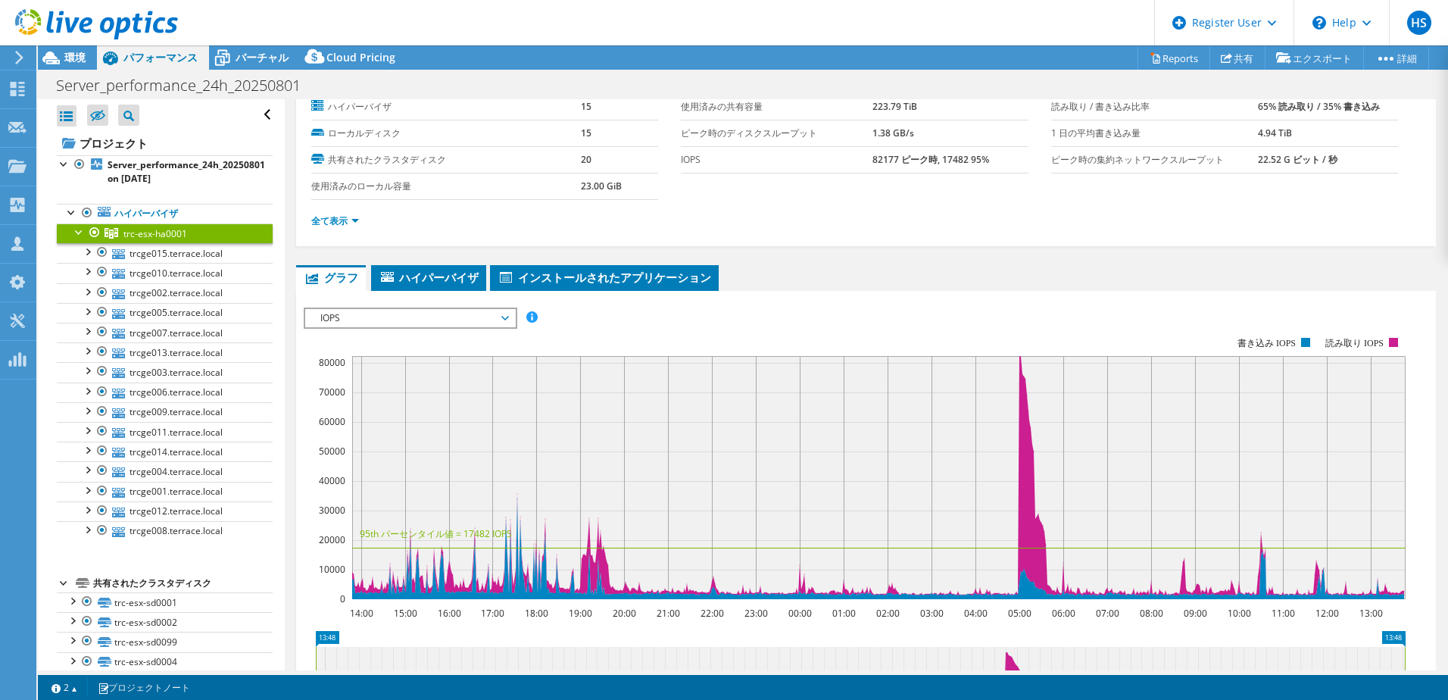
scroll to position [76, 0]
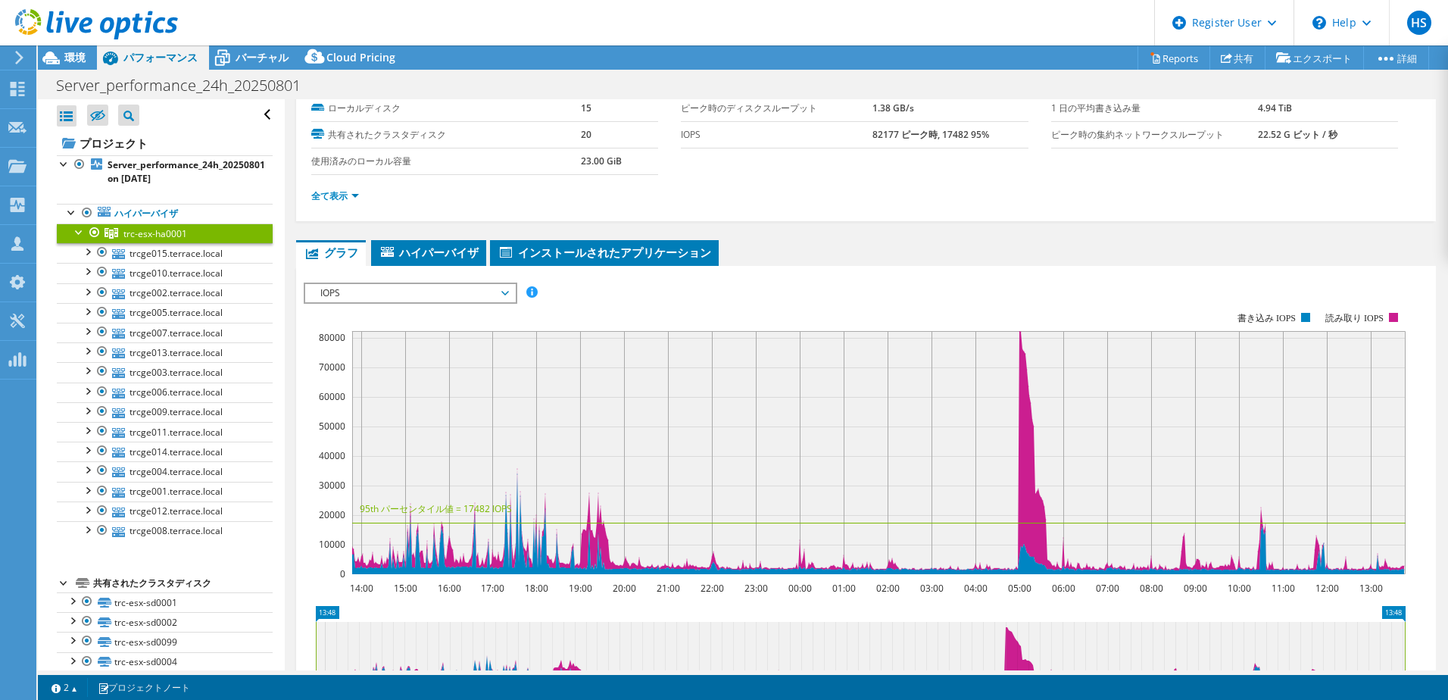
click at [402, 282] on div "IOPS IOPS ディスクスループット IO サイズ レイテンシ キュー深度 CPU の割合 メモリ ページフォールト 参加 ネットワークスループット 上位…" at bounding box center [411, 292] width 214 height 21
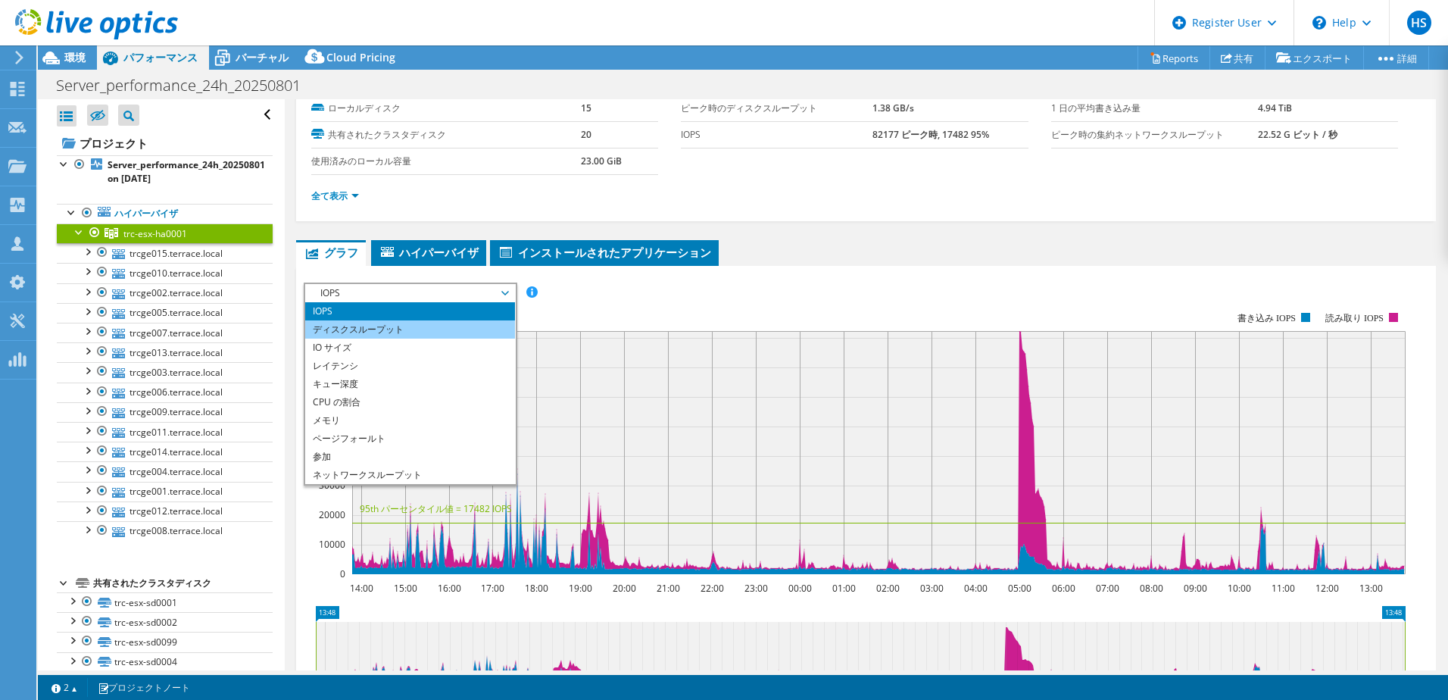
click at [382, 331] on li "ディスクスループット" at bounding box center [410, 329] width 210 height 18
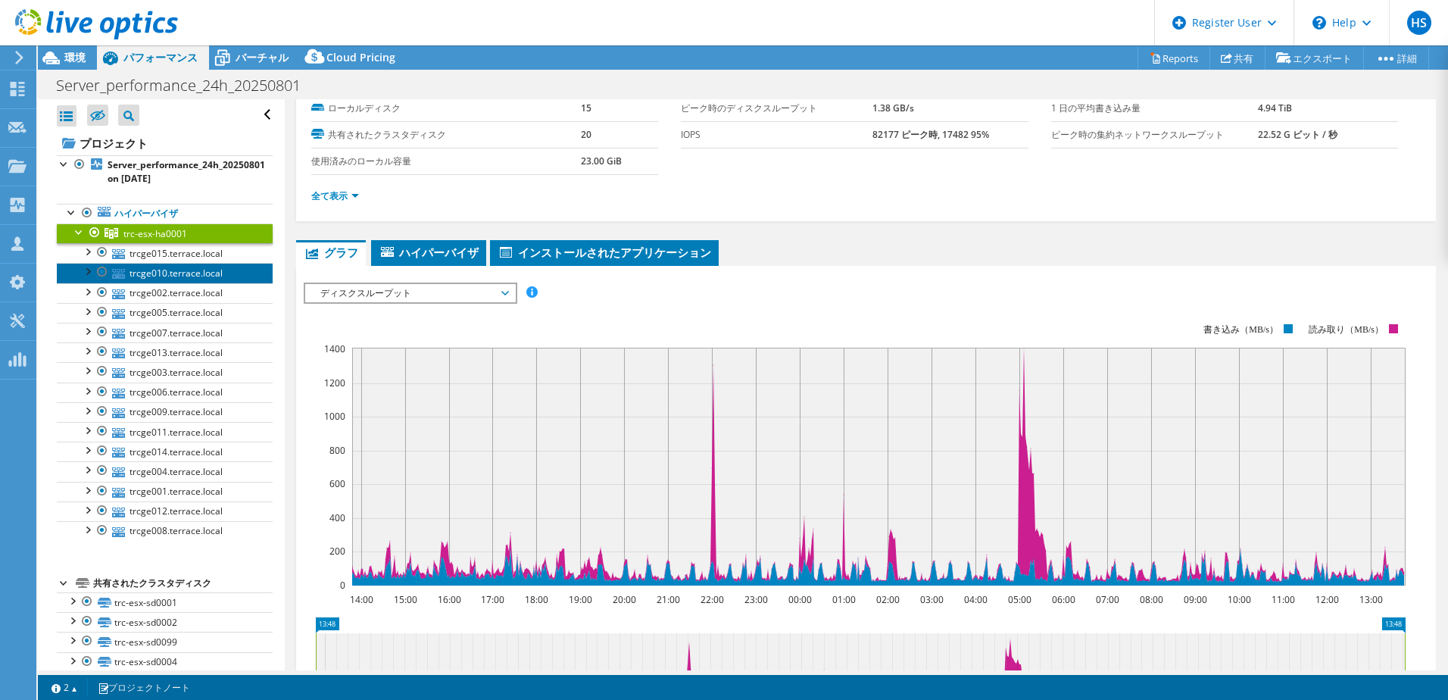
click at [177, 270] on link "trcge010.terrace.local" at bounding box center [165, 273] width 216 height 20
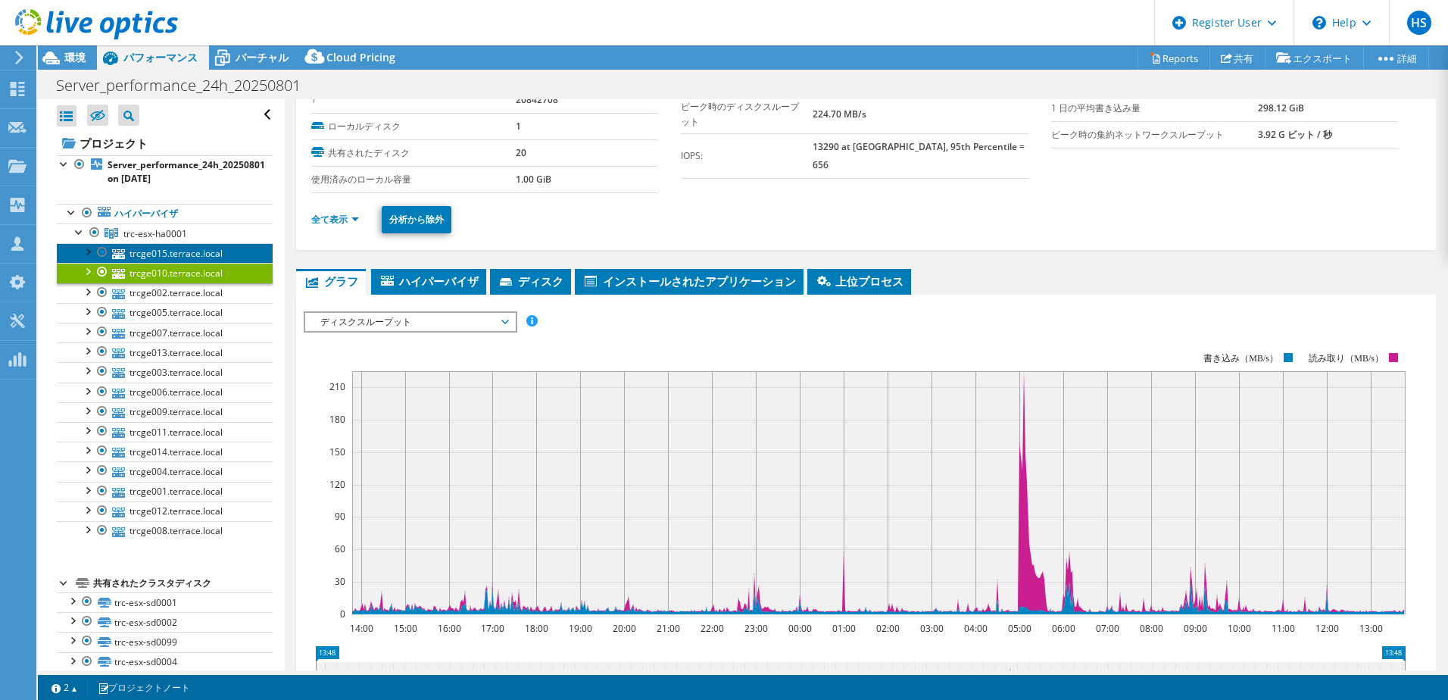
click at [186, 260] on link "trcge015.terrace.local" at bounding box center [165, 253] width 216 height 20
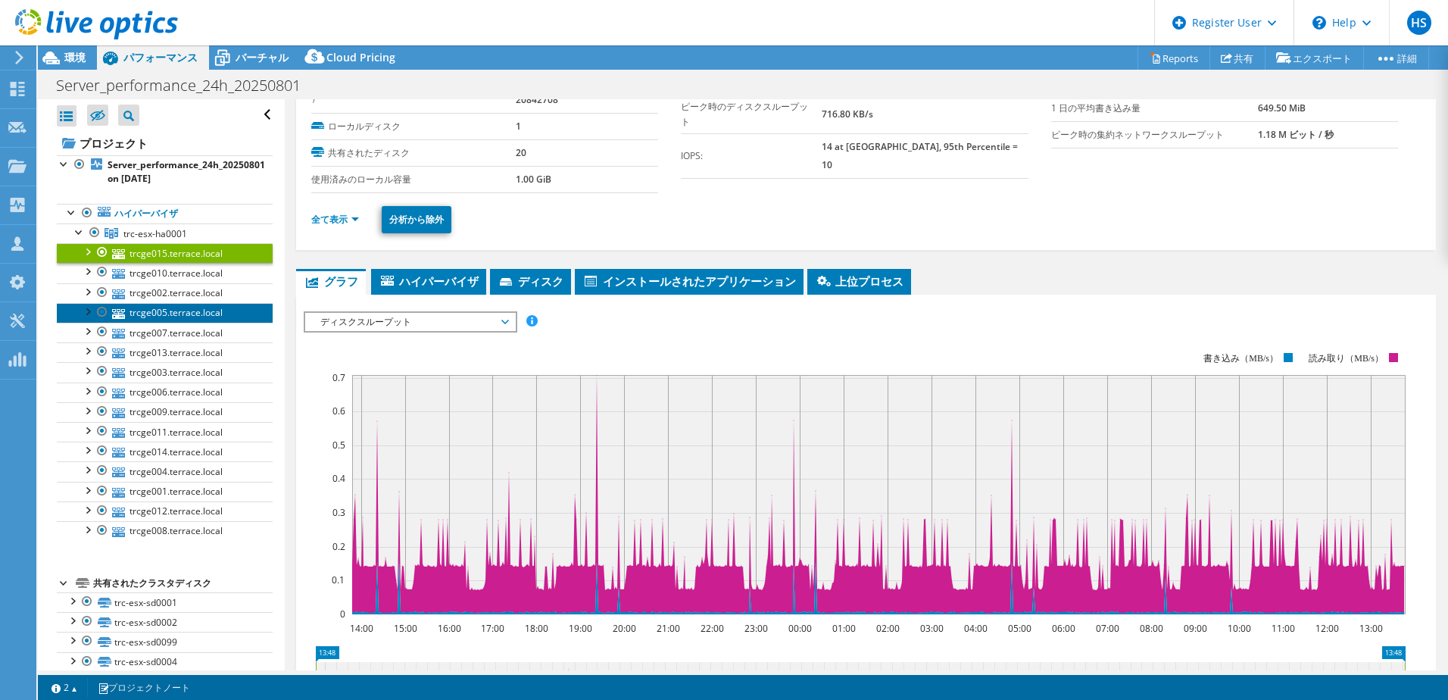
click at [177, 319] on link "trcge005.terrace.local" at bounding box center [165, 313] width 216 height 20
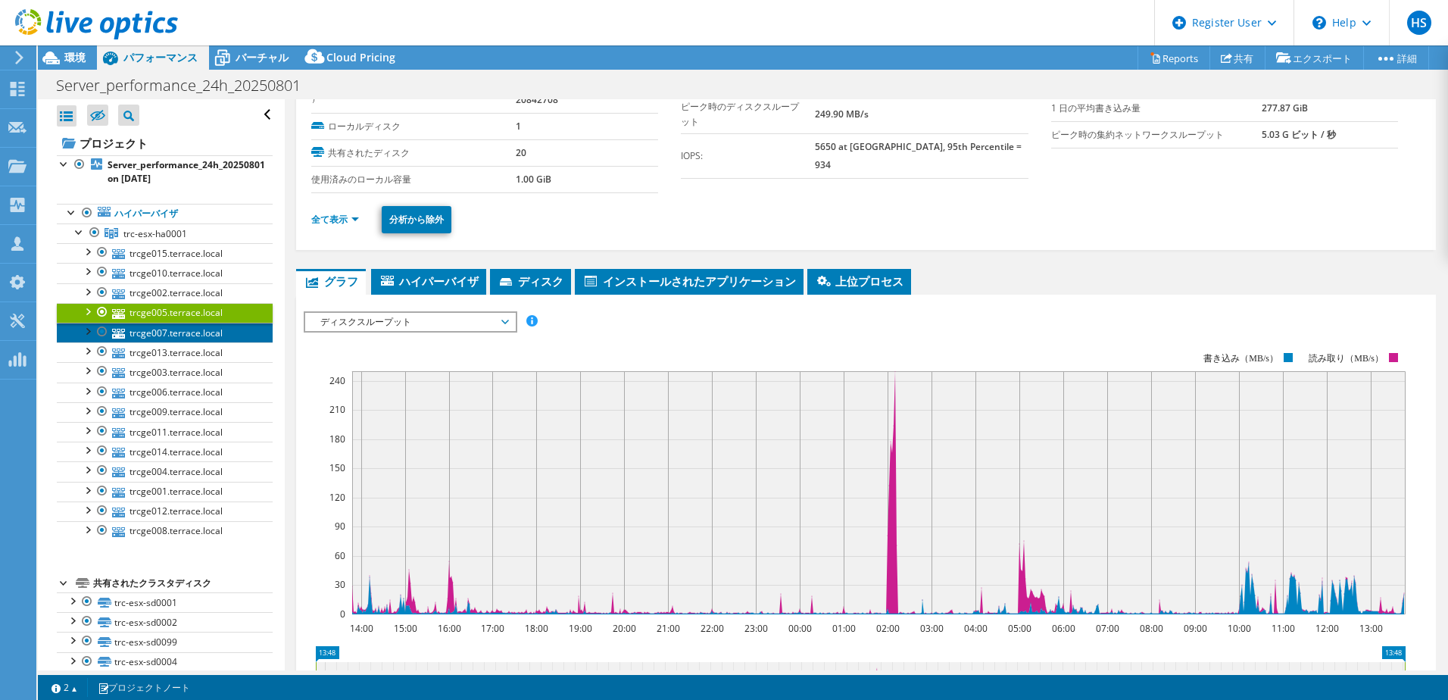
click at [203, 328] on link "trcge007.terrace.local" at bounding box center [165, 333] width 216 height 20
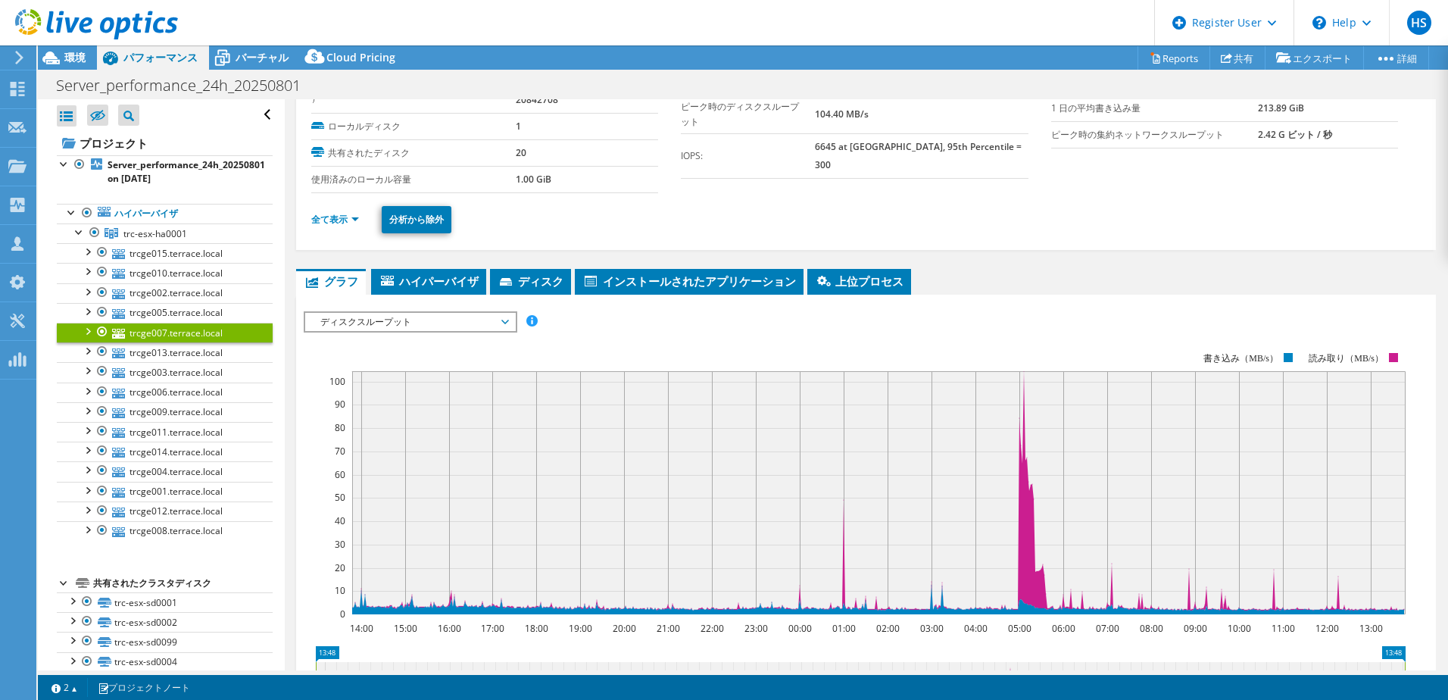
click at [82, 333] on div at bounding box center [87, 330] width 15 height 15
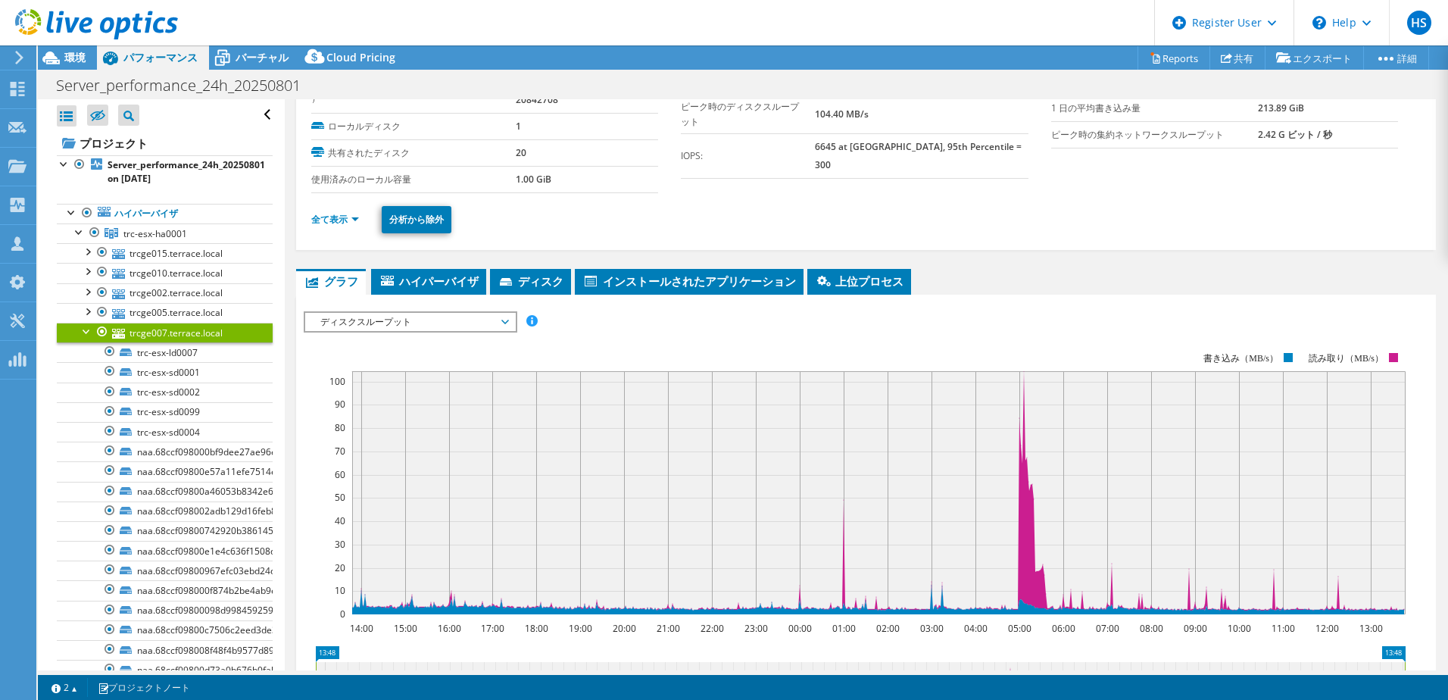
click at [86, 329] on div at bounding box center [87, 330] width 15 height 15
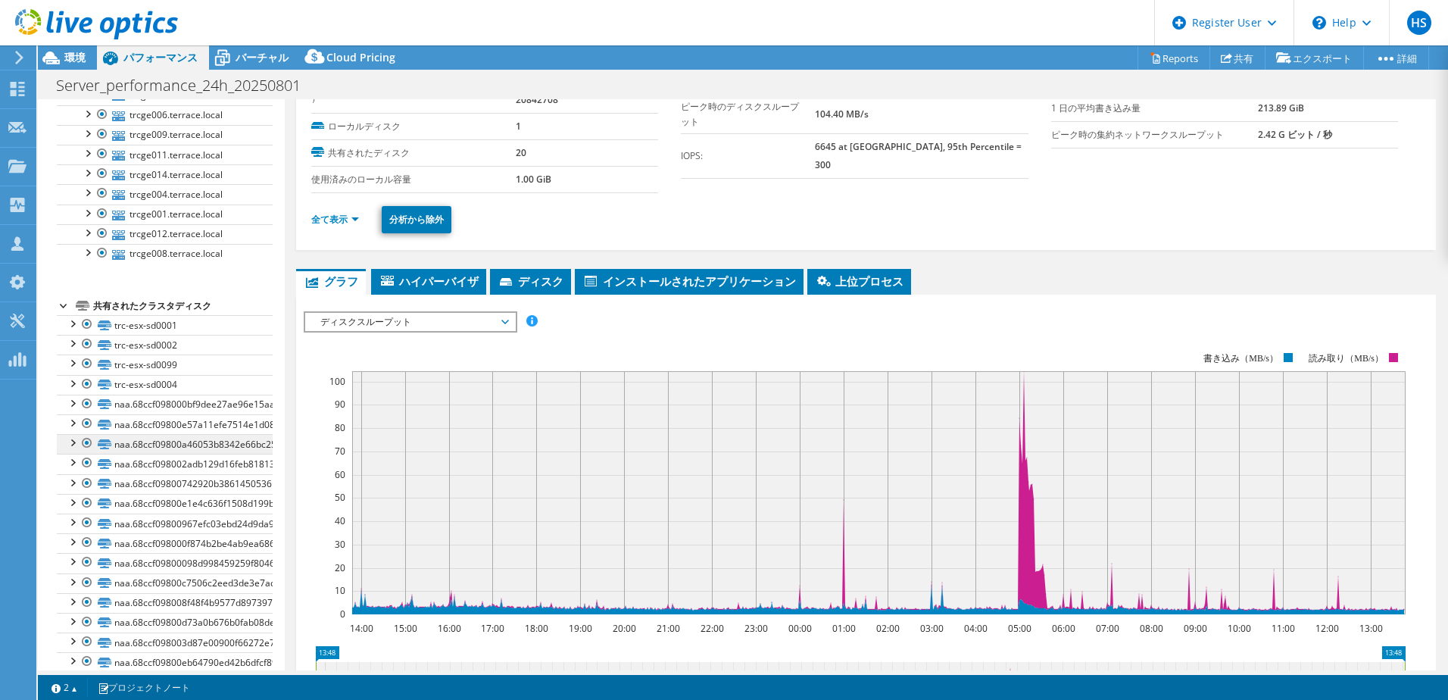
scroll to position [337, 0]
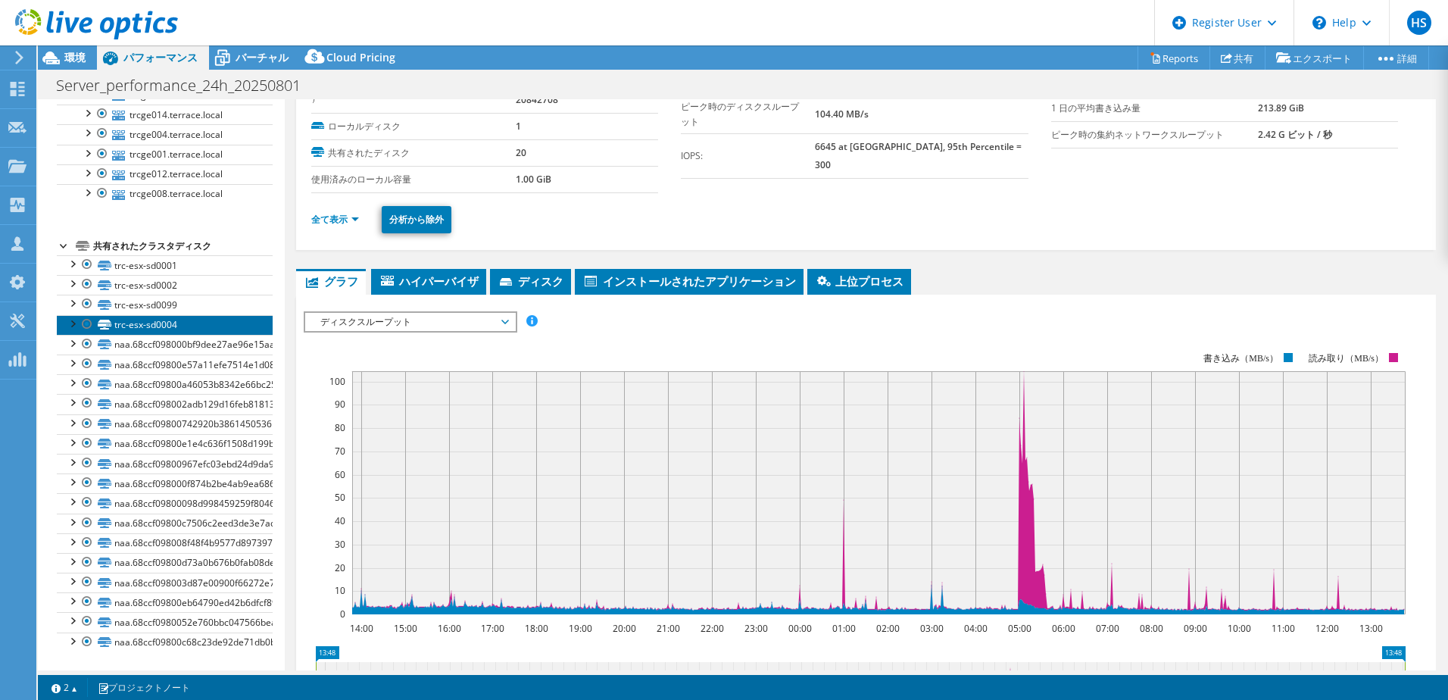
click at [174, 319] on link "trc-esx-sd0004" at bounding box center [165, 325] width 216 height 20
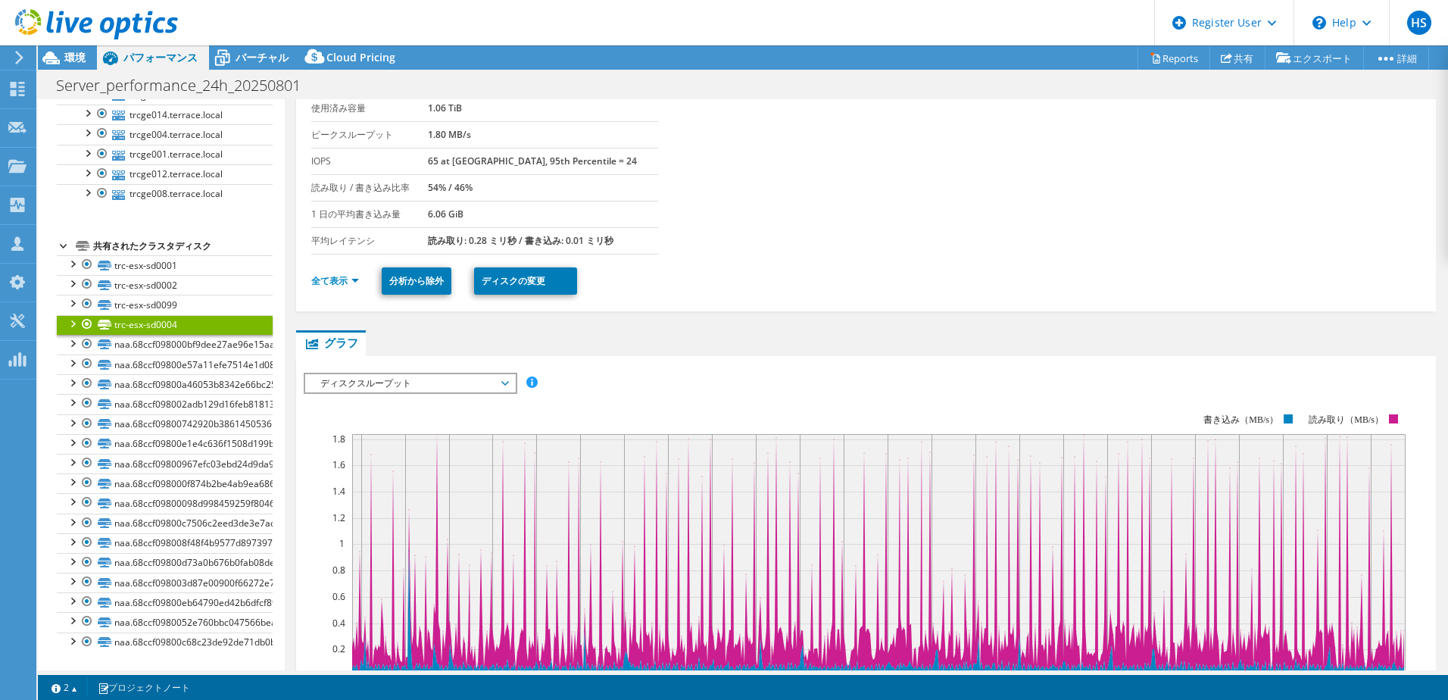
scroll to position [186, 0]
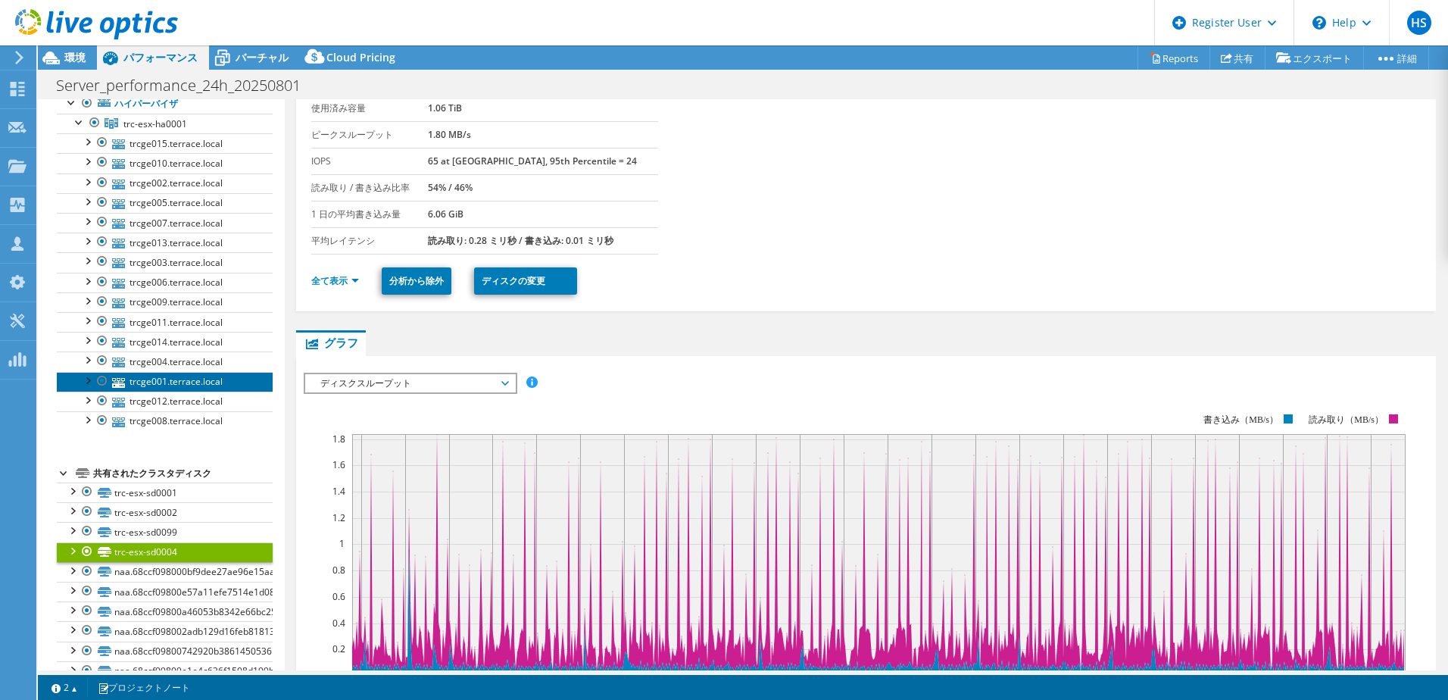
click at [160, 383] on link "trcge001.terrace.local" at bounding box center [165, 382] width 216 height 20
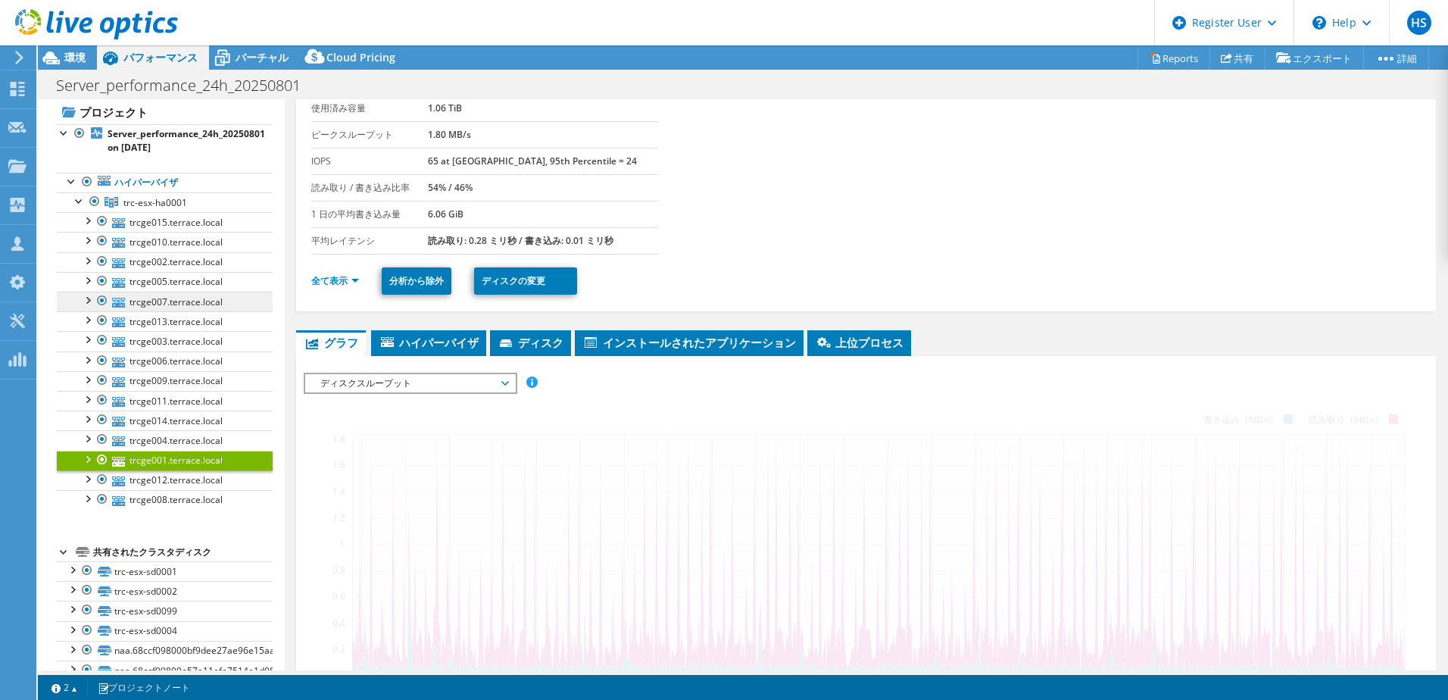
scroll to position [0, 0]
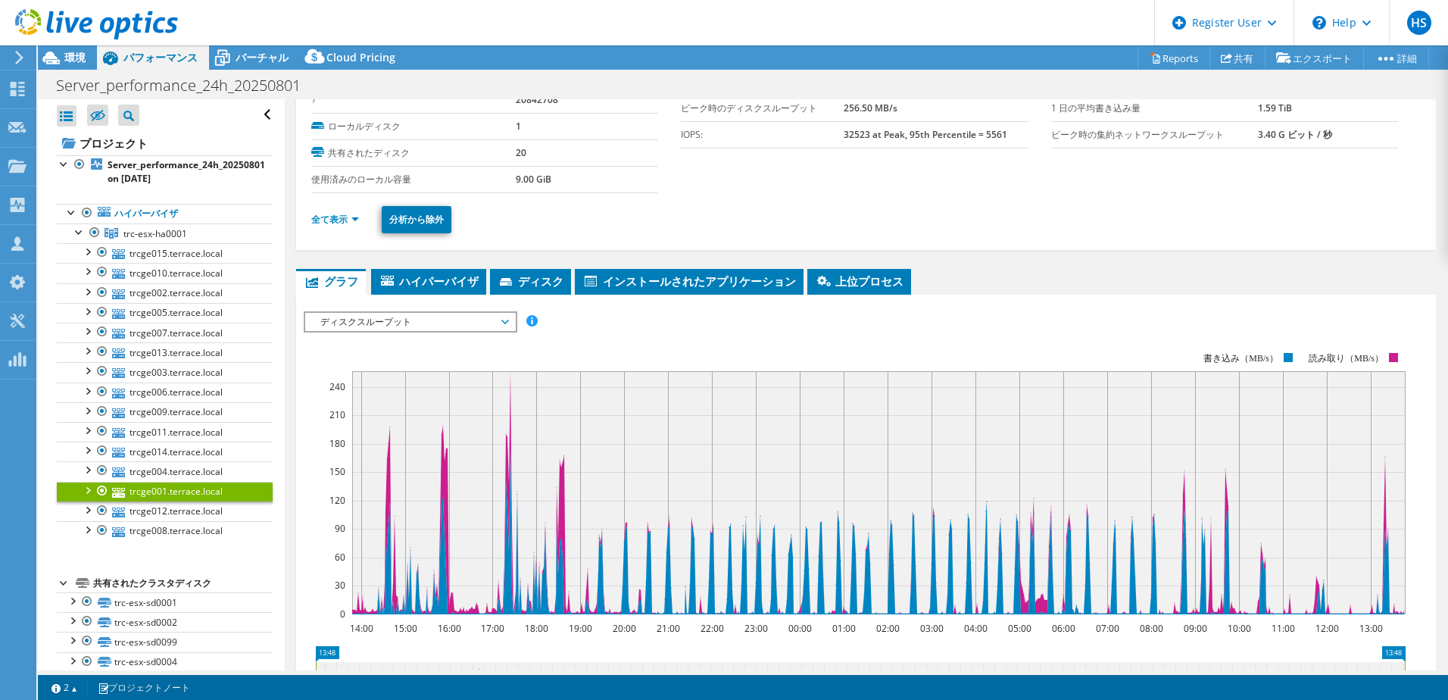
click at [392, 328] on span "ディスクスループット" at bounding box center [410, 322] width 195 height 18
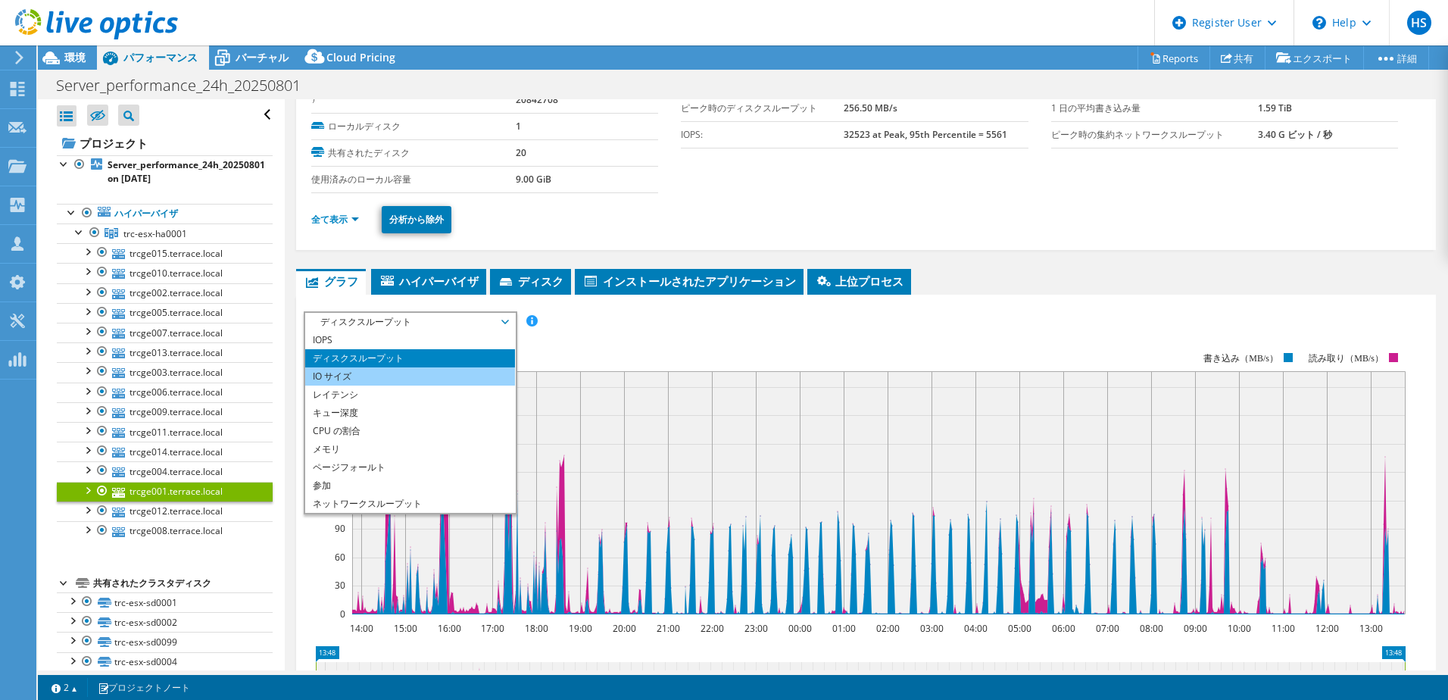
click at [368, 374] on li "IO サイズ" at bounding box center [410, 376] width 210 height 18
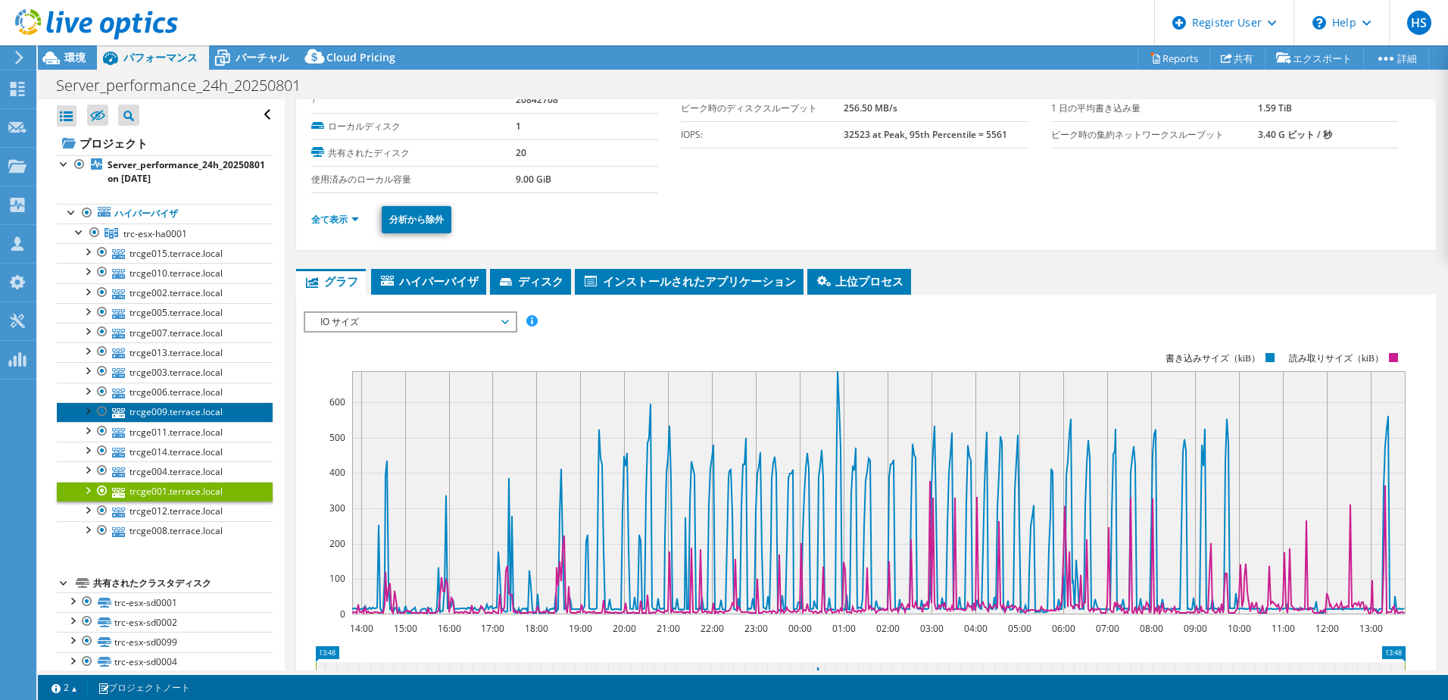
click at [194, 420] on link "trcge009.terrace.local" at bounding box center [165, 412] width 216 height 20
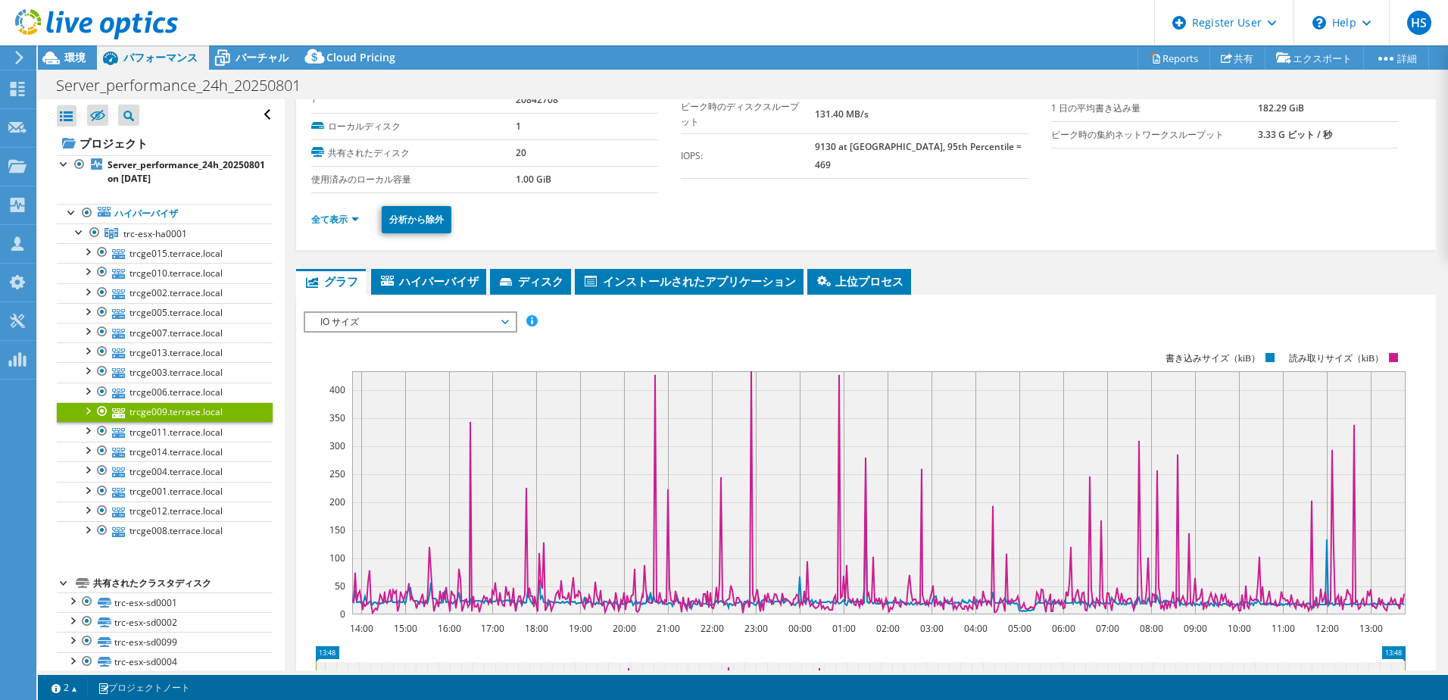
click at [402, 326] on span "IO サイズ" at bounding box center [410, 322] width 195 height 18
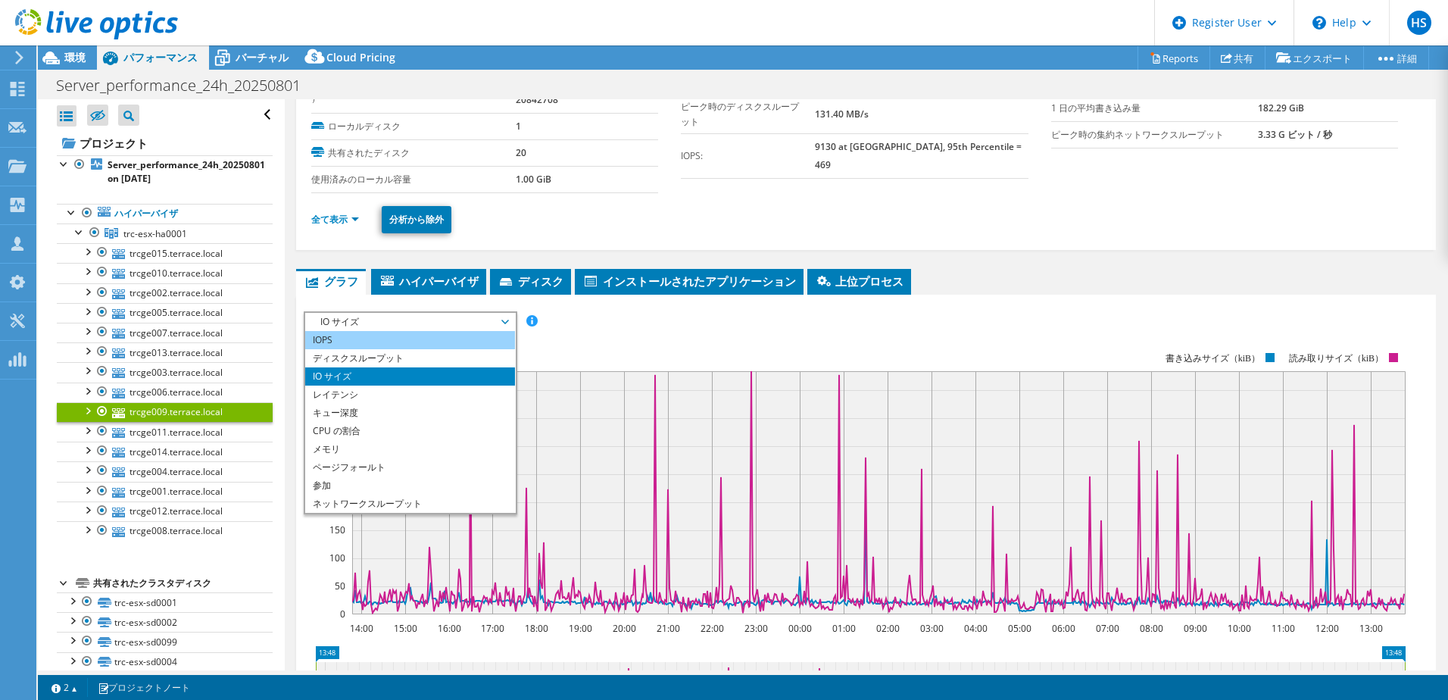
click at [404, 341] on li "IOPS" at bounding box center [410, 340] width 210 height 18
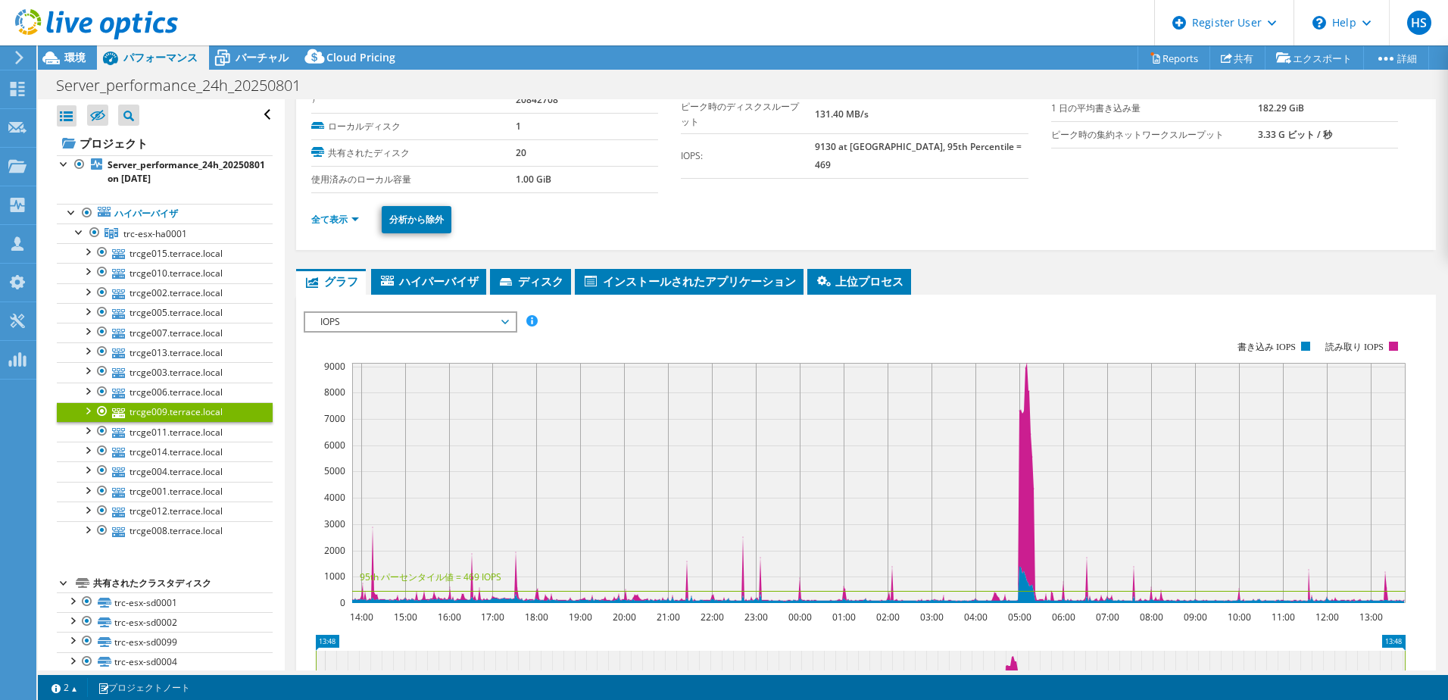
click at [416, 329] on span "IOPS" at bounding box center [410, 322] width 195 height 18
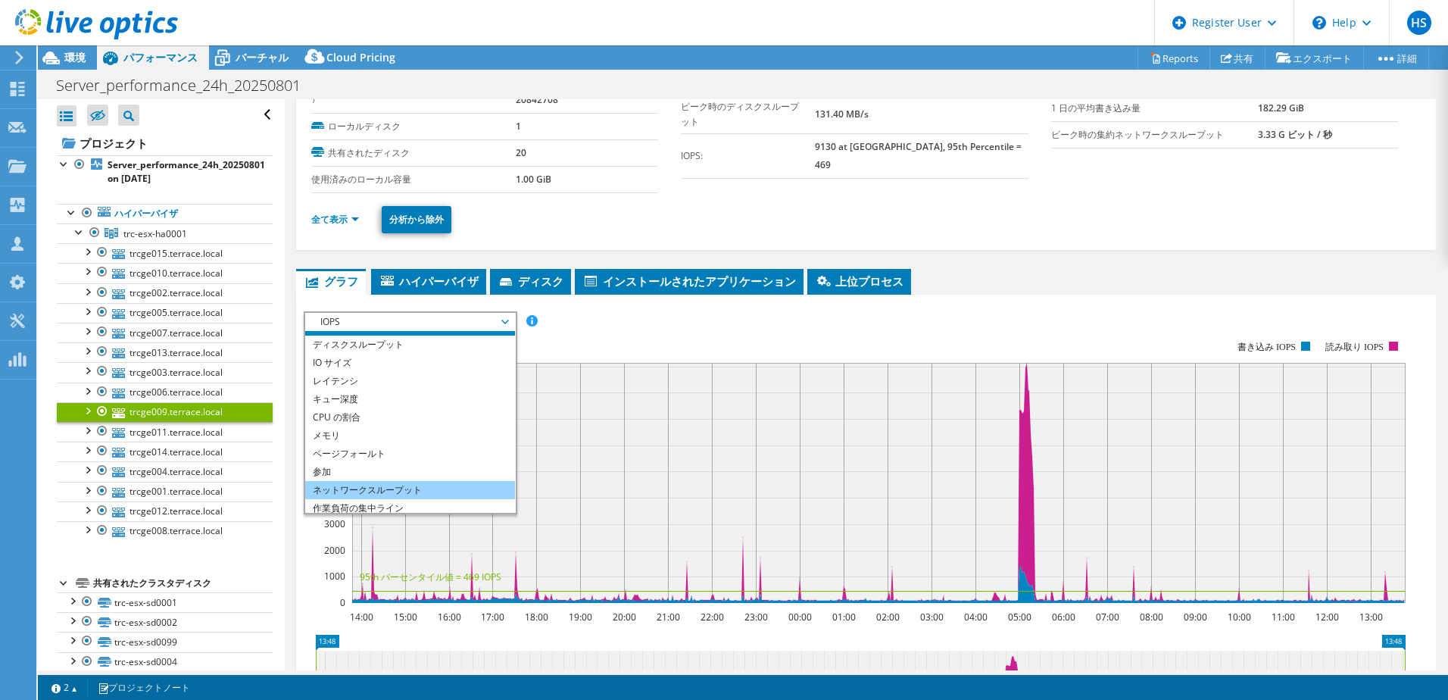
scroll to position [55, 0]
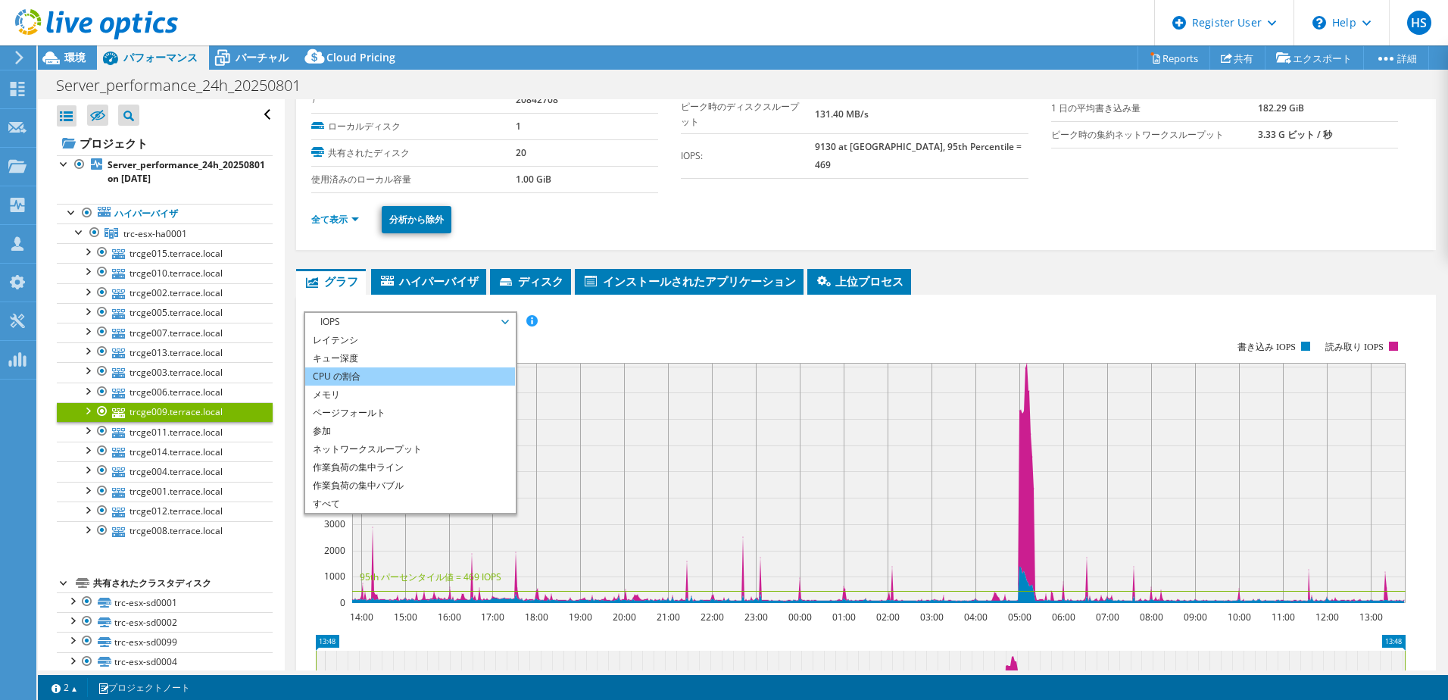
click at [387, 373] on li "CPU の割合" at bounding box center [410, 376] width 210 height 18
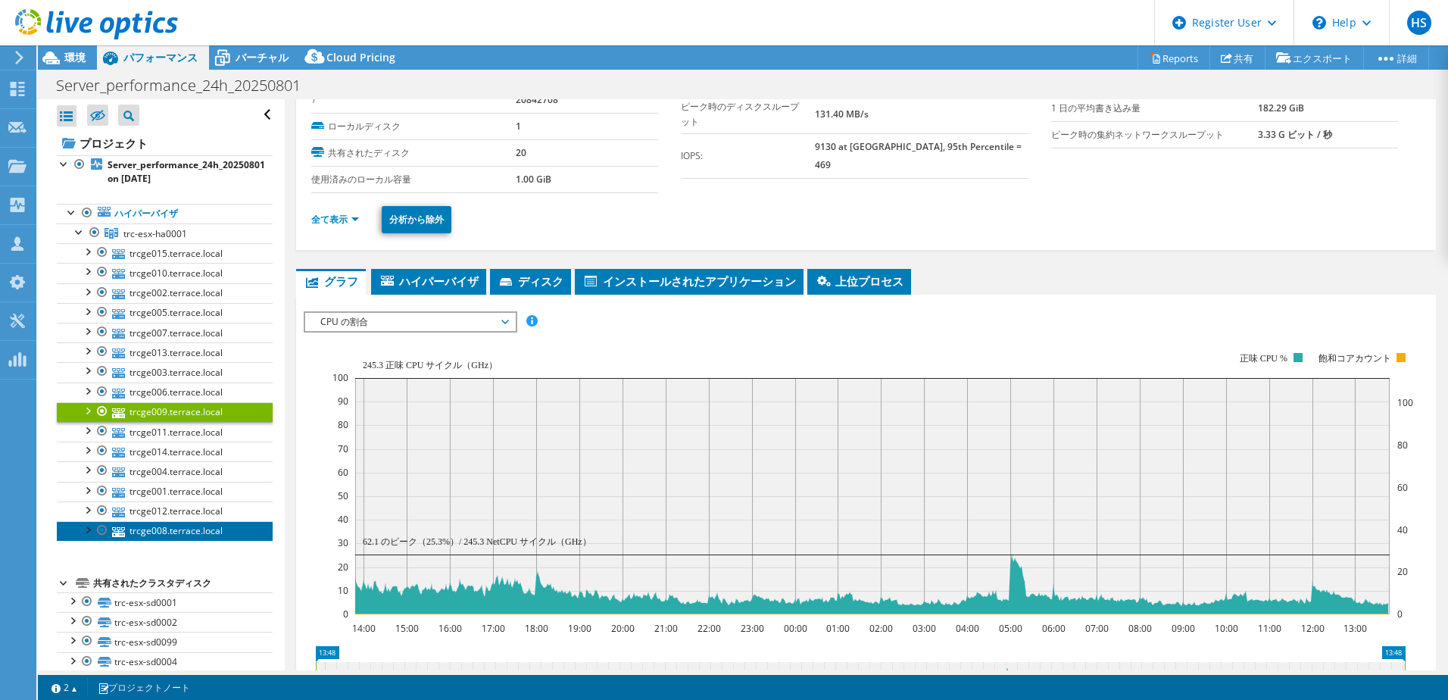
click at [172, 537] on link "trcge008.terrace.local" at bounding box center [165, 531] width 216 height 20
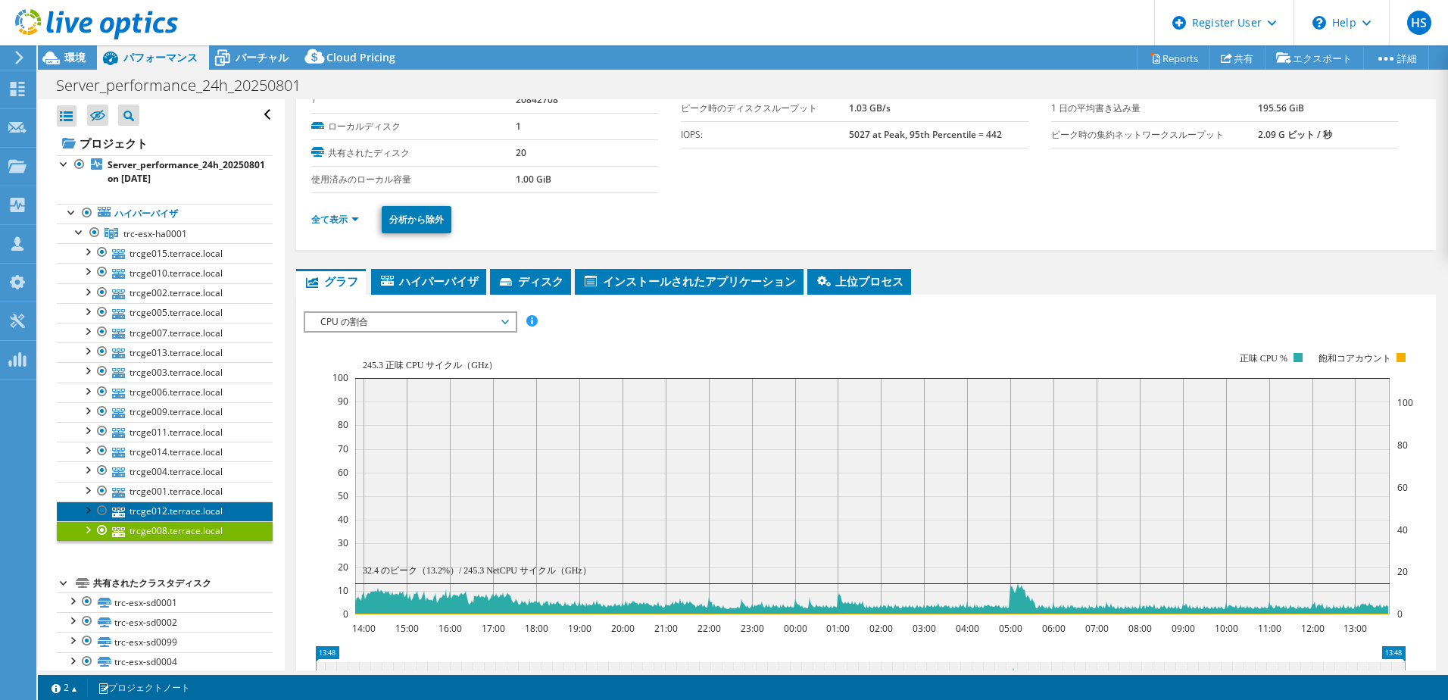
click at [189, 506] on link "trcge012.terrace.local" at bounding box center [165, 511] width 216 height 20
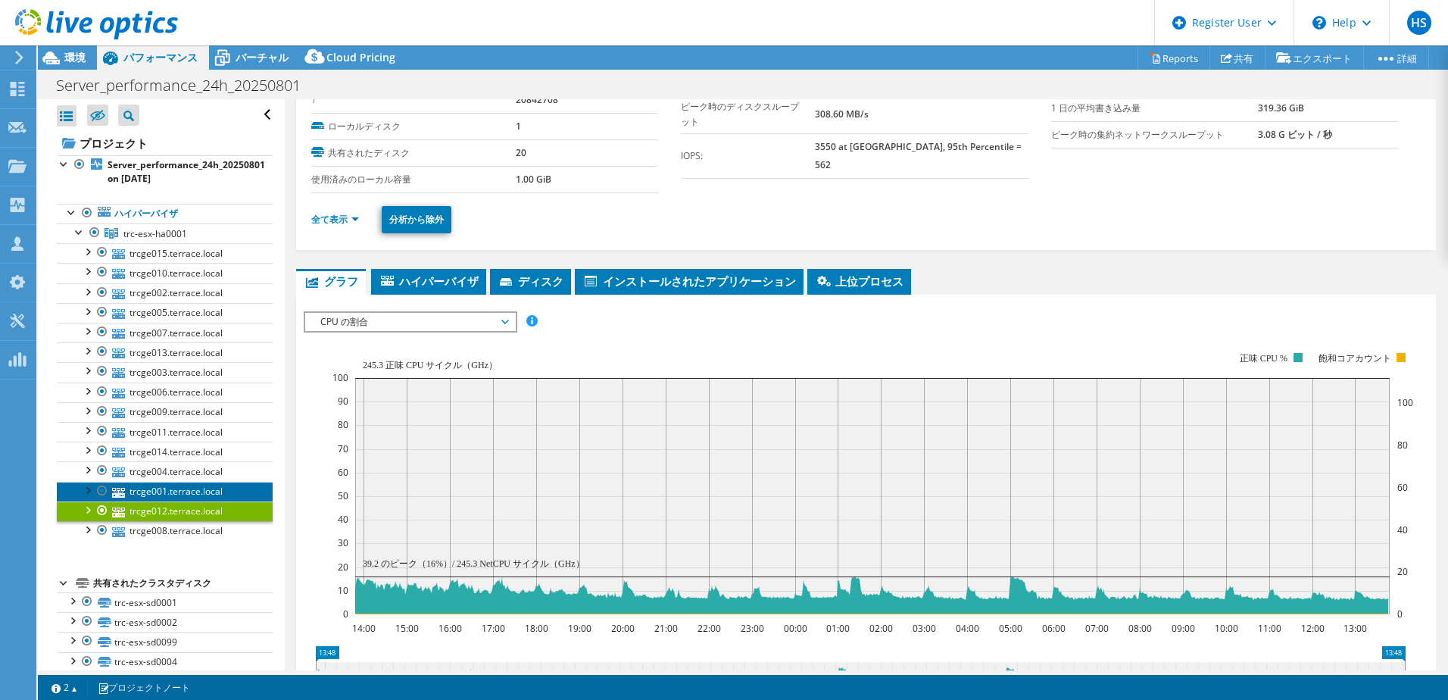
click at [193, 490] on link "trcge001.terrace.local" at bounding box center [165, 492] width 216 height 20
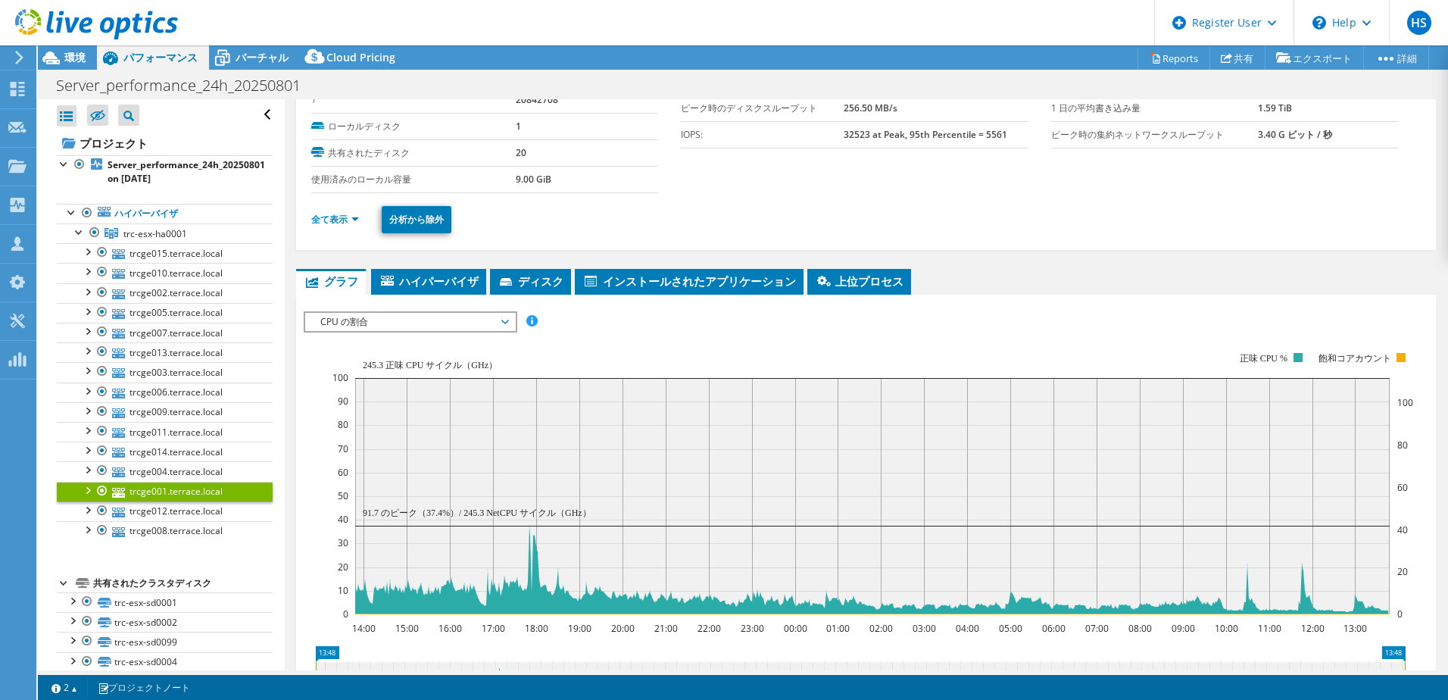
click at [410, 323] on span "CPU の割合" at bounding box center [410, 322] width 195 height 18
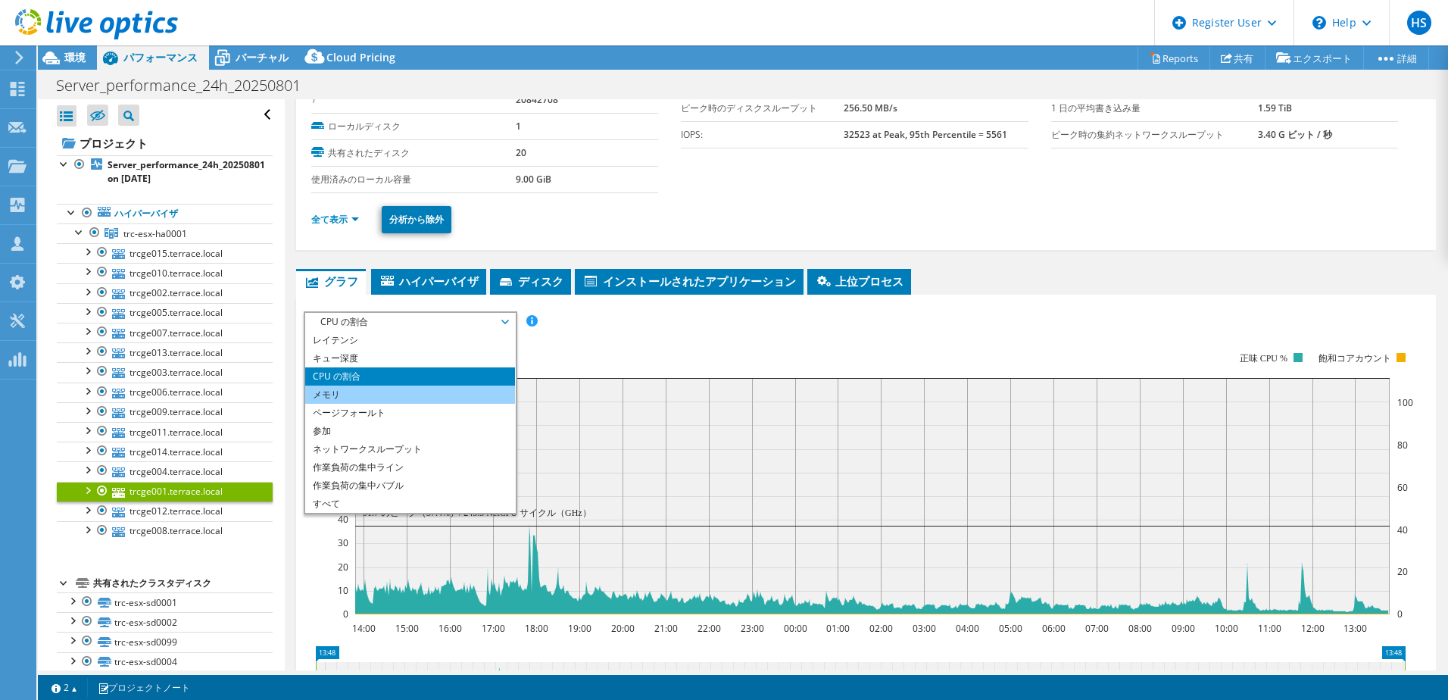
click at [359, 388] on li "メモリ" at bounding box center [410, 394] width 210 height 18
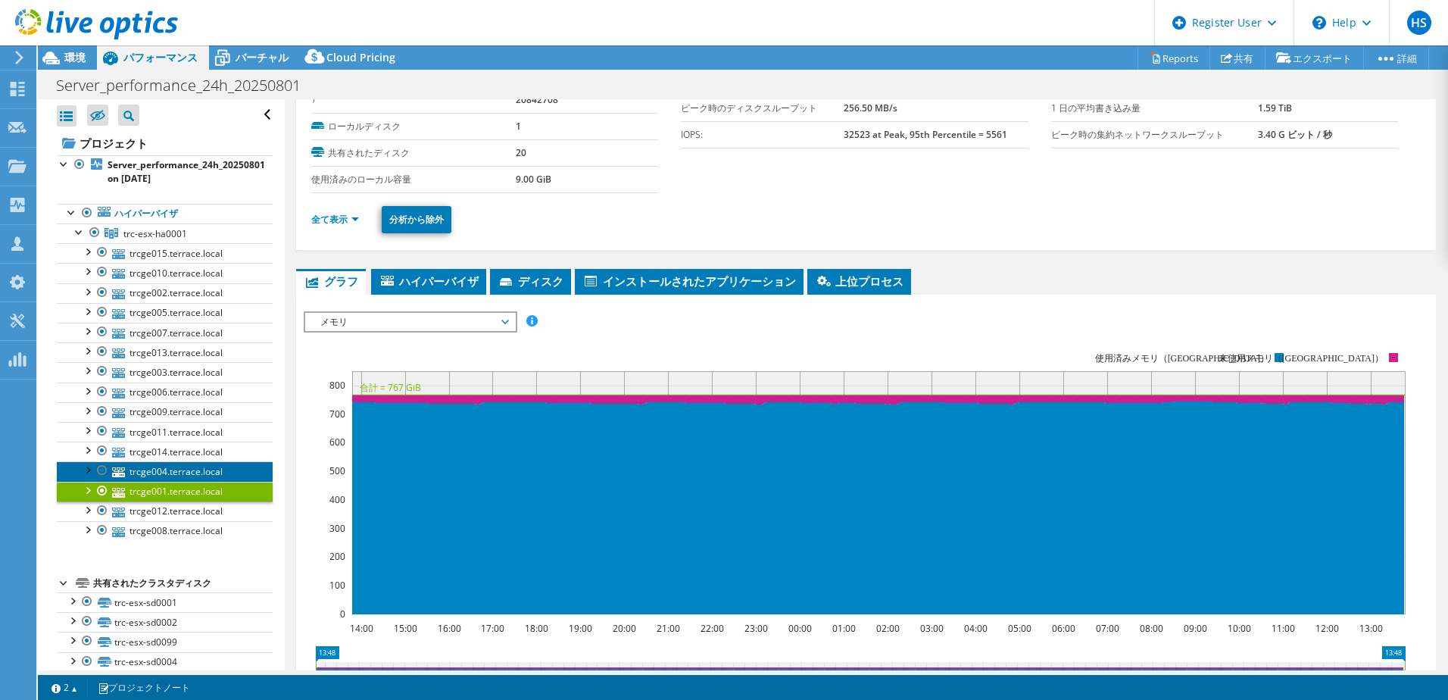
click at [189, 471] on link "trcge004.terrace.local" at bounding box center [165, 471] width 216 height 20
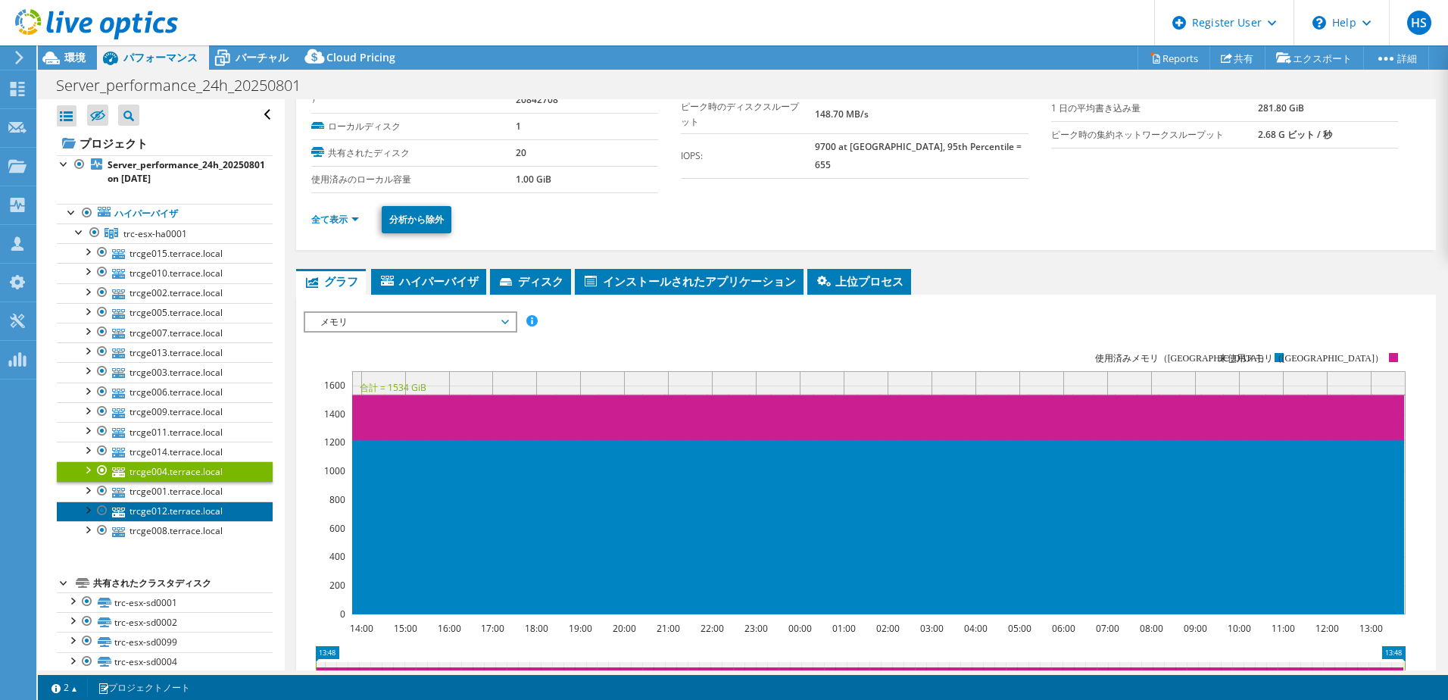
click at [179, 516] on link "trcge012.terrace.local" at bounding box center [165, 511] width 216 height 20
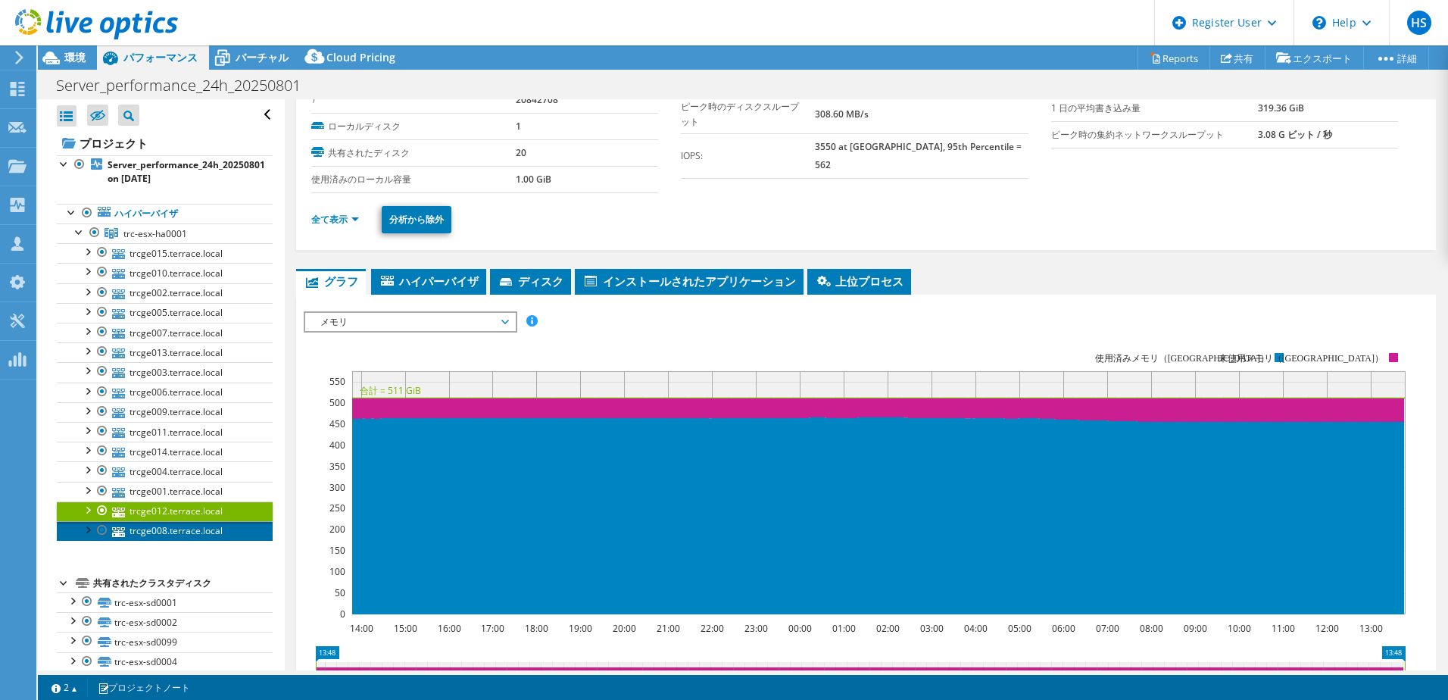
click at [173, 530] on link "trcge008.terrace.local" at bounding box center [165, 531] width 216 height 20
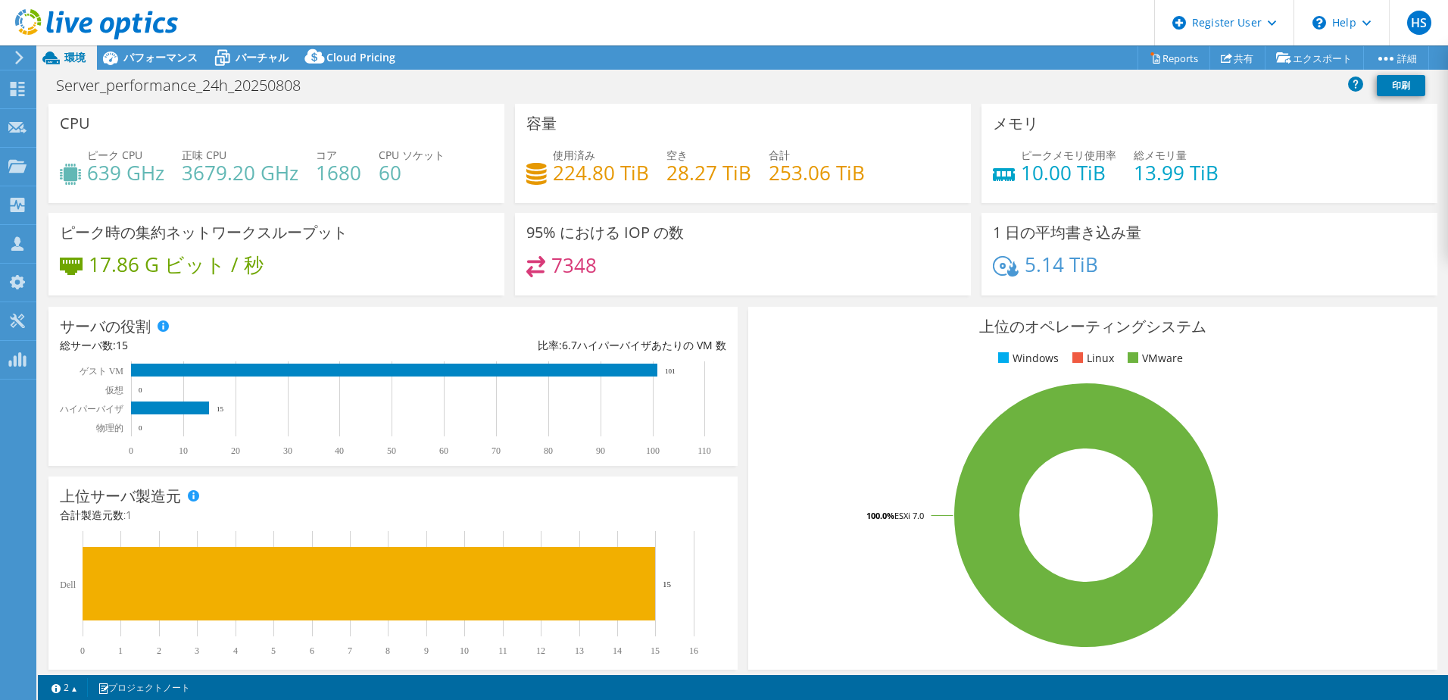
select select "[GEOGRAPHIC_DATA]"
select select "JPY"
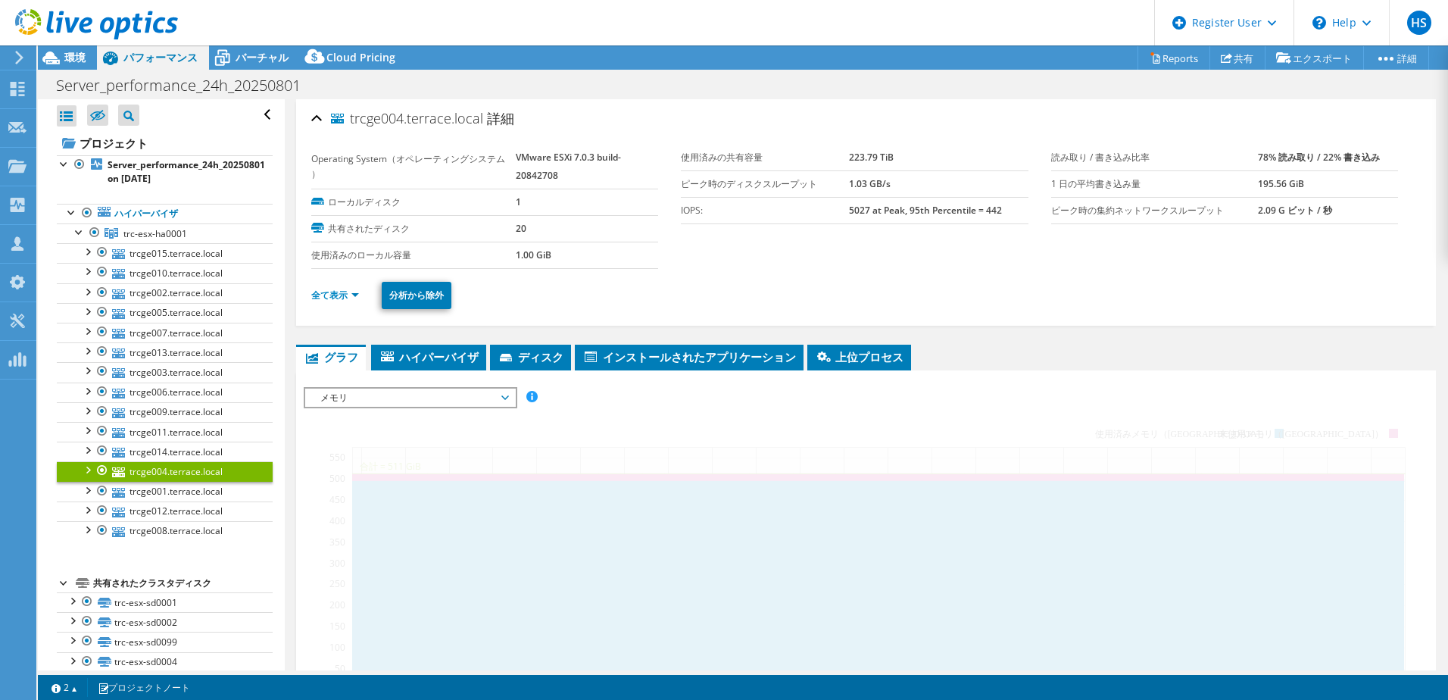
select select "[GEOGRAPHIC_DATA]"
select select "JPY"
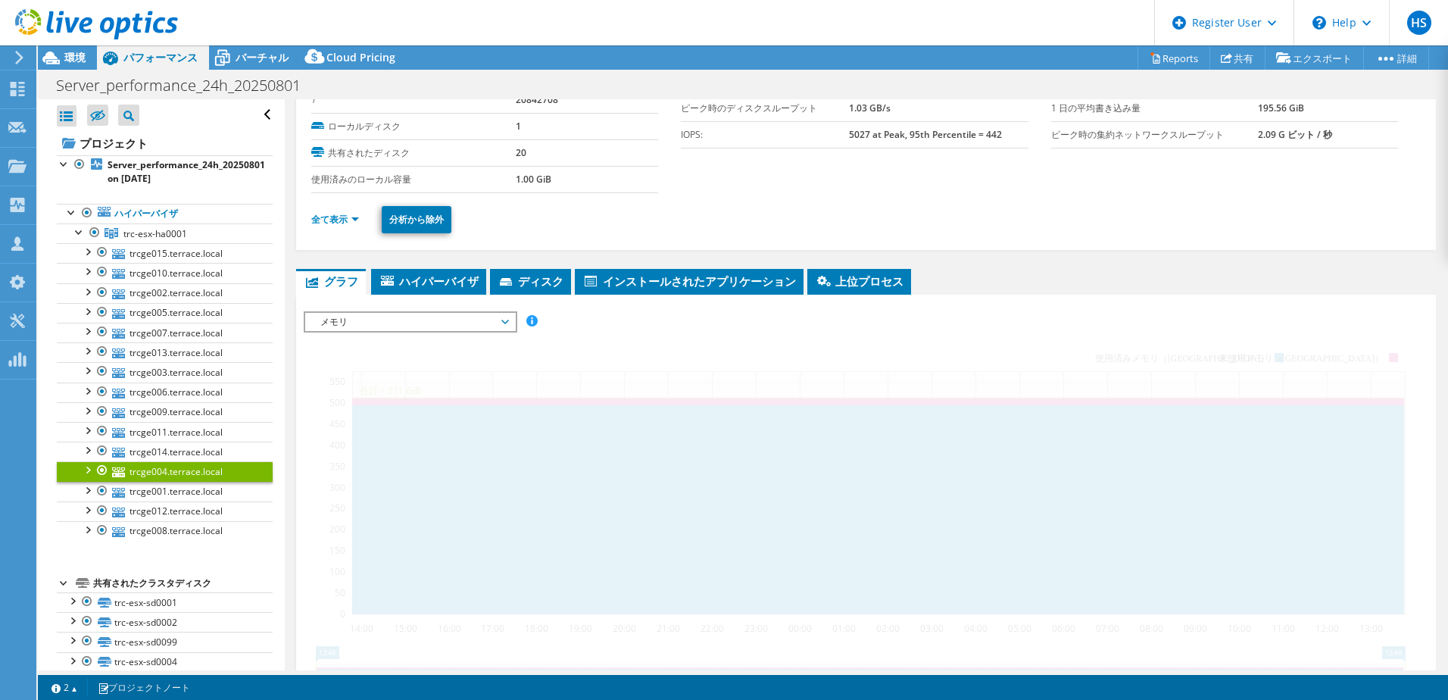
scroll to position [55, 0]
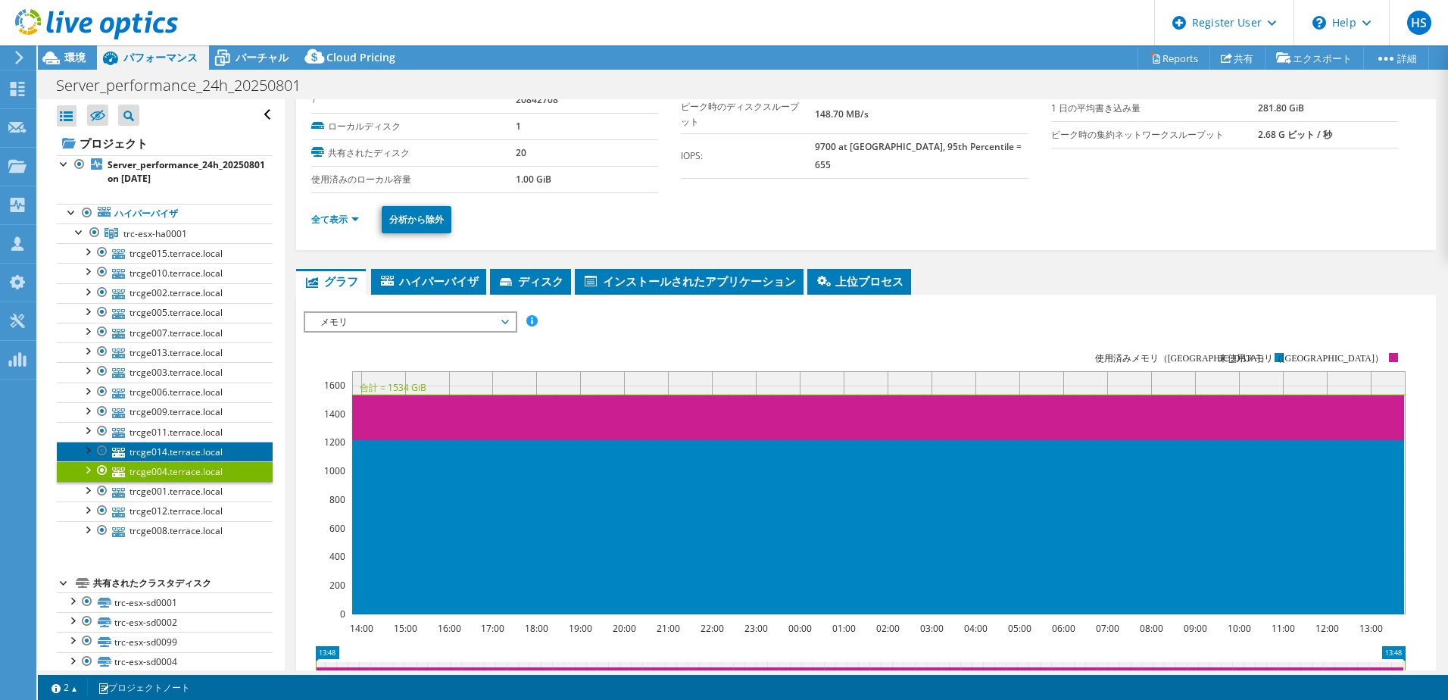
drag, startPoint x: 0, startPoint y: 0, endPoint x: 194, endPoint y: 452, distance: 491.8
click at [194, 452] on link "trcge014.terrace.local" at bounding box center [165, 451] width 216 height 20
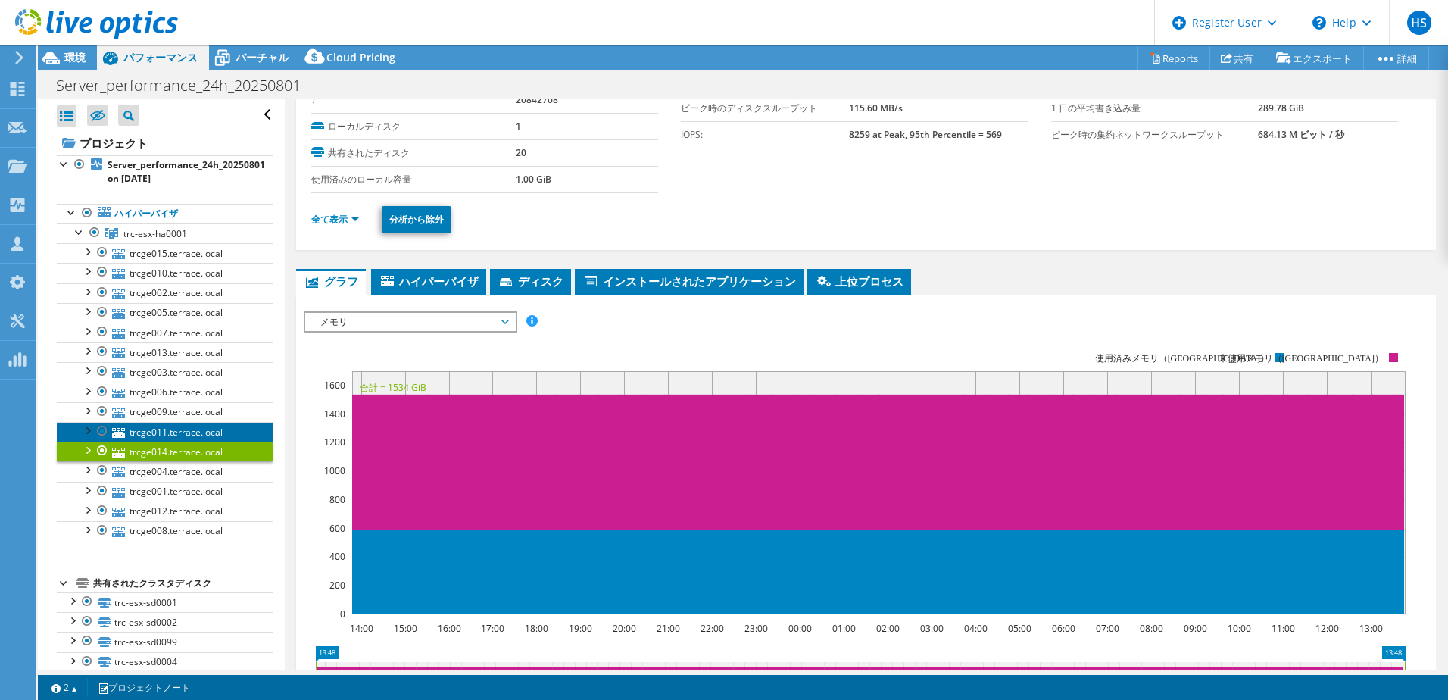
click at [198, 429] on link "trcge011.terrace.local" at bounding box center [165, 432] width 216 height 20
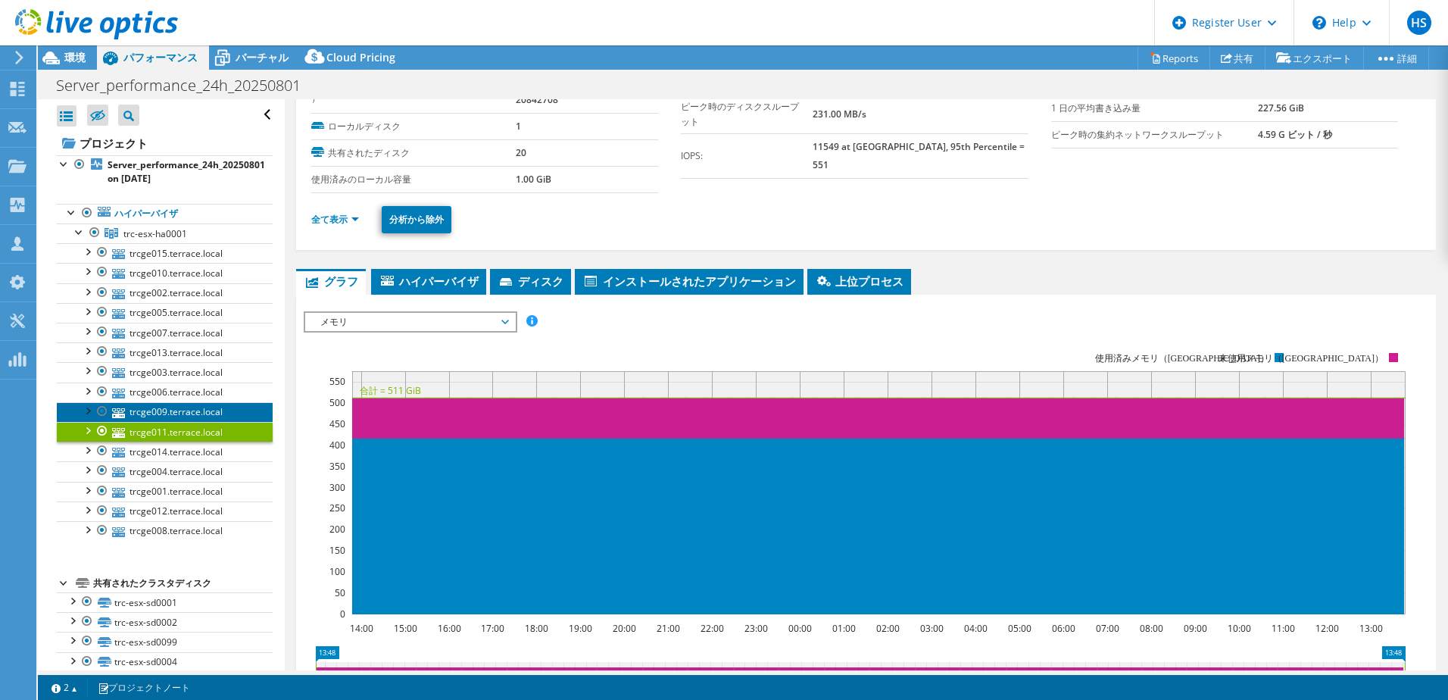
click at [201, 407] on link "trcge009.terrace.local" at bounding box center [165, 412] width 216 height 20
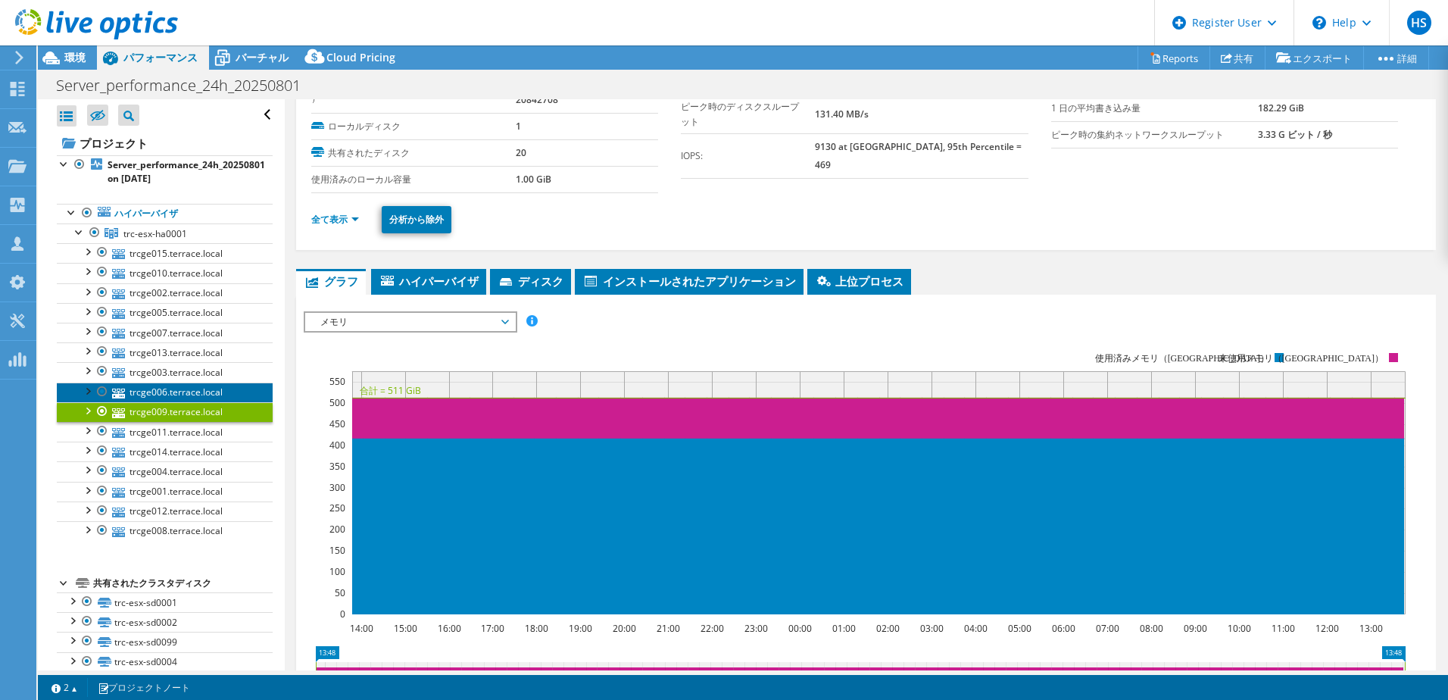
click at [214, 389] on link "trcge006.terrace.local" at bounding box center [165, 392] width 216 height 20
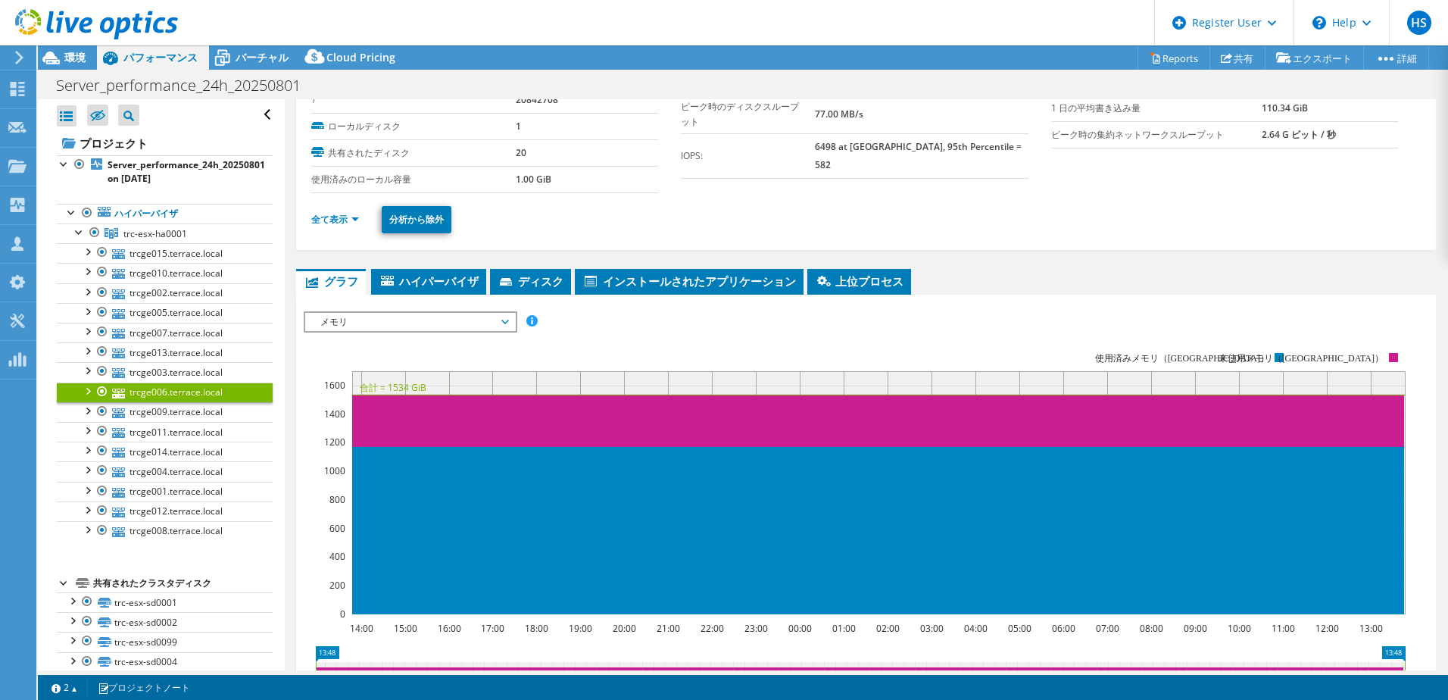
click at [365, 324] on span "メモリ" at bounding box center [410, 322] width 195 height 18
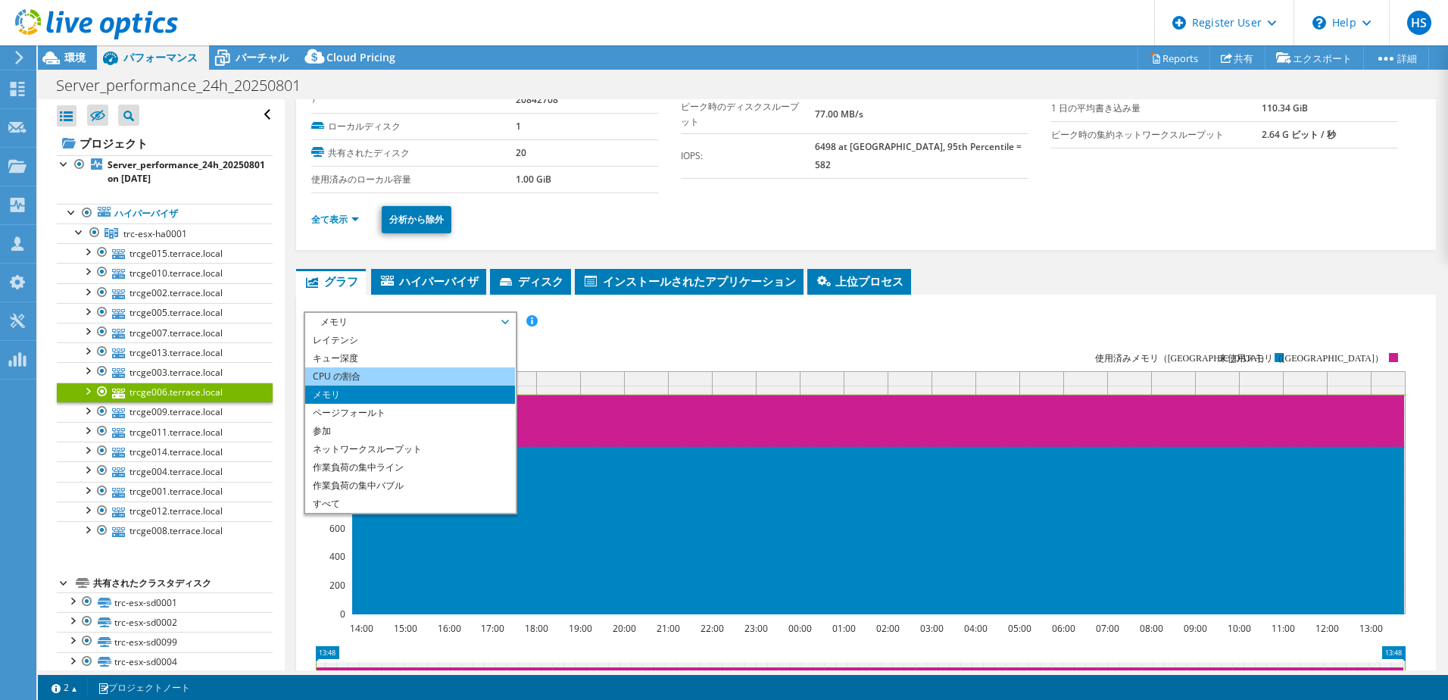
click at [349, 373] on li "CPU の割合" at bounding box center [410, 376] width 210 height 18
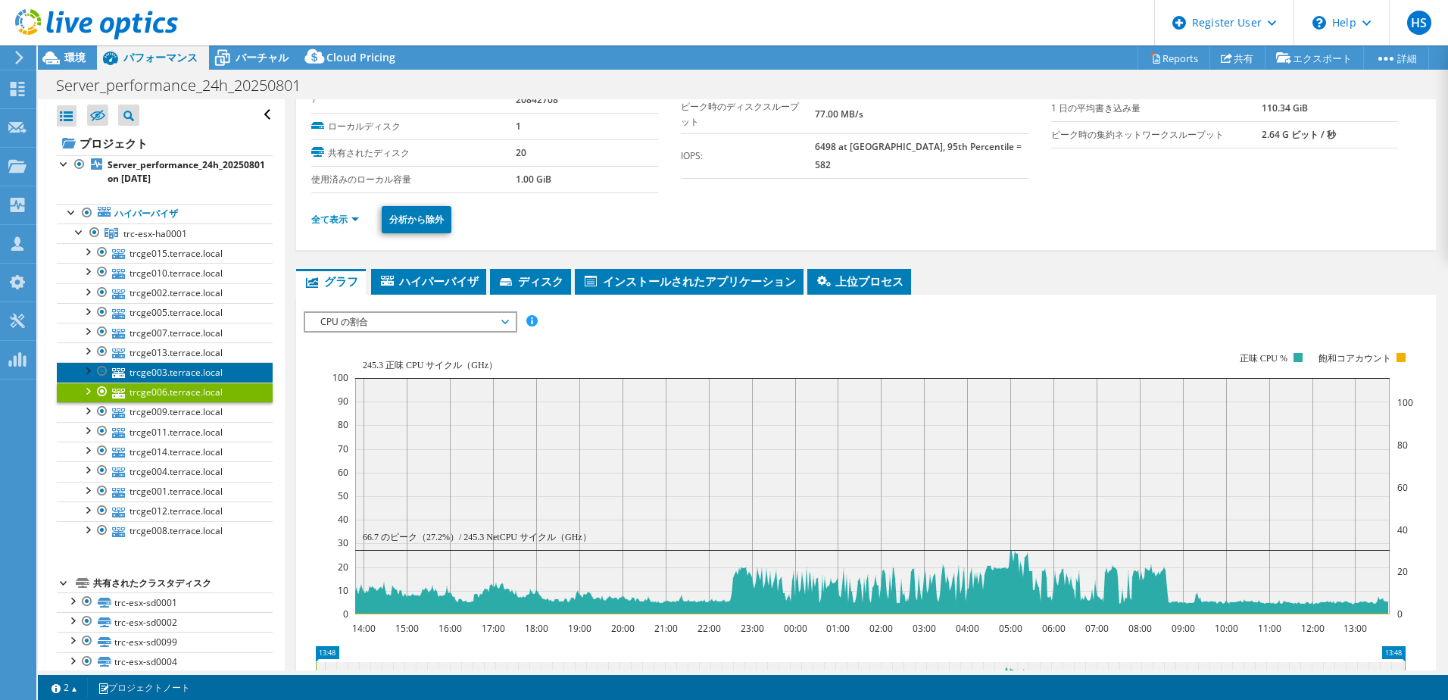
click at [188, 373] on link "trcge003.terrace.local" at bounding box center [165, 372] width 216 height 20
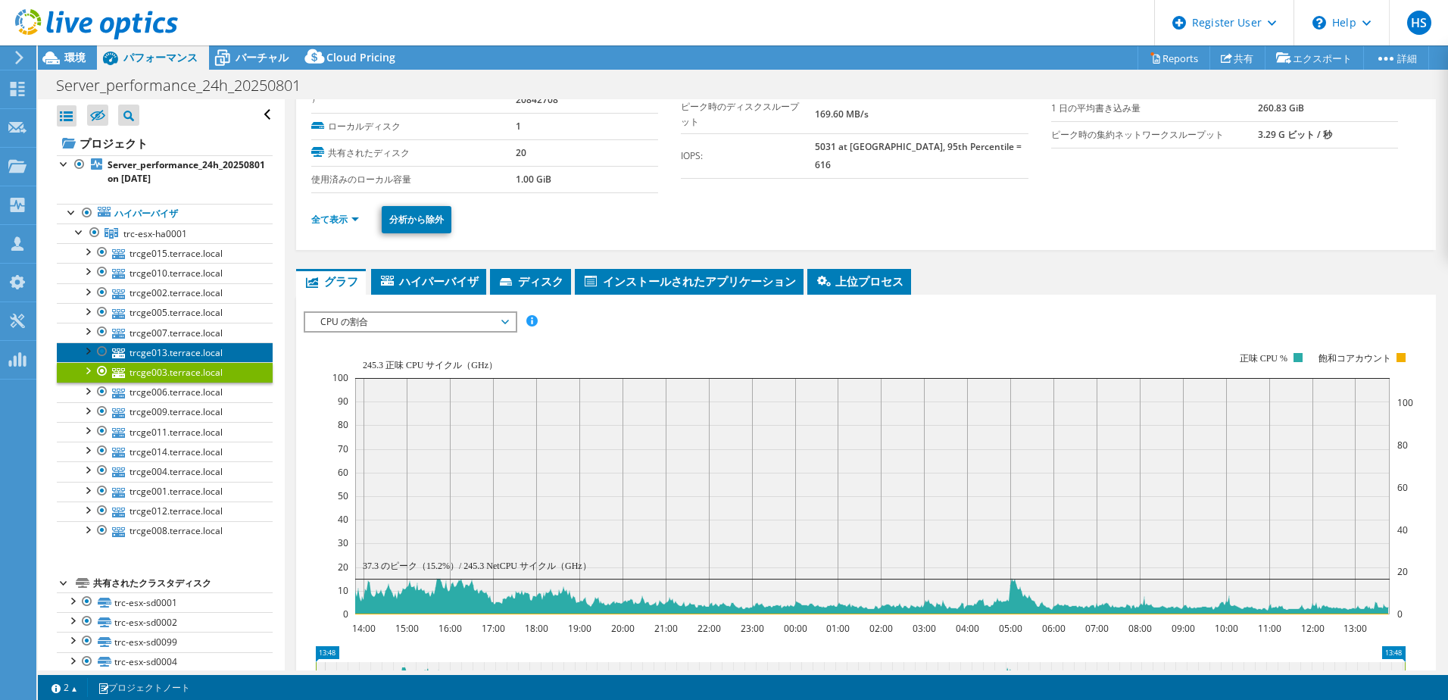
click at [187, 348] on link "trcge013.terrace.local" at bounding box center [165, 352] width 216 height 20
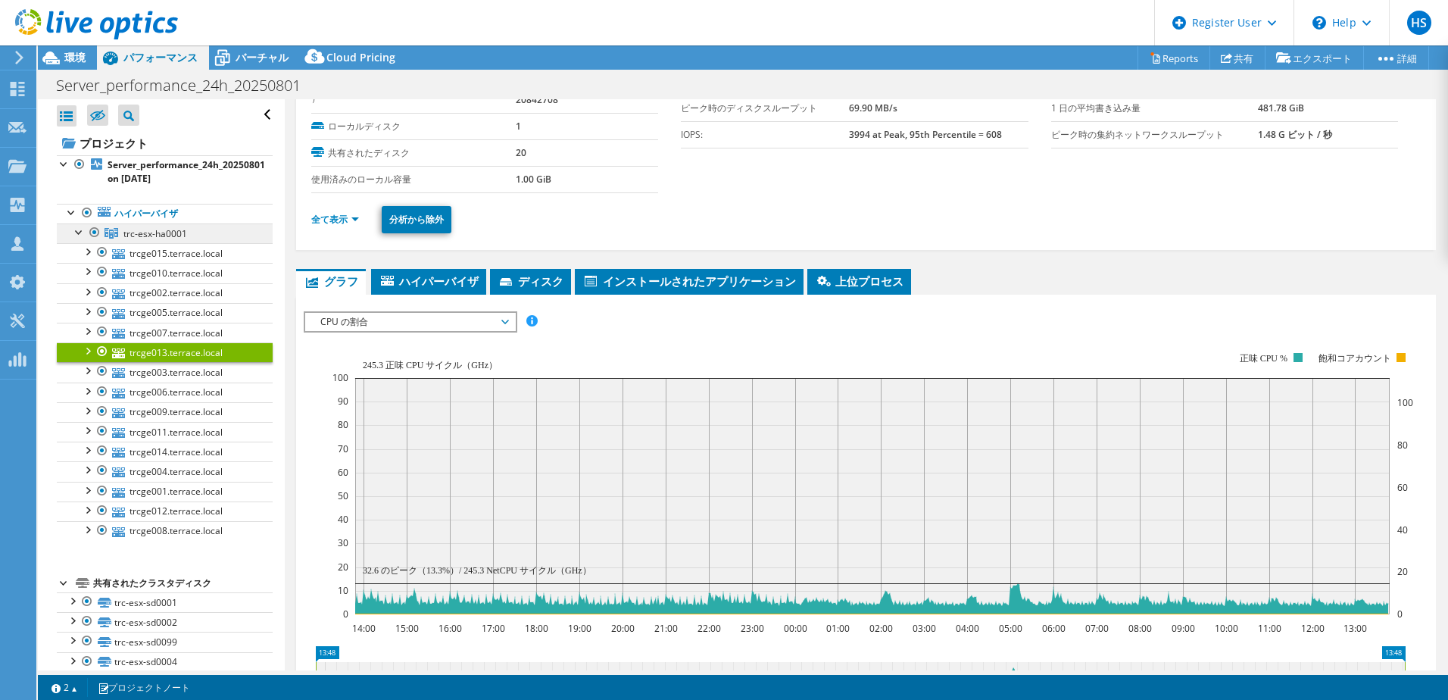
click at [189, 233] on link "trc-esx-ha0001" at bounding box center [165, 233] width 216 height 20
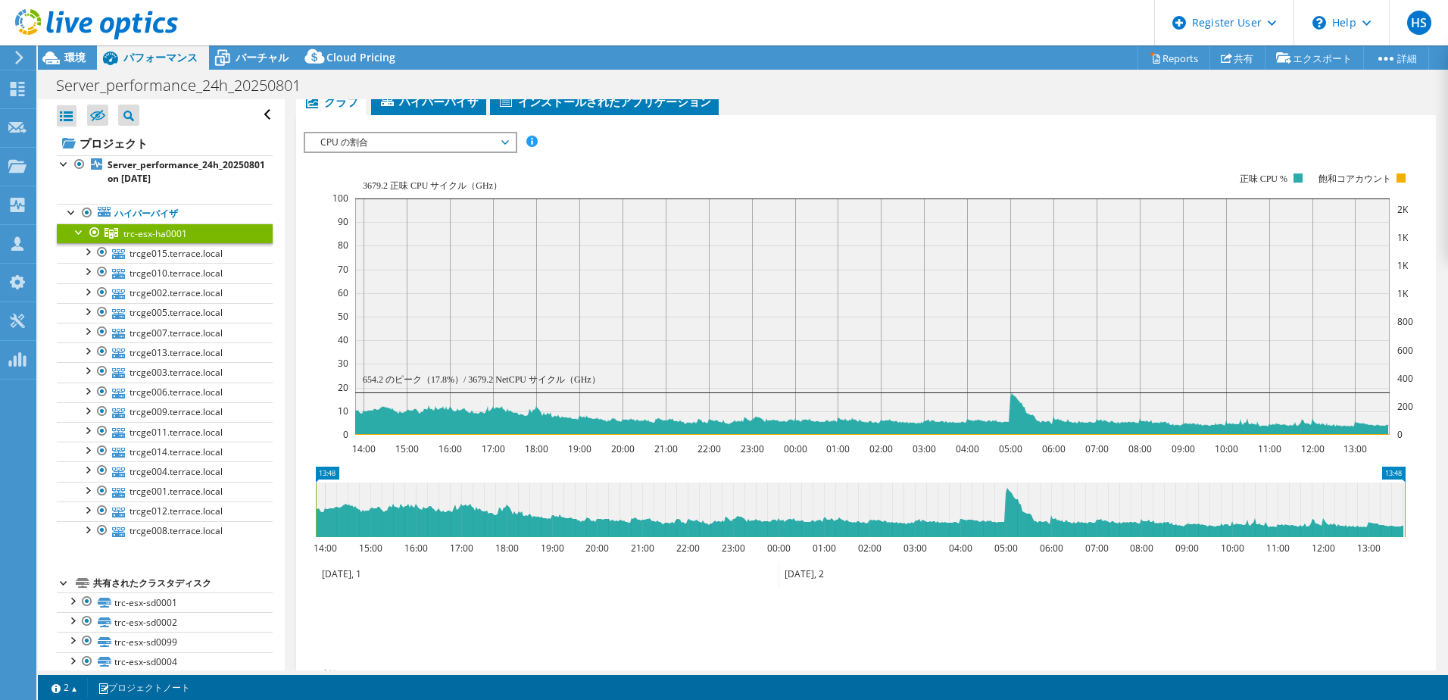
scroll to position [227, 0]
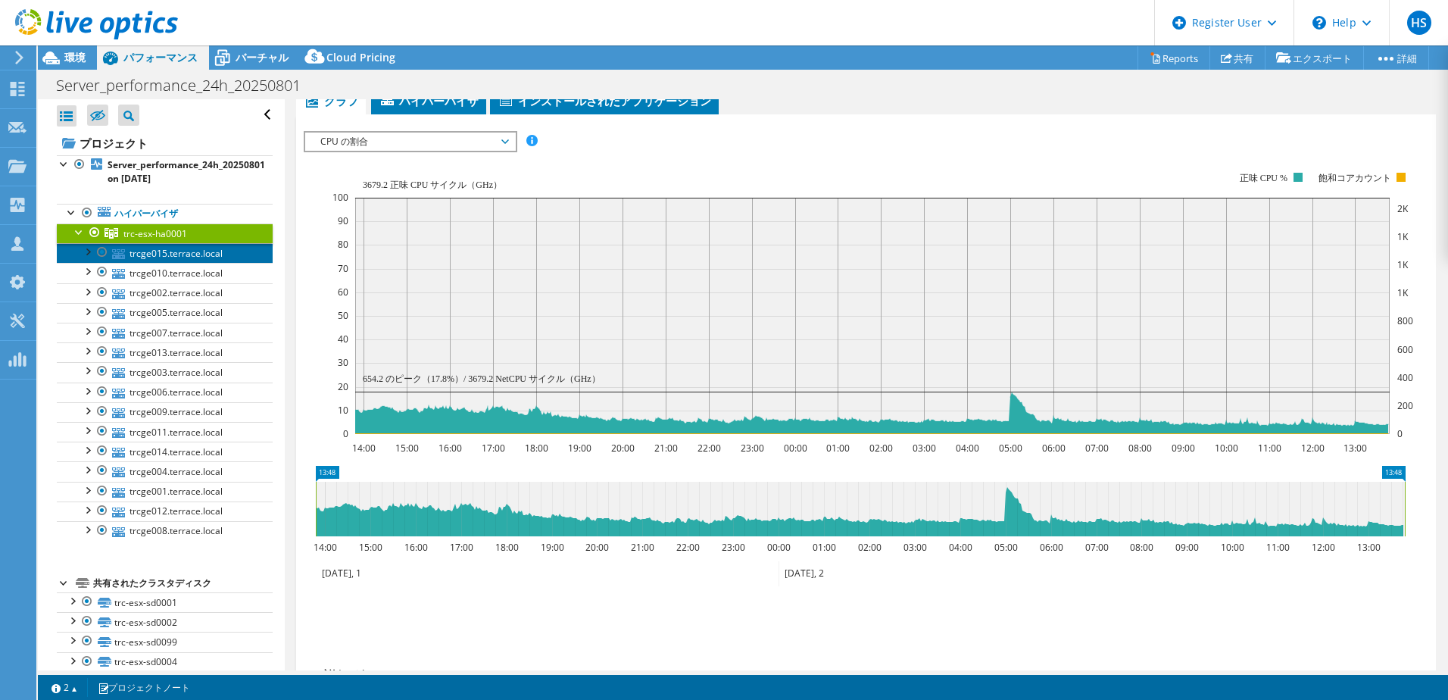
click at [170, 252] on link "trcge015.terrace.local" at bounding box center [165, 253] width 216 height 20
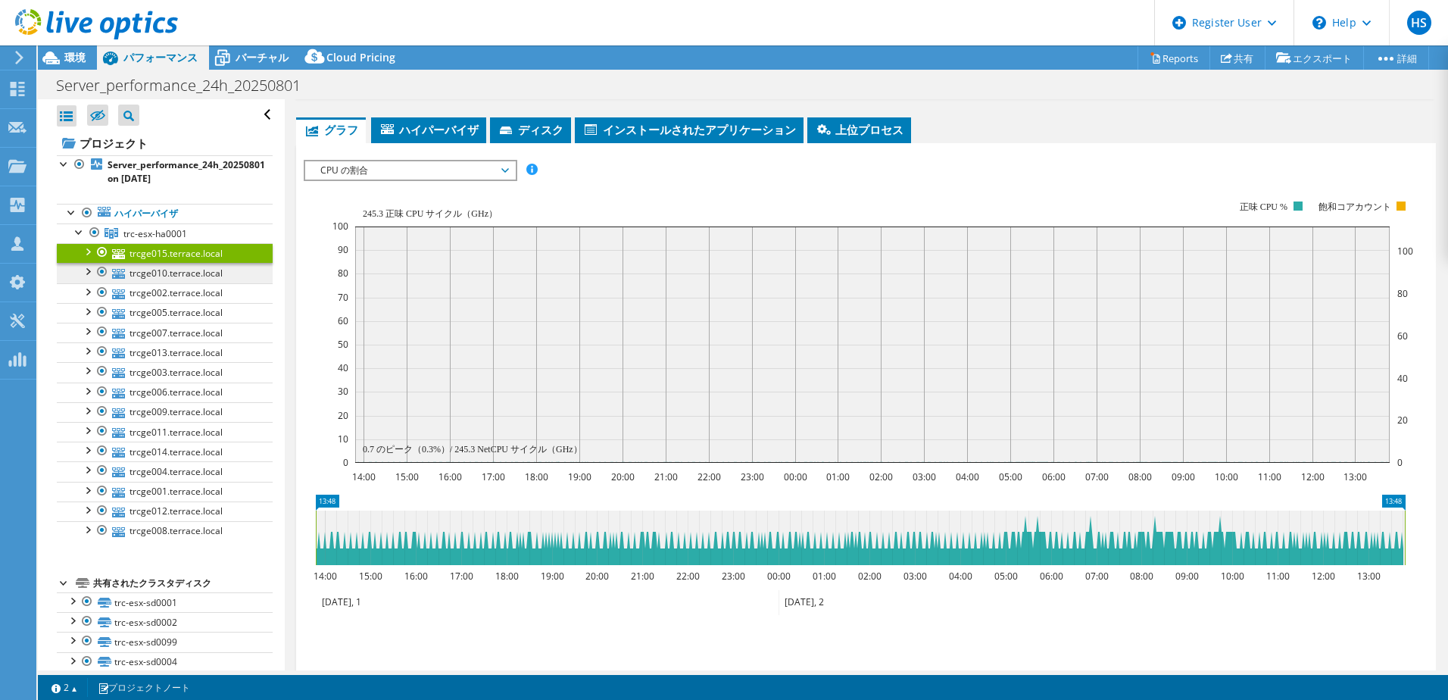
scroll to position [256, 0]
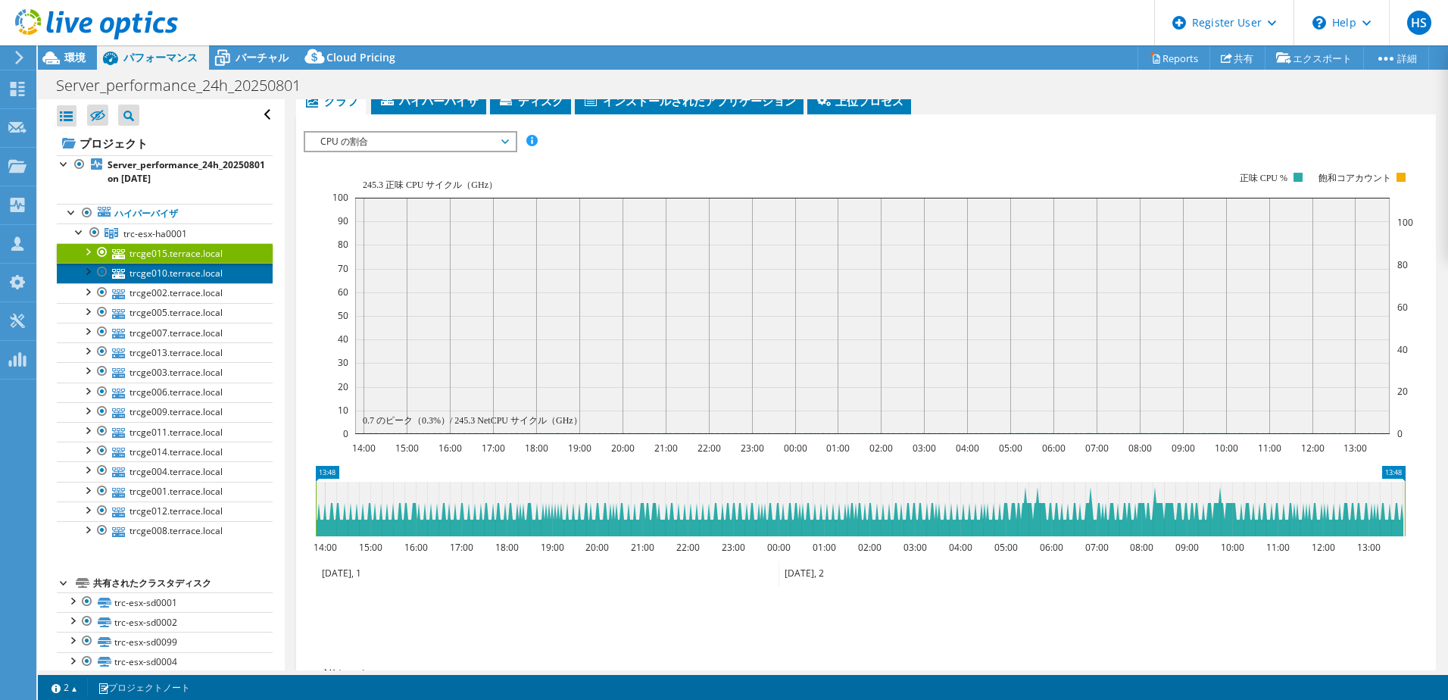
click at [166, 277] on link "trcge010.terrace.local" at bounding box center [165, 273] width 216 height 20
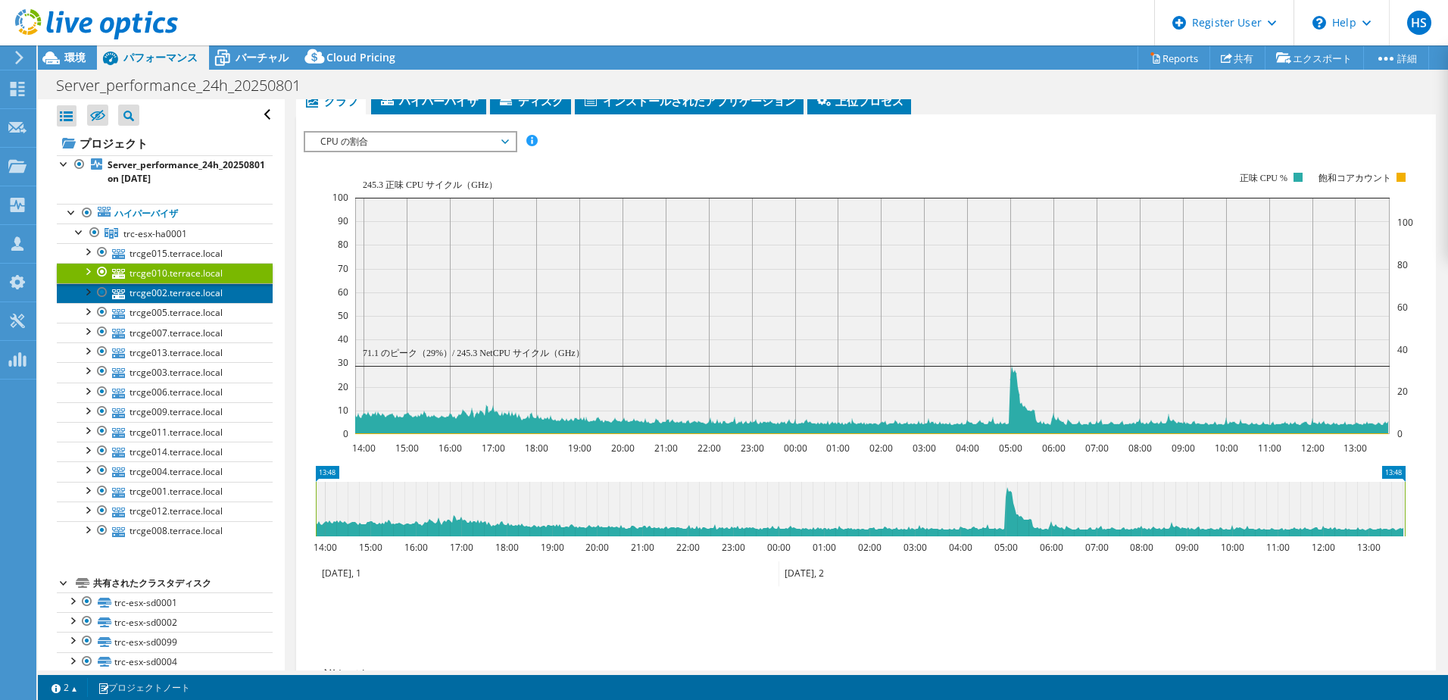
click at [161, 297] on link "trcge002.terrace.local" at bounding box center [165, 293] width 216 height 20
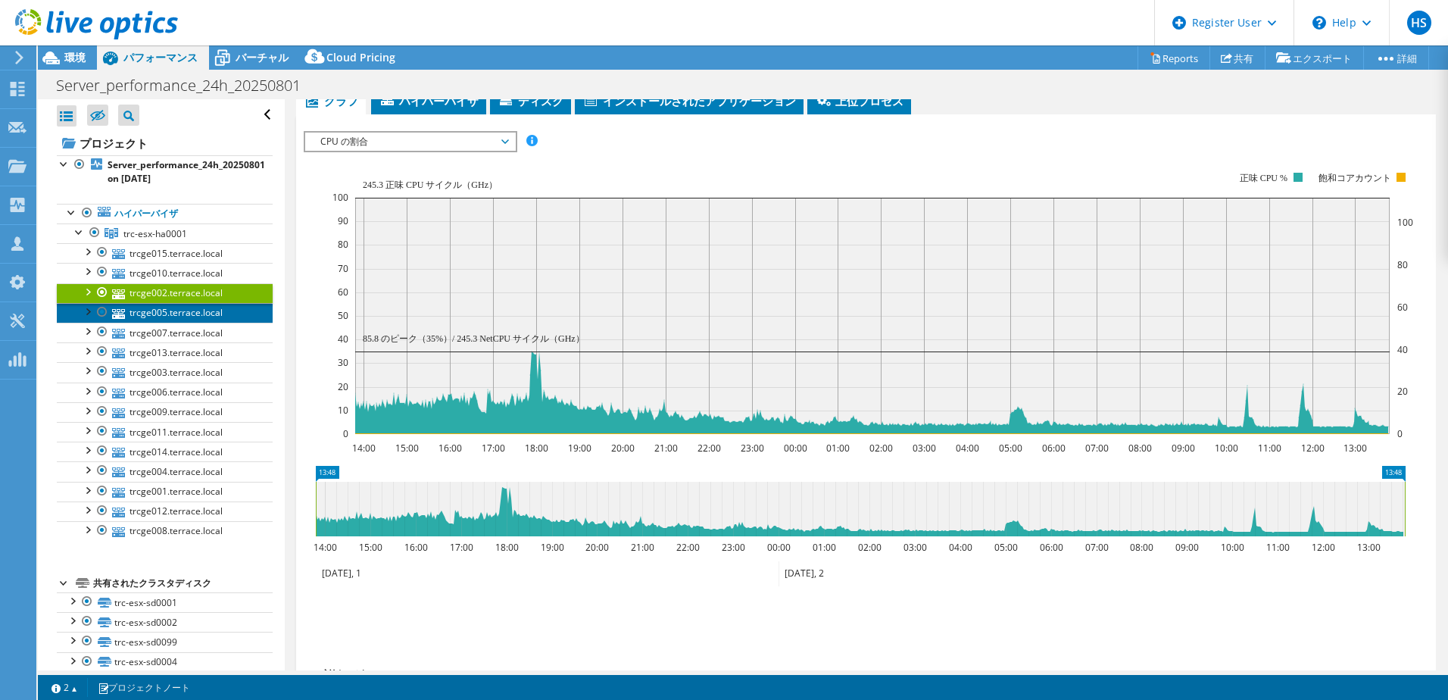
click at [157, 312] on link "trcge005.terrace.local" at bounding box center [165, 313] width 216 height 20
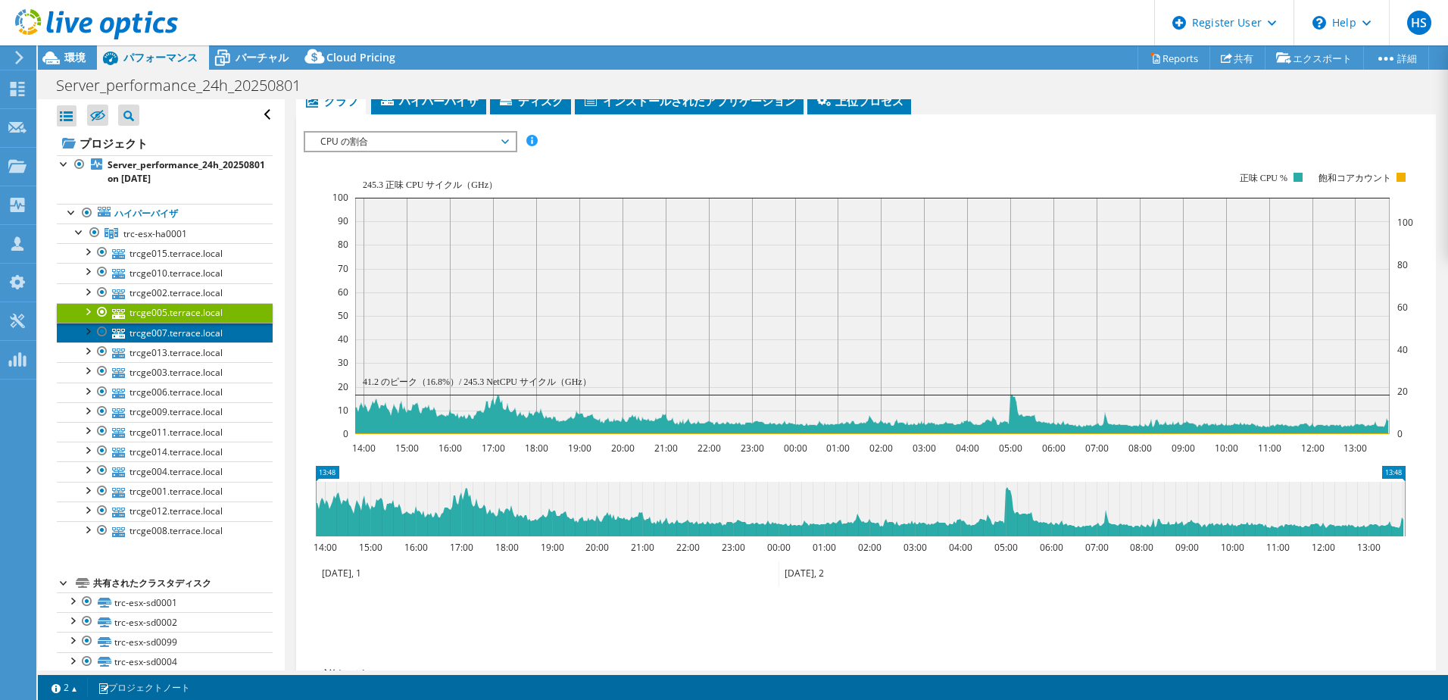
click at [167, 329] on link "trcge007.terrace.local" at bounding box center [165, 333] width 216 height 20
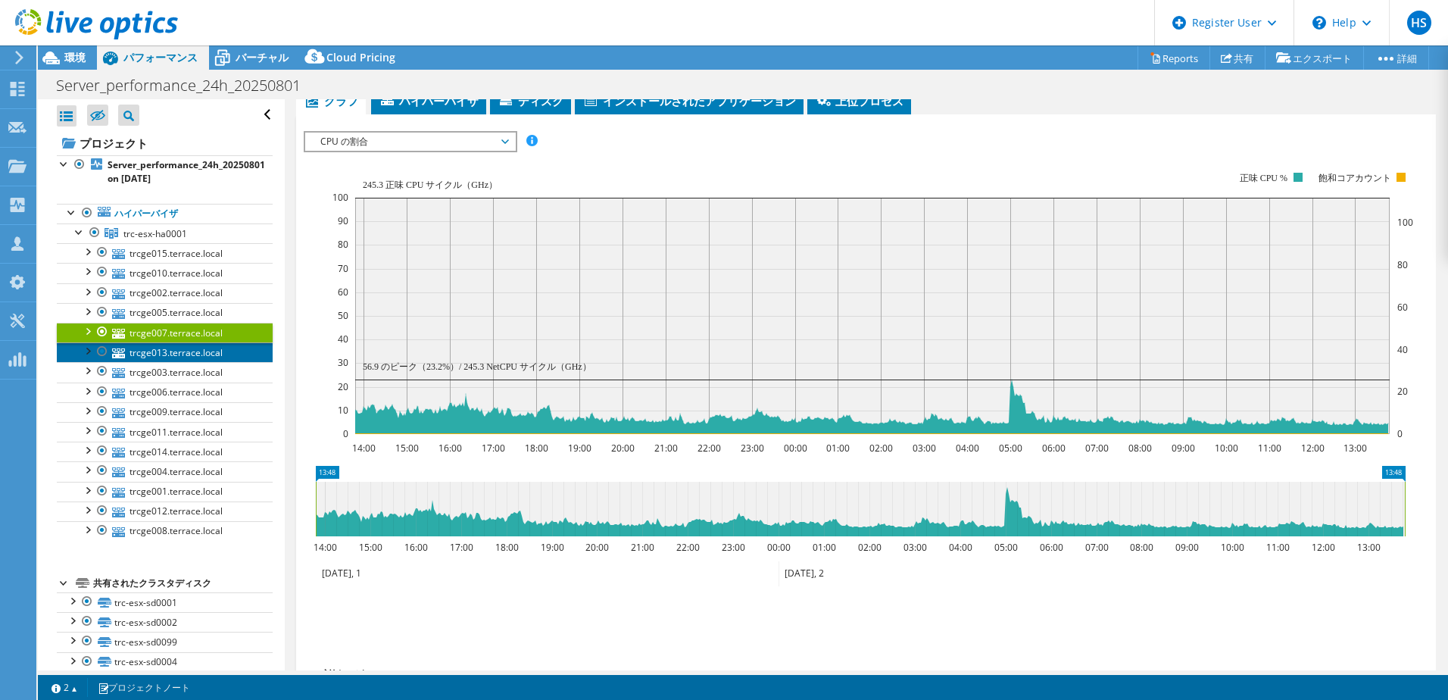
click at [166, 346] on link "trcge013.terrace.local" at bounding box center [165, 352] width 216 height 20
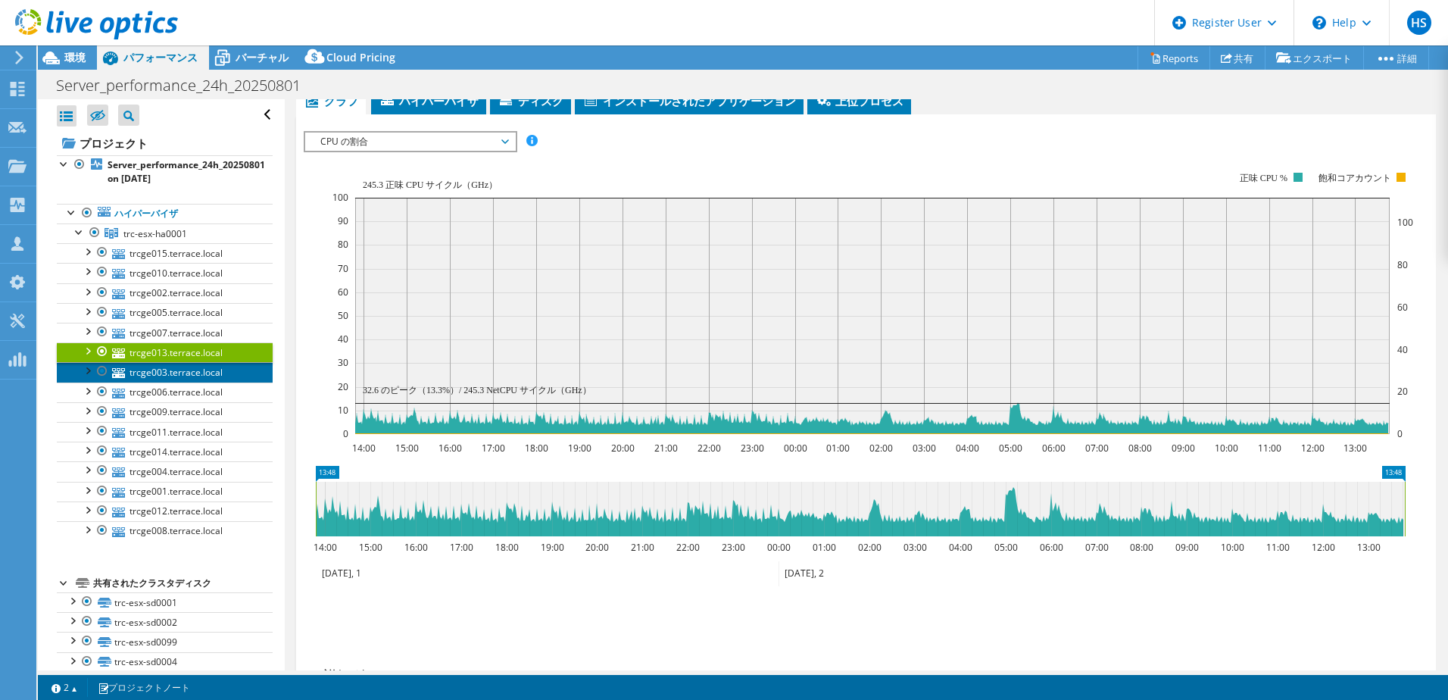
click at [173, 375] on link "trcge003.terrace.local" at bounding box center [165, 372] width 216 height 20
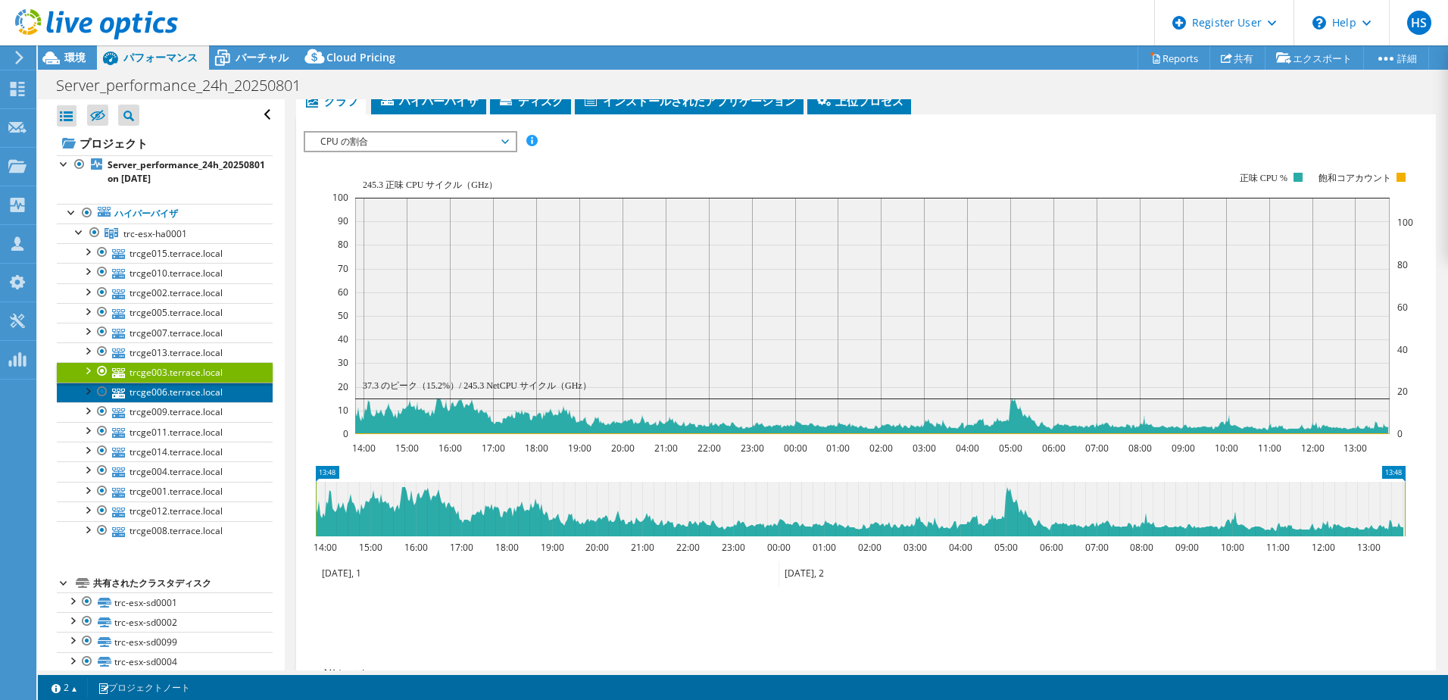
click at [164, 392] on link "trcge006.terrace.local" at bounding box center [165, 392] width 216 height 20
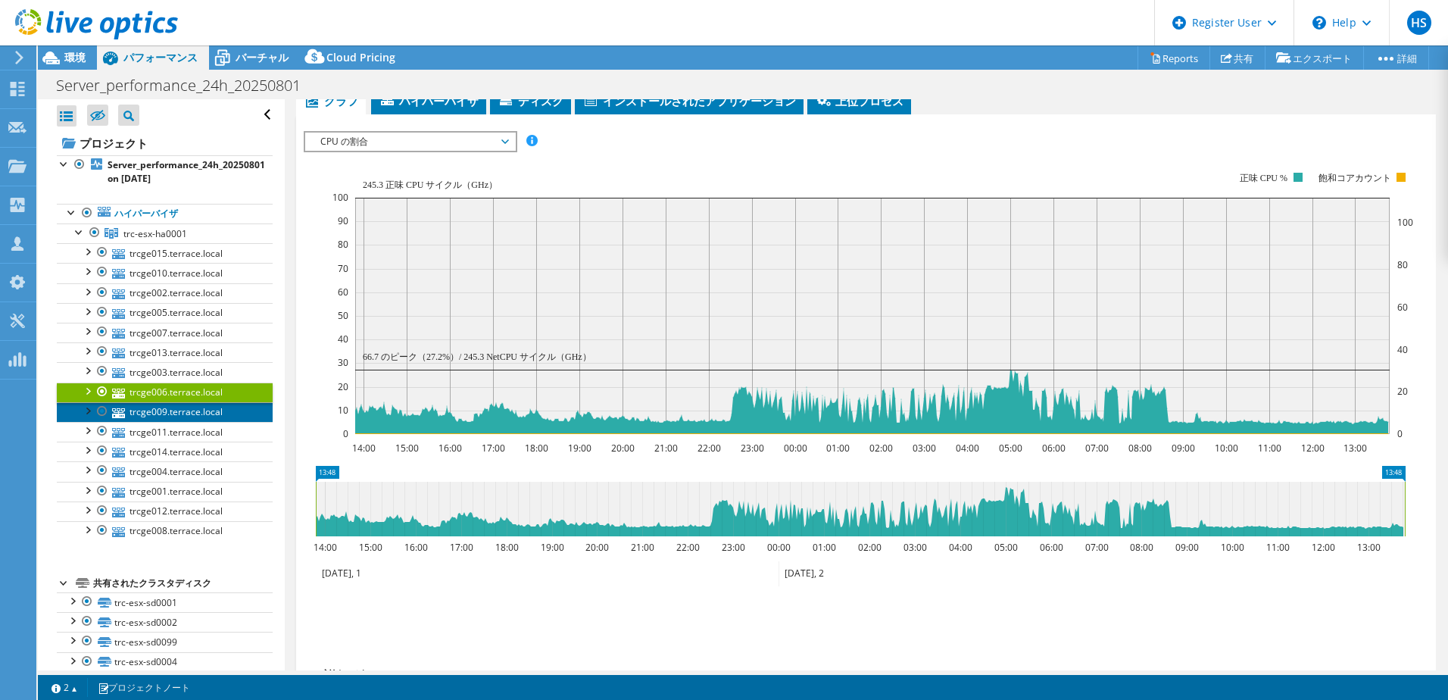
click at [158, 417] on link "trcge009.terrace.local" at bounding box center [165, 412] width 216 height 20
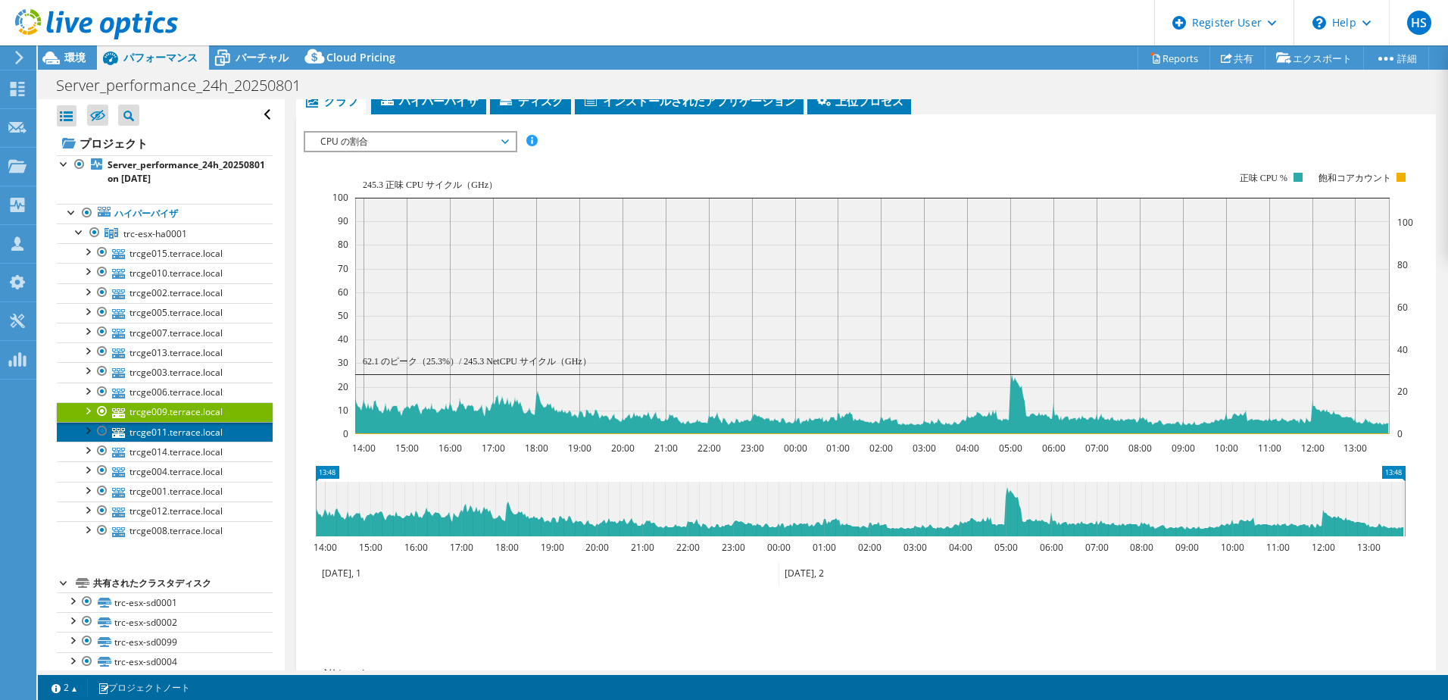
click at [195, 433] on link "trcge011.terrace.local" at bounding box center [165, 432] width 216 height 20
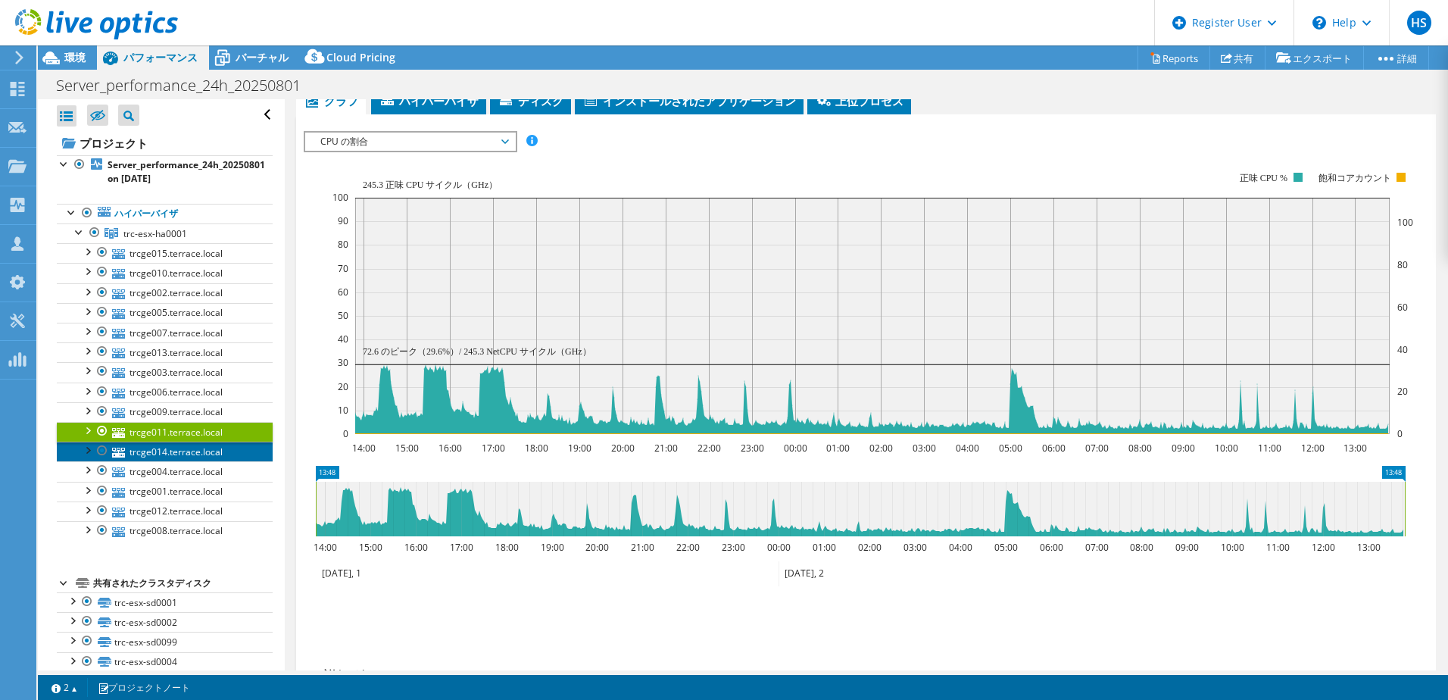
click at [196, 455] on link "trcge014.terrace.local" at bounding box center [165, 451] width 216 height 20
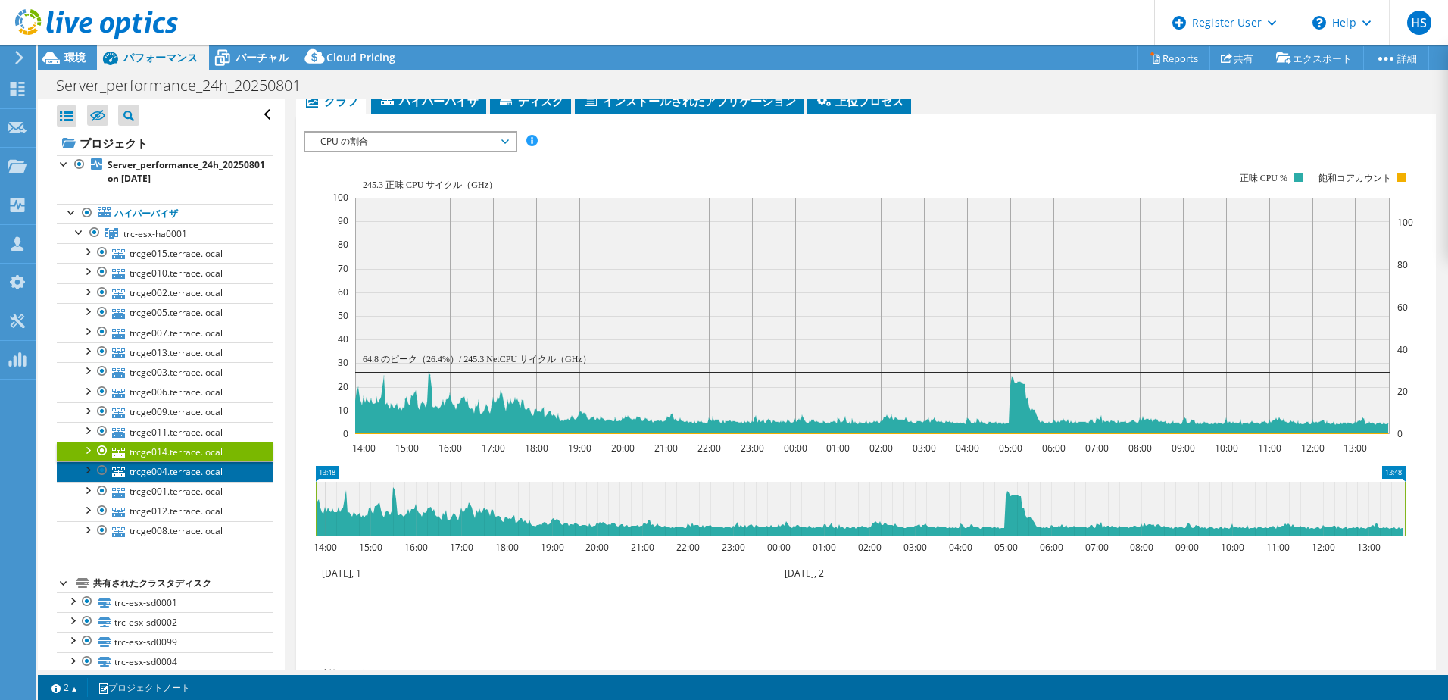
click at [181, 473] on link "trcge004.terrace.local" at bounding box center [165, 471] width 216 height 20
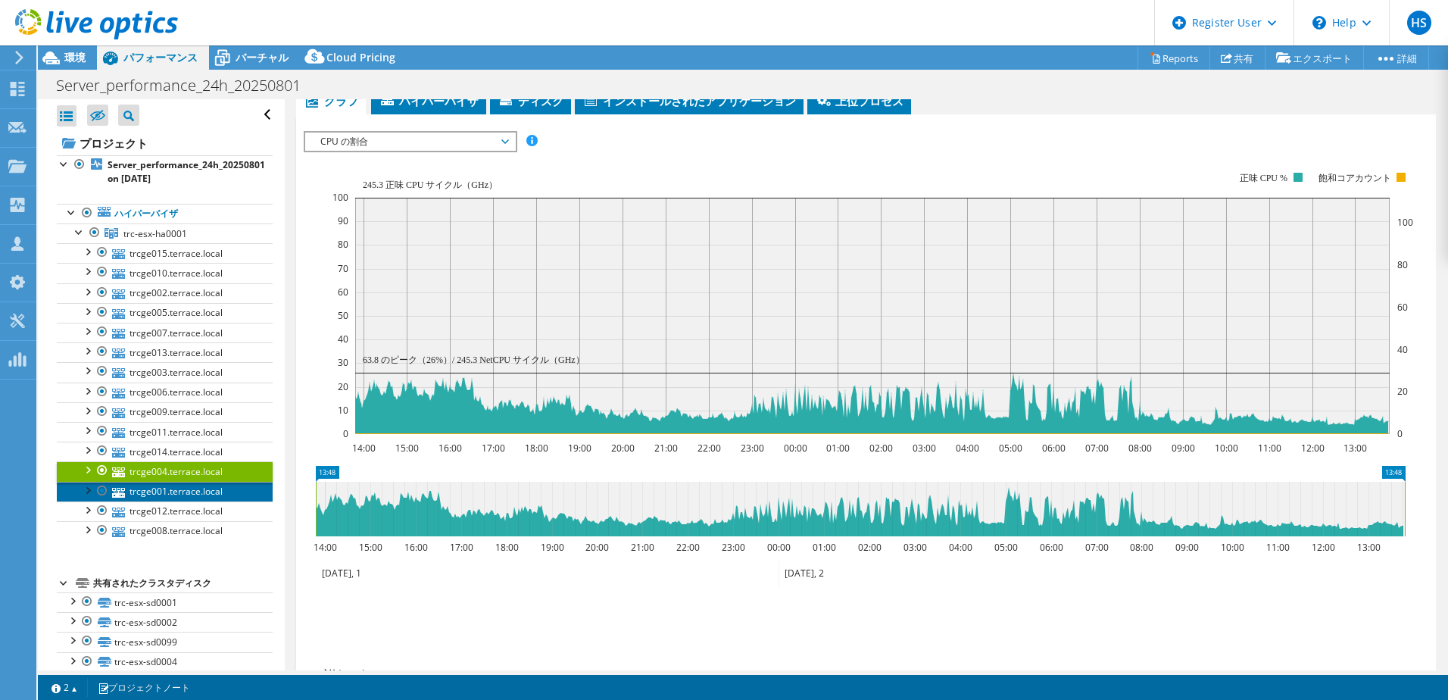
click at [176, 490] on link "trcge001.terrace.local" at bounding box center [165, 492] width 216 height 20
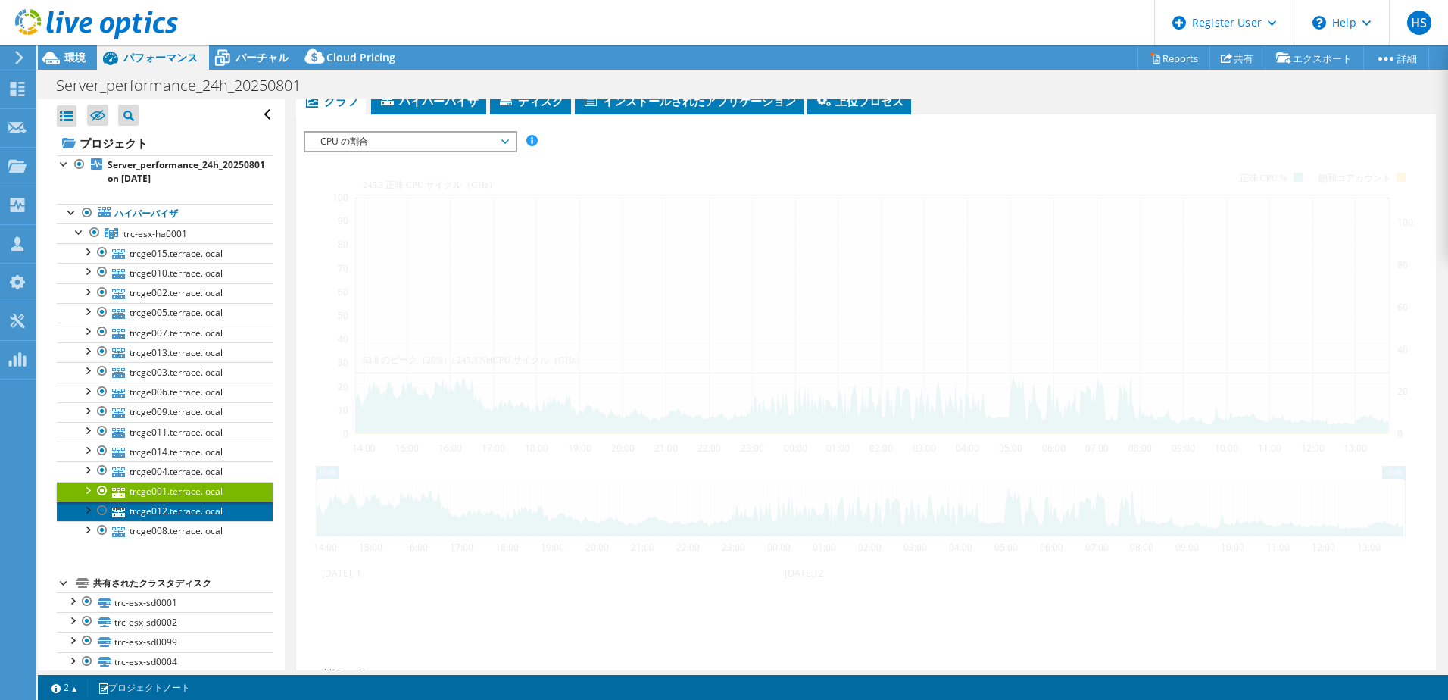
click at [176, 510] on link "trcge012.terrace.local" at bounding box center [165, 511] width 216 height 20
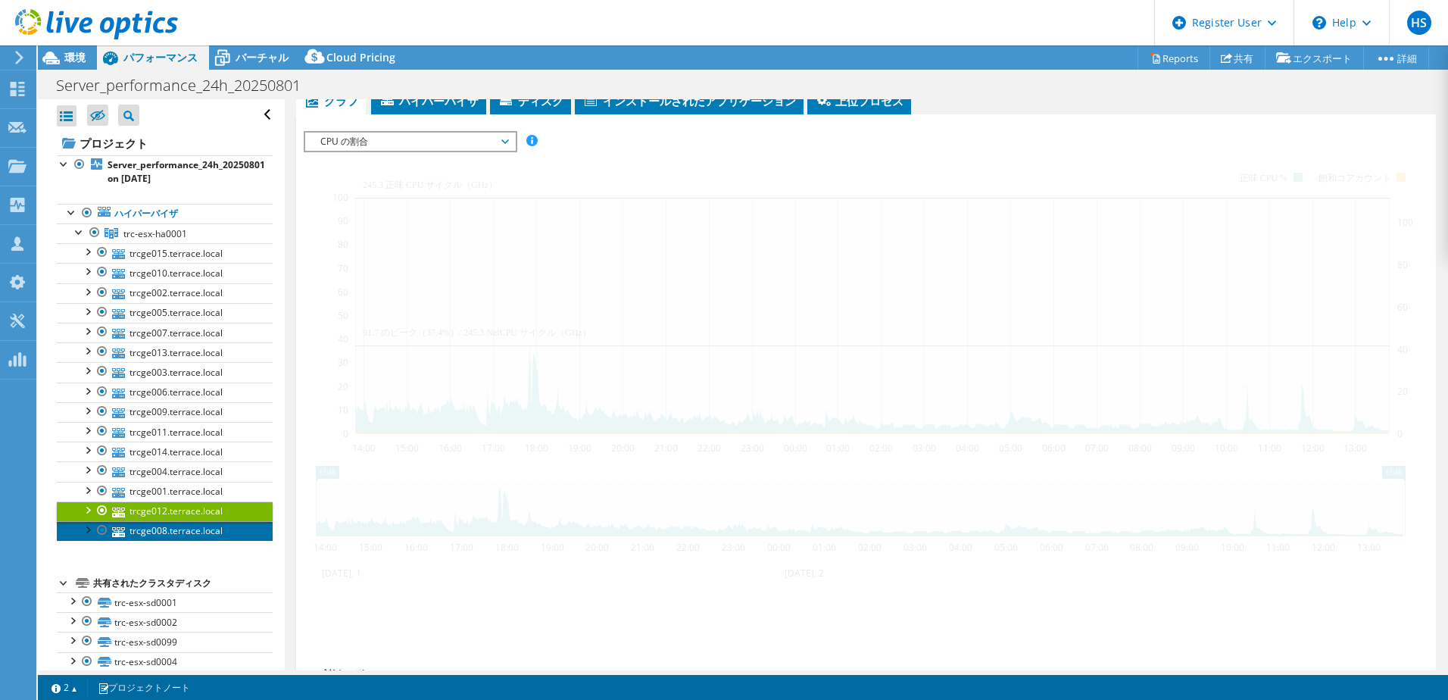
click at [179, 528] on link "trcge008.terrace.local" at bounding box center [165, 531] width 216 height 20
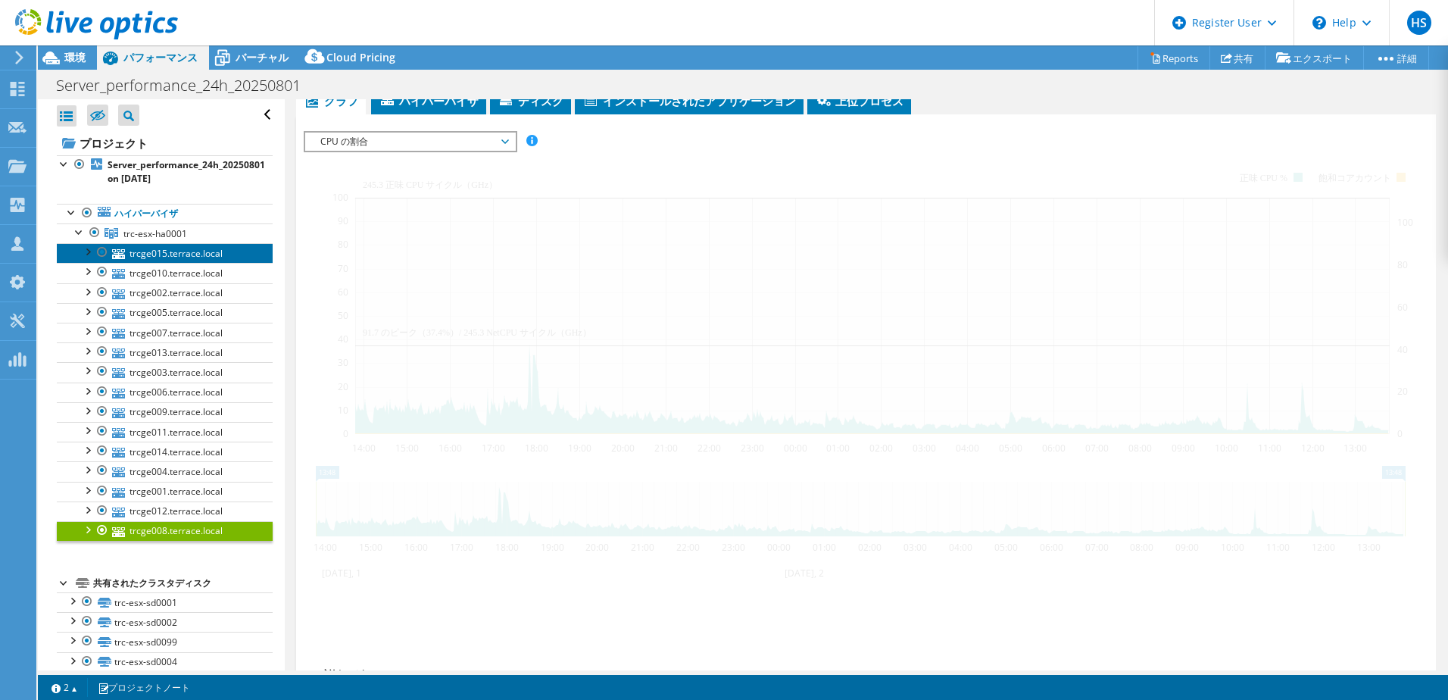
click at [198, 254] on link "trcge015.terrace.local" at bounding box center [165, 253] width 216 height 20
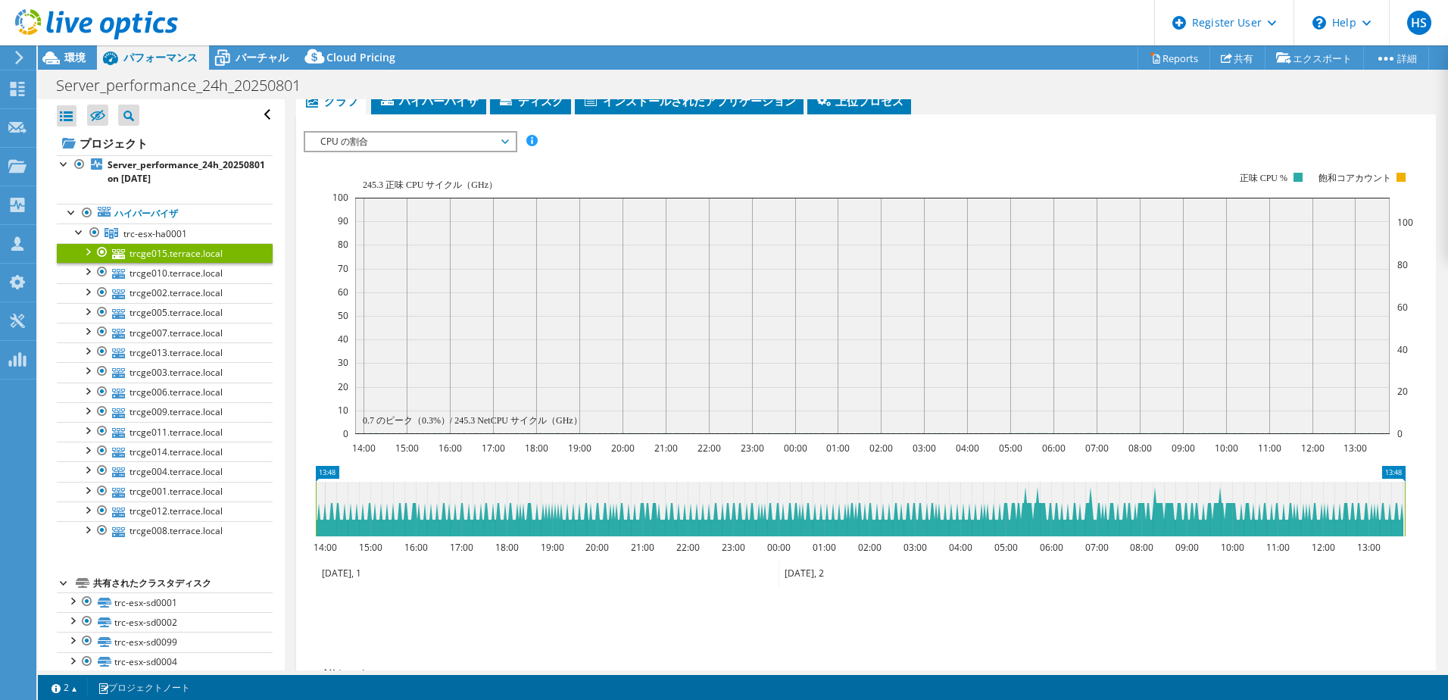
drag, startPoint x: 372, startPoint y: 143, endPoint x: 357, endPoint y: 196, distance: 55.1
click at [372, 143] on span "CPU の割合" at bounding box center [410, 142] width 195 height 18
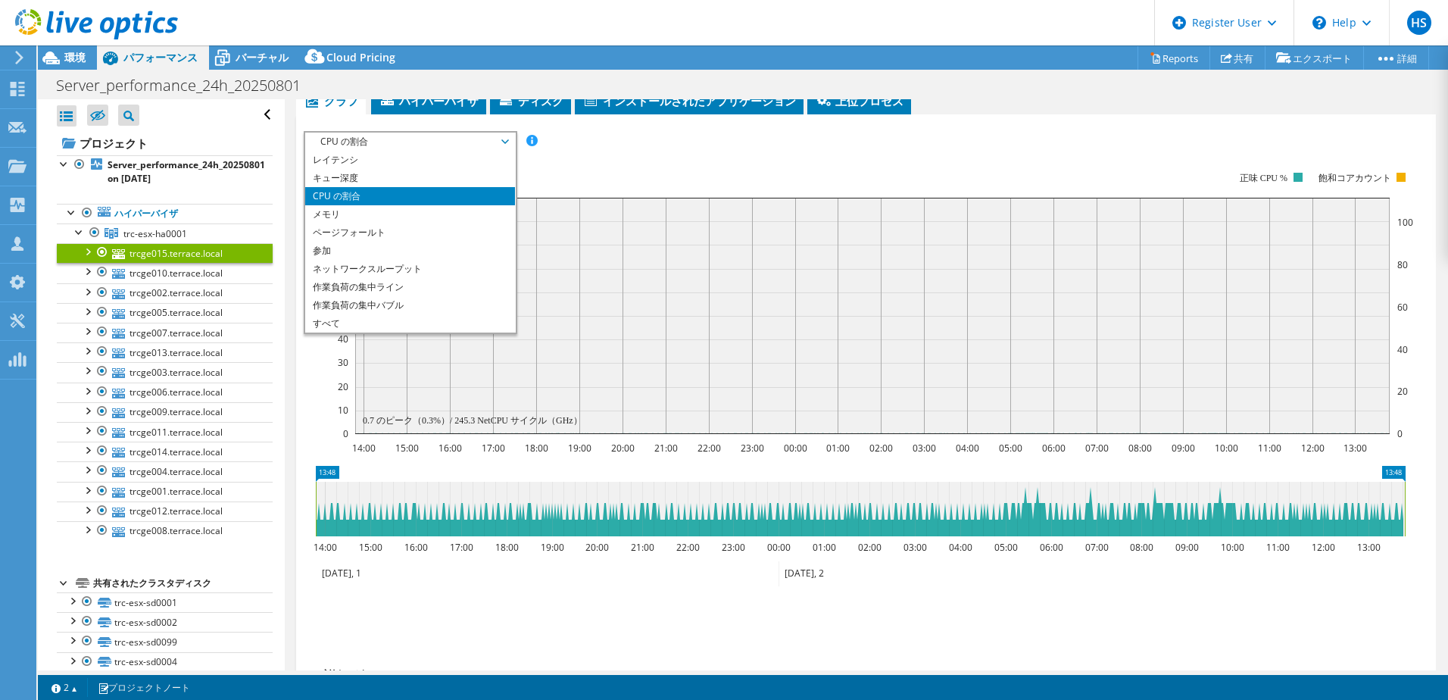
scroll to position [0, 0]
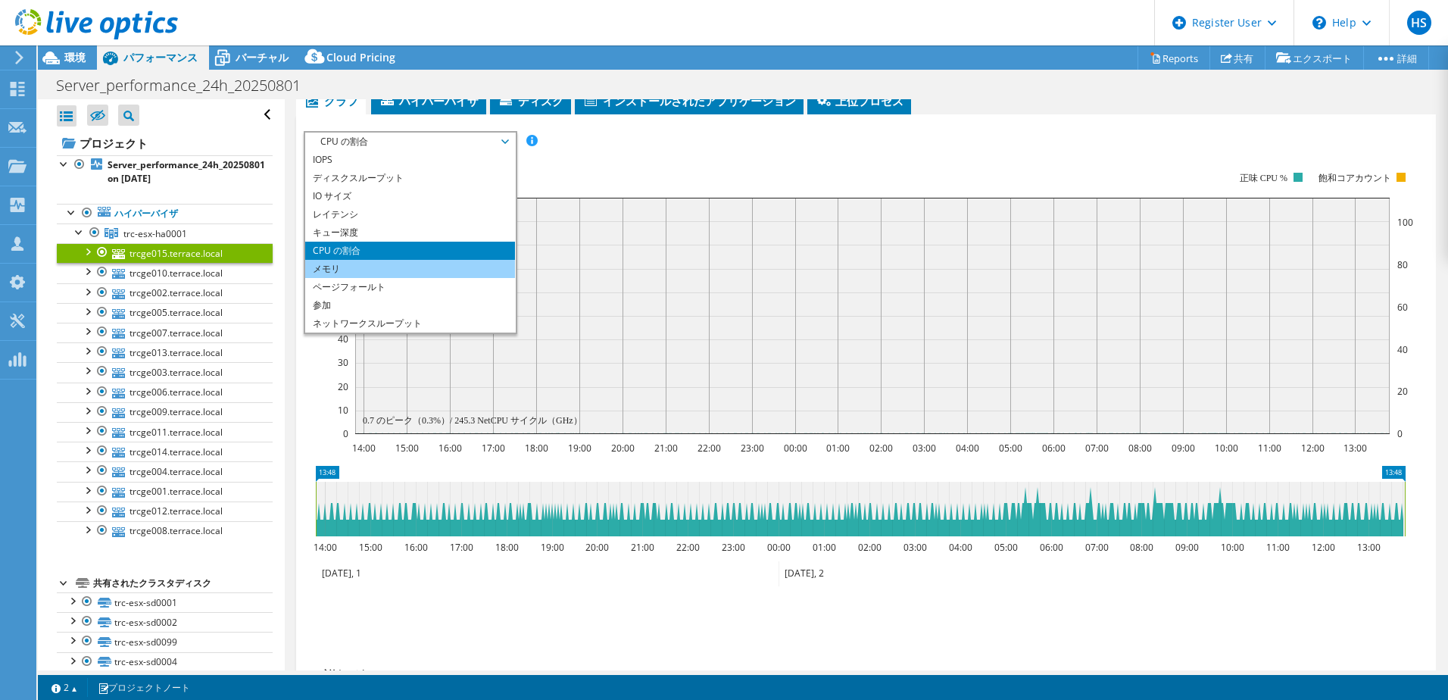
click at [374, 270] on li "メモリ" at bounding box center [410, 269] width 210 height 18
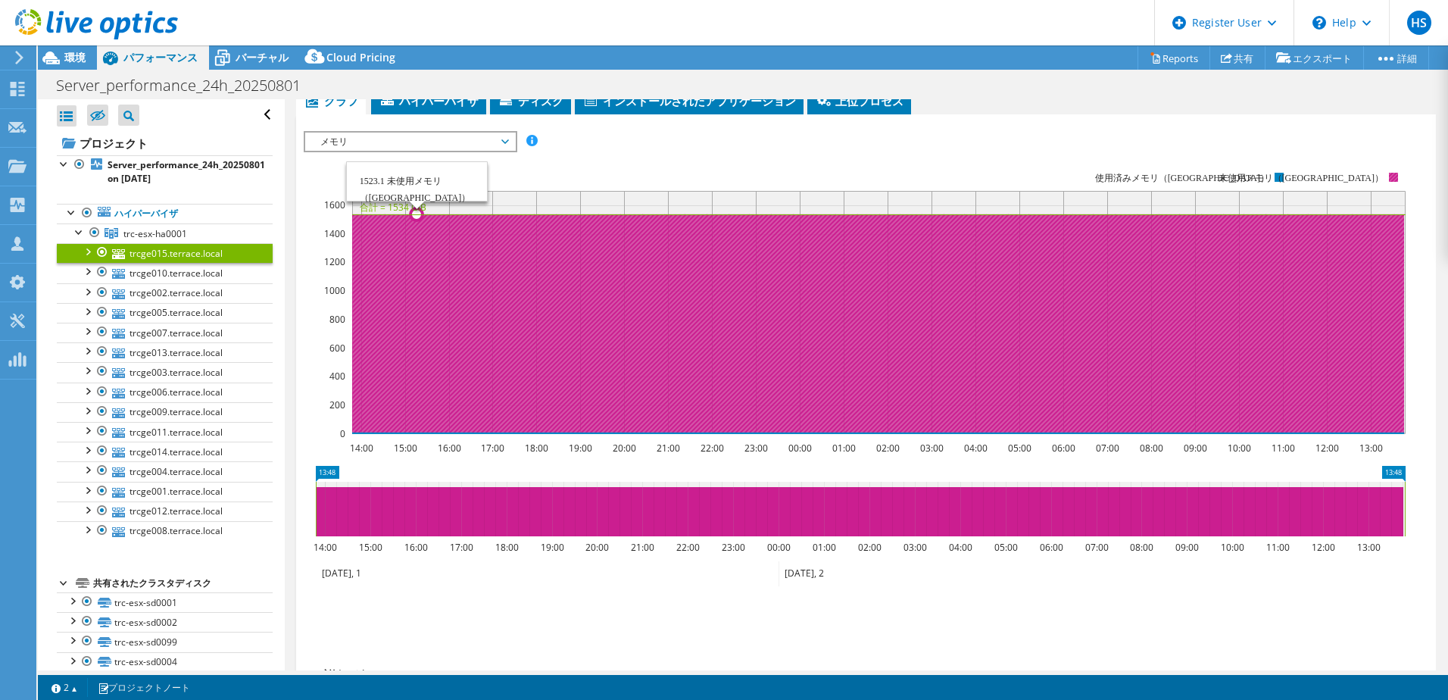
click at [434, 291] on icon at bounding box center [877, 323] width 1053 height 218
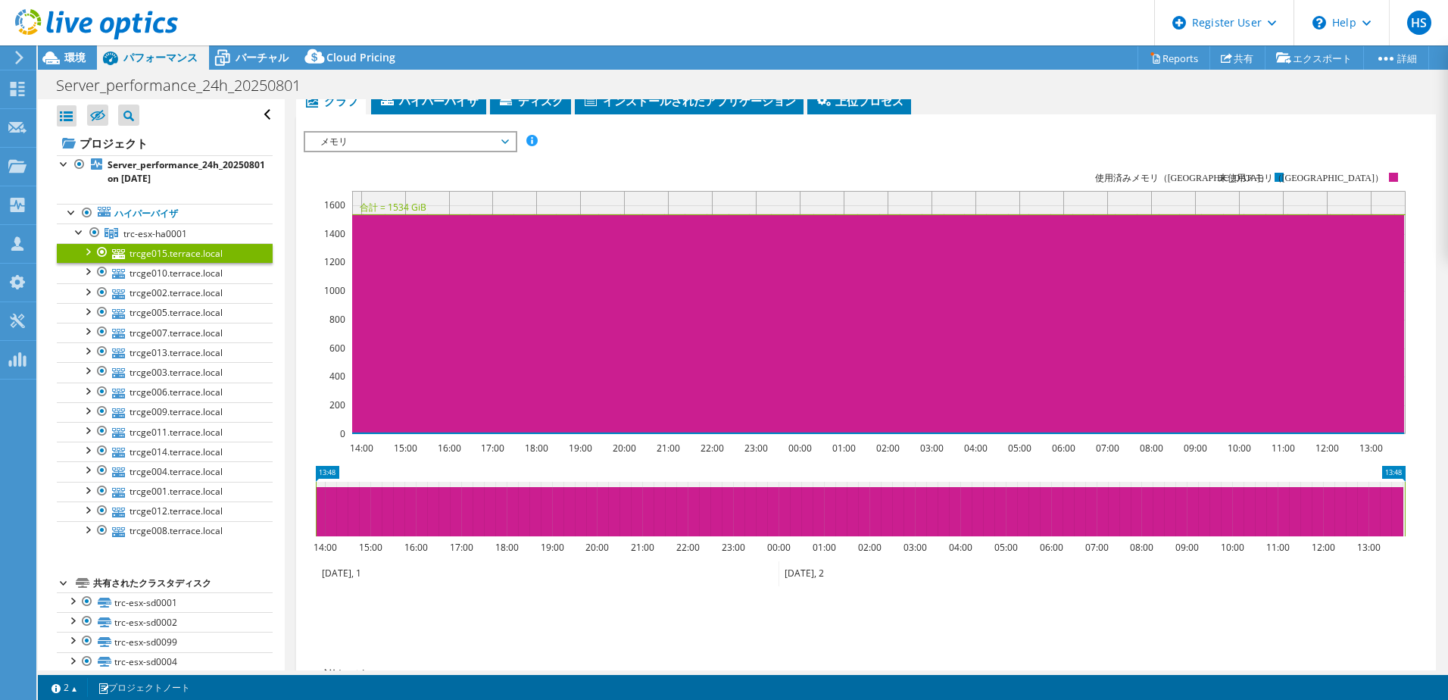
click at [382, 457] on section "Workload Concentration: 69% IOPS の 該当の 20% 容量のうち (44.76 TiB) 14:00 15:00 16:00 …" at bounding box center [866, 401] width 1124 height 500
drag, startPoint x: 363, startPoint y: 448, endPoint x: 516, endPoint y: 448, distance: 152.9
click at [516, 448] on icon "14:00 15:00 16:00 17:00 18:00 19:00 20:00 21:00 22:00 23:00 00:00 01:00 02:00 0…" at bounding box center [860, 302] width 1113 height 303
click at [497, 447] on text "17:00" at bounding box center [491, 447] width 23 height 13
click at [197, 275] on link "trcge010.terrace.local" at bounding box center [165, 273] width 216 height 20
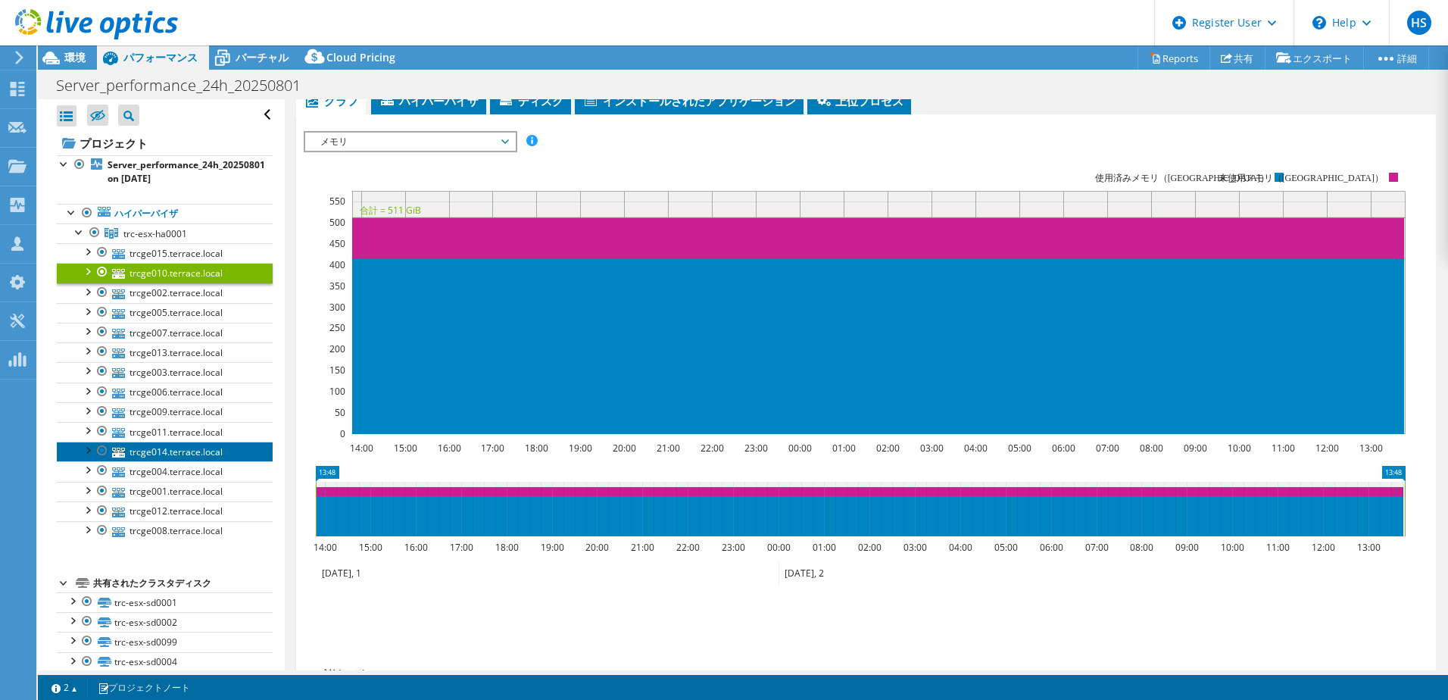
click at [175, 454] on link "trcge014.terrace.local" at bounding box center [165, 451] width 216 height 20
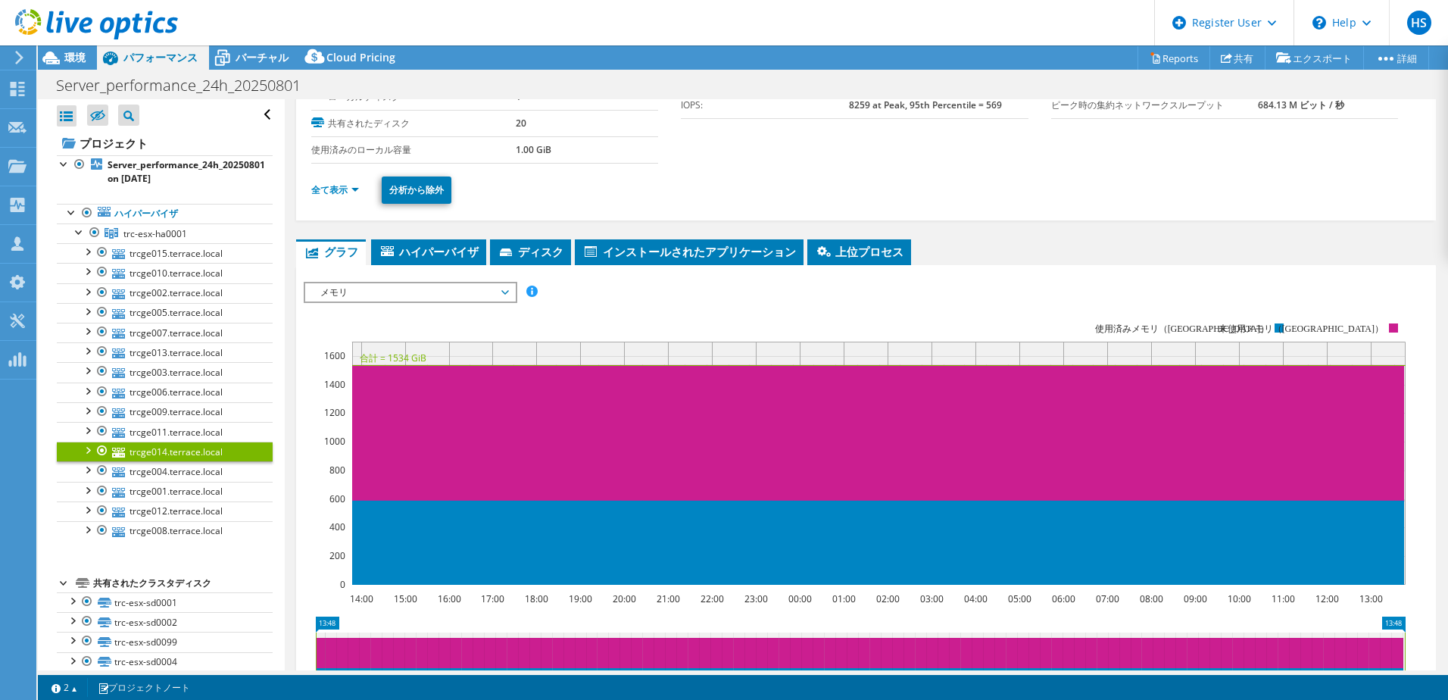
scroll to position [104, 0]
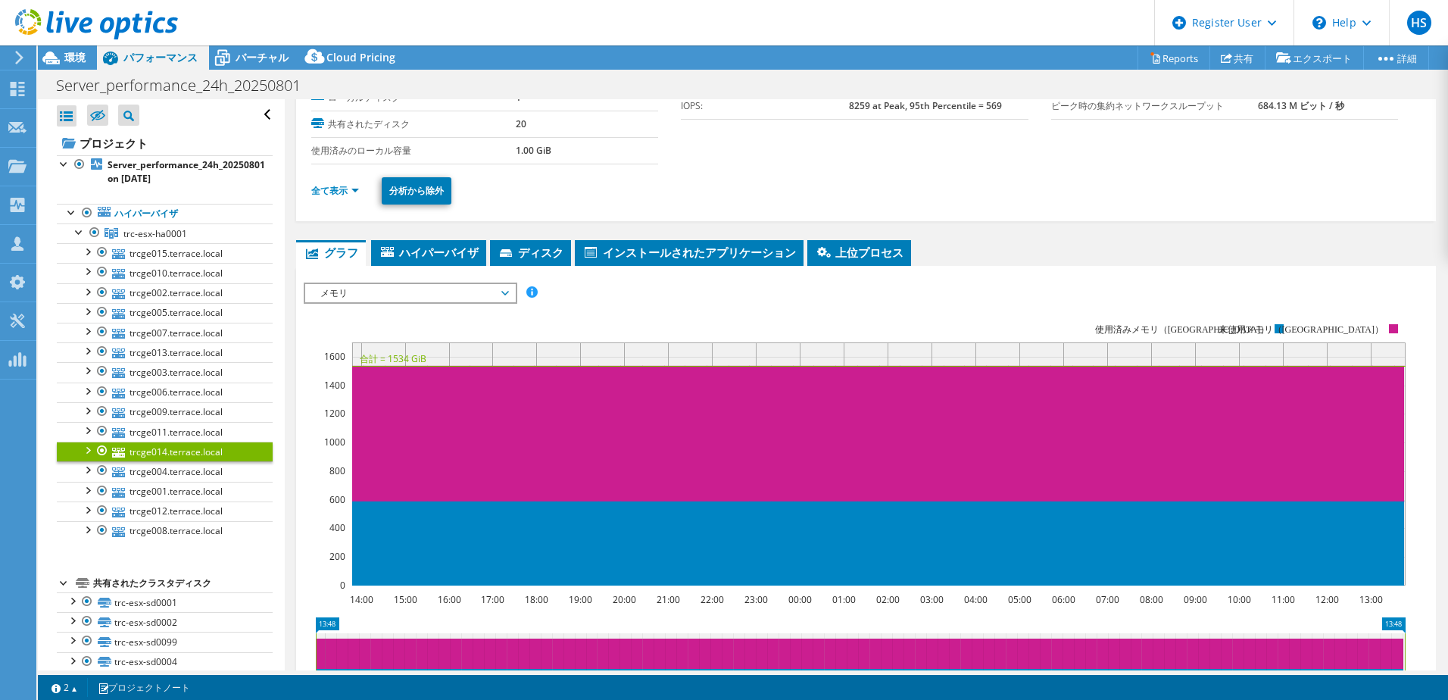
click at [805, 310] on rect at bounding box center [855, 454] width 1102 height 303
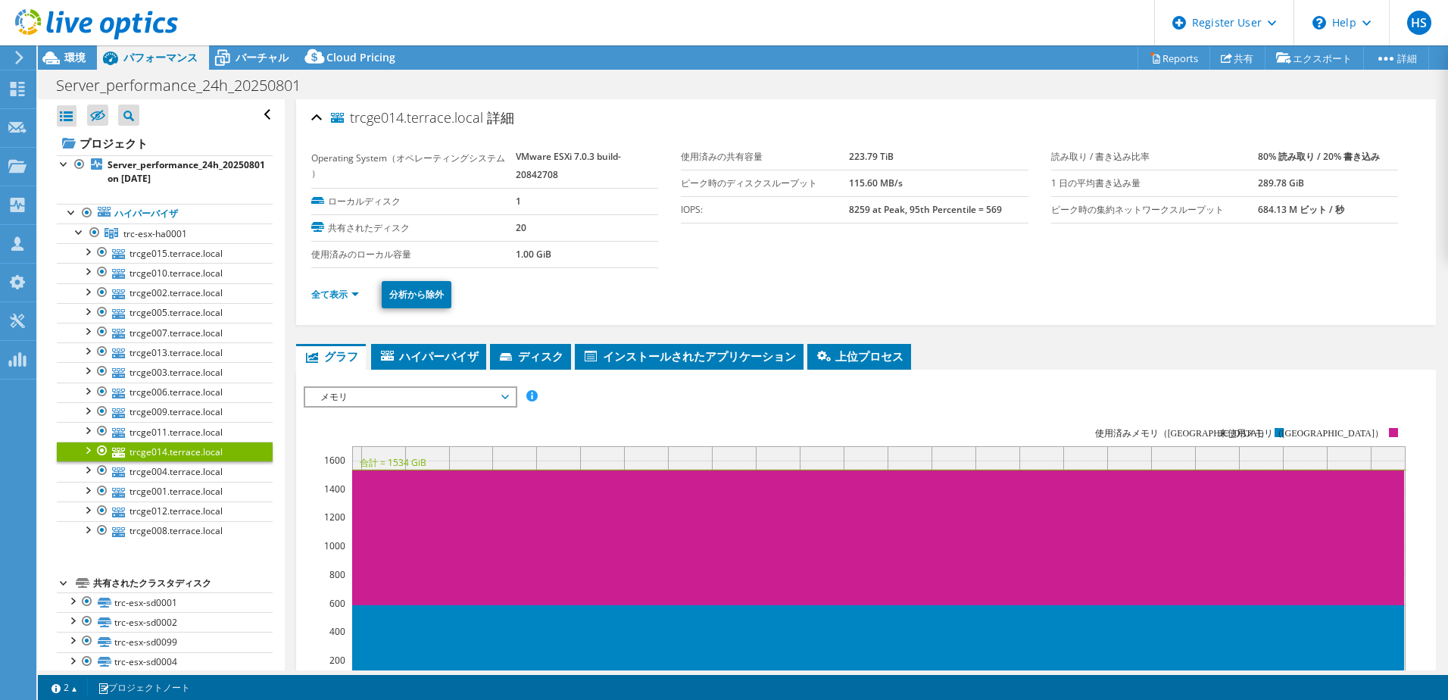
scroll to position [0, 0]
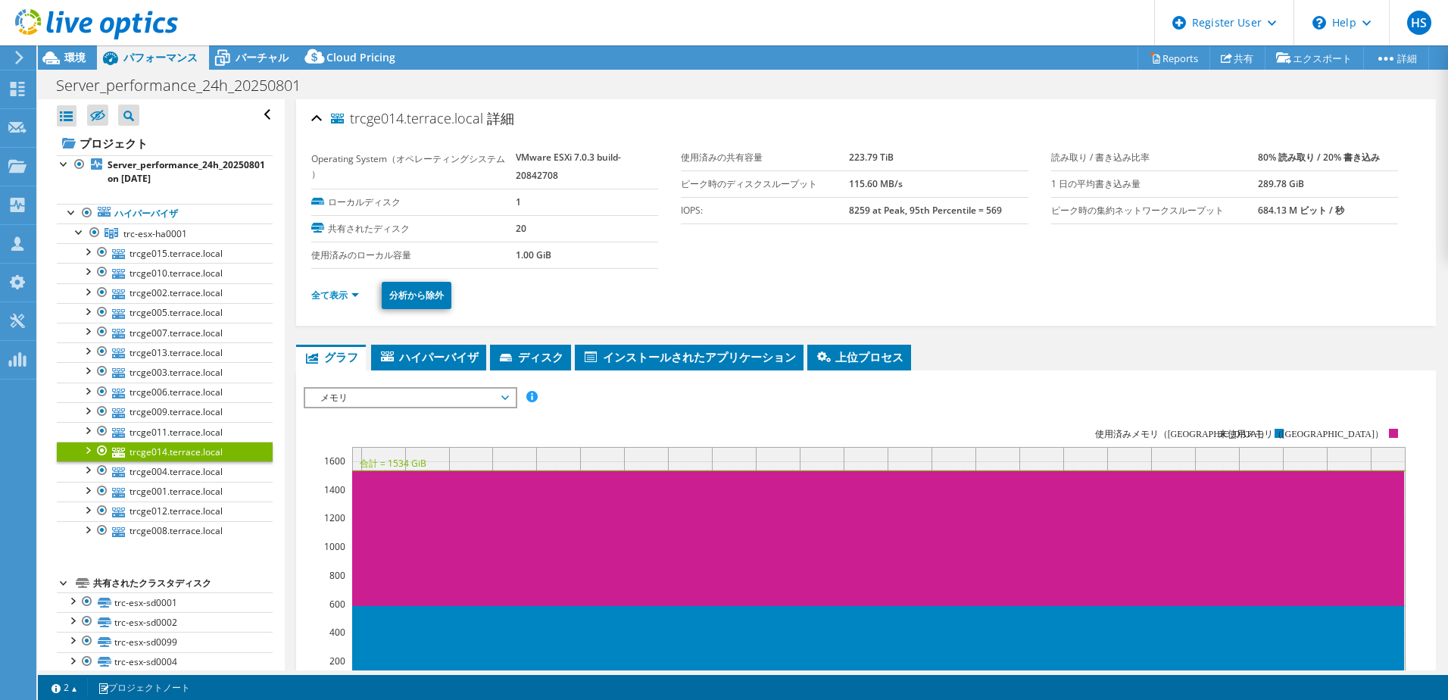
click at [83, 451] on div at bounding box center [87, 448] width 15 height 15
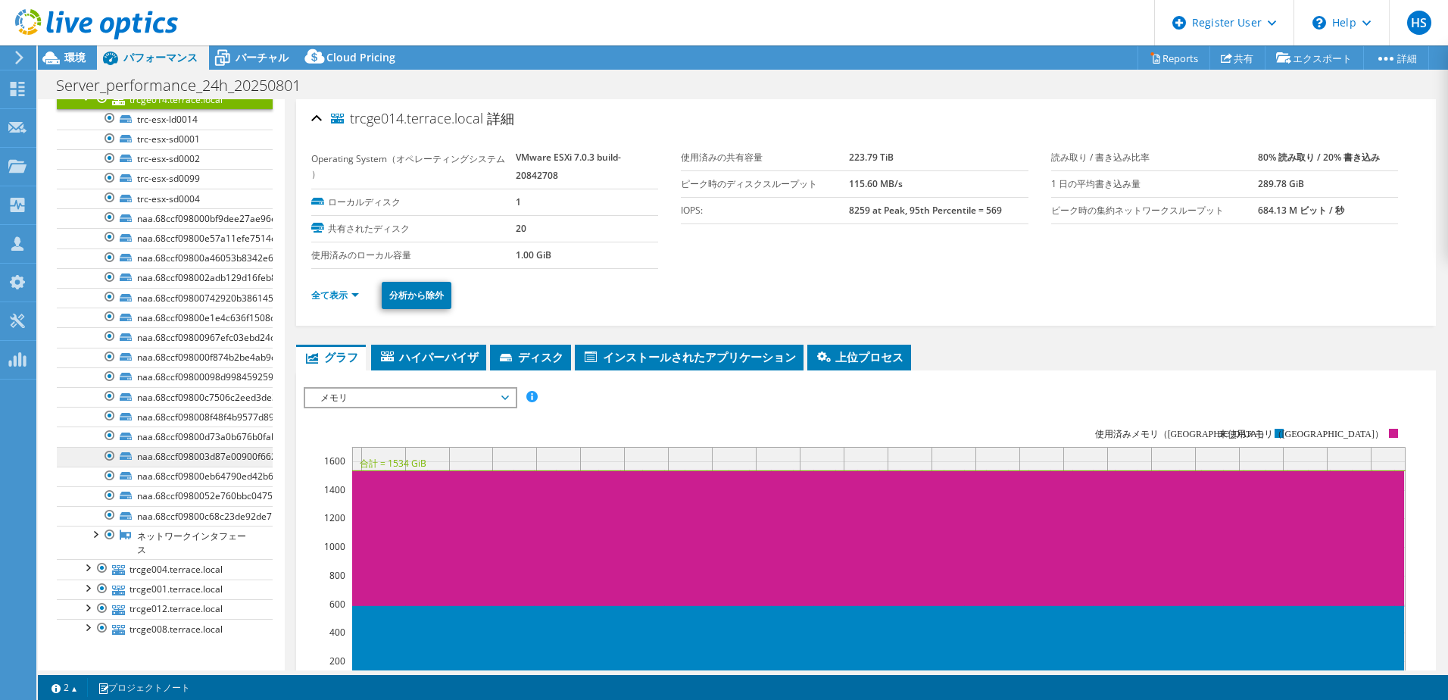
scroll to position [379, 0]
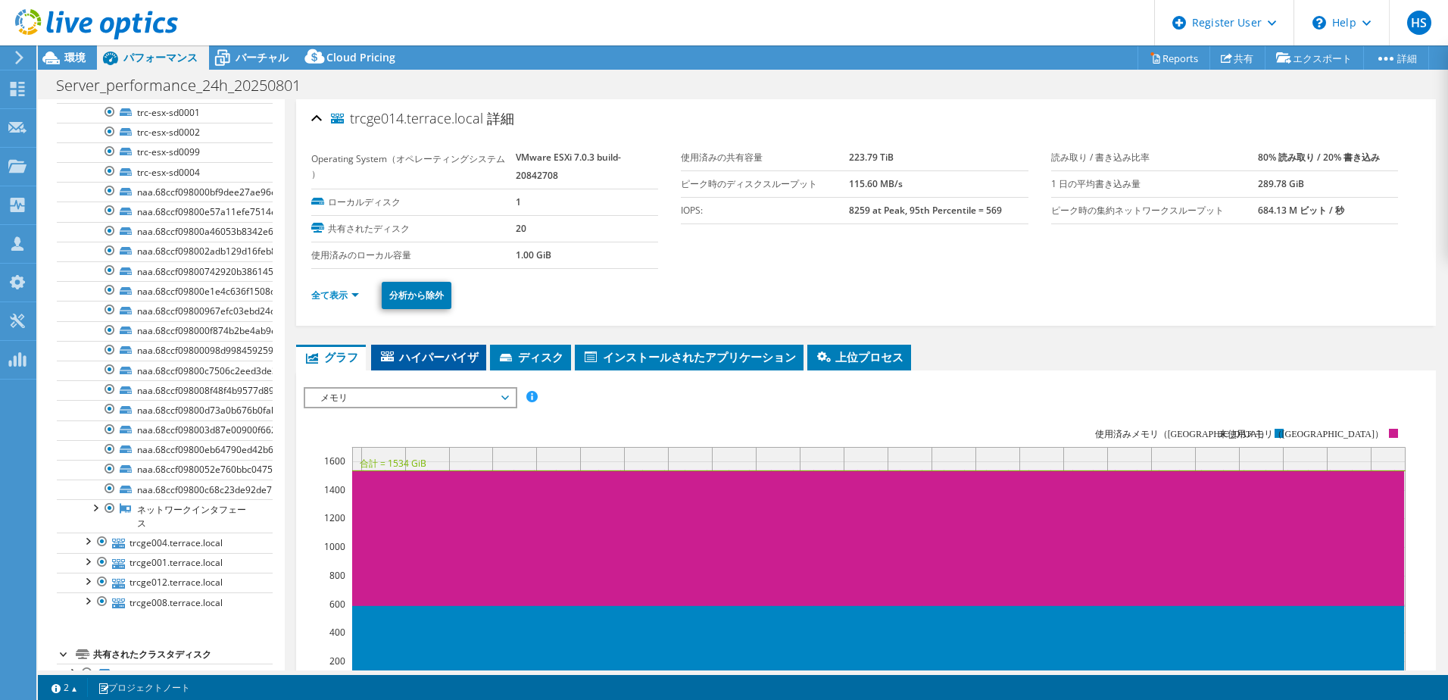
click at [410, 357] on span "ハイパーバイザ" at bounding box center [429, 356] width 100 height 15
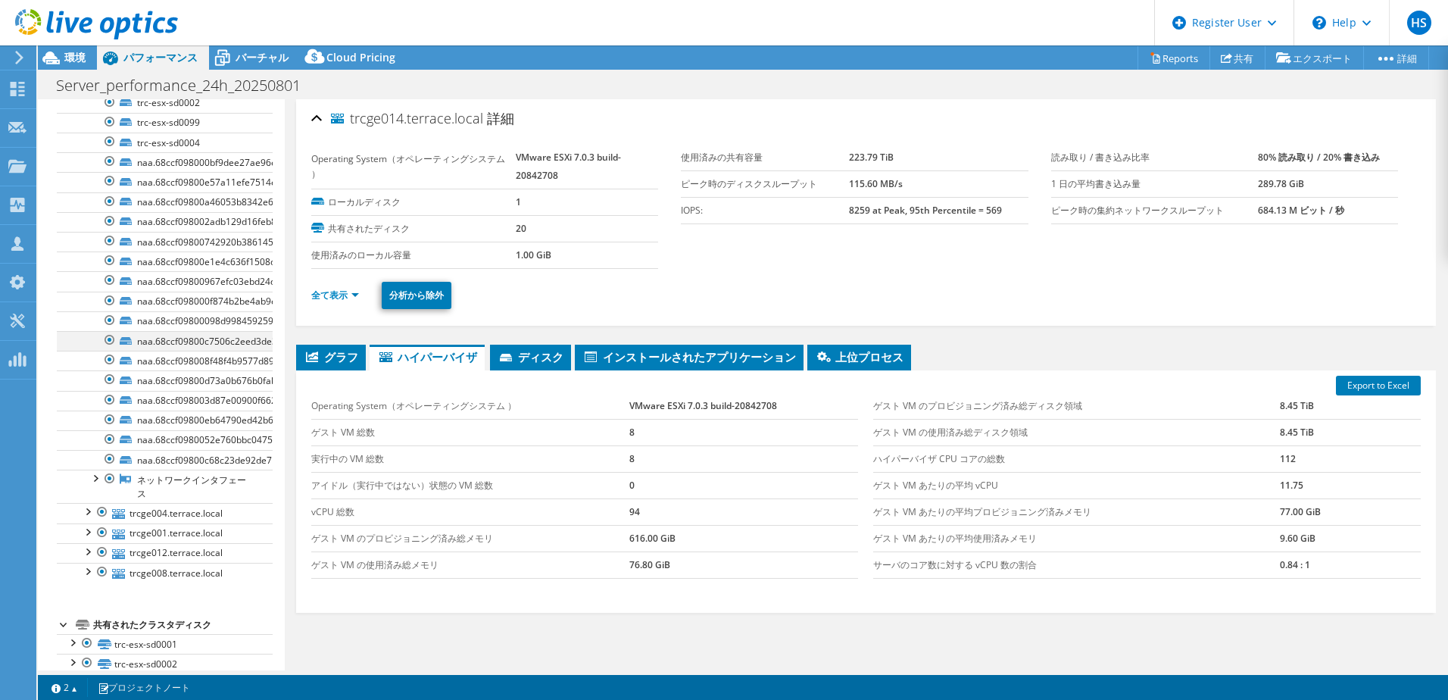
scroll to position [30, 0]
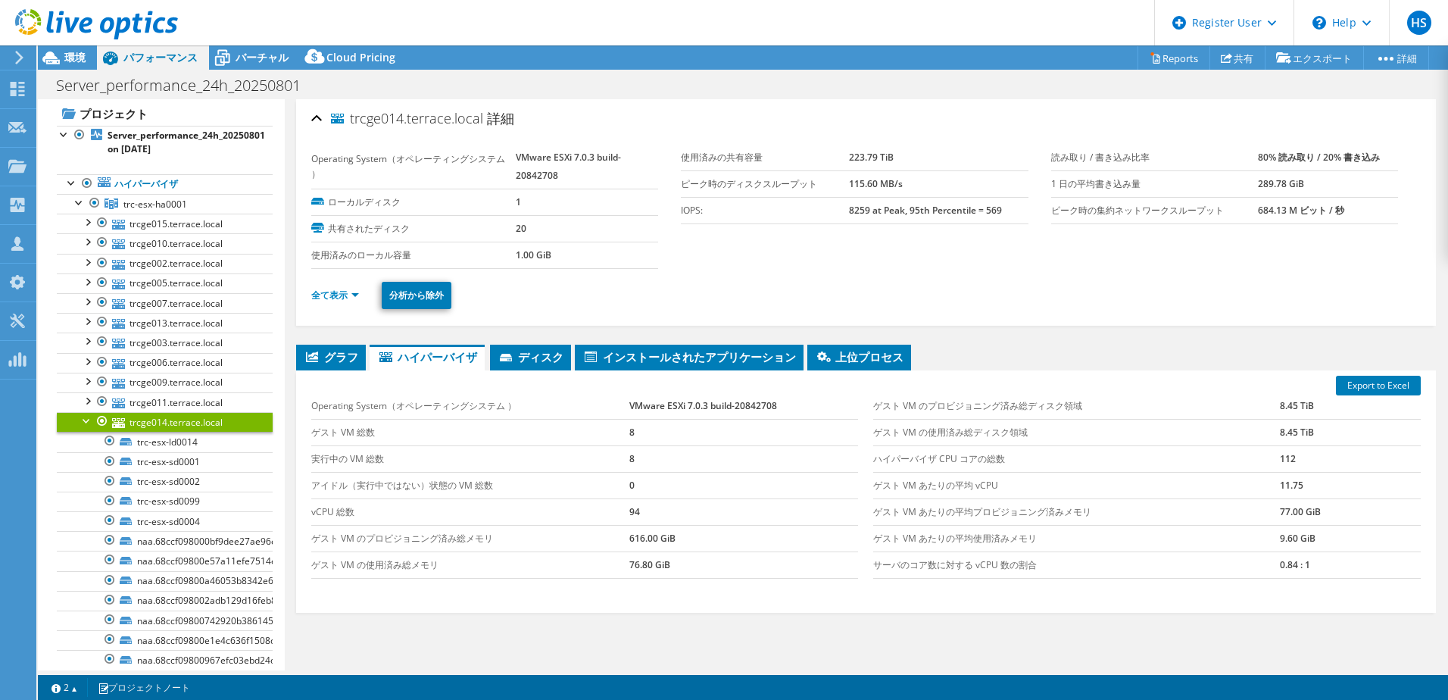
click at [83, 421] on div at bounding box center [87, 419] width 15 height 15
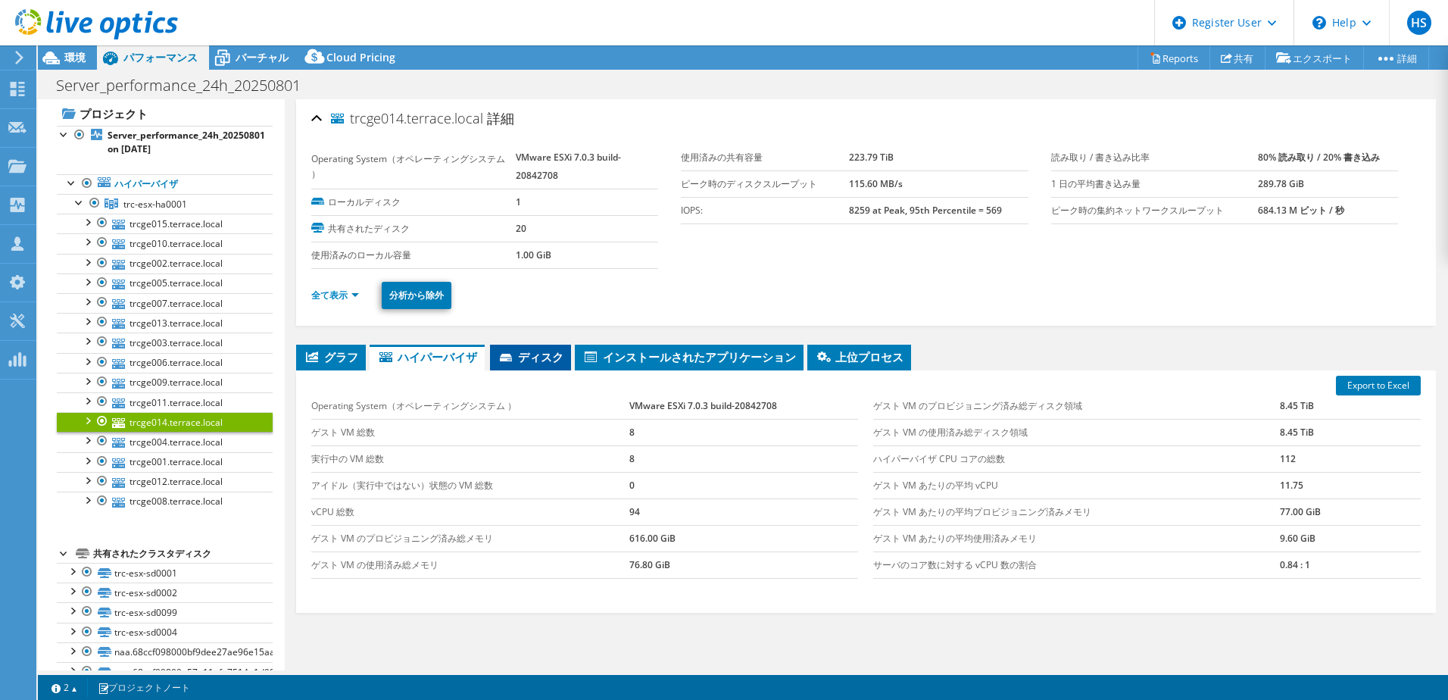
click at [542, 361] on span "ディスク" at bounding box center [530, 356] width 66 height 15
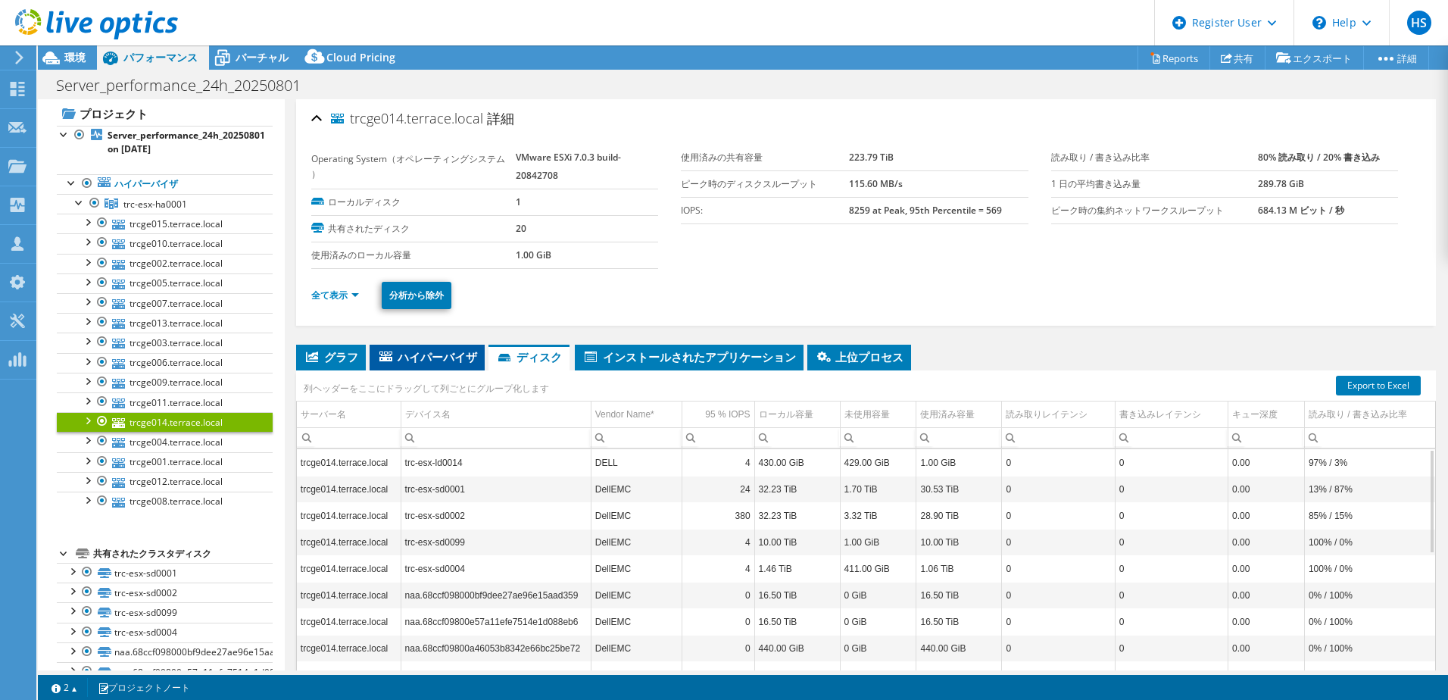
click at [426, 362] on span "ハイパーバイザ" at bounding box center [427, 356] width 100 height 15
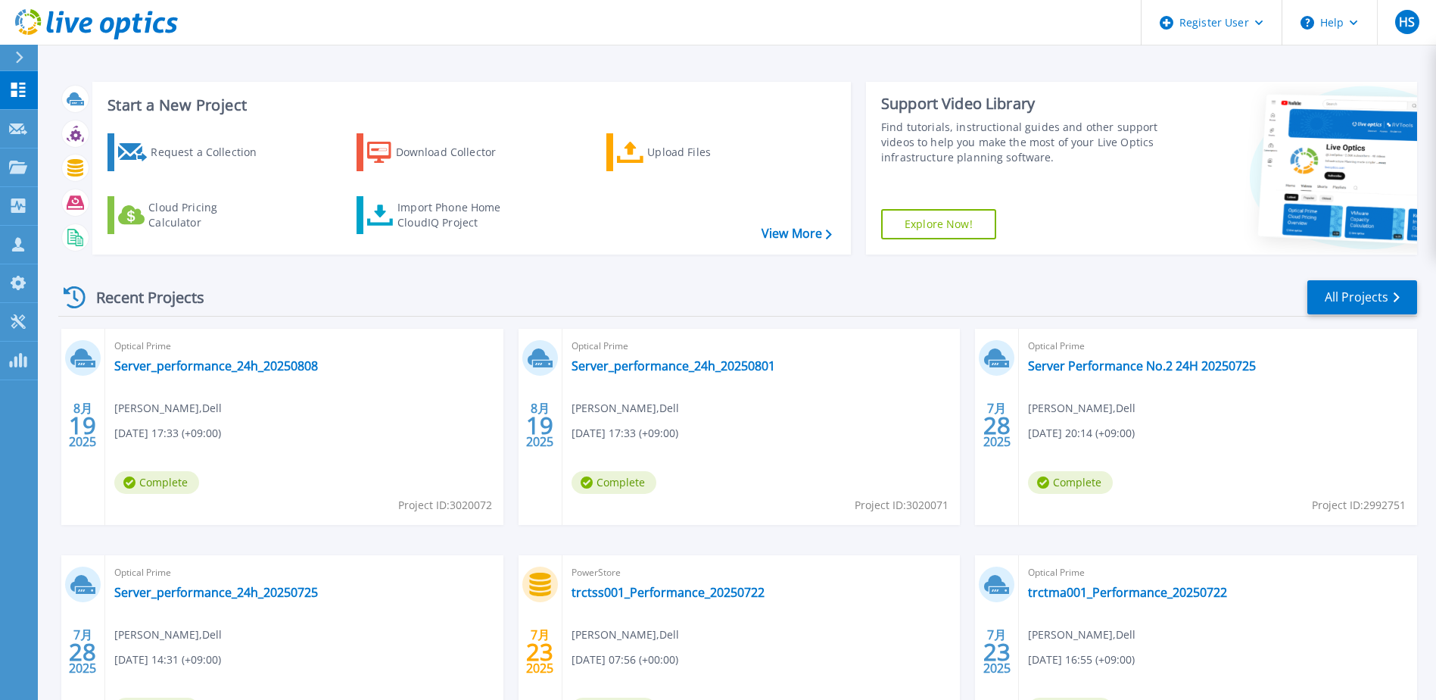
scroll to position [76, 0]
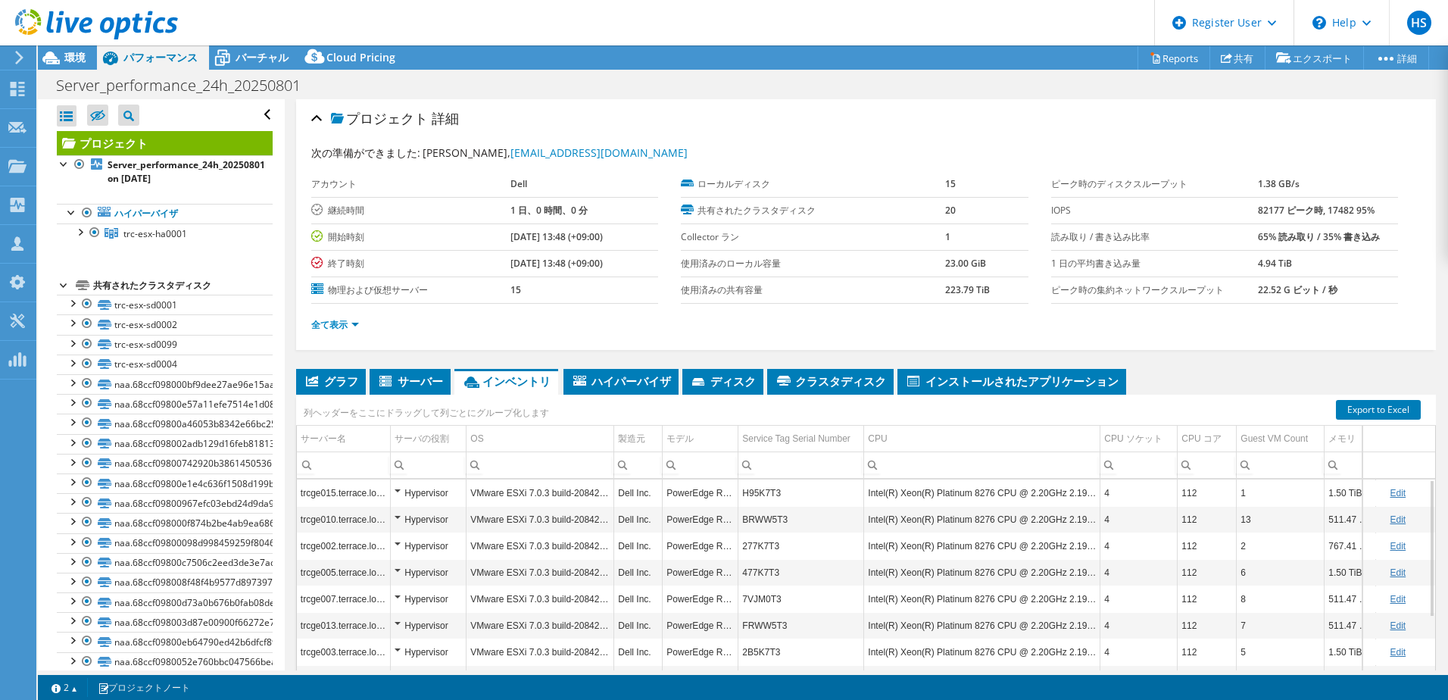
select select "[GEOGRAPHIC_DATA]"
select select "JPY"
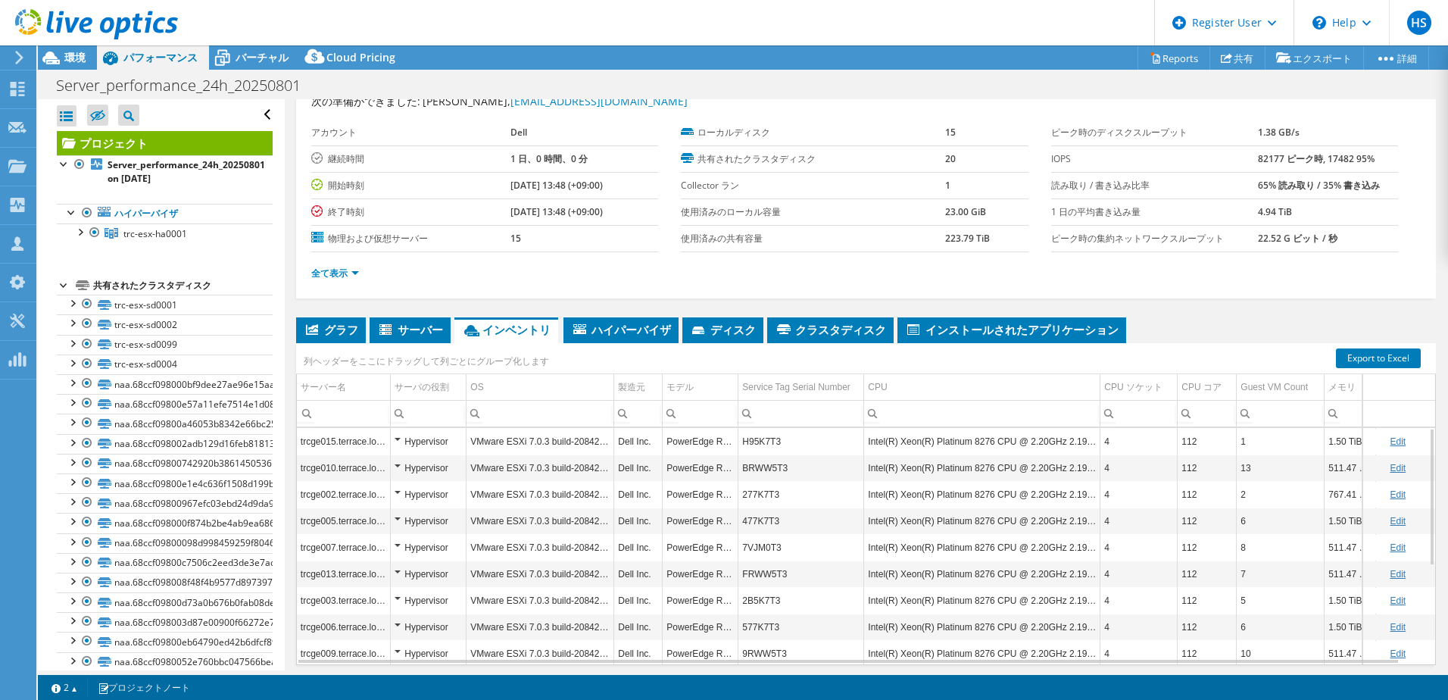
scroll to position [104, 0]
